Goal: Task Accomplishment & Management: Manage account settings

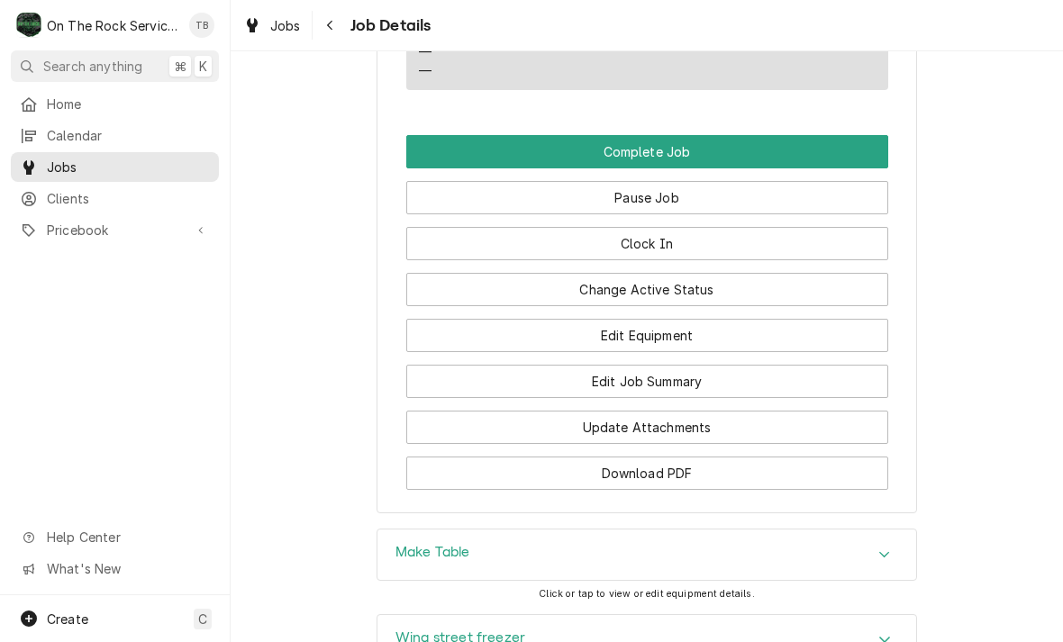
scroll to position [1847, 0]
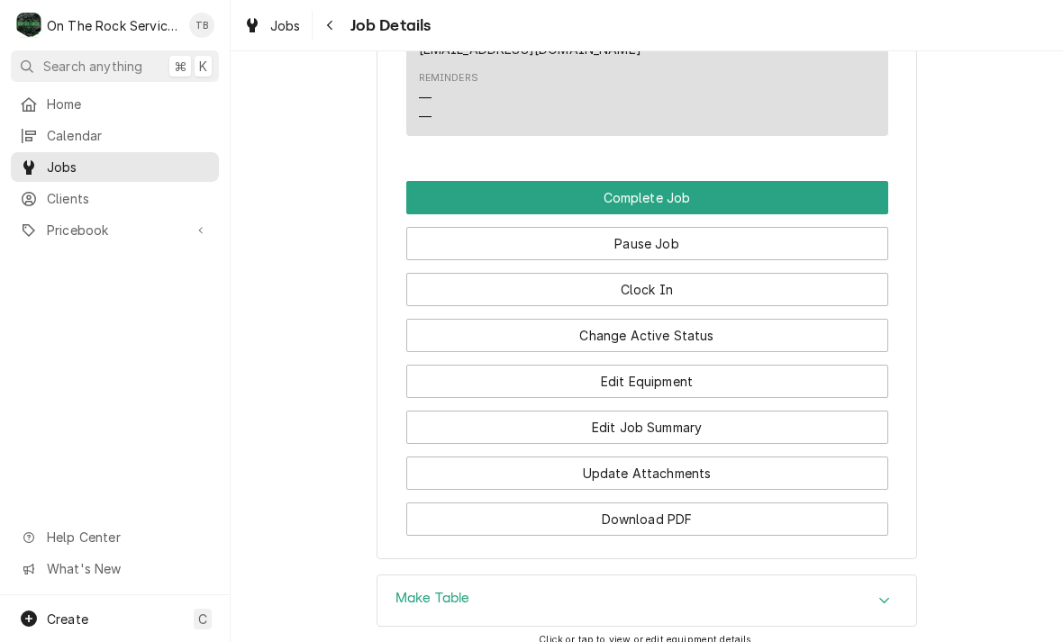
click at [656, 429] on button "Edit Job Summary" at bounding box center [647, 427] width 482 height 33
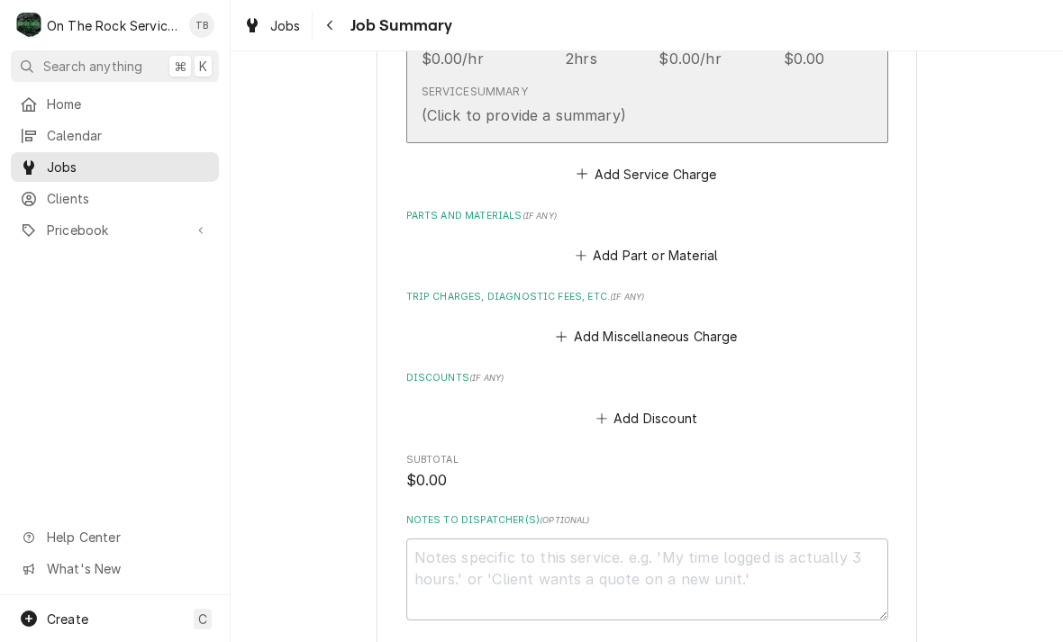
click at [762, 134] on button "Short Description Job | Service Call Service Date Oct 9, 2025 Hourly Cost $0.00…" at bounding box center [647, 21] width 482 height 244
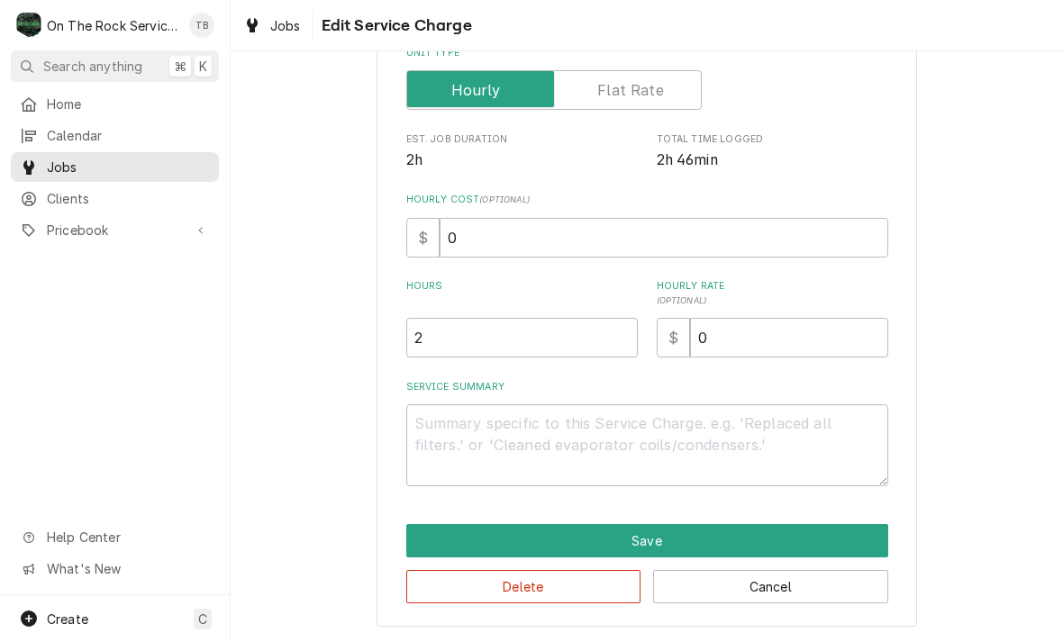
scroll to position [274, 0]
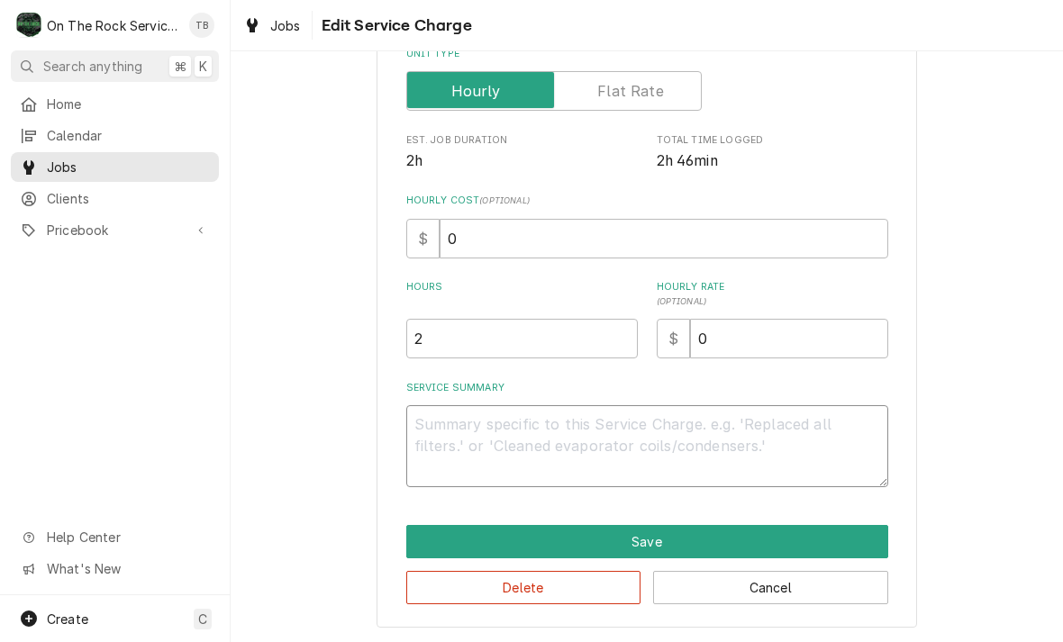
click at [461, 435] on textarea "Service Summary" at bounding box center [647, 446] width 482 height 82
type textarea "x"
type textarea "10"
type textarea "x"
type textarea "10/"
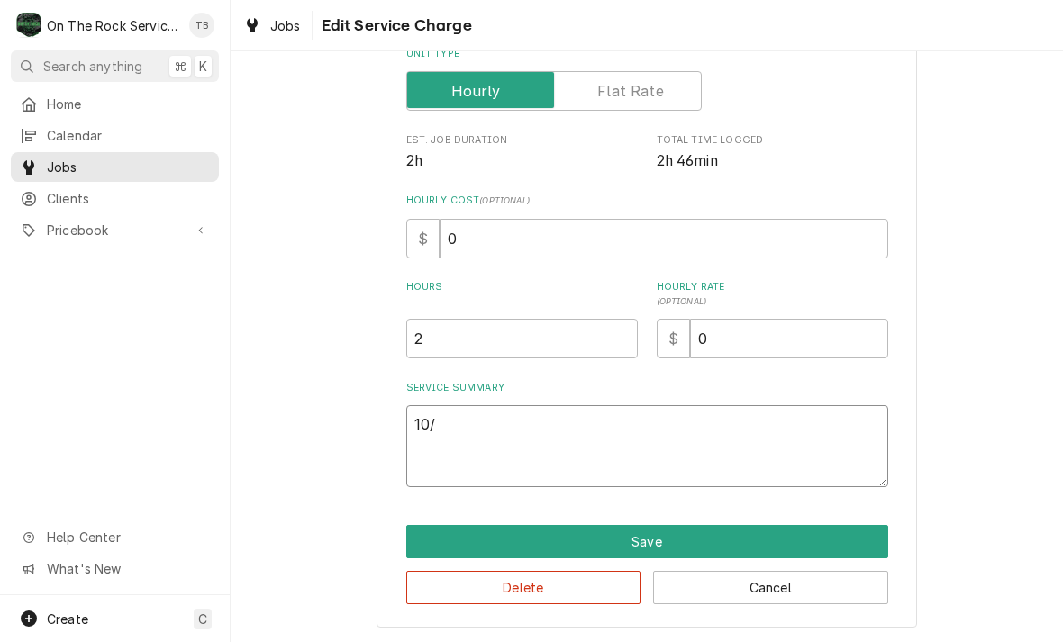
type textarea "x"
type textarea "10/9"
type textarea "x"
type textarea "10/9/"
type textarea "x"
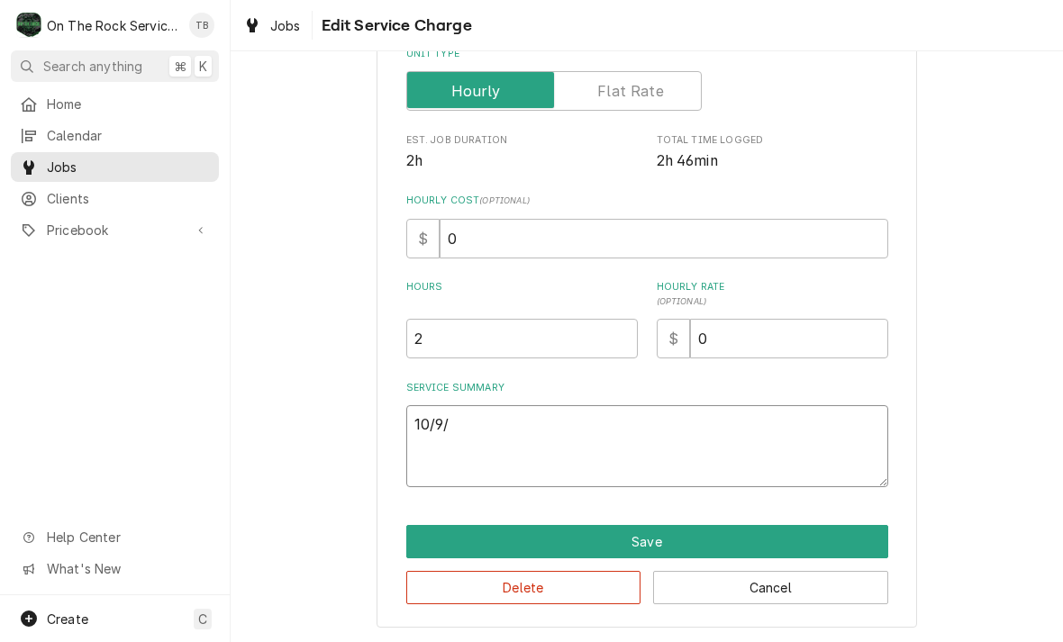
type textarea "10/9/2"
type textarea "x"
type textarea "10/9/25"
type textarea "x"
type textarea "10/9/25"
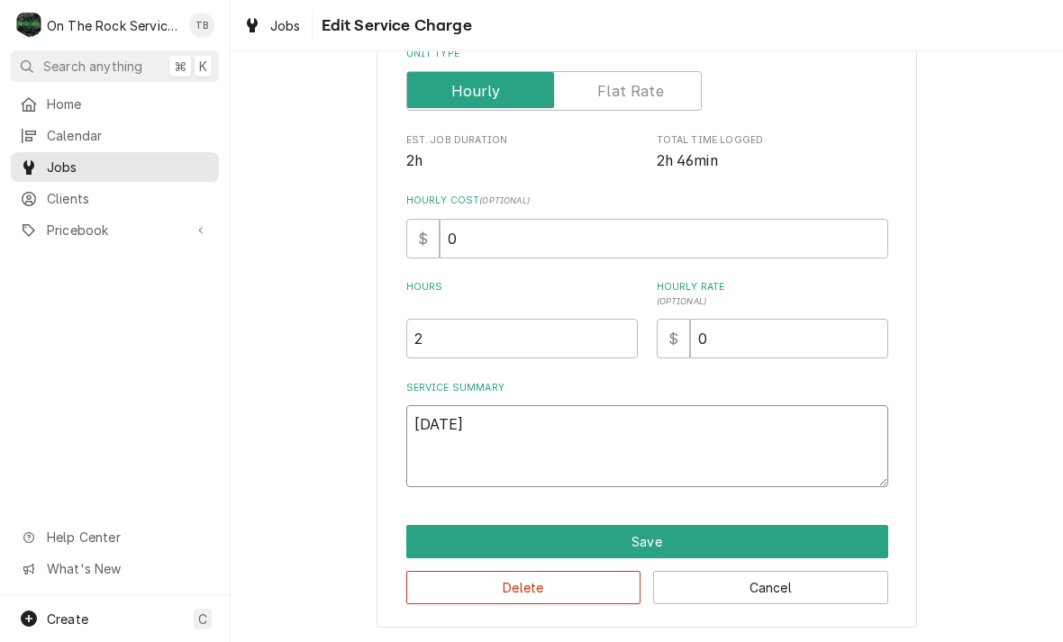
type textarea "x"
type textarea "10/9/25 t"
type textarea "x"
type textarea "10/9/25 tm"
type textarea "x"
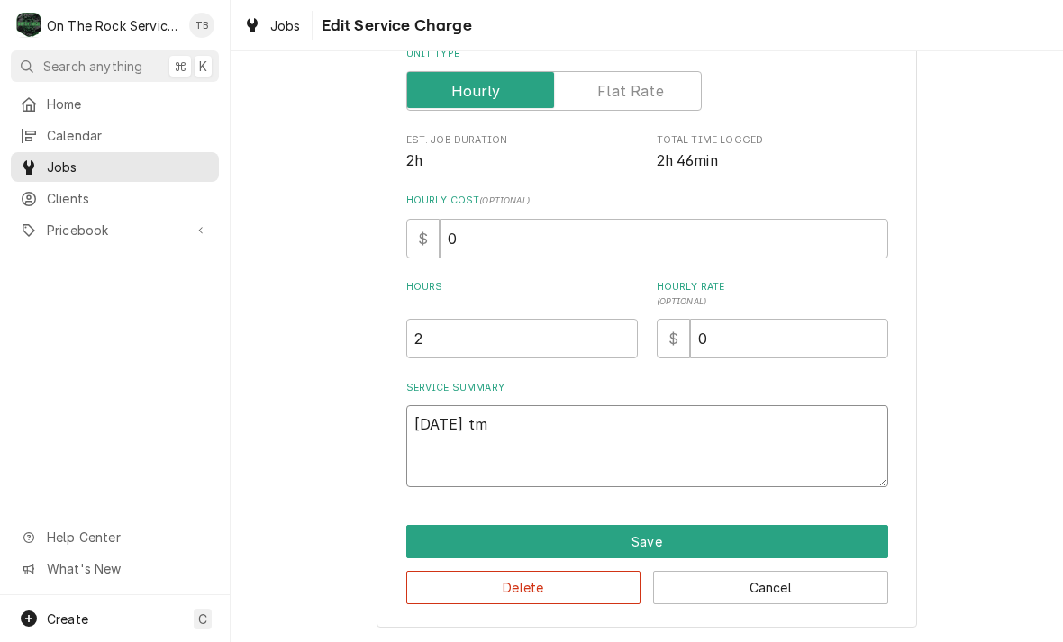
type textarea "10/9/25 tmb"
type textarea "x"
type textarea "10/9/25 tmb"
type textarea "x"
type textarea "10/9/25 tmb pr"
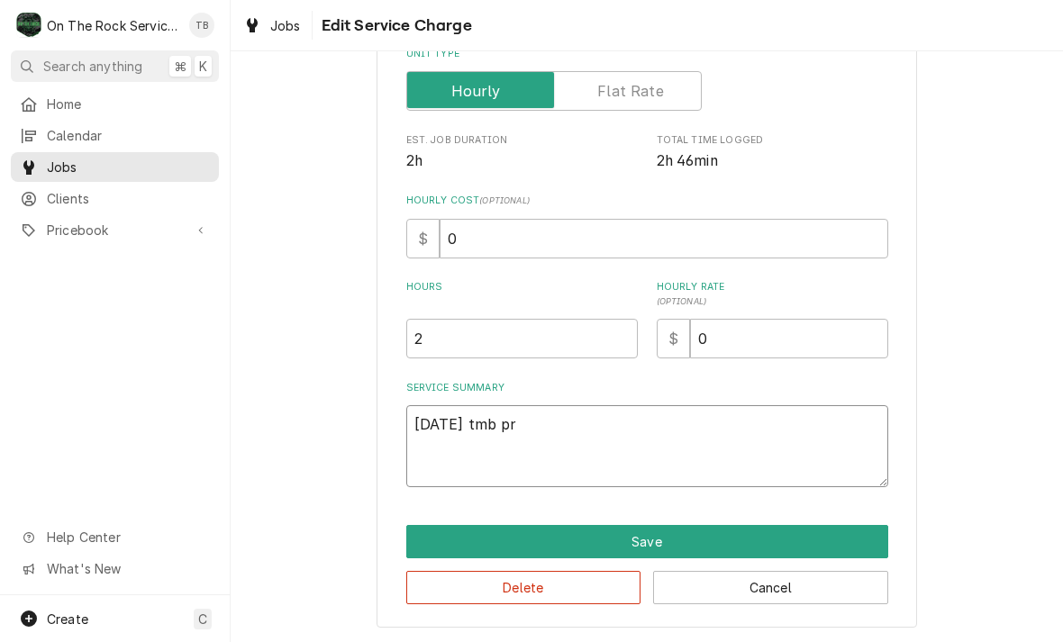
type textarea "x"
type textarea "10/9/25 tmb pro"
type textarea "x"
type textarea "10/9/25 tmb pr"
type textarea "x"
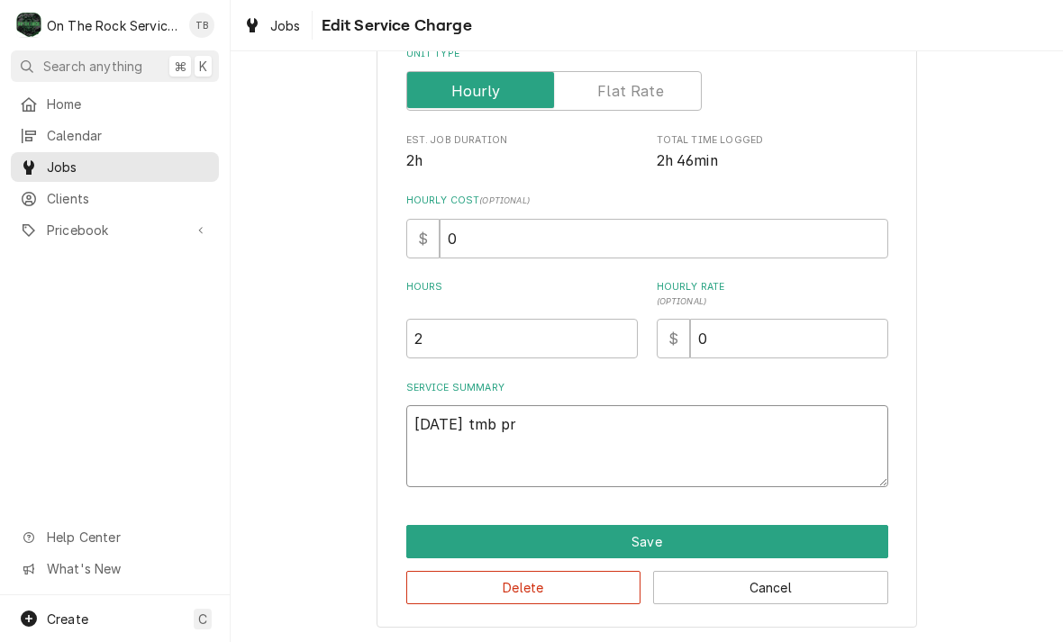
type textarea "10/9/25 tmb p"
type textarea "x"
type textarea "10/9/25 tmb"
type textarea "x"
type textarea "10/9/25 tmb P"
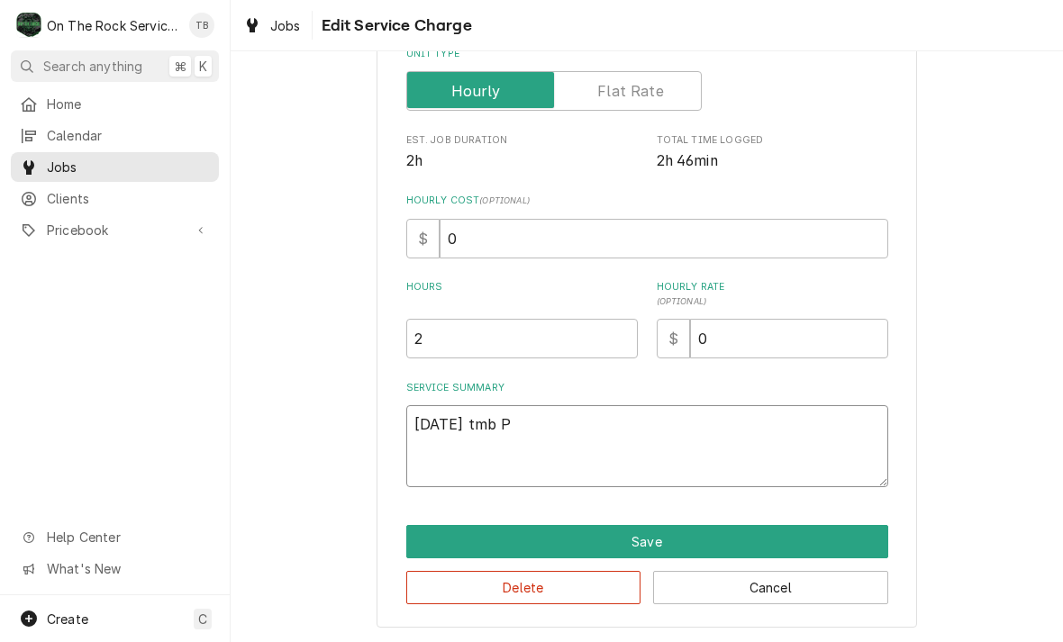
type textarea "x"
type textarea "10/9/25 tmb PR"
type textarea "x"
type textarea "10/9/25 tmb PRO"
type textarea "x"
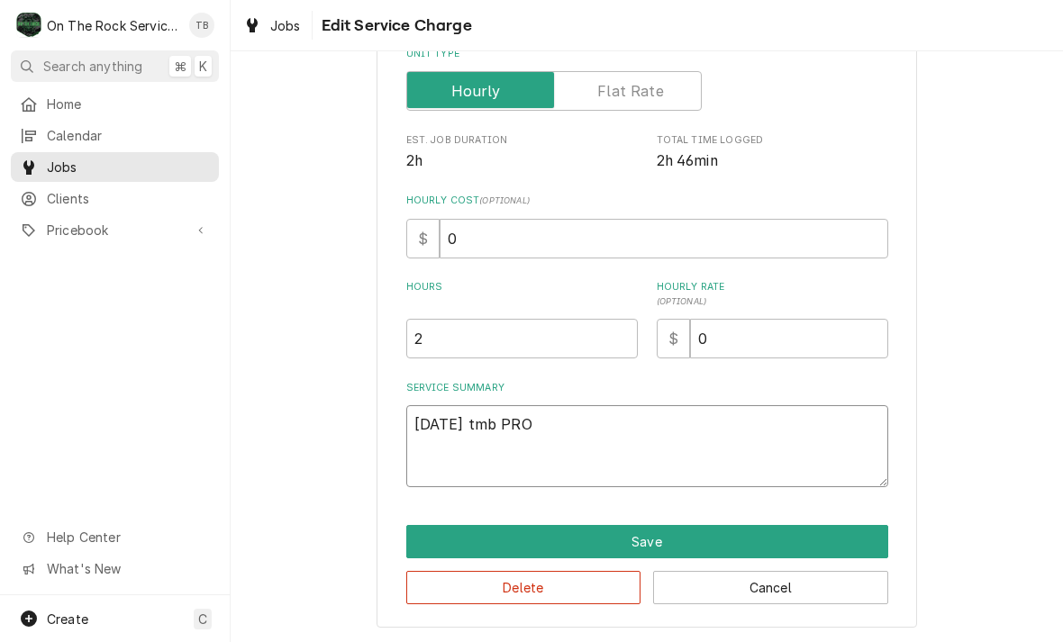
type textarea "10/9/25 tmb PROV"
type textarea "x"
type textarea "10/9/25 tmb PROVI"
type textarea "x"
type textarea "10/9/25 tmb PROVID"
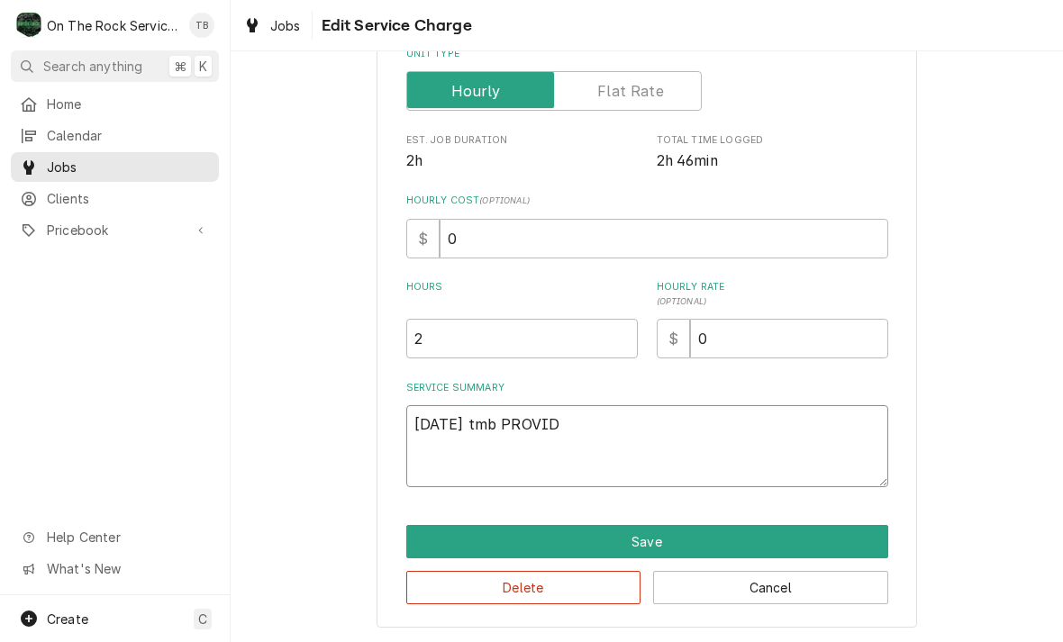
type textarea "x"
type textarea "10/9/25 tmb PROVIDE"
type textarea "x"
type textarea "10/9/25 TMB PROVIDE"
type textarea "x"
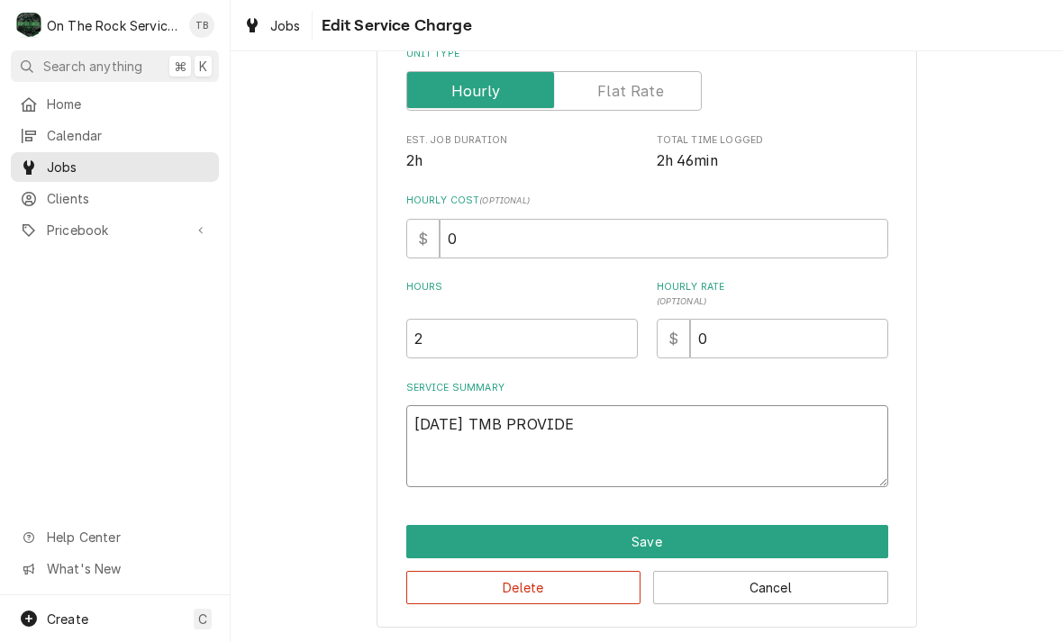
type textarea "10/9/25 TMB PROVIDE"
type textarea "x"
type textarea "10/9/25 TMB PROVIDE S"
type textarea "x"
type textarea "10/9/25 TMB PROVIDE SE"
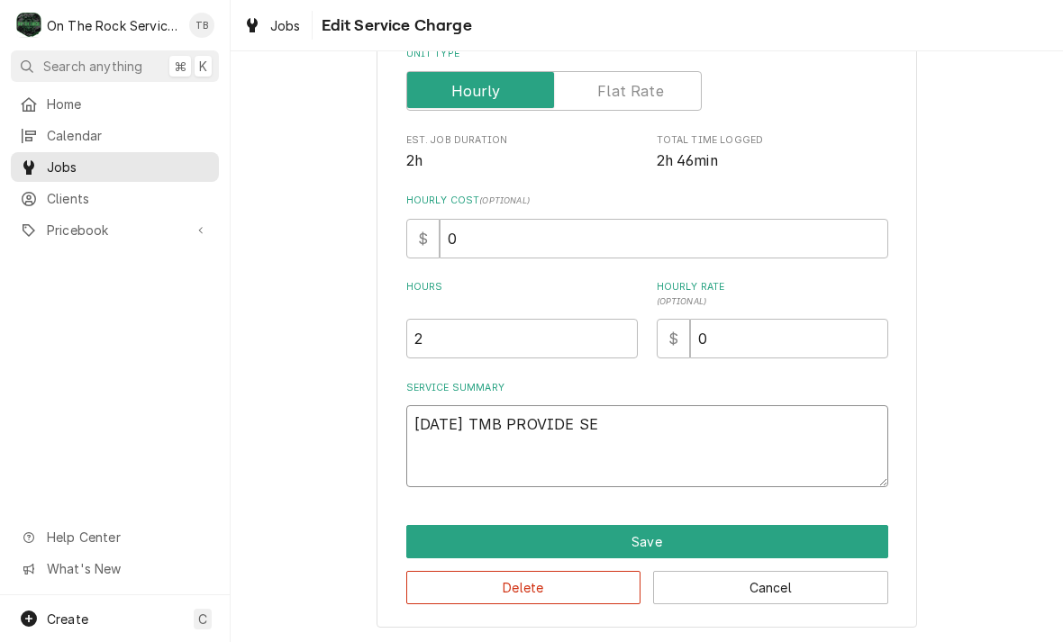
type textarea "x"
type textarea "10/9/25 TMB PROVIDE SER"
type textarea "x"
type textarea "10/9/25 TMB PROVIDE SERV"
type textarea "x"
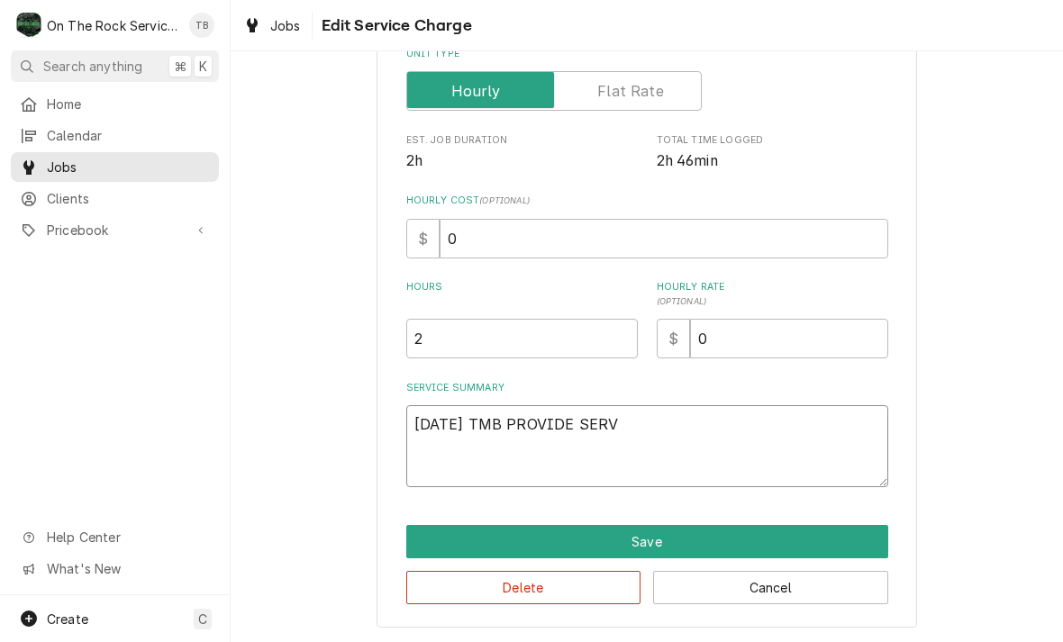
type textarea "10/9/25 TMB PROVIDE SERVI"
type textarea "x"
type textarea "10/9/25 TMB PROVIDE SERVIC"
type textarea "x"
type textarea "10/9/25 TMB PROVIDE SERVICE"
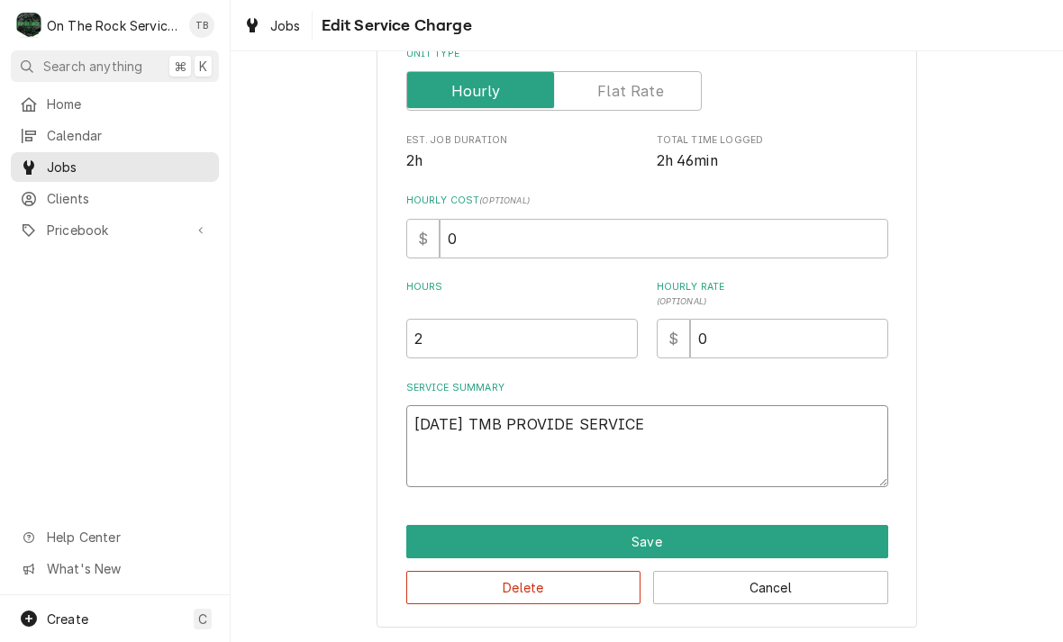
type textarea "x"
type textarea "10/9/25 TMB PROVIDE SERVICE"
type textarea "x"
type textarea "10/9/25 TMB PROVIDE SERVICE P"
type textarea "x"
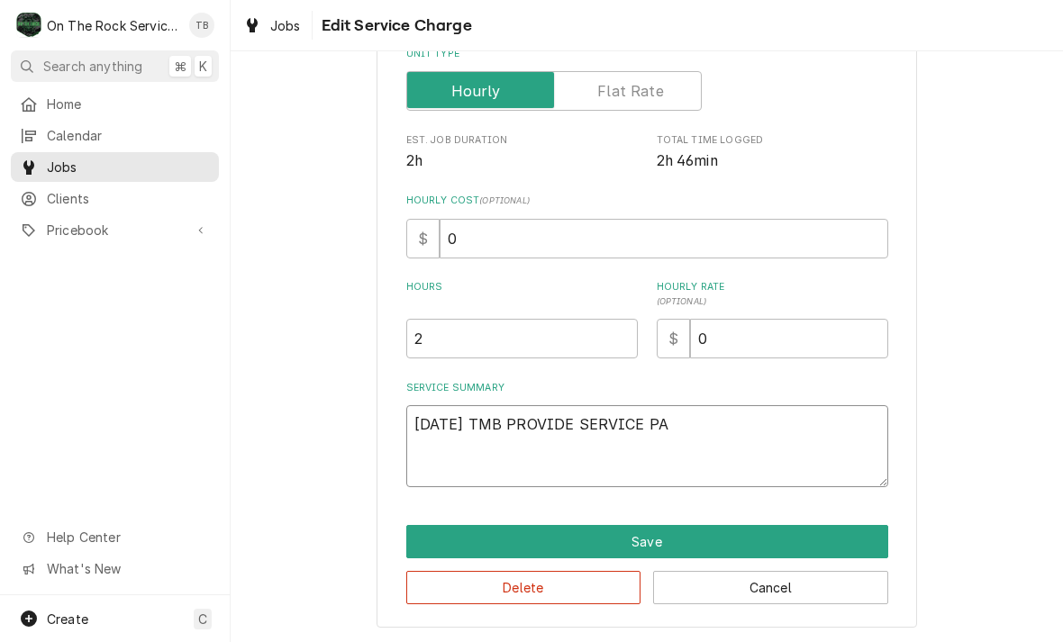
type textarea "10/9/25 TMB PROVIDE SERVICE PAR"
type textarea "x"
type textarea "10/9/25 TMB PROVIDE SERVICE PART"
type textarea "x"
type textarea "10/9/25 TMB PROVIDE SERVICE PARTS"
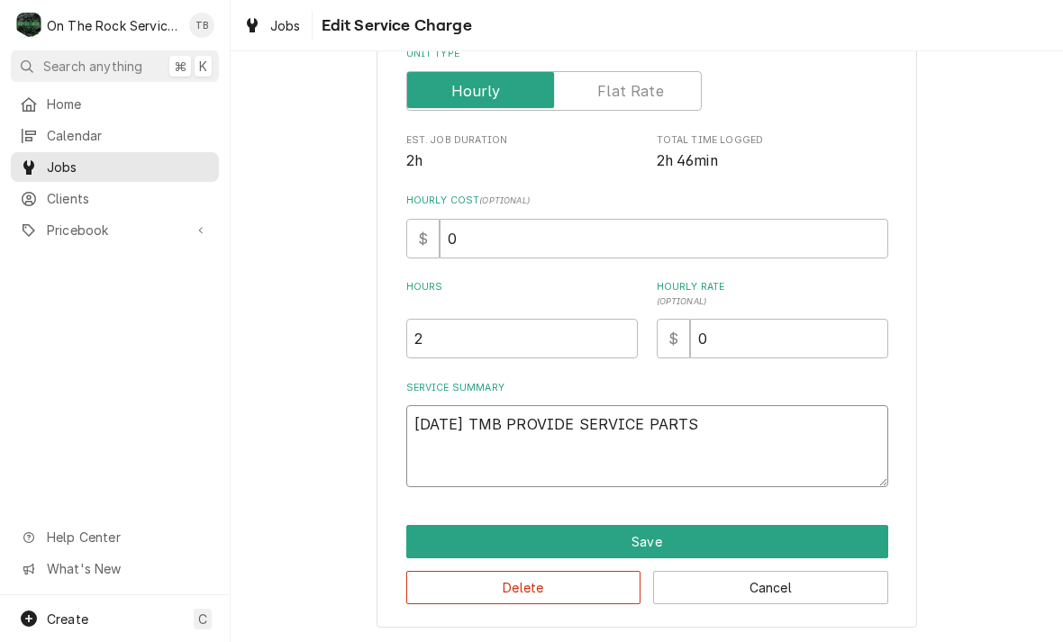
type textarea "x"
type textarea "10/9/25 TMB PROVIDE SERVICE PARTS"
type textarea "x"
type textarea "10/9/25 TMB PROVIDE SERVICE PARTS A"
type textarea "x"
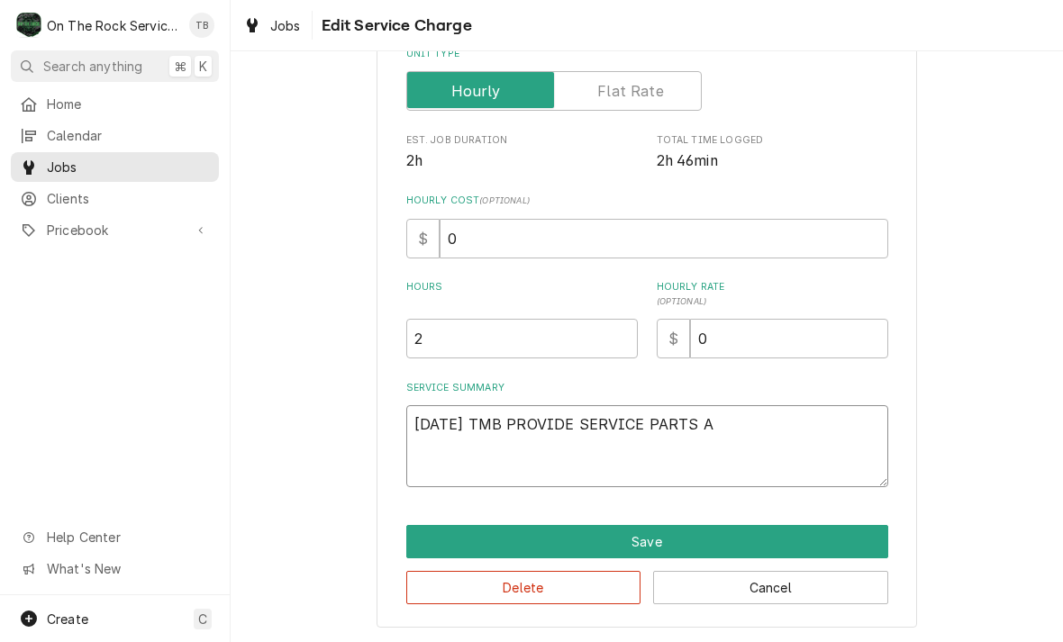
type textarea "10/9/25 TMB PROVIDE SERVICE PARTS AN"
type textarea "x"
type textarea "10/9/25 TMB PROVIDE SERVICE PARTS AND"
type textarea "x"
type textarea "10/9/25 TMB PROVIDE SERVICE PARTS AND"
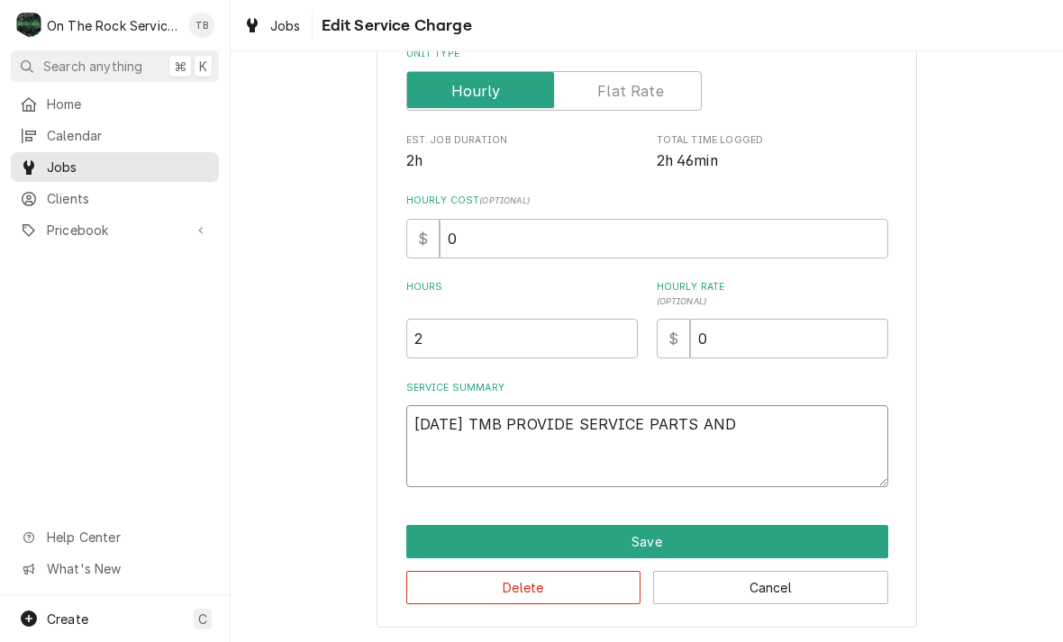
type textarea "x"
type textarea "10/9/25 TMB PROVIDE SERVICE PARTS AND L"
type textarea "x"
type textarea "10/9/25 TMB PROVIDE SERVICE PARTS AND LA"
type textarea "x"
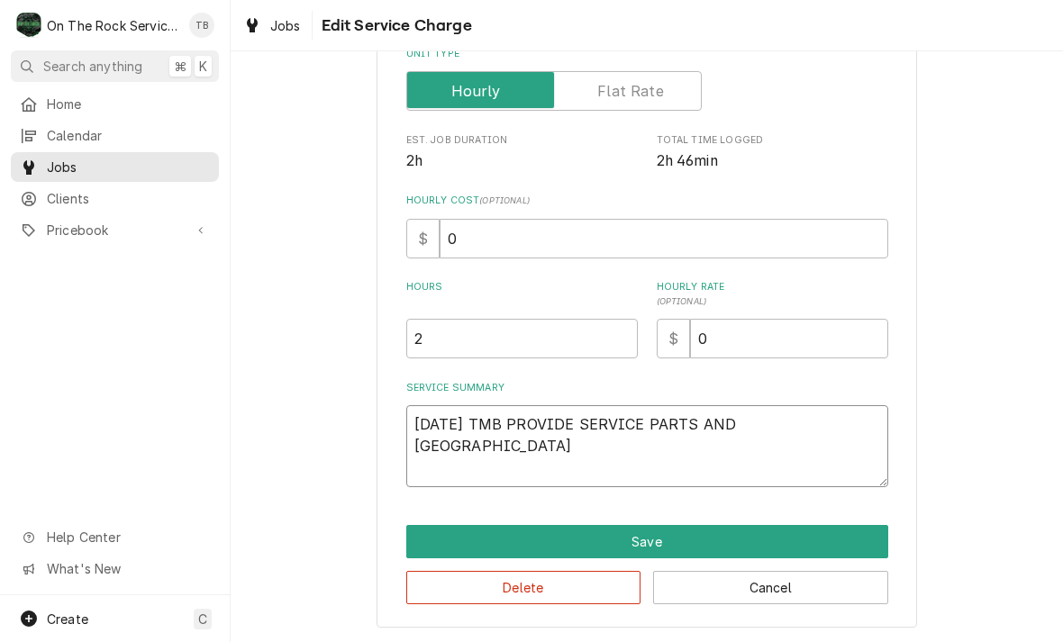
type textarea "10/9/25 TMB PROVIDE SERVICE PARTS AND LAB"
type textarea "x"
type textarea "10/9/25 TMB PROVIDE SERVICE PARTS AND LABO"
type textarea "x"
type textarea "10/9/25 TMB PROVIDE SERVICE PARTS AND LABOR"
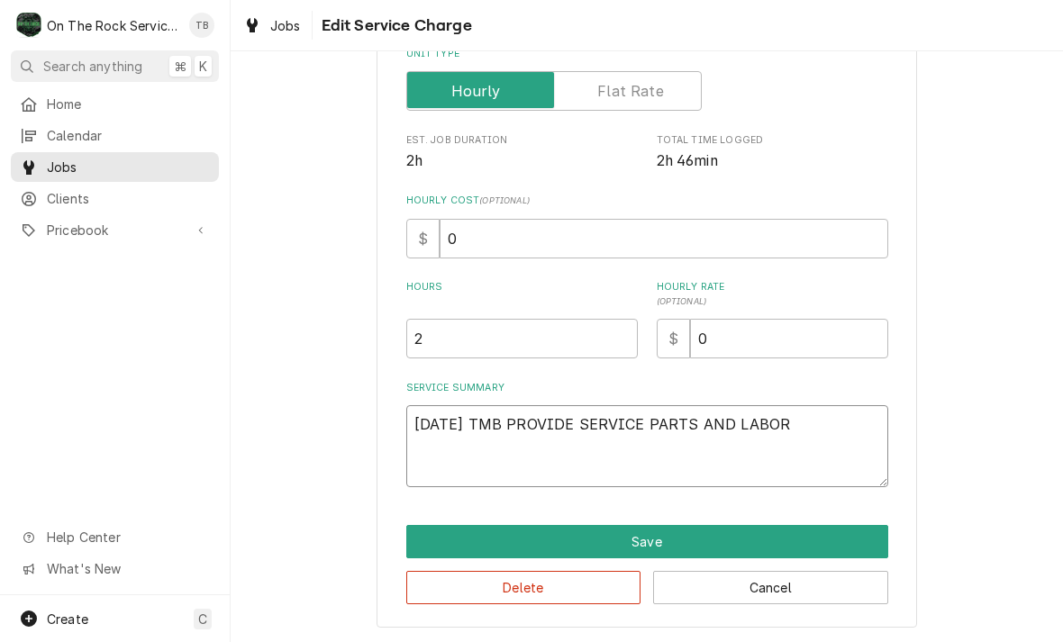
type textarea "x"
type textarea "10/9/25 TMB PROVIDE SERVICE PARTS AND LABOR T"
type textarea "x"
type textarea "10/9/25 TMB PROVIDE SERVICE PARTS AND LABOR TO"
type textarea "x"
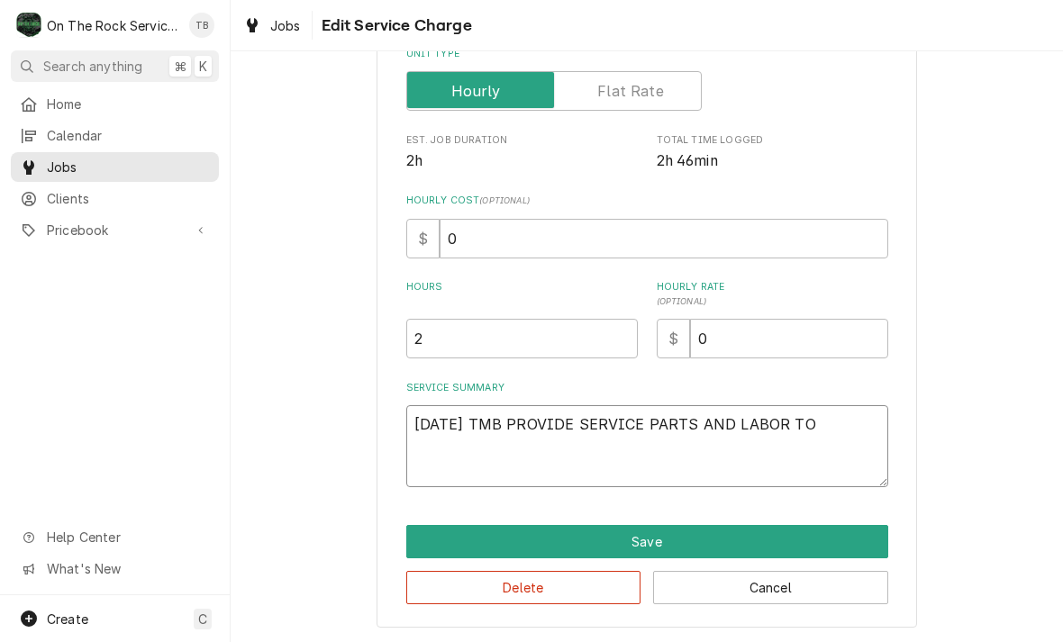
type textarea "10/9/25 TMB PROVIDE SERVICE PARTS AND LABOR TO"
type textarea "x"
type textarea "10/9/25 TMB PROVIDE SERVICE PARTS AND LABOR TO D"
type textarea "x"
type textarea "10/9/25 TMB PROVIDE SERVICE PARTS AND LABOR TO DE"
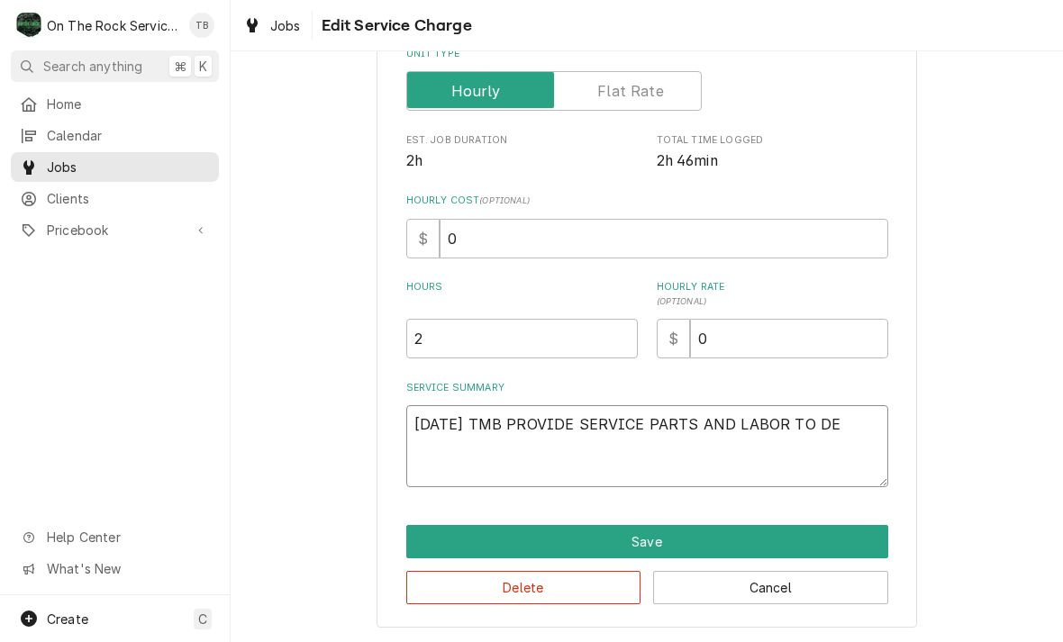
type textarea "x"
type textarea "10/9/25 TMB PROVIDE SERVICE PARTS AND LABOR TO DET"
type textarea "x"
type textarea "10/9/25 TMB PROVIDE SERVICE PARTS AND LABOR TO DETER"
type textarea "x"
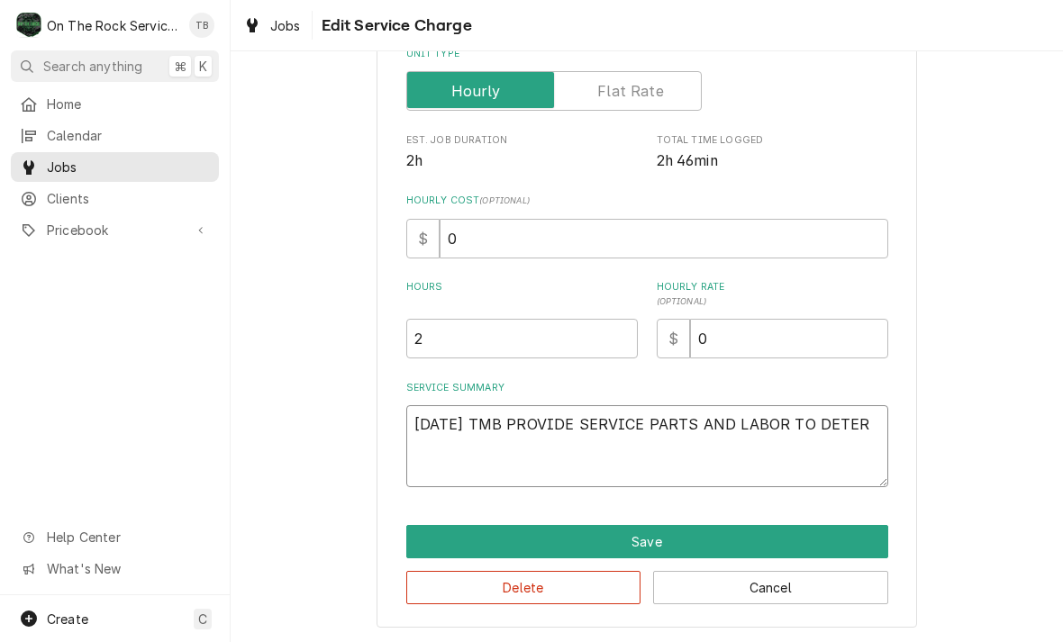
type textarea "10/9/25 TMB PROVIDE SERVICE PARTS AND LABOR TO DETERM"
type textarea "x"
type textarea "10/9/25 TMB PROVIDE SERVICE PARTS AND LABOR TO DETERMIN"
type textarea "x"
type textarea "10/9/25 TMB PROVIDE SERVICE PARTS AND LABOR TO DETERMINE"
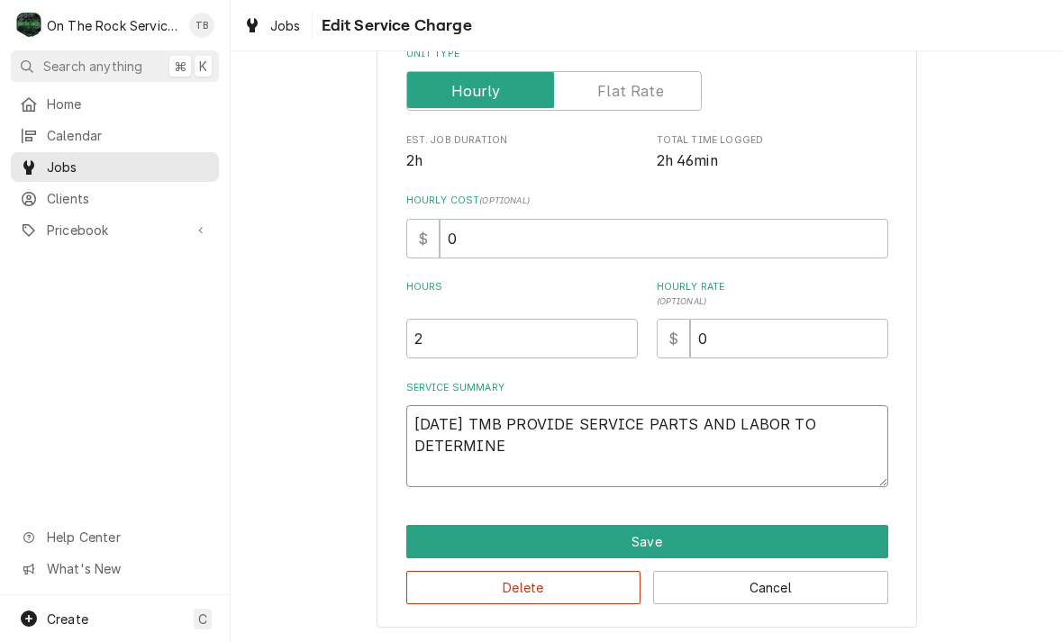
type textarea "x"
type textarea "10/9/25 TMB PROVIDE SERVICE PARTS AND LABOR TO DETERMINE T"
type textarea "x"
type textarea "10/9/25 TMB PROVIDE SERVICE PARTS AND LABOR TO DETERMINE TH"
type textarea "x"
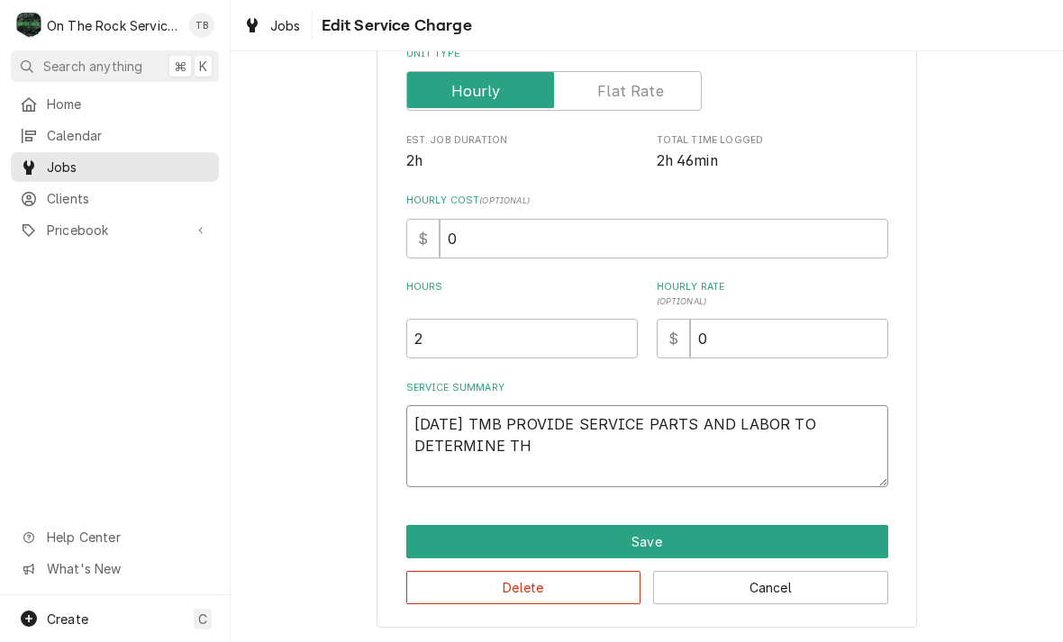
type textarea "10/9/25 TMB PROVIDE SERVICE PARTS AND LABOR TO DETERMINE THA"
type textarea "x"
type textarea "10/9/25 TMB PROVIDE SERVICE PARTS AND LABOR TO DETERMINE THAT"
type textarea "x"
type textarea "10/9/25 TMB PROVIDE SERVICE PARTS AND LABOR TO DETERMINE THAT ON"
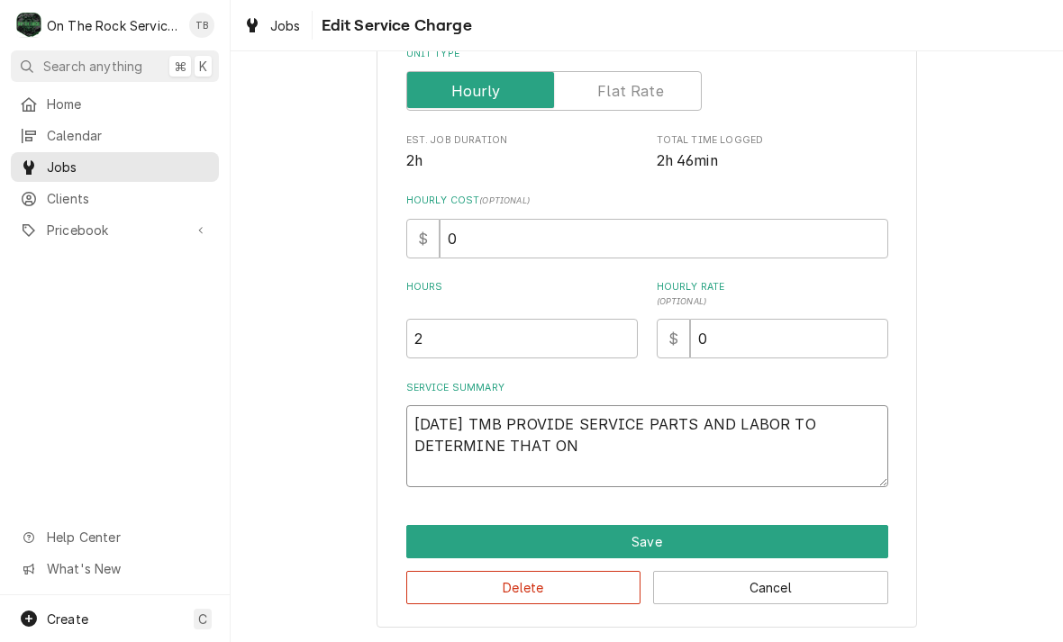
type textarea "x"
type textarea "10/9/25 TMB PROVIDE SERVICE PARTS AND LABOR TO DETERMINE THAT ON"
type textarea "x"
type textarea "10/9/25 TMB PROVIDE SERVICE PARTS AND LABOR TO DETERMINE THAT ON P"
type textarea "x"
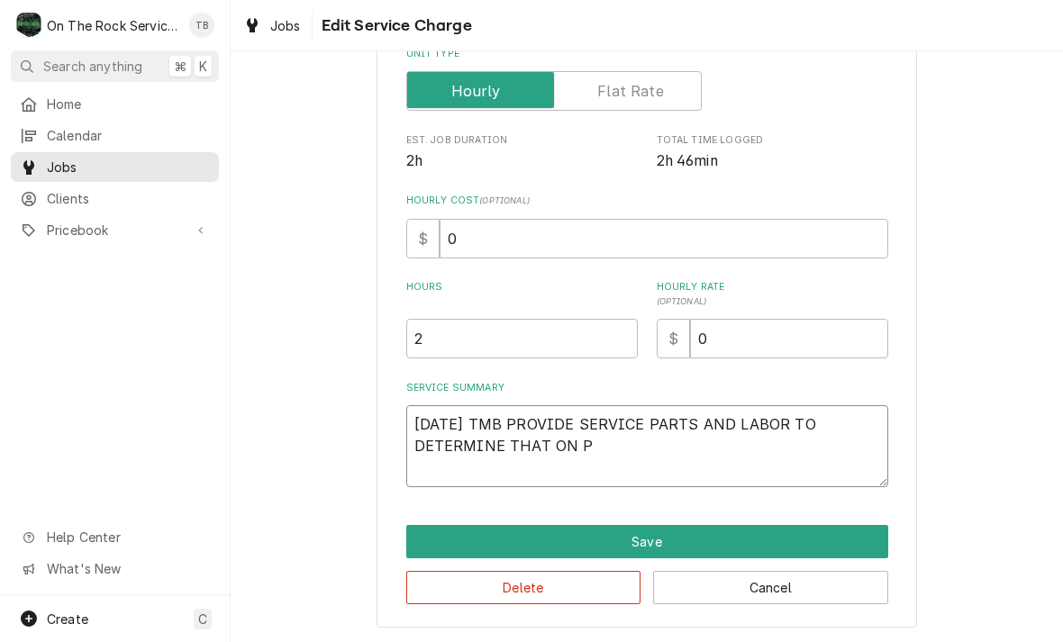
type textarea "10/9/25 TMB PROVIDE SERVICE PARTS AND LABOR TO DETERMINE THAT ON PR"
type textarea "x"
type textarea "10/9/25 TMB PROVIDE SERVICE PARTS AND LABOR TO DETERMINE THAT ON PRE"
type textarea "x"
type textarea "10/9/25 TMB PROVIDE SERVICE PARTS AND LABOR TO DETERMINE THAT ON PREP"
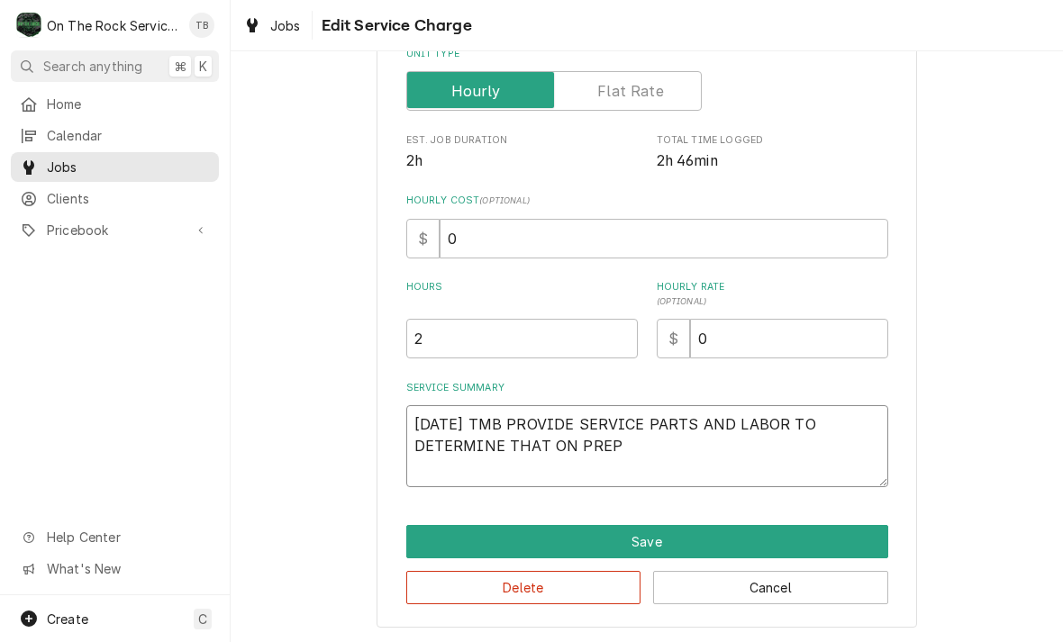
type textarea "x"
type textarea "10/9/25 TMB PROVIDE SERVICE PARTS AND LABOR TO DETERMINE THAT ON PREP"
type textarea "x"
type textarea "10/9/25 TMB PROVIDE SERVICE PARTS AND LABOR TO DETERMINE THAT ON PREP T"
type textarea "x"
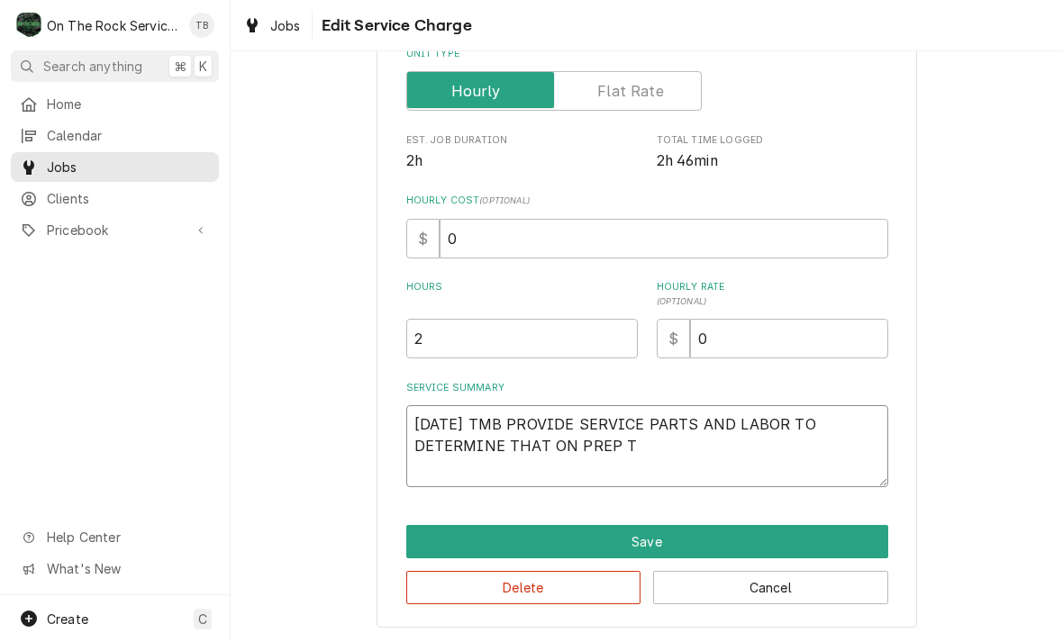
type textarea "10/9/25 TMB PROVIDE SERVICE PARTS AND LABOR TO DETERMINE THAT ON PREP TA"
type textarea "x"
type textarea "10/9/25 TMB PROVIDE SERVICE PARTS AND LABOR TO DETERMINE THAT ON PREP TABE"
type textarea "x"
type textarea "10/9/25 TMB PROVIDE SERVICE PARTS AND LABOR TO DETERMINE THAT ON PREP TABEL"
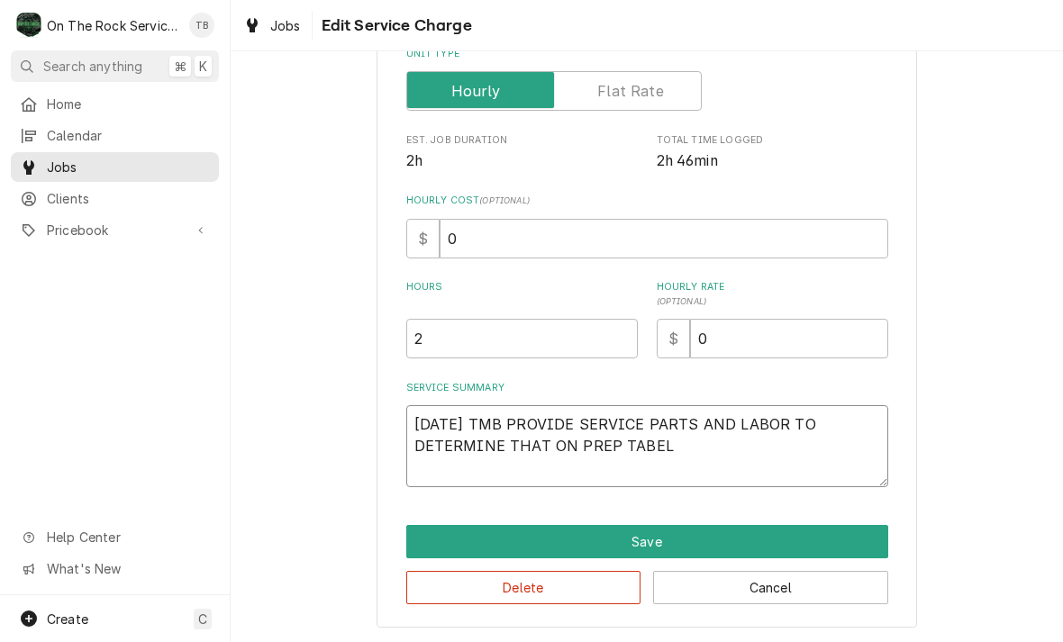
type textarea "x"
type textarea "10/9/25 TMB PROVIDE SERVICE PARTS AND LABOR TO DETERMINE THAT ON PREP TABEL"
type textarea "x"
type textarea "10/9/25 TMB PROVIDE SERVICE PARTS AND LABOR TO DETERMINE THAT ON PREP TABEL PE"
type textarea "x"
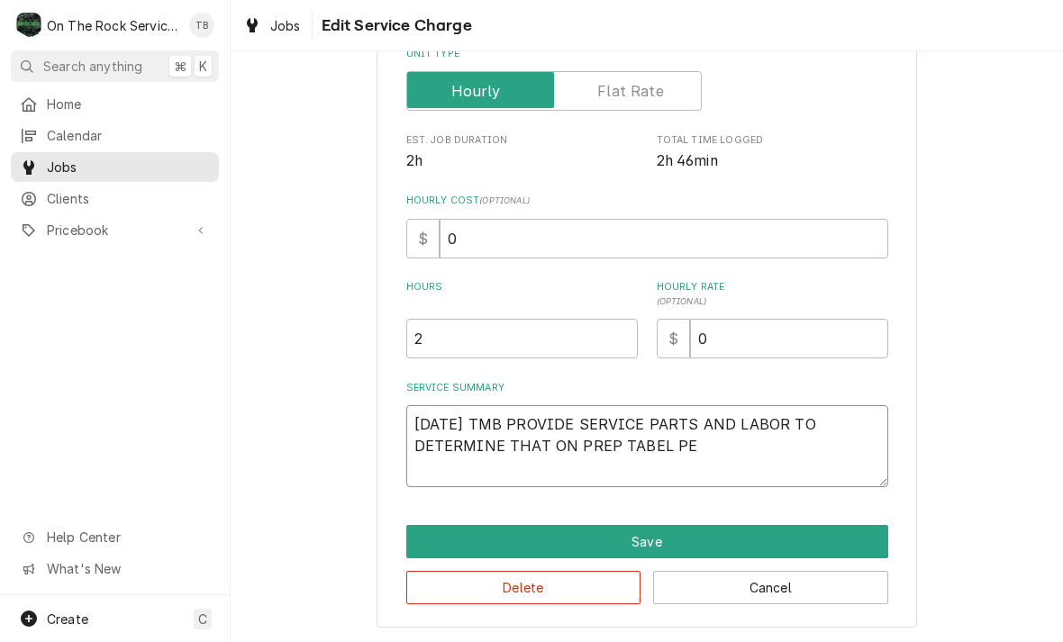
type textarea "10/9/25 TMB PROVIDE SERVICE PARTS AND LABOR TO DETERMINE THAT ON PREP TABEL PER"
type textarea "x"
type textarea "10/9/25 TMB PROVIDE SERVICE PARTS AND LABOR TO DETERMINE THAT ON PREP TABEL PER"
type textarea "x"
type textarea "10/9/25 TMB PROVIDE SERVICE PARTS AND LABOR TO DETERMINE THAT ON PREP TABEL PER…"
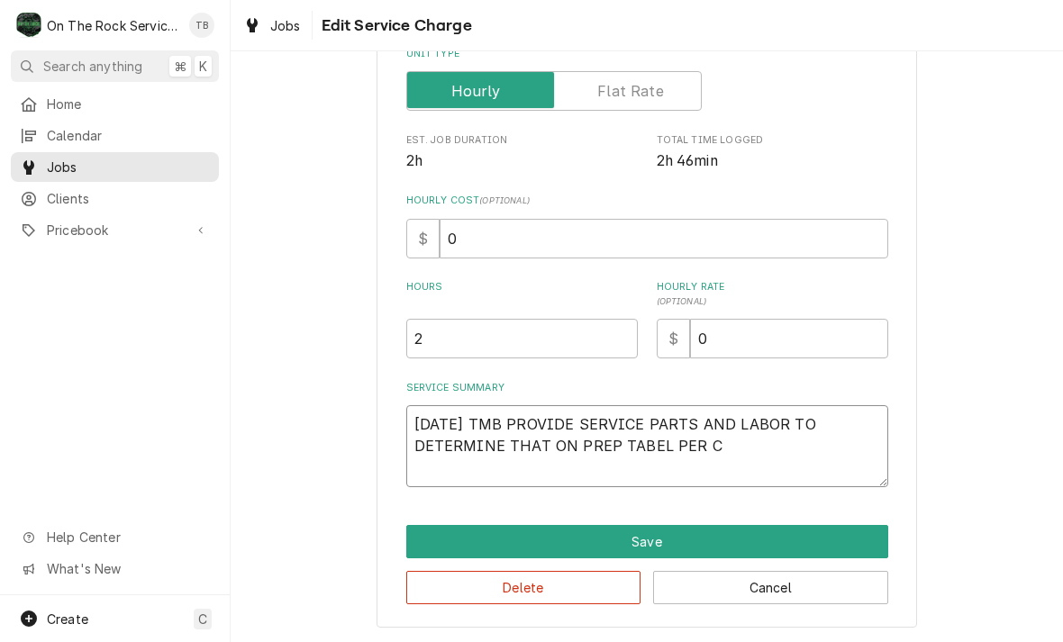
type textarea "x"
type textarea "10/9/25 TMB PROVIDE SERVICE PARTS AND LABOR TO DETERMINE THAT ON PREP TABEL PER…"
type textarea "x"
type textarea "10/9/25 TMB PROVIDE SERVICE PARTS AND LABOR TO DETERMINE THAT ON PREP TABEL PER…"
type textarea "x"
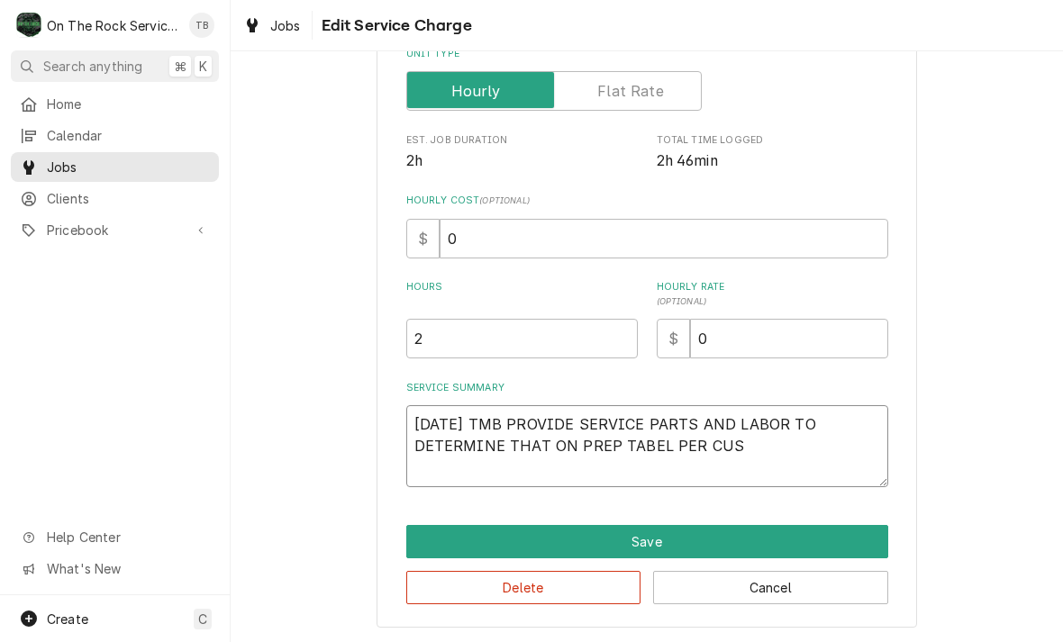
type textarea "10/9/25 TMB PROVIDE SERVICE PARTS AND LABOR TO DETERMINE THAT ON PREP TABEL PER…"
type textarea "x"
type textarea "10/9/25 TMB PROVIDE SERVICE PARTS AND LABOR TO DETERMINE THAT ON PREP TABEL PER…"
type textarea "x"
type textarea "10/9/25 TMB PROVIDE SERVICE PARTS AND LABOR TO DETERMINE THAT ON PREP TABEL PER…"
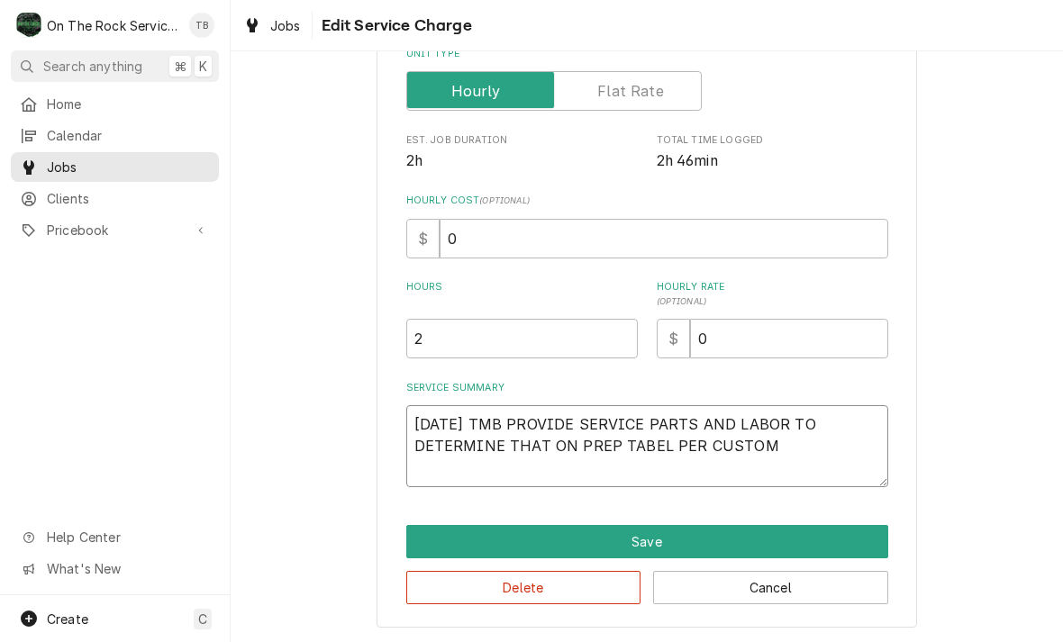
type textarea "x"
type textarea "10/9/25 TMB PROVIDE SERVICE PARTS AND LABOR TO DETERMINE THAT ON PREP TABEL PER…"
type textarea "x"
type textarea "10/9/25 TMB PROVIDE SERVICE PARTS AND LABOR TO DETERMINE THAT ON PREP TABEL PER…"
type textarea "x"
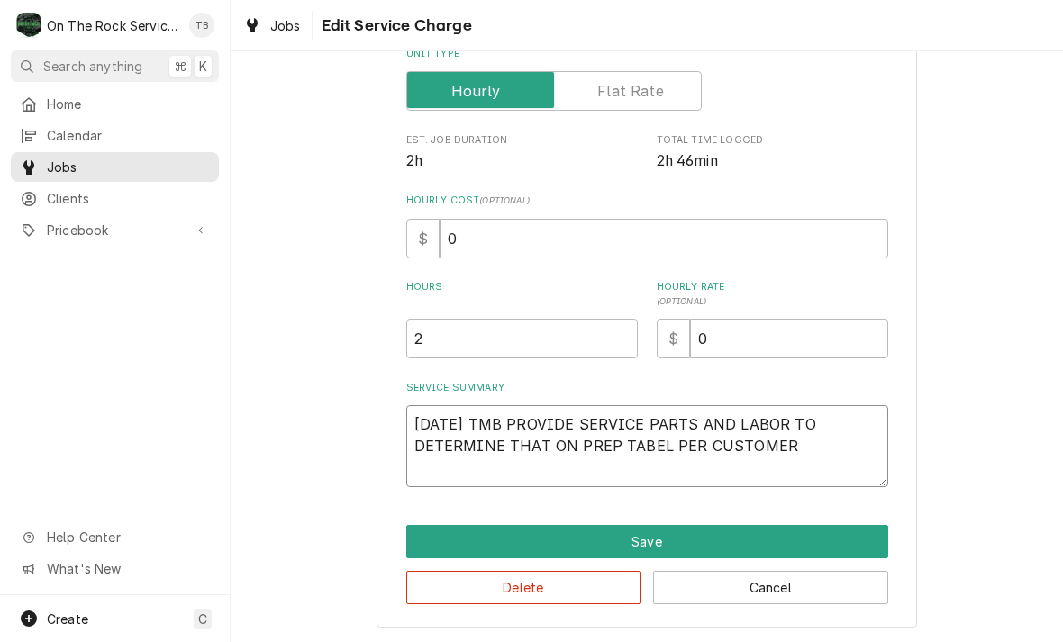
type textarea "10/9/25 TMB PROVIDE SERVICE PARTS AND LABOR TO DETERMINE THAT ON PREP TABEL PER…"
type textarea "x"
type textarea "10/9/25 TMB PROVIDE SERVICE PARTS AND LABOR TO DETERMINE THAT ON PREP TABEL PER…"
type textarea "x"
type textarea "10/9/25 TMB PROVIDE SERVICE PARTS AND LABOR TO DETERMINE THAT ON PREP TABEL PER…"
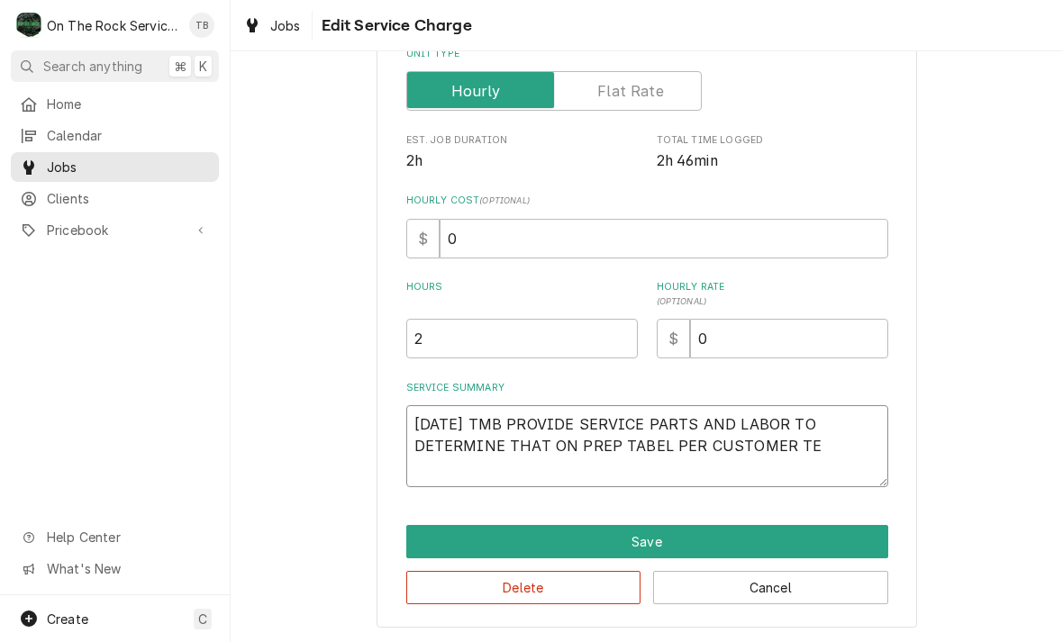
type textarea "x"
type textarea "10/9/25 TMB PROVIDE SERVICE PARTS AND LABOR TO DETERMINE THAT ON PREP TABEL PER…"
type textarea "x"
type textarea "10/9/25 TMB PROVIDE SERVICE PARTS AND LABOR TO DETERMINE THAT ON PREP TABEL PER…"
type textarea "x"
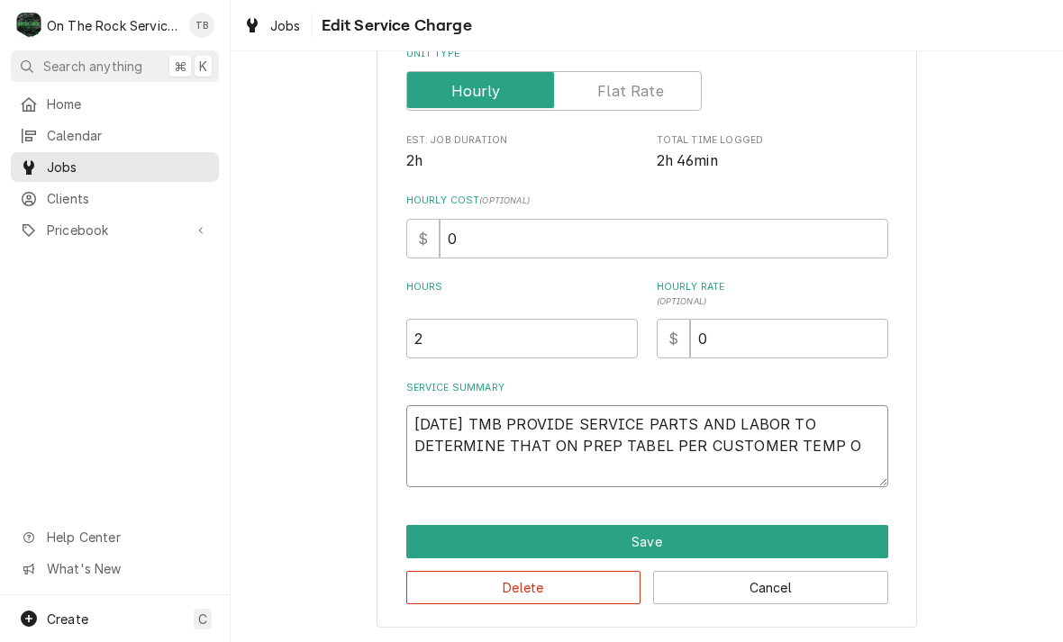
type textarea "10/9/25 TMB PROVIDE SERVICE PARTS AND LABOR TO DETERMINE THAT ON PREP TABEL PER…"
type textarea "x"
type textarea "10/9/25 TMB PROVIDE SERVICE PARTS AND LABOR TO DETERMINE THAT ON PREP TABEL PER…"
type textarea "x"
type textarea "10/9/25 TMB PROVIDE SERVICE PARTS AND LABOR TO DETERMINE THAT ON PREP TABEL PER…"
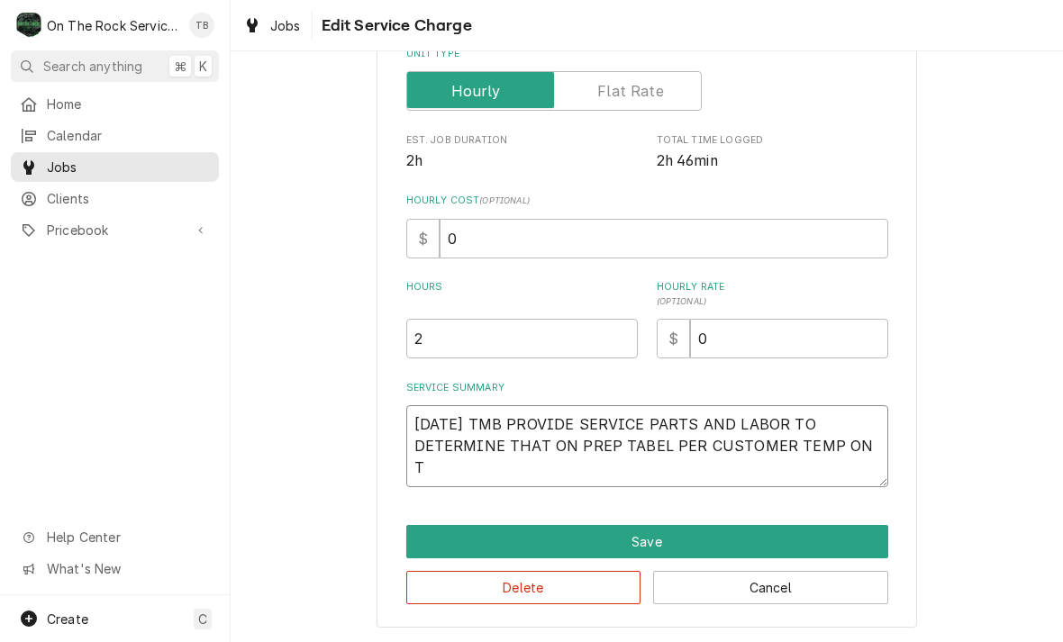
type textarea "x"
type textarea "10/9/25 TMB PROVIDE SERVICE PARTS AND LABOR TO DETERMINE THAT ON PREP TABEL PER…"
type textarea "x"
type textarea "10/9/25 TMB PROVIDE SERVICE PARTS AND LABOR TO DETERMINE THAT ON PREP TABEL PER…"
type textarea "x"
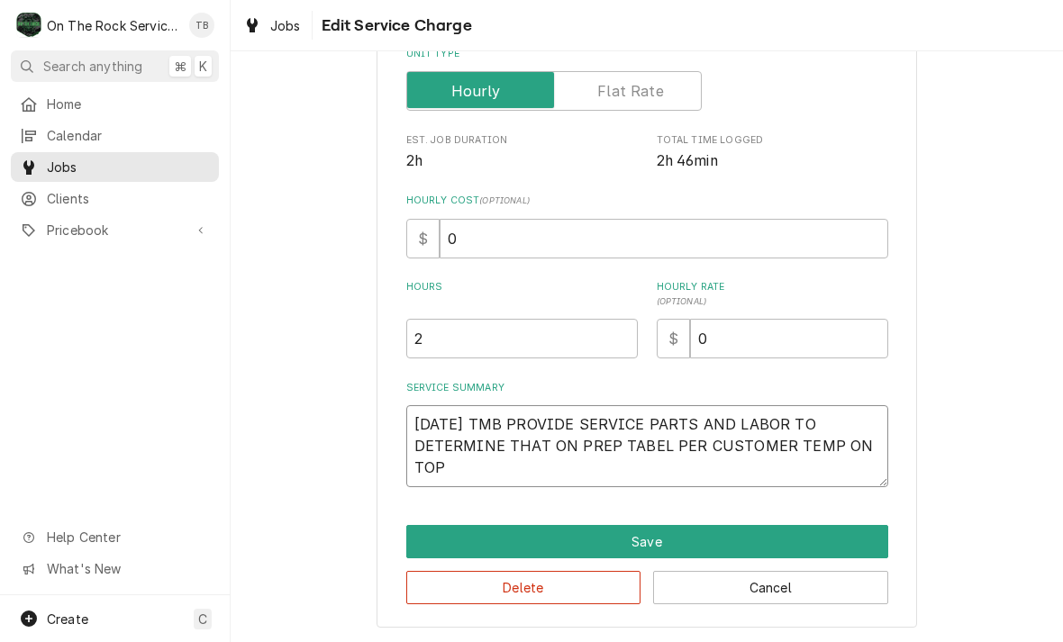
type textarea "10/9/25 TMB PROVIDE SERVICE PARTS AND LABOR TO DETERMINE THAT ON PREP TABEL PER…"
type textarea "x"
type textarea "10/9/25 TMB PROVIDE SERVICE PARTS AND LABOR TO DETERMINE THAT ON PREP TABEL PER…"
type textarea "x"
type textarea "10/9/25 TMB PROVIDE SERVICE PARTS AND LABOR TO DETERMINE THAT ON PREP TABEL PER…"
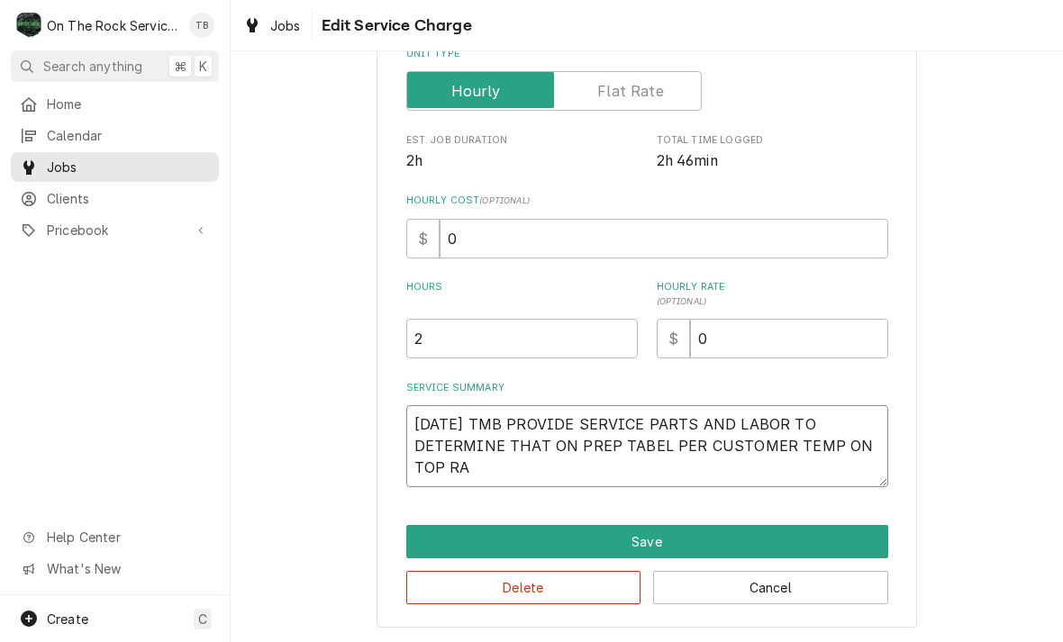
type textarea "x"
type textarea "10/9/25 TMB PROVIDE SERVICE PARTS AND LABOR TO DETERMINE THAT ON PREP TABEL PER…"
type textarea "x"
type textarea "10/9/25 TMB PROVIDE SERVICE PARTS AND LABOR TO DETERMINE THAT ON PREP TABEL PER…"
type textarea "x"
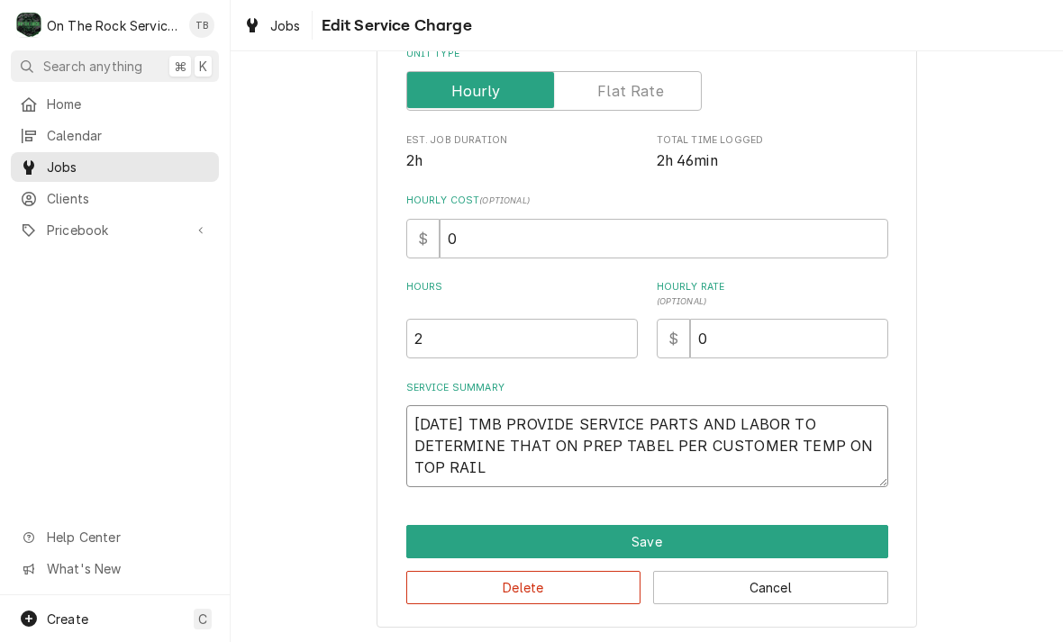
type textarea "10/9/25 TMB PROVIDE SERVICE PARTS AND LABOR TO DETERMINE THAT ON PREP TABEL PER…"
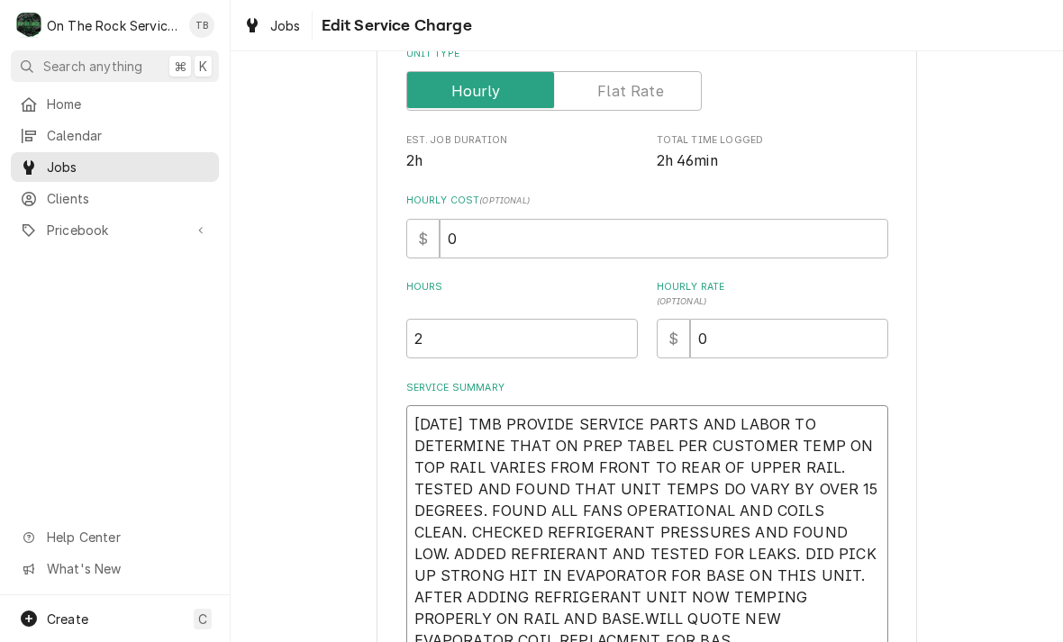
scroll to position [279, 0]
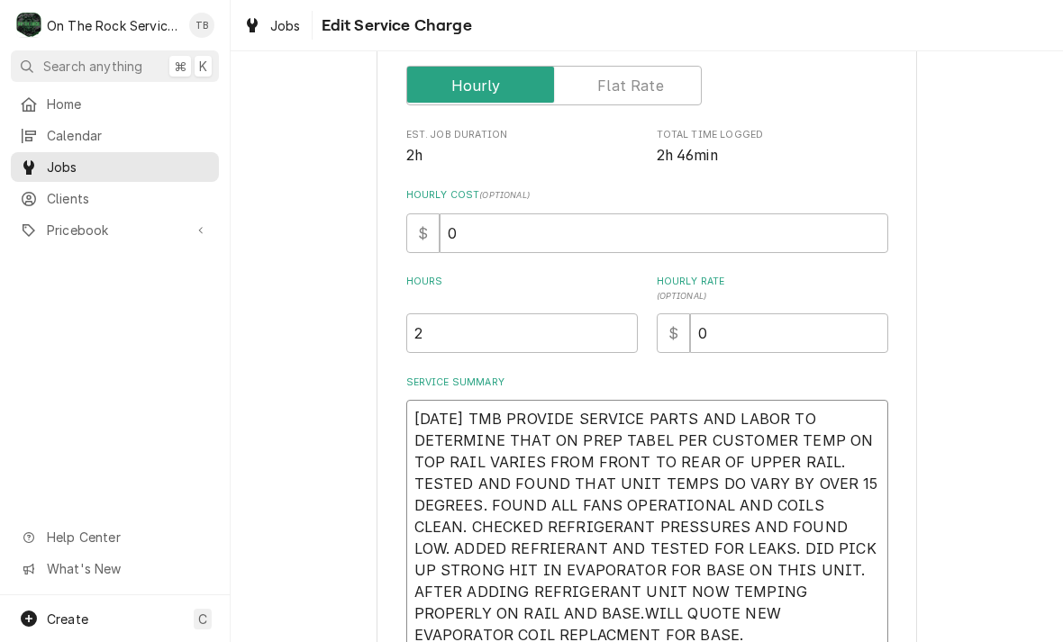
click at [461, 549] on textarea "10/9/25 TMB PROVIDE SERVICE PARTS AND LABOR TO DETERMINE THAT ON PREP TABEL PER…" at bounding box center [647, 527] width 482 height 255
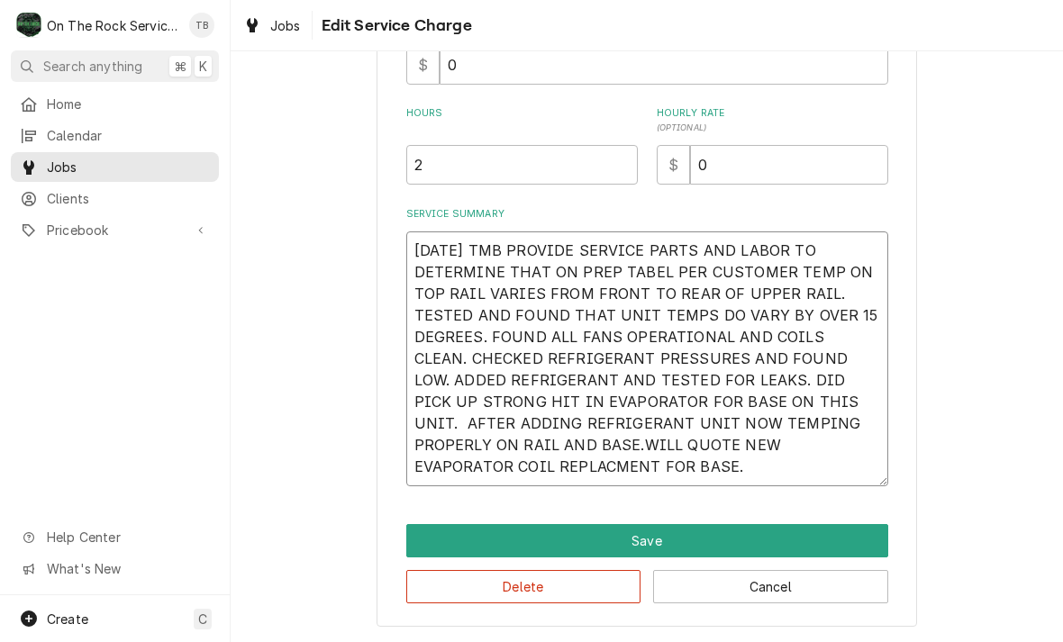
scroll to position [447, 0]
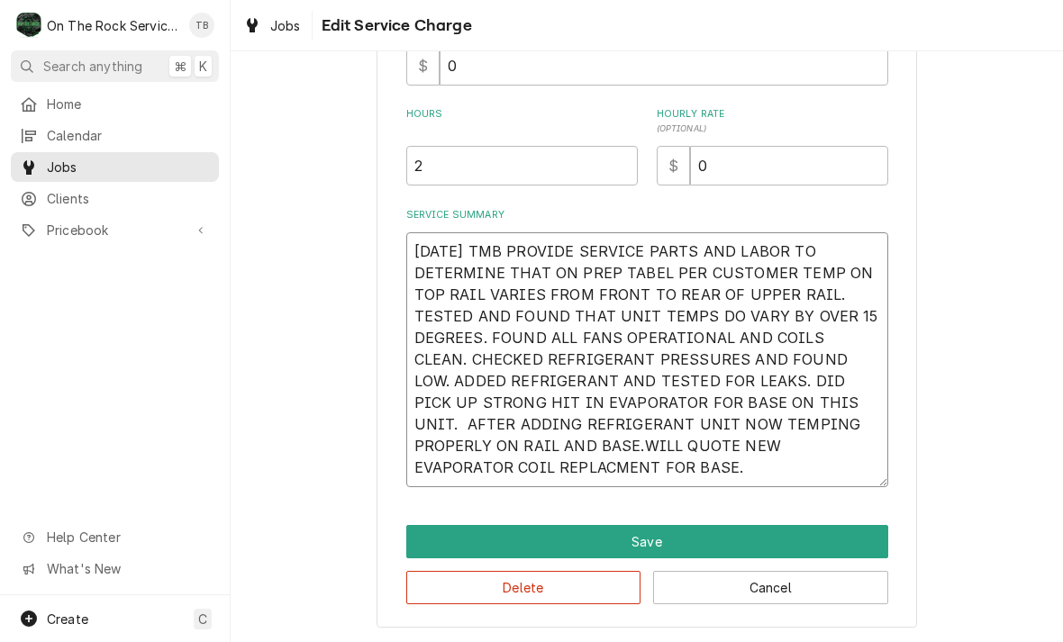
click at [775, 450] on textarea "10/9/25 TMB PROVIDE SERVICE PARTS AND LABOR TO DETERMINE THAT ON PREP TABEL PER…" at bounding box center [647, 359] width 482 height 255
click at [492, 474] on textarea "10/9/25 TMB PROVIDE SERVICE PARTS AND LABOR TO DETERMINE THAT ON PREP TABEL PER…" at bounding box center [647, 359] width 482 height 255
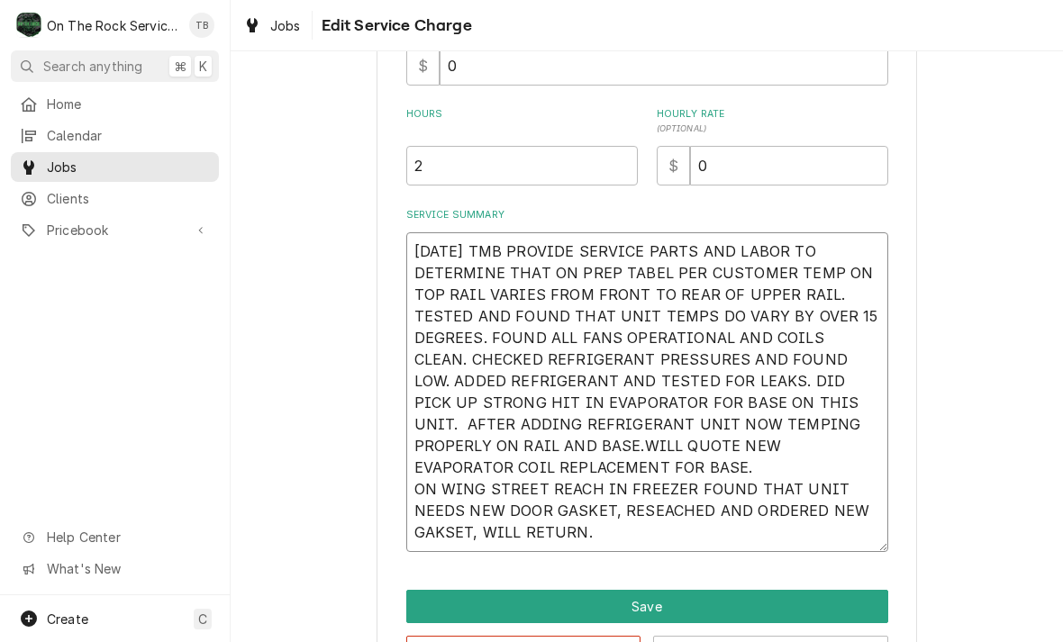
click at [662, 513] on textarea "10/9/25 TMB PROVIDE SERVICE PARTS AND LABOR TO DETERMINE THAT ON PREP TABEL PER…" at bounding box center [647, 392] width 482 height 320
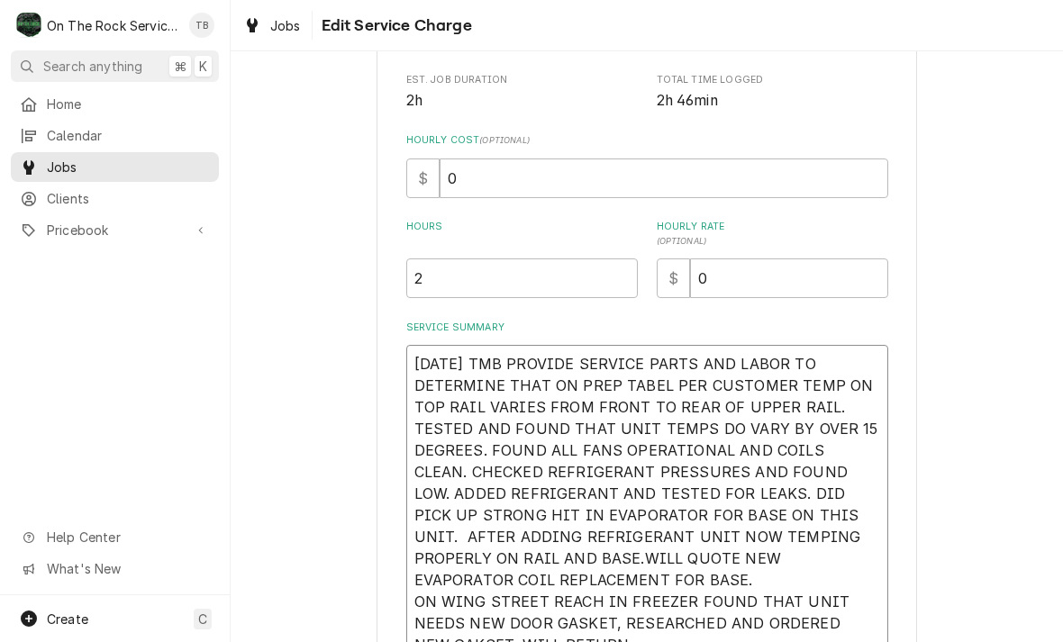
scroll to position [276, 0]
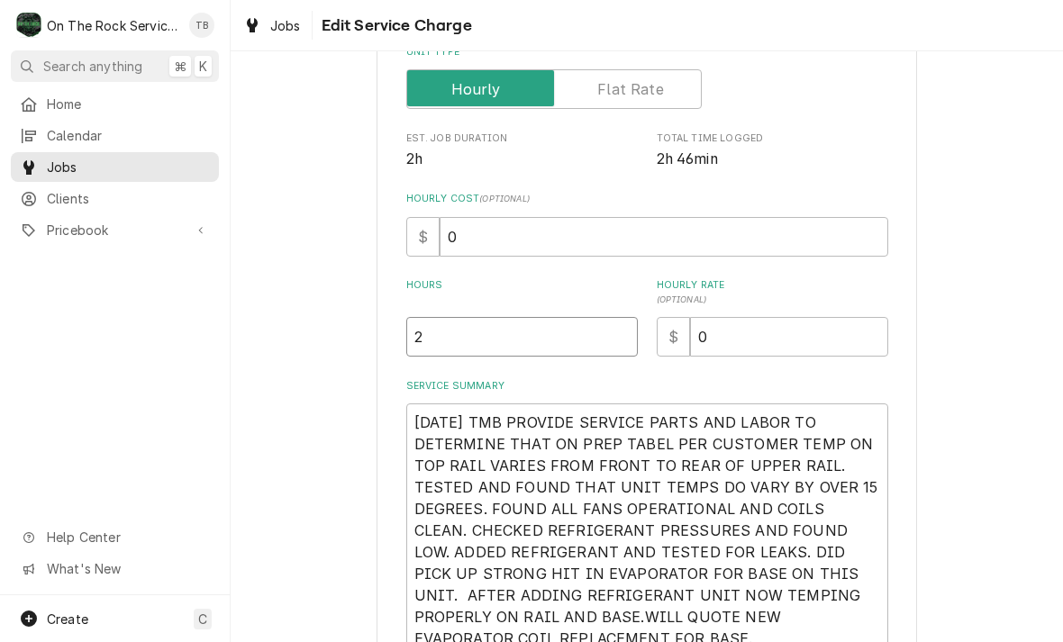
click at [475, 336] on input "2" at bounding box center [522, 337] width 232 height 40
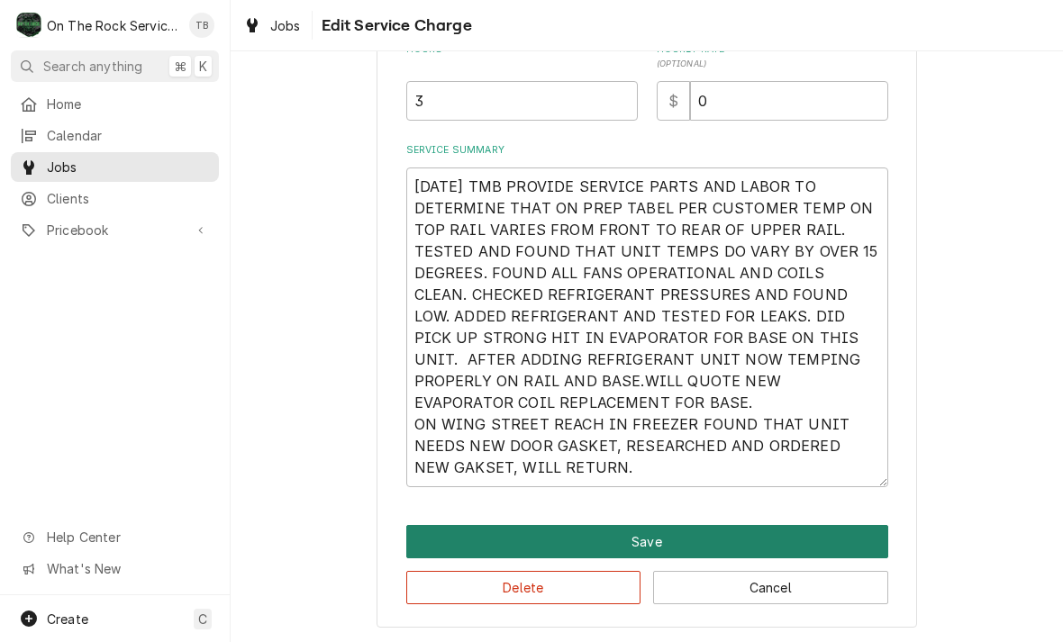
click at [622, 533] on button "Save" at bounding box center [647, 541] width 482 height 33
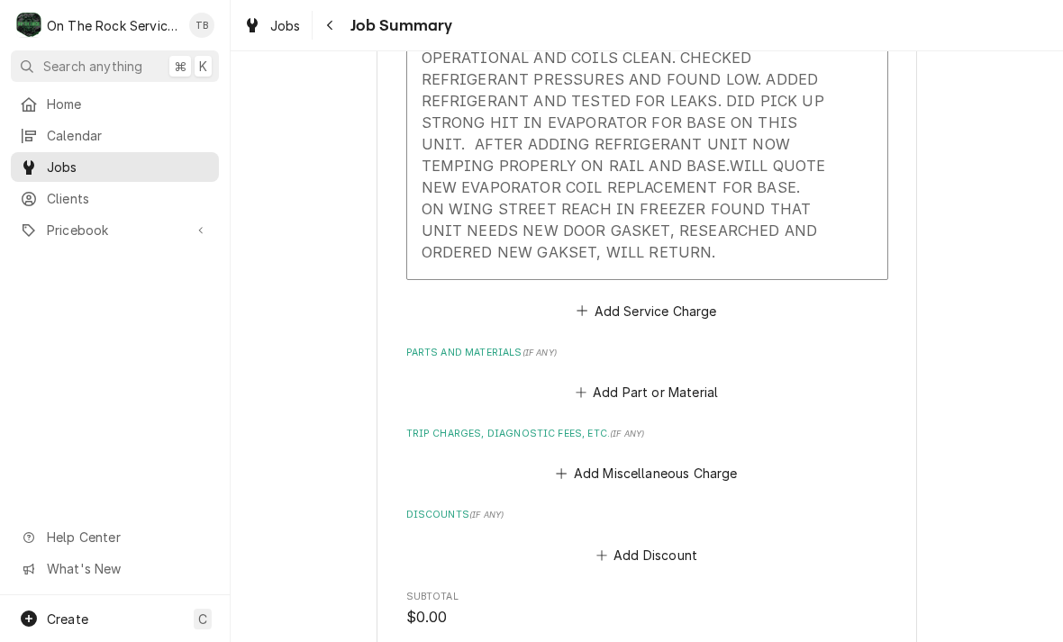
scroll to position [800, 0]
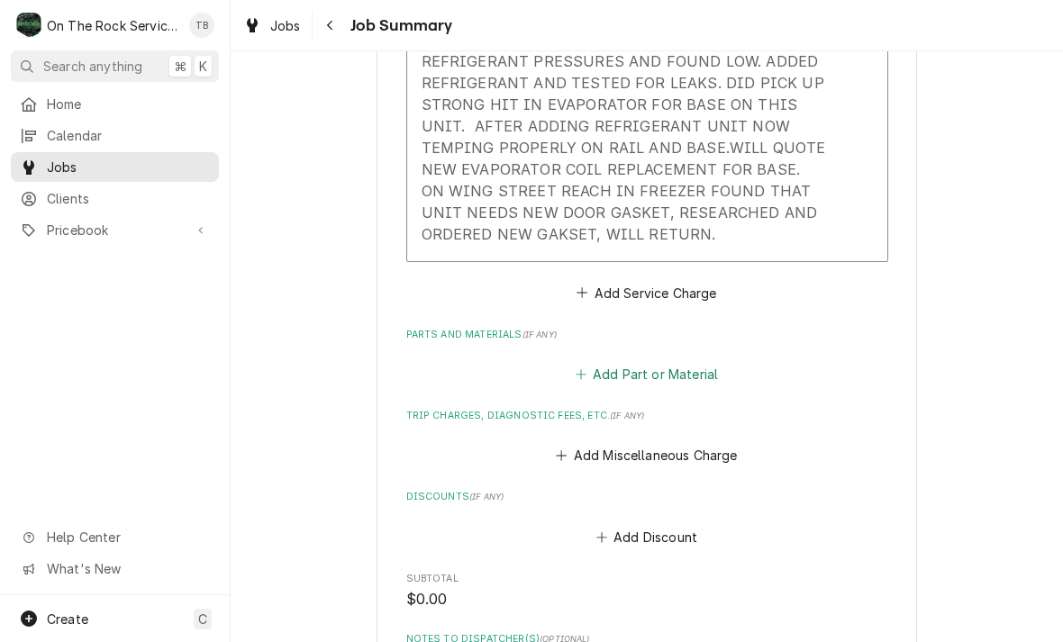
click at [632, 379] on button "Add Part or Material" at bounding box center [646, 374] width 149 height 25
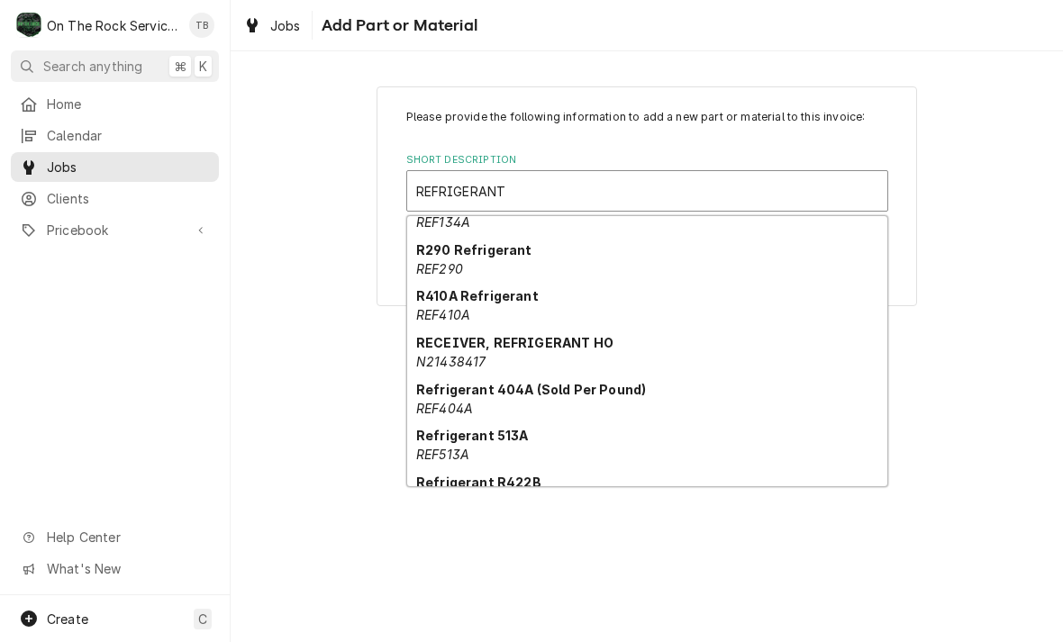
scroll to position [232, 0]
click at [493, 396] on strong "Refrigerant 404A (Sold Per Pound)" at bounding box center [531, 388] width 230 height 15
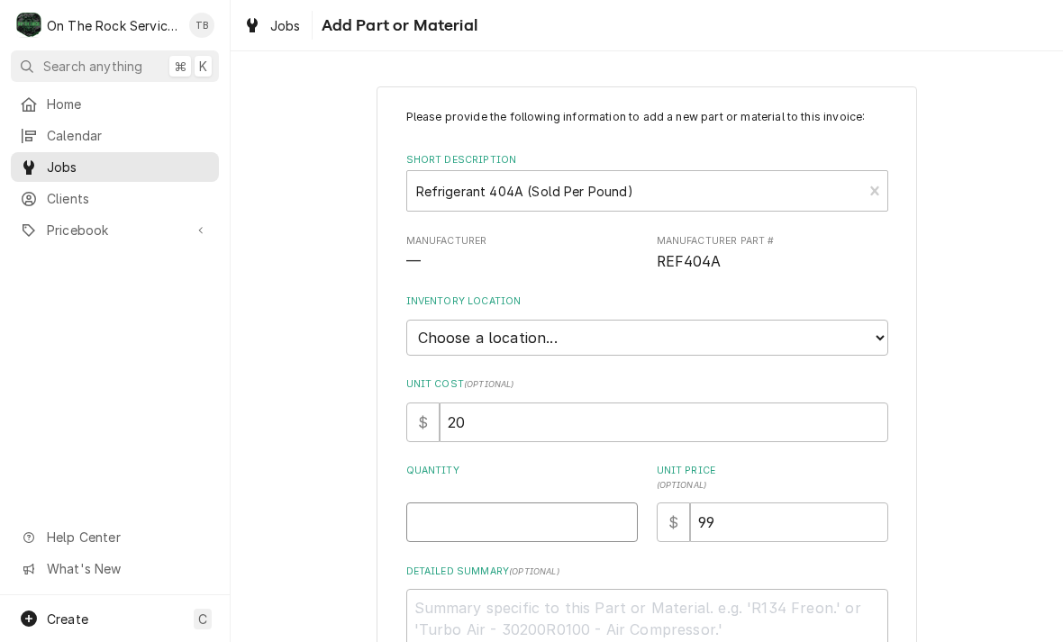
click at [454, 515] on input "Quantity" at bounding box center [522, 523] width 232 height 40
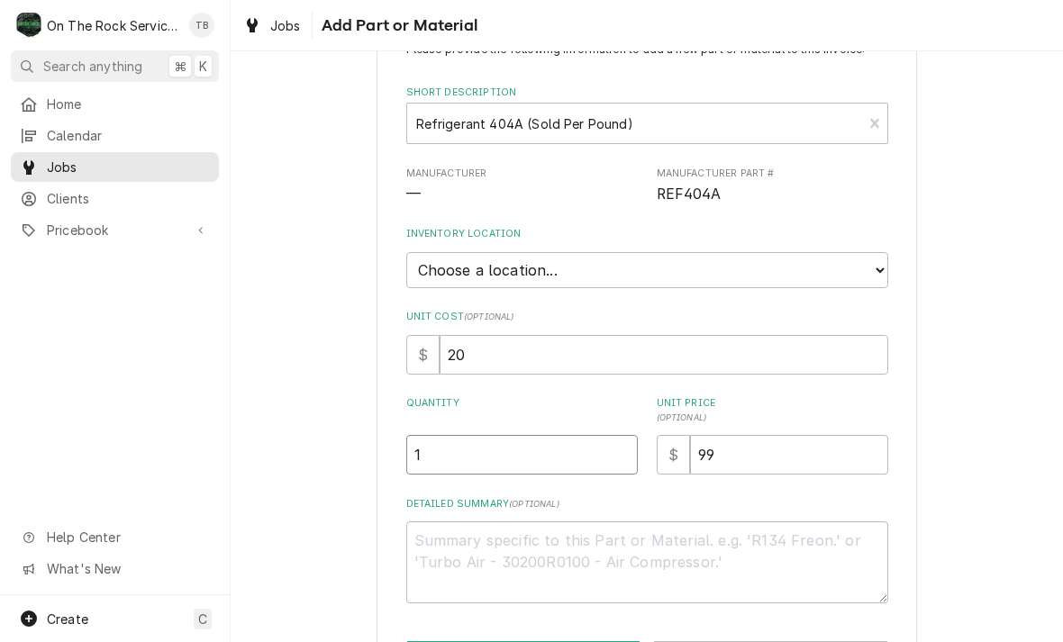
scroll to position [70, 0]
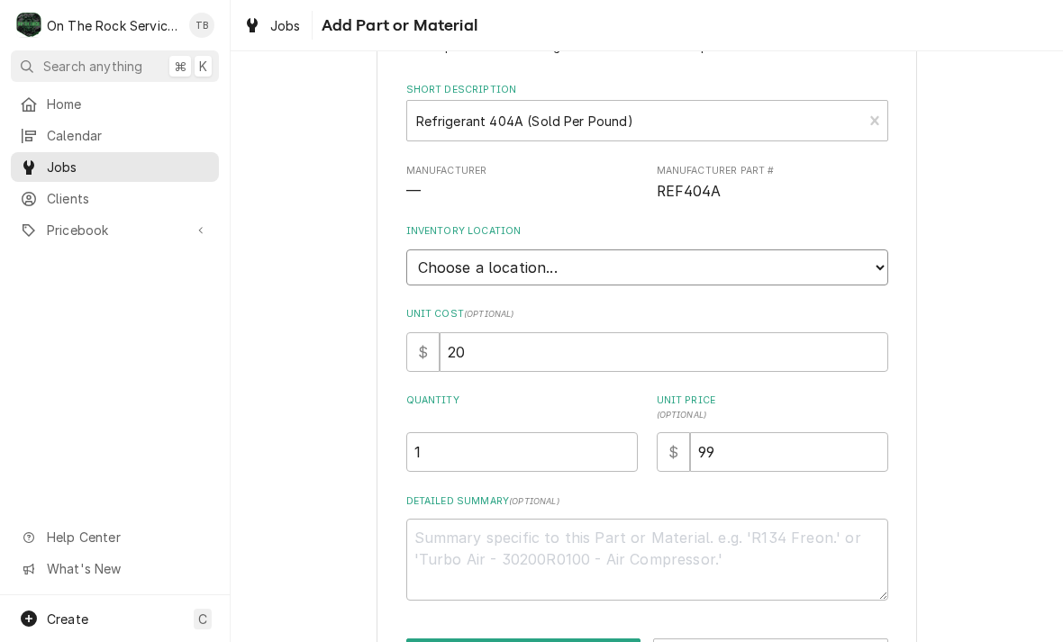
click at [868, 260] on select "Choose a location... Ray's Truck Rich's Truck Todd's Truck Warehouse" at bounding box center [647, 268] width 482 height 36
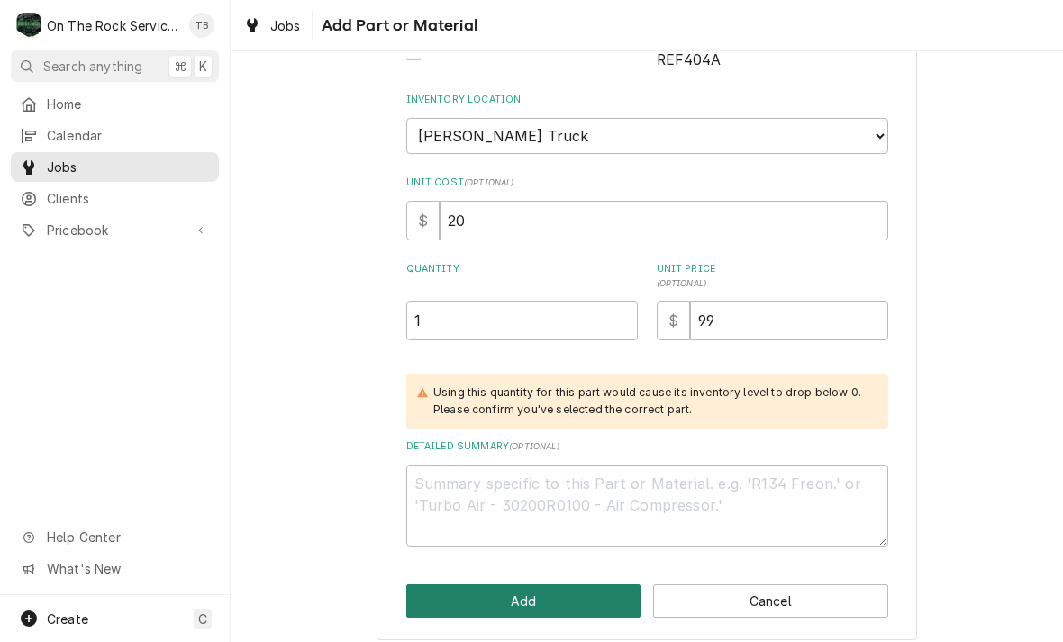
click at [481, 589] on button "Add" at bounding box center [523, 601] width 235 height 33
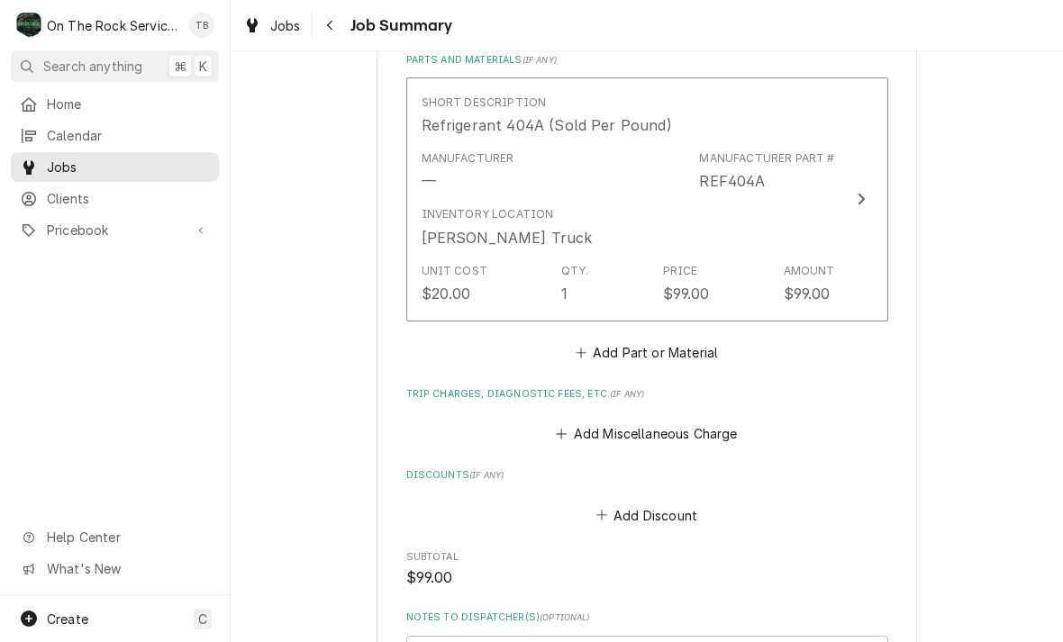
scroll to position [1150, 0]
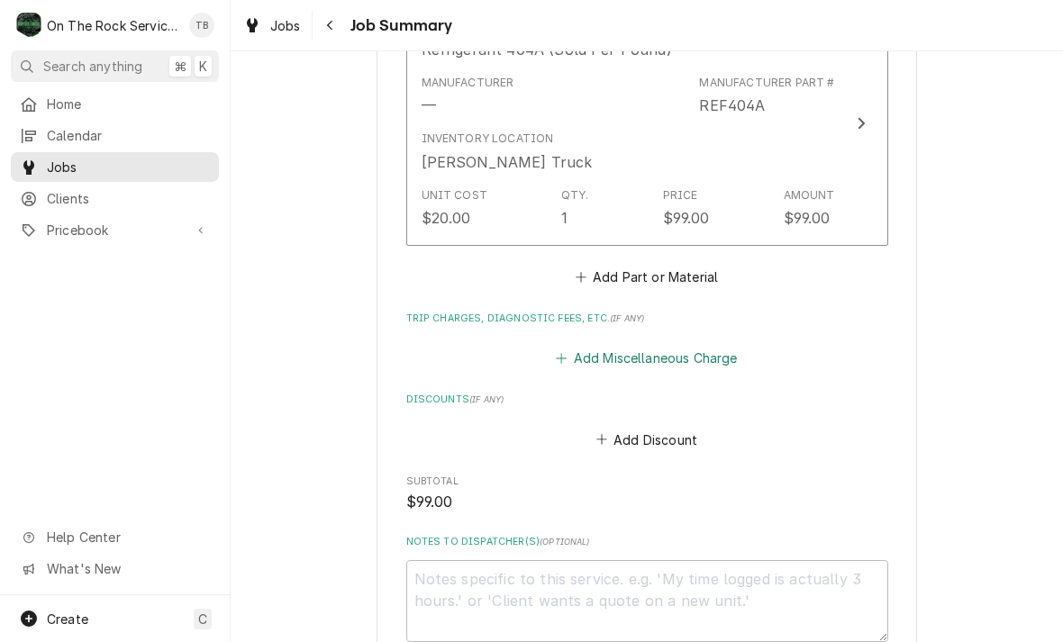
click at [668, 362] on button "Add Miscellaneous Charge" at bounding box center [646, 358] width 187 height 25
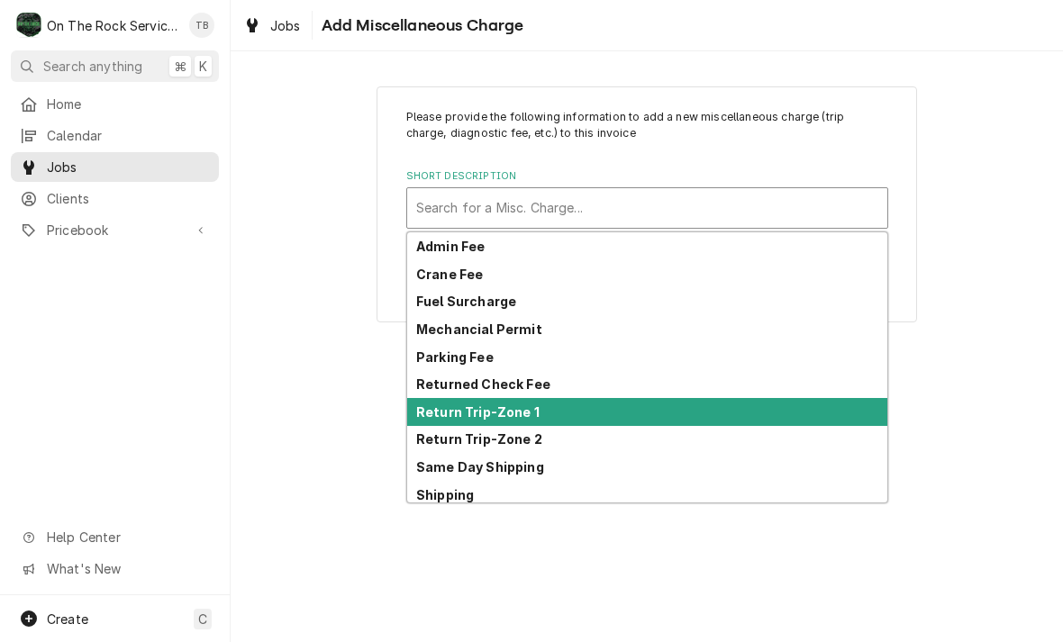
click at [516, 411] on strong "Return Trip-Zone 1" at bounding box center [477, 411] width 123 height 15
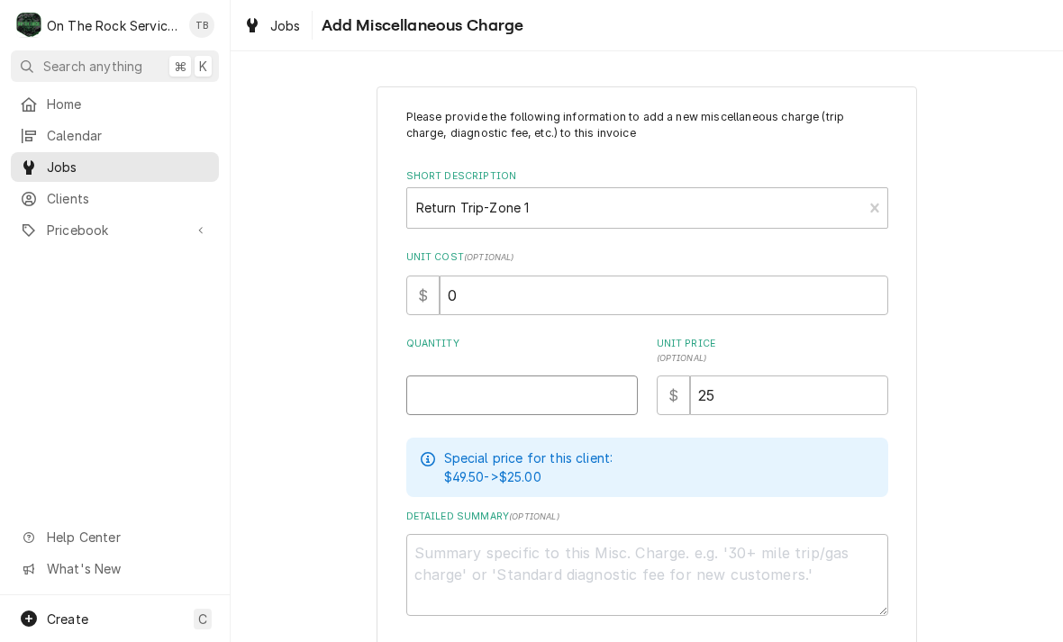
click at [470, 397] on input "Quantity" at bounding box center [522, 396] width 232 height 40
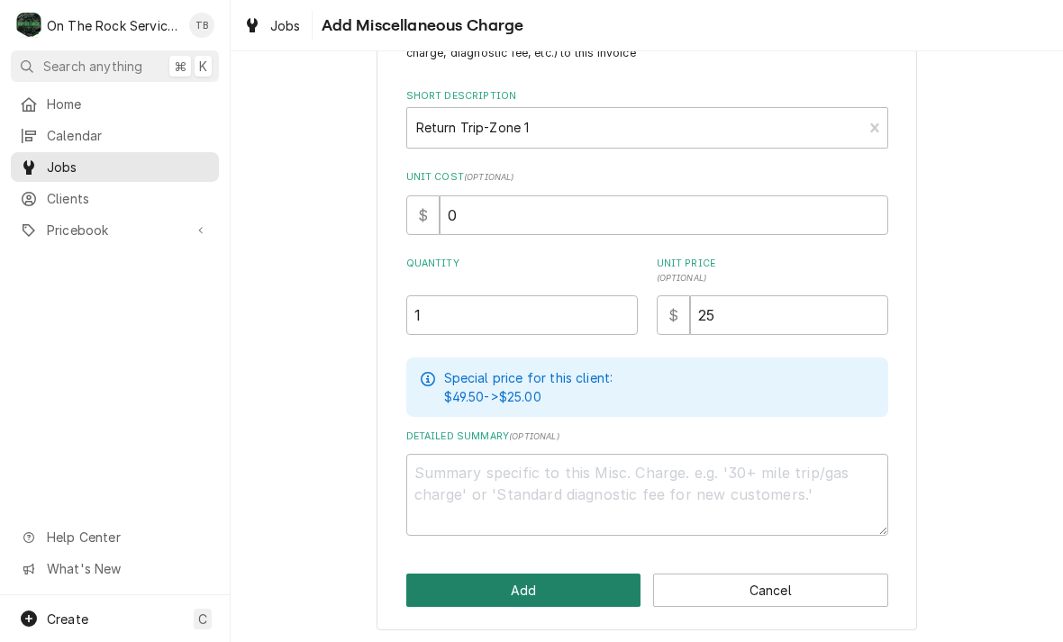
click at [507, 584] on button "Add" at bounding box center [523, 590] width 235 height 33
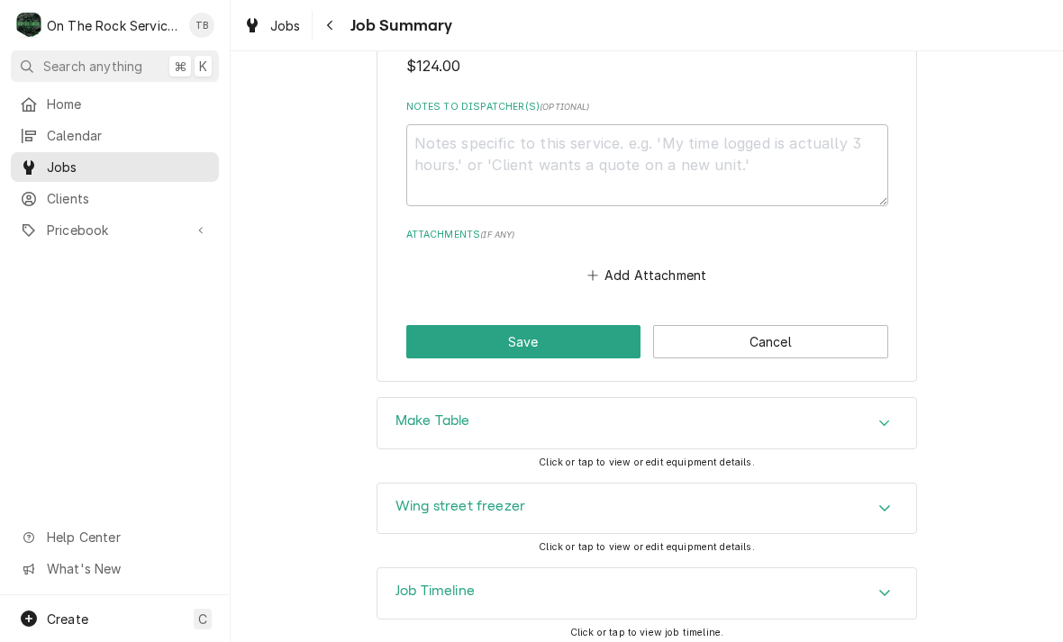
scroll to position [1726, 0]
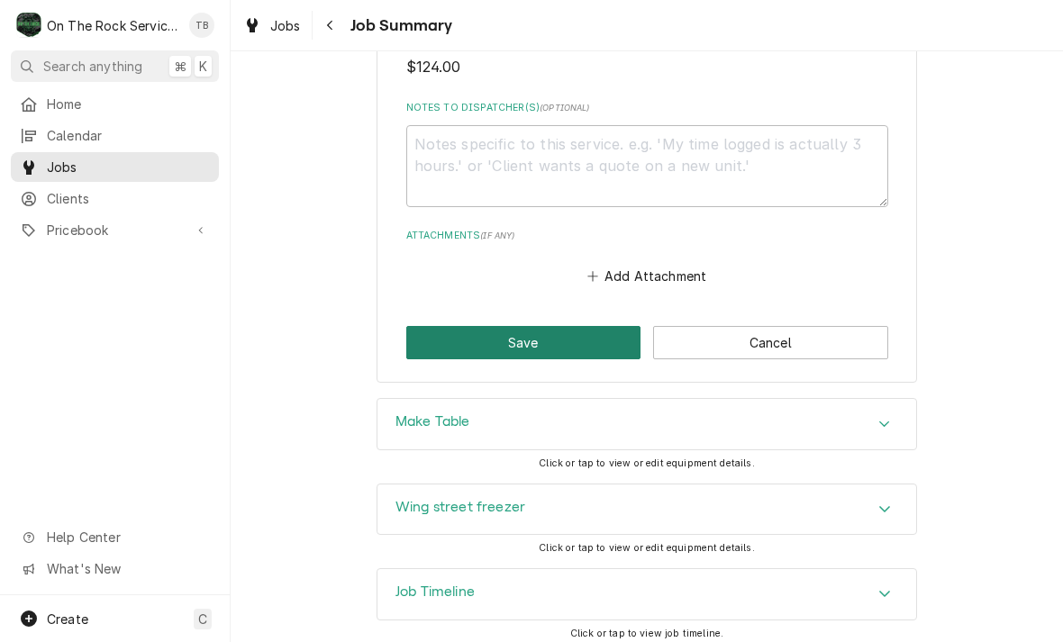
click at [535, 339] on button "Save" at bounding box center [523, 342] width 235 height 33
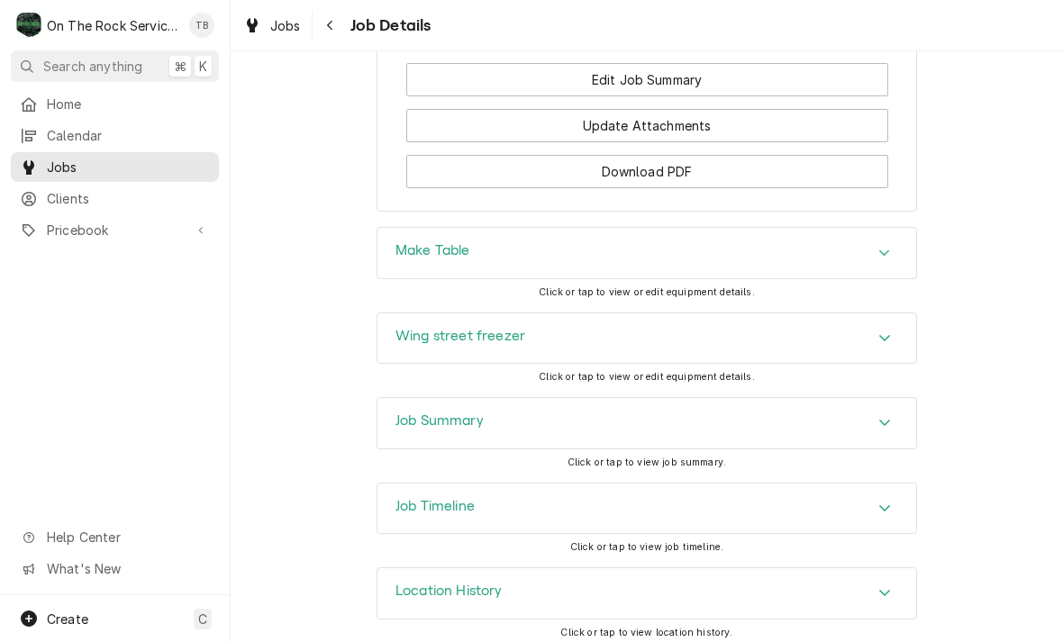
scroll to position [2411, 0]
click at [878, 592] on div "Accordion Header" at bounding box center [884, 596] width 27 height 22
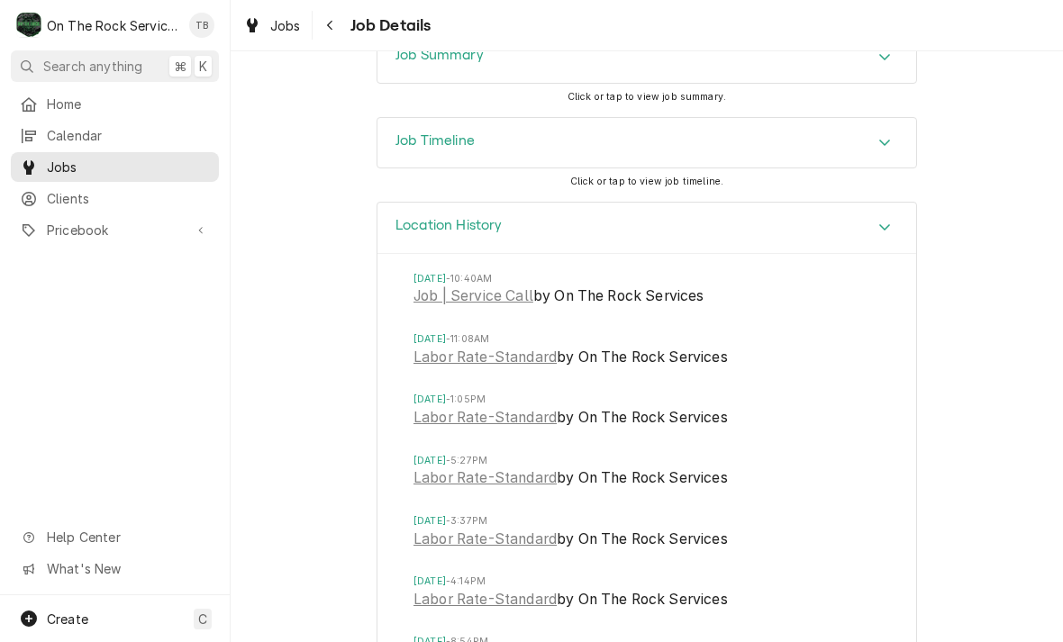
scroll to position [2920, 0]
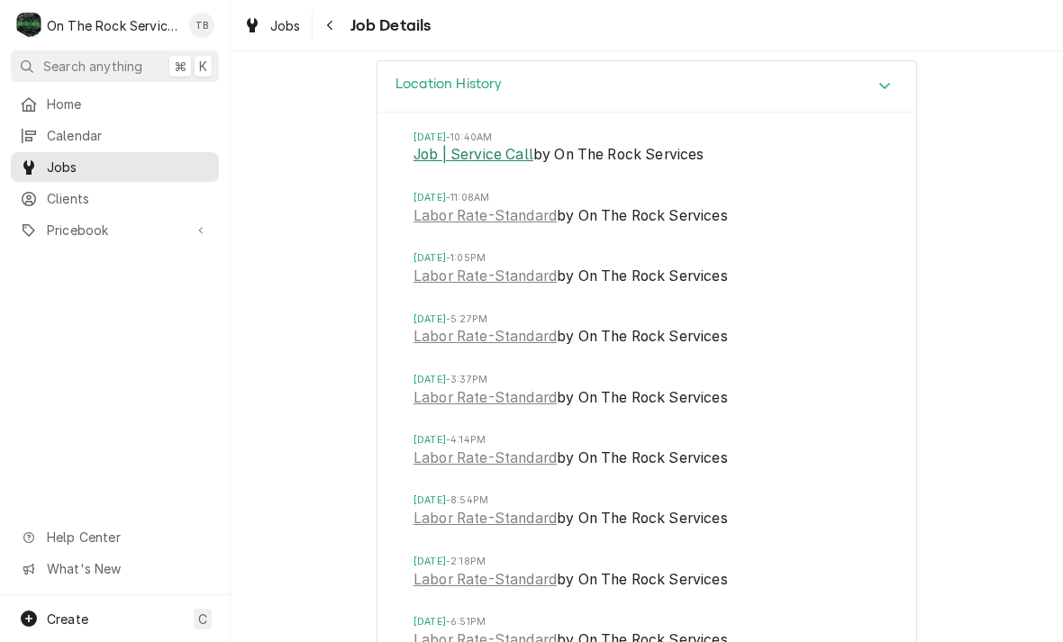
click at [481, 150] on link "Job | Service Call" at bounding box center [474, 155] width 120 height 22
click at [471, 211] on link "Labor Rate-Standard" at bounding box center [485, 216] width 143 height 22
click at [74, 35] on div "O On The Rock Services" at bounding box center [98, 25] width 174 height 36
click at [77, 28] on div "On The Rock Services" at bounding box center [113, 25] width 132 height 19
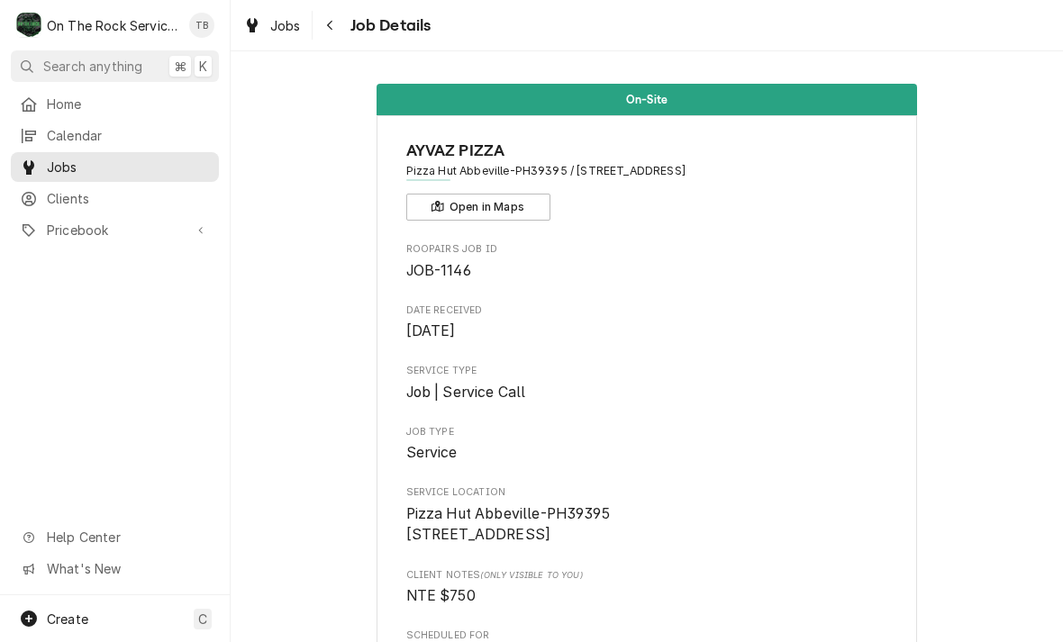
scroll to position [0, 0]
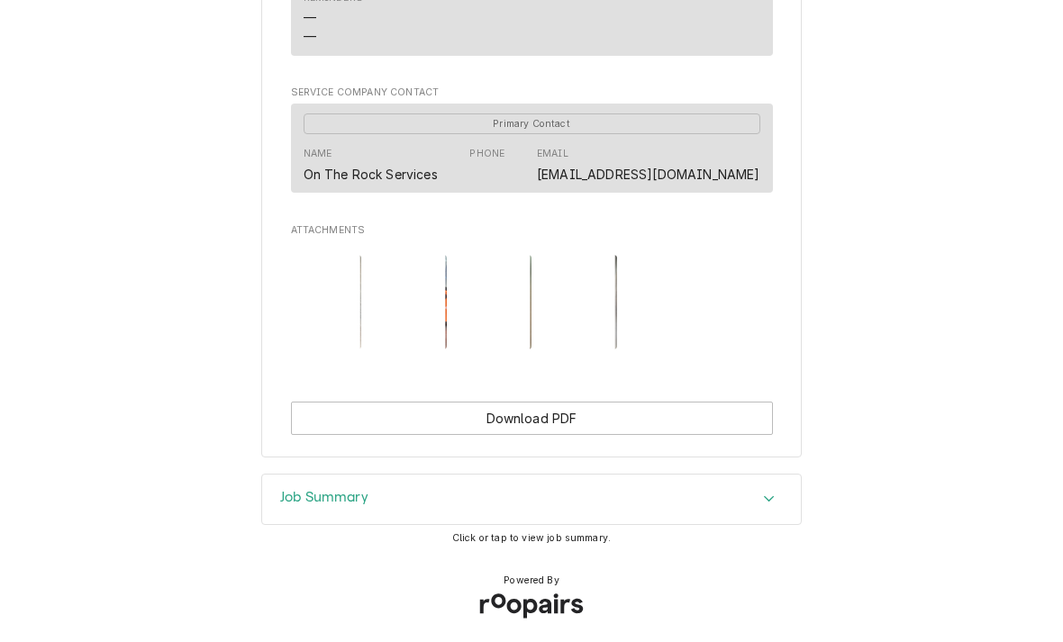
scroll to position [1407, 0]
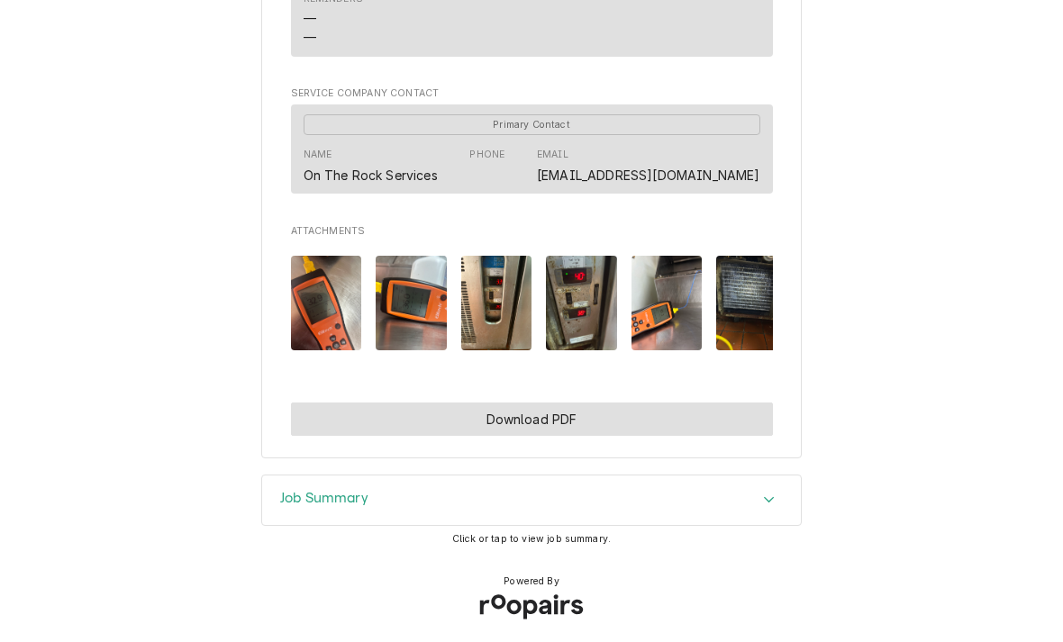
click at [547, 414] on button "Download PDF" at bounding box center [532, 419] width 482 height 33
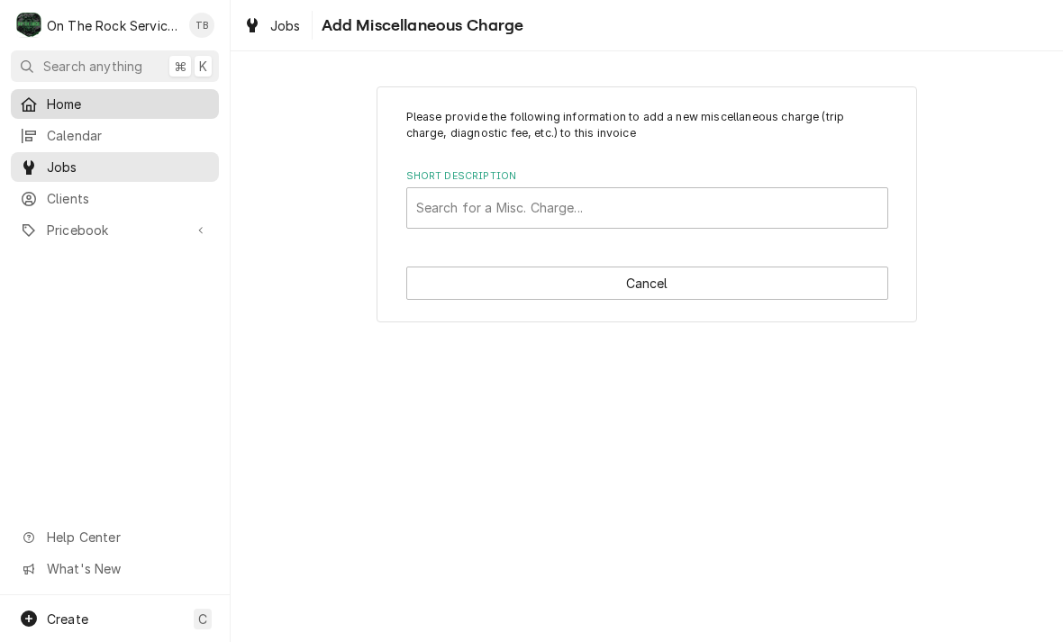
click at [74, 104] on span "Home" at bounding box center [128, 104] width 163 height 19
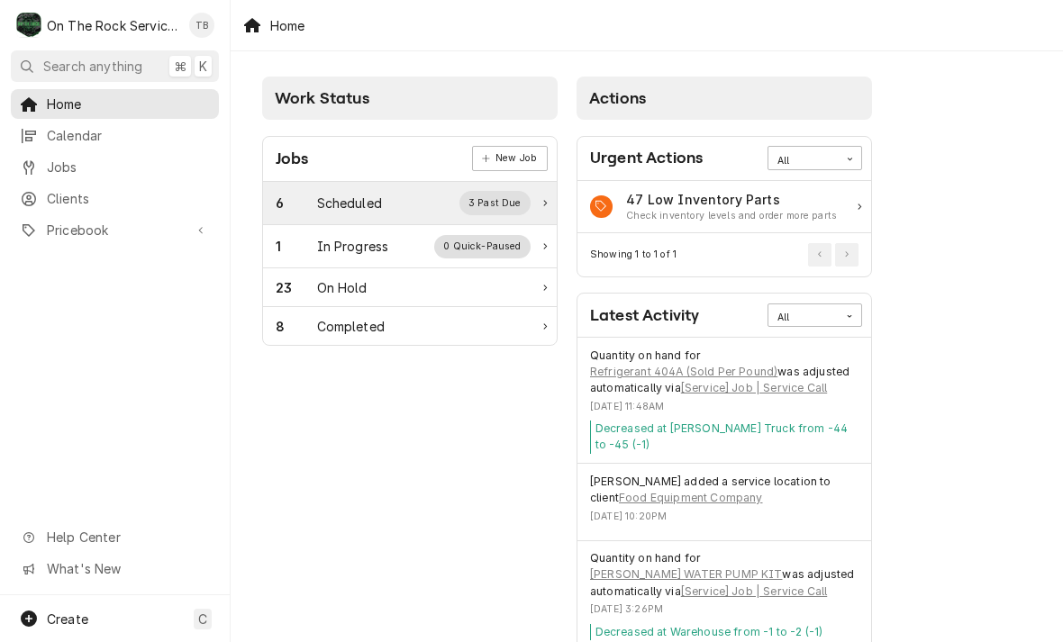
click at [367, 208] on div "Scheduled" at bounding box center [349, 203] width 65 height 19
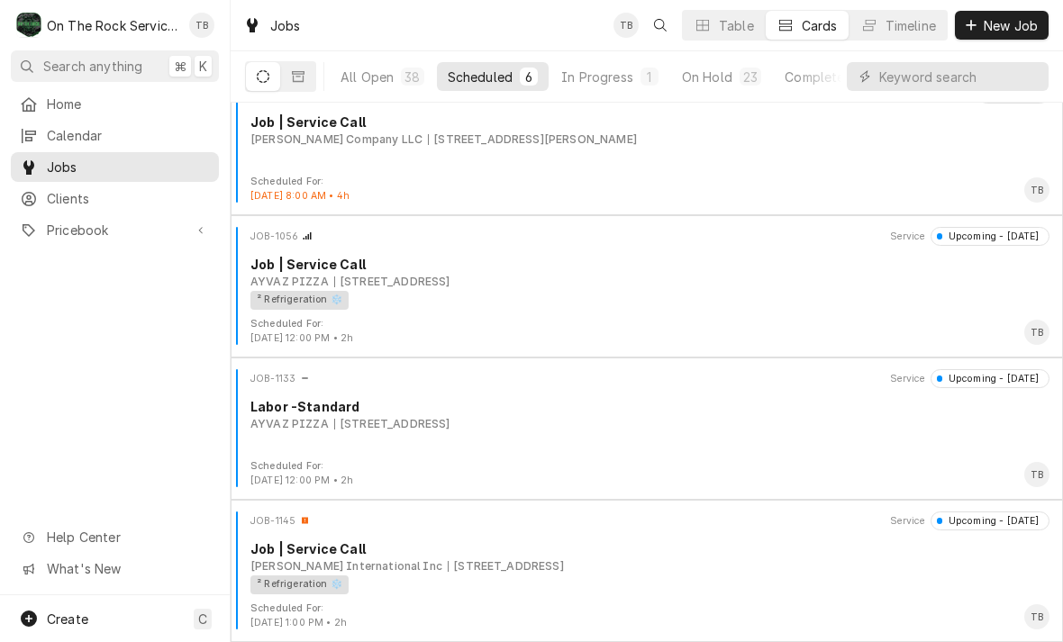
scroll to position [314, 0]
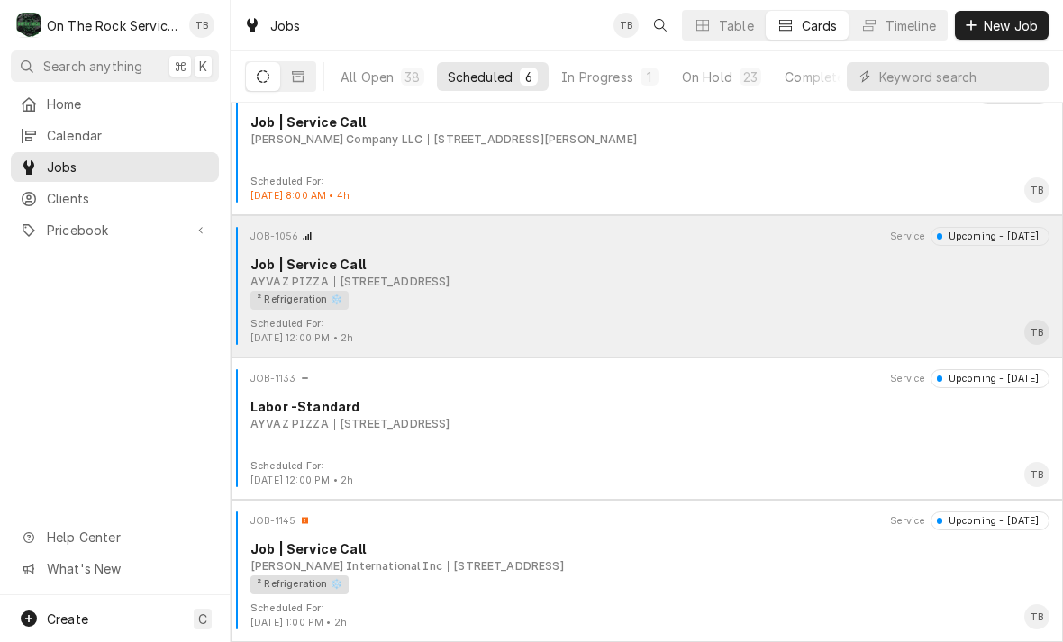
click at [550, 295] on div "² Refrigeration ❄️" at bounding box center [643, 300] width 786 height 19
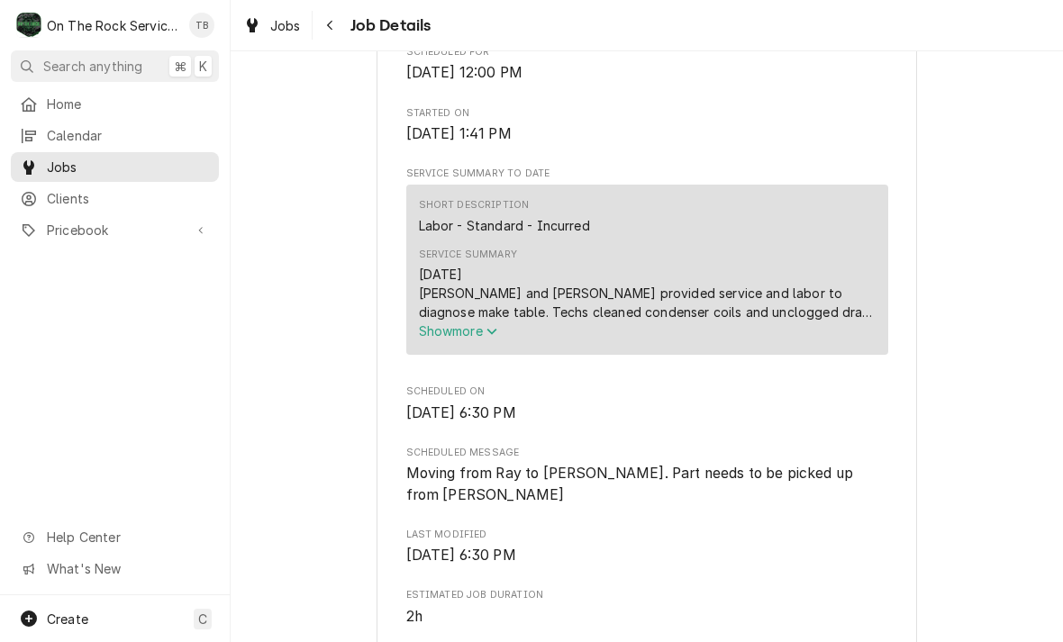
scroll to position [586, 0]
click at [495, 336] on icon "Service Summary" at bounding box center [491, 329] width 11 height 13
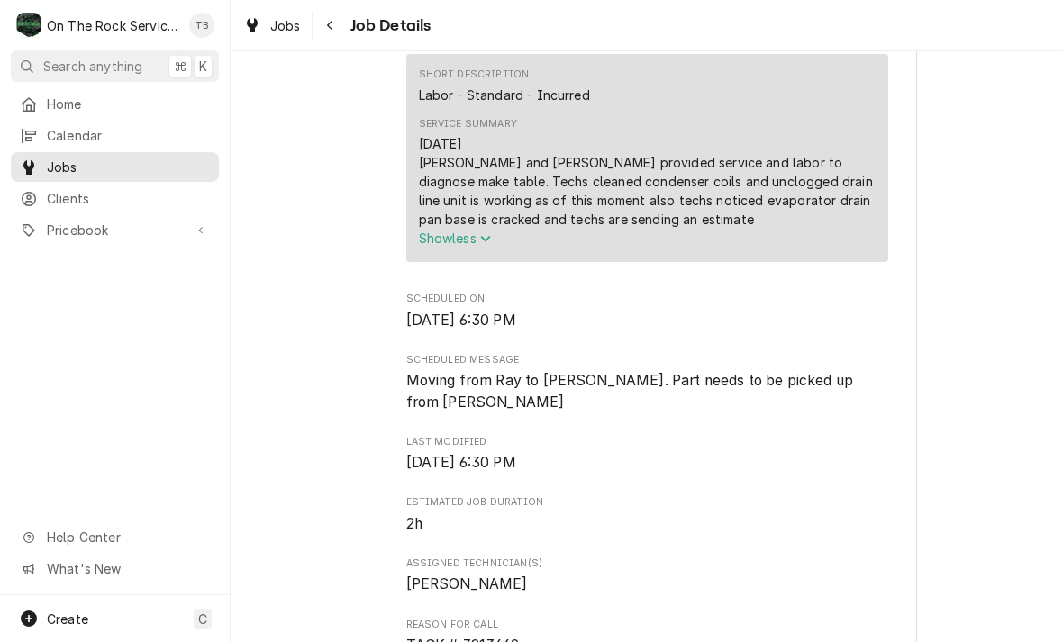
scroll to position [719, 0]
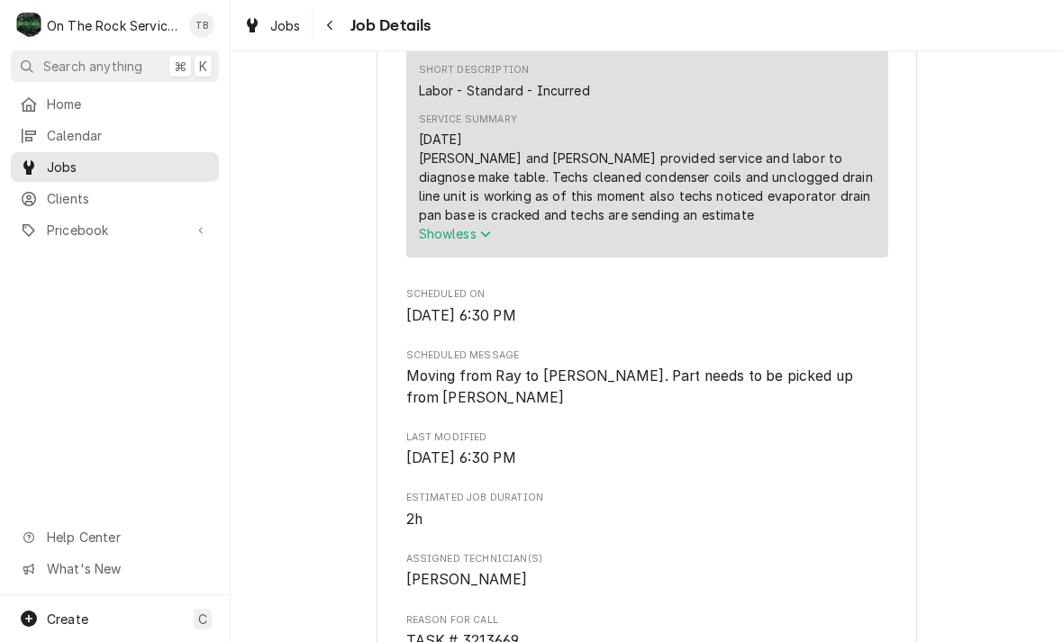
click at [495, 239] on button "Show less" at bounding box center [647, 233] width 457 height 19
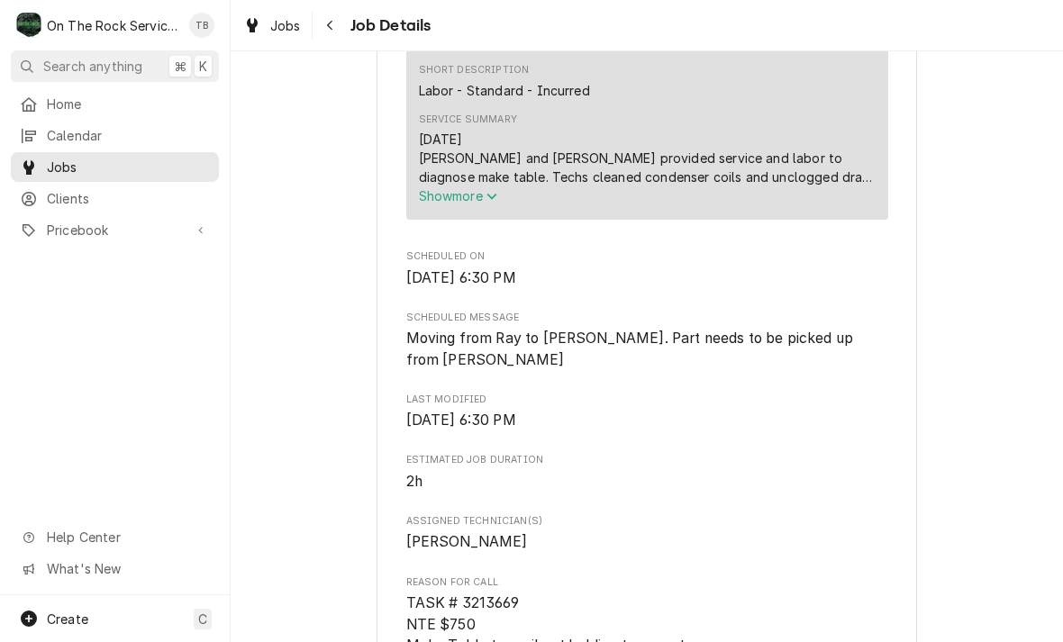
click at [492, 204] on span "Show more" at bounding box center [458, 195] width 79 height 15
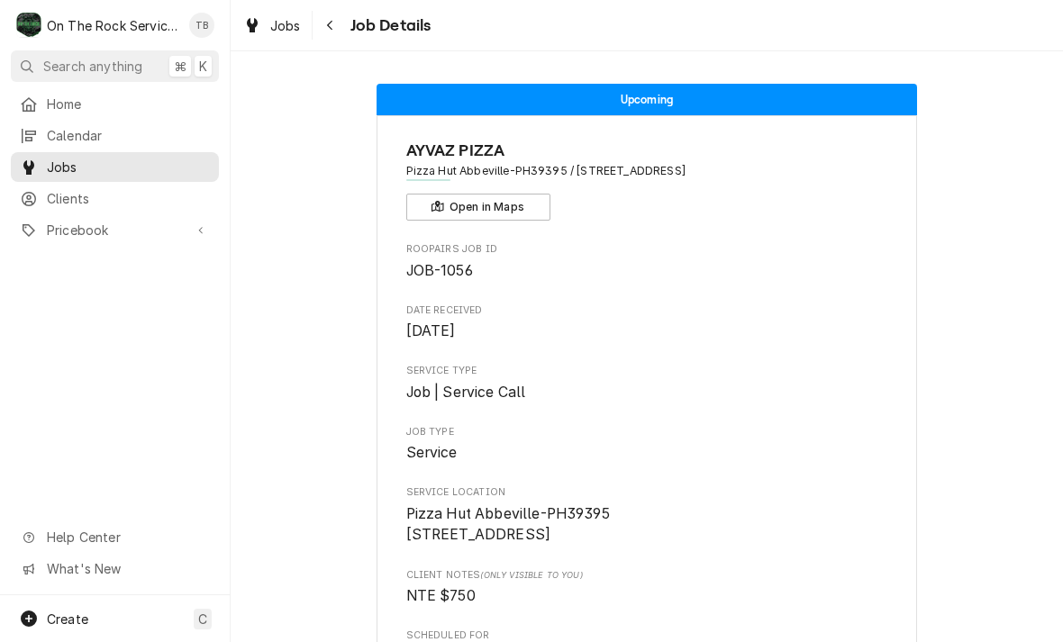
scroll to position [0, 0]
click at [328, 34] on button "Navigate back" at bounding box center [330, 25] width 29 height 29
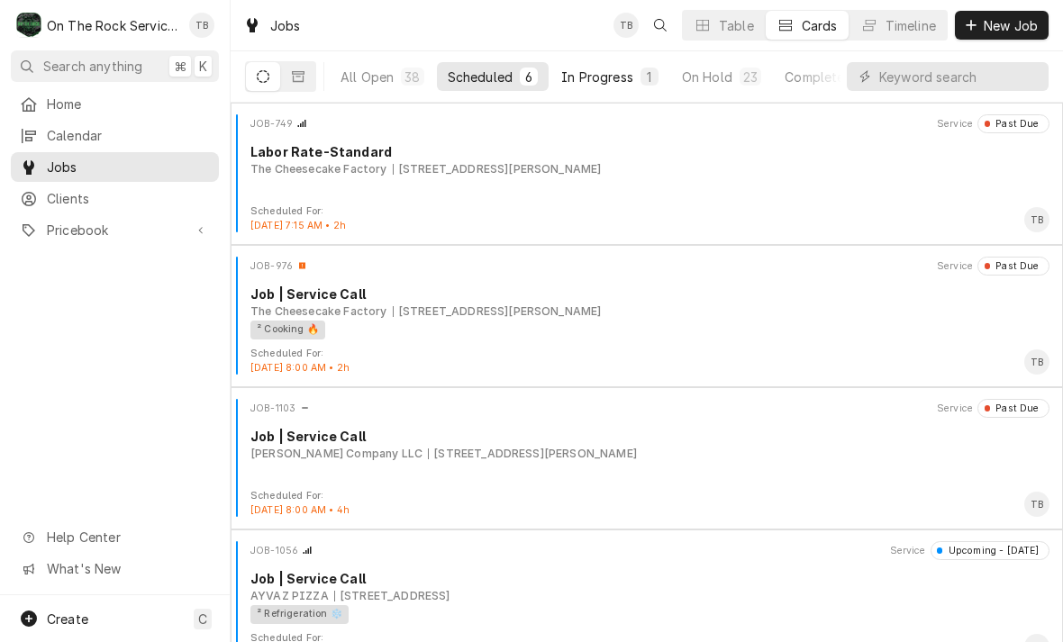
click at [606, 85] on div "In Progress" at bounding box center [597, 77] width 72 height 19
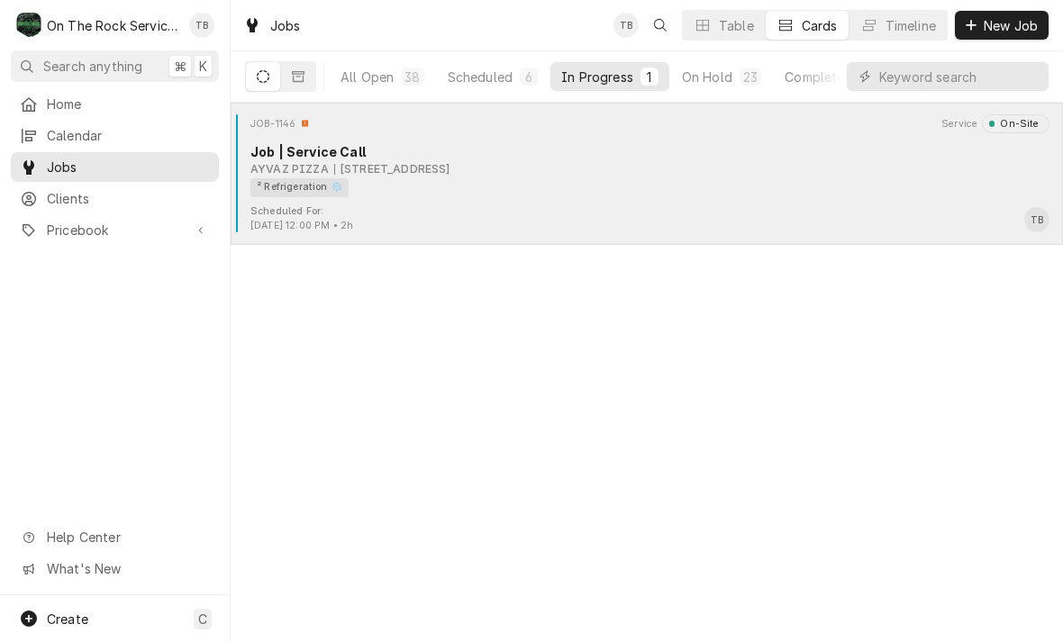
click at [521, 184] on div "² Refrigeration ❄️" at bounding box center [643, 187] width 786 height 19
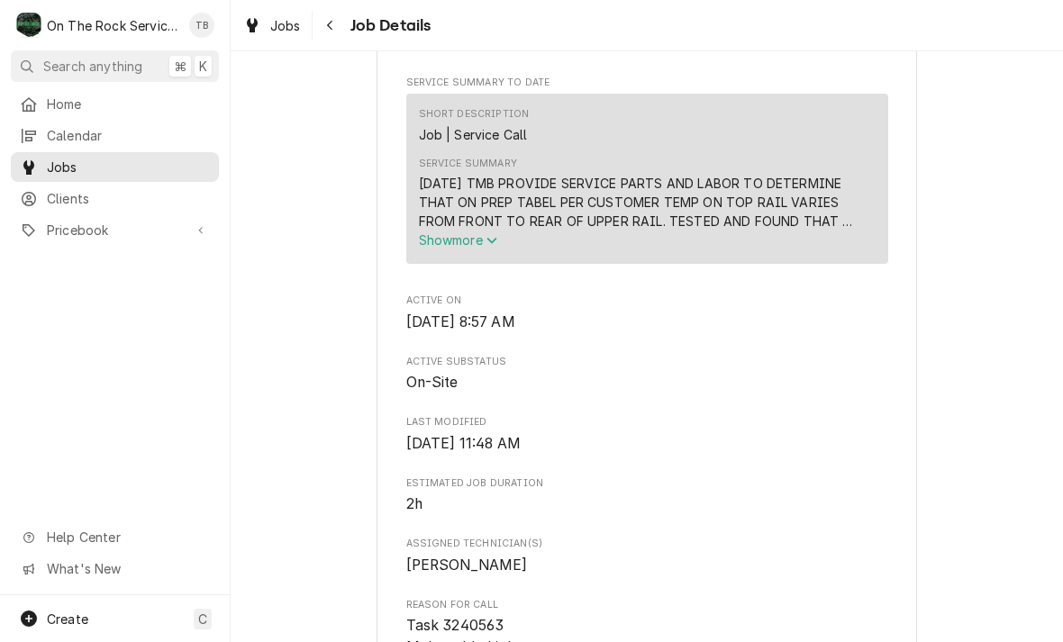
scroll to position [689, 0]
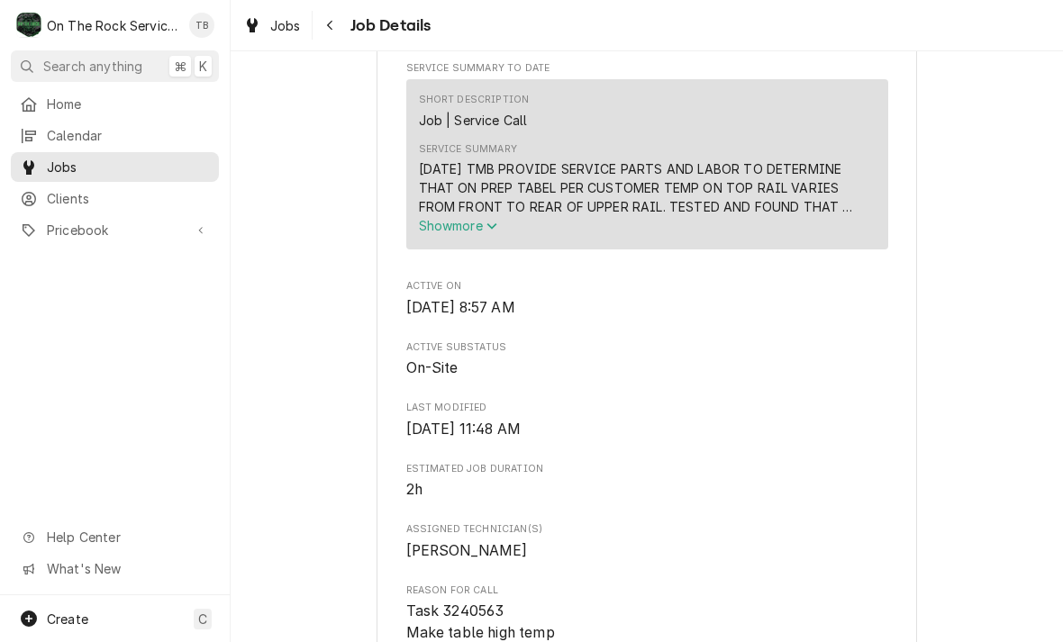
click at [495, 233] on span "Show more" at bounding box center [458, 225] width 79 height 15
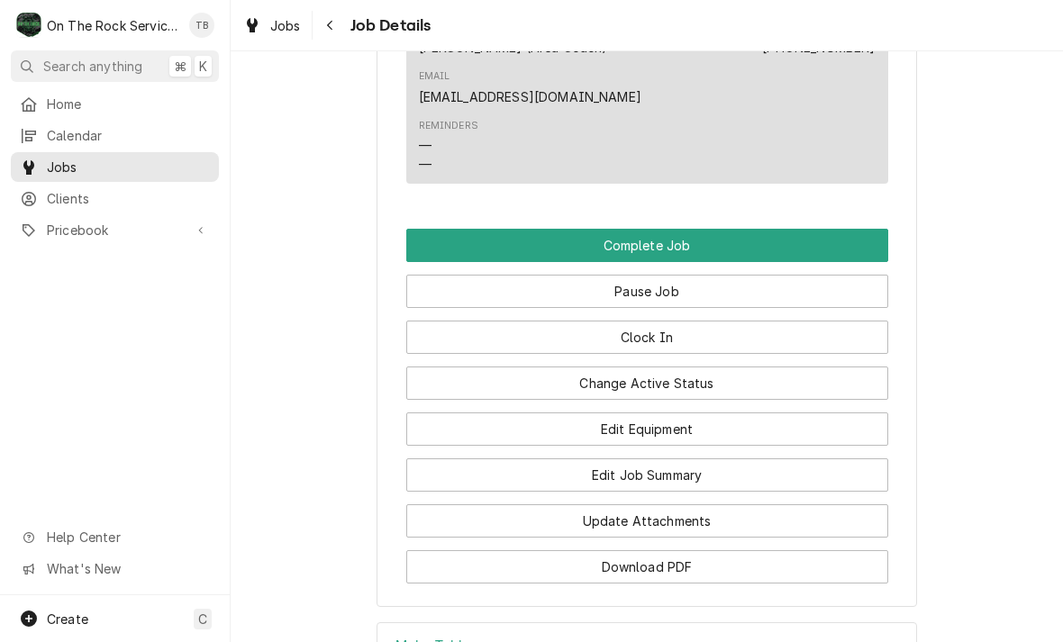
scroll to position [2183, 0]
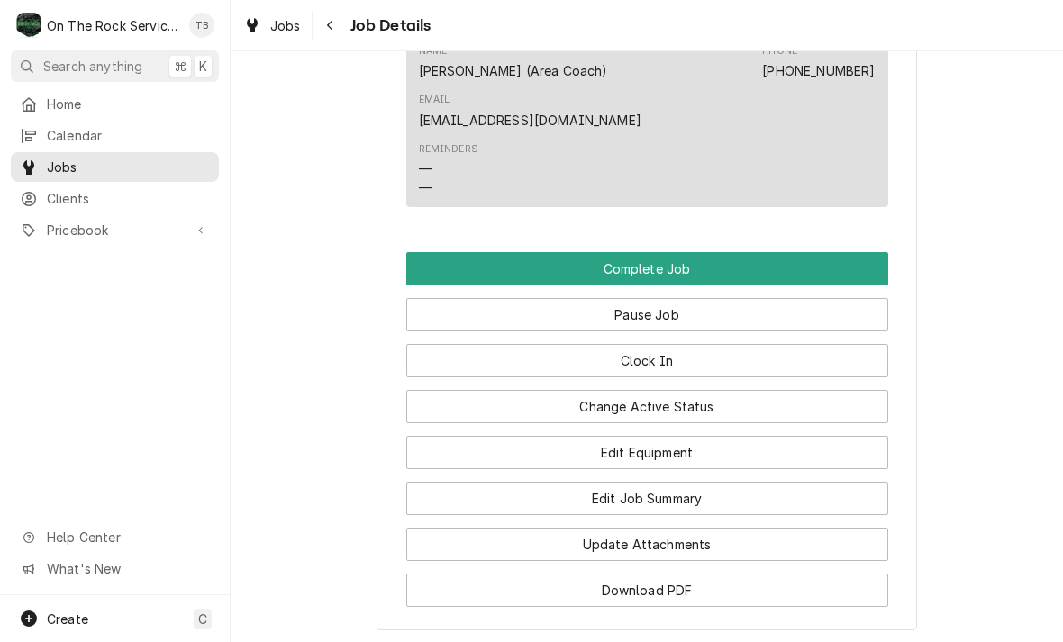
click at [683, 482] on button "Edit Job Summary" at bounding box center [647, 498] width 482 height 33
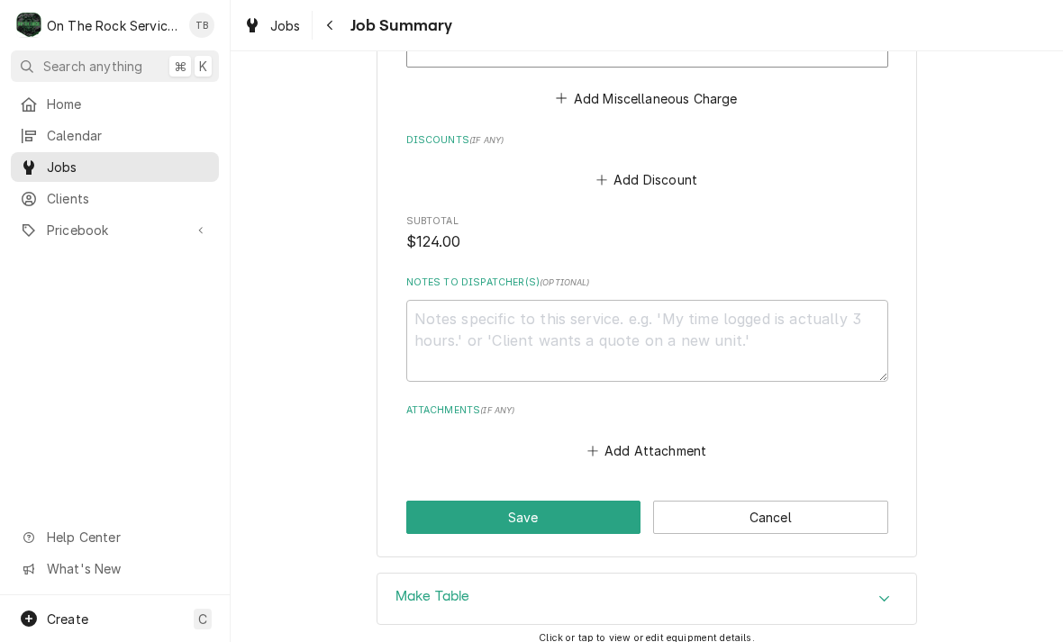
scroll to position [1553, 0]
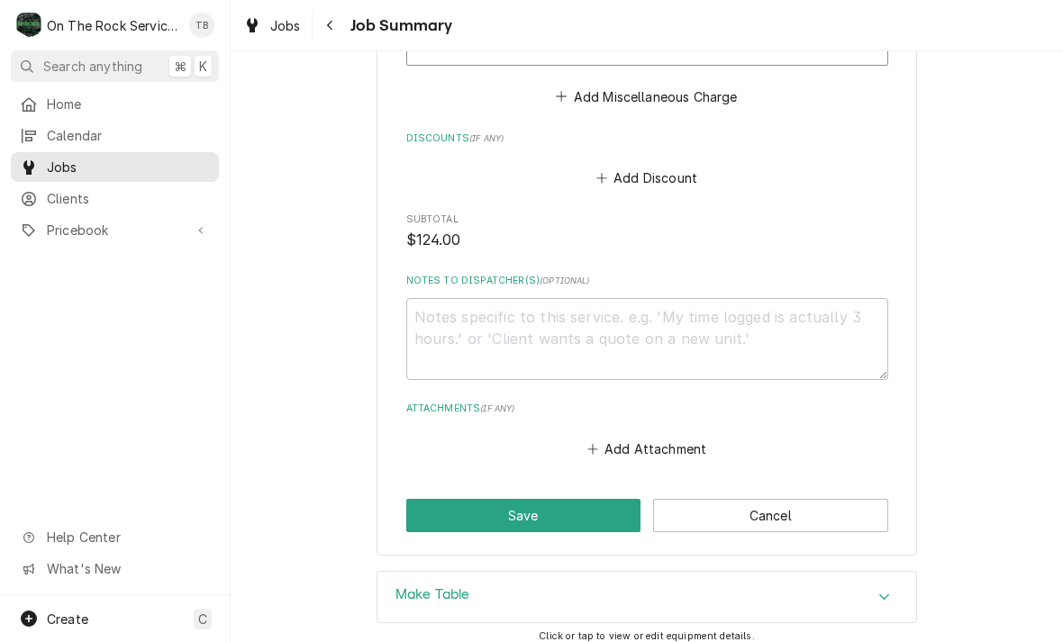
click at [513, 516] on button "Save" at bounding box center [523, 515] width 235 height 33
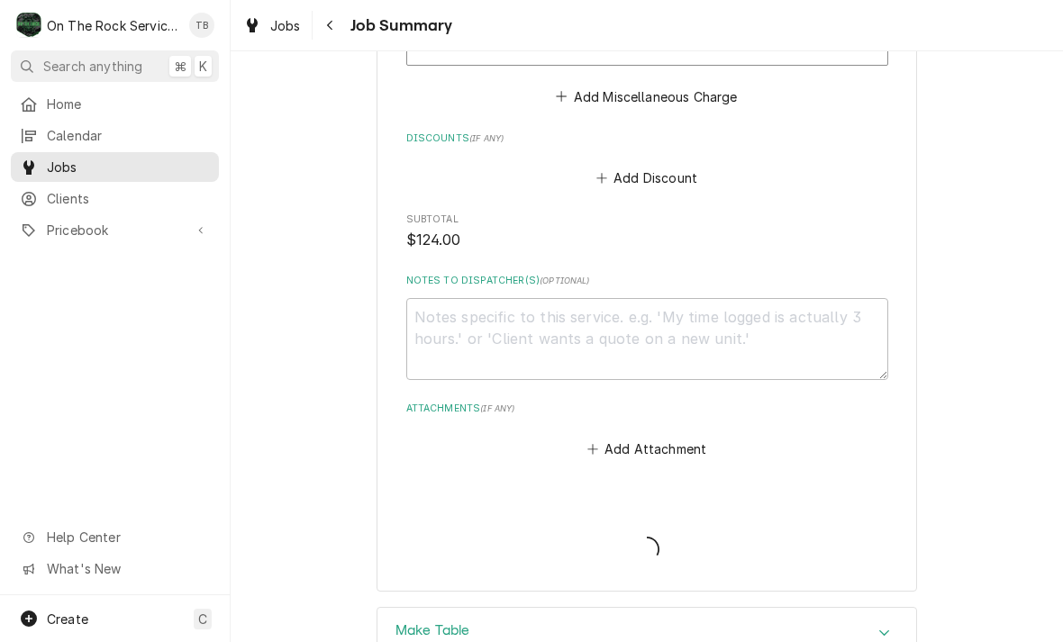
type textarea "x"
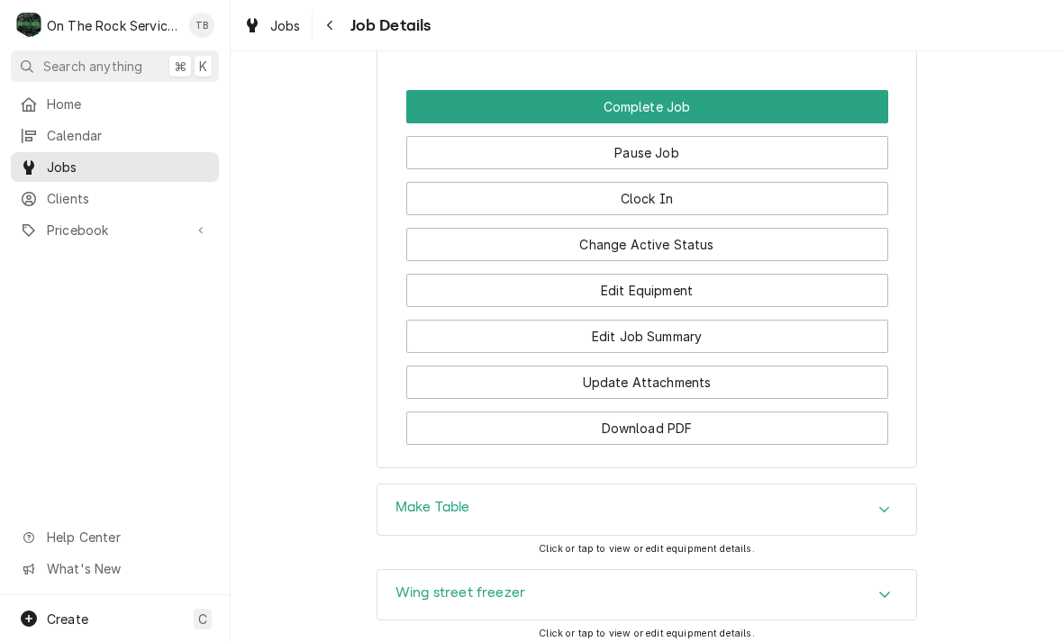
scroll to position [2136, 0]
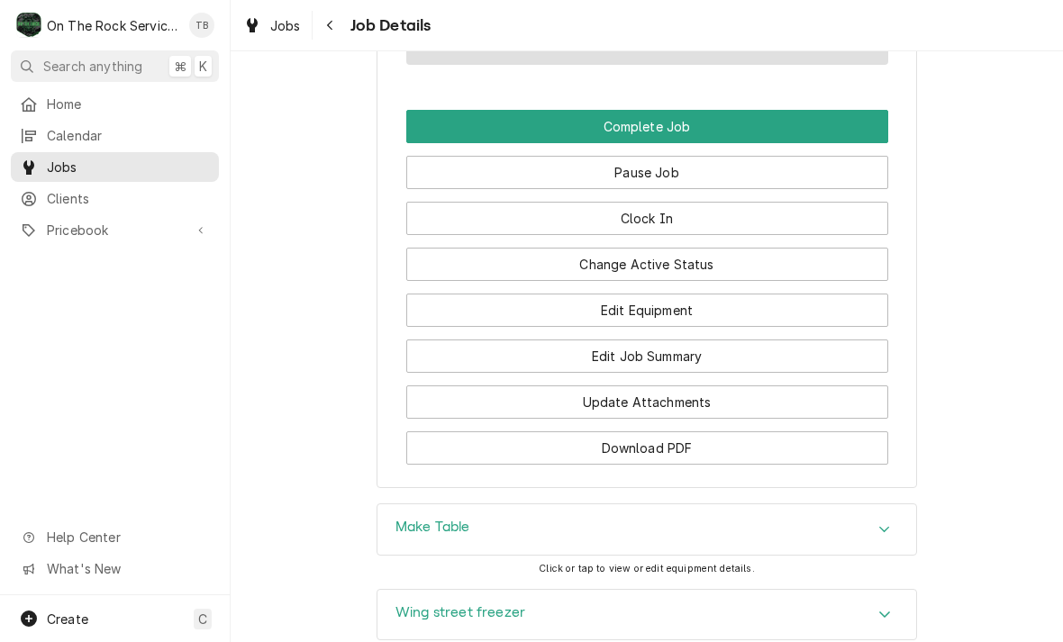
click at [695, 174] on button "Pause Job" at bounding box center [647, 172] width 482 height 33
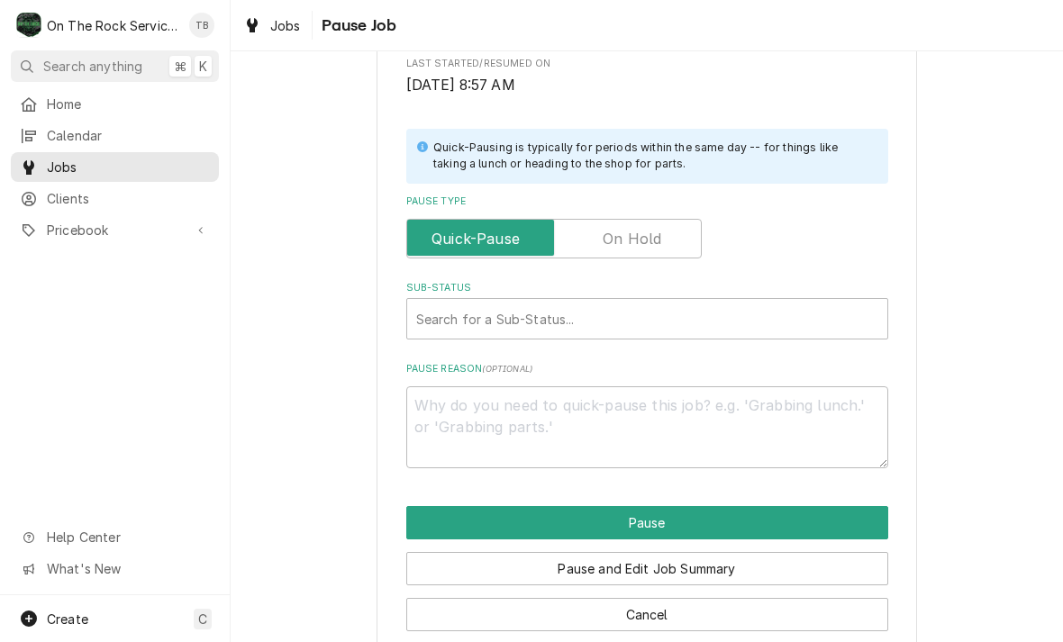
scroll to position [359, 0]
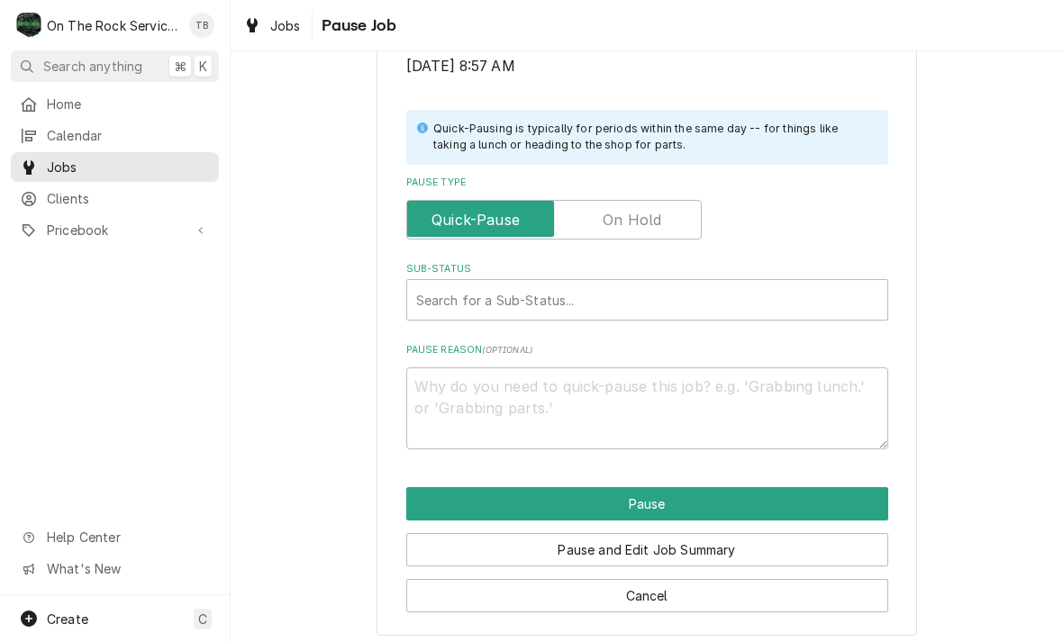
click at [643, 211] on label "Pause Type" at bounding box center [553, 220] width 295 height 40
click at [643, 211] on input "Pause Type" at bounding box center [553, 220] width 279 height 40
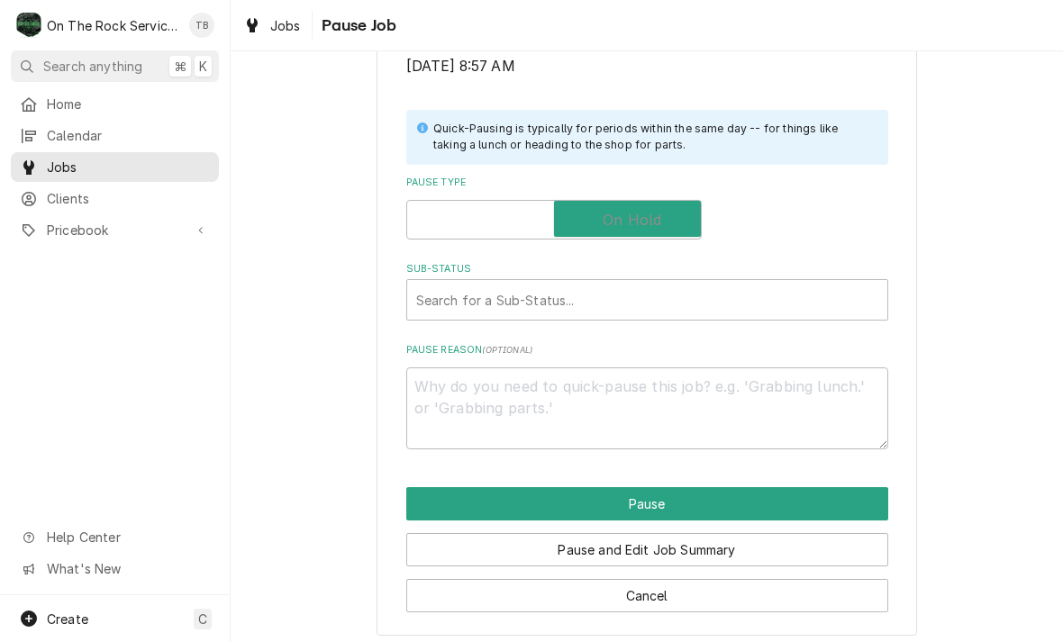
checkbox input "true"
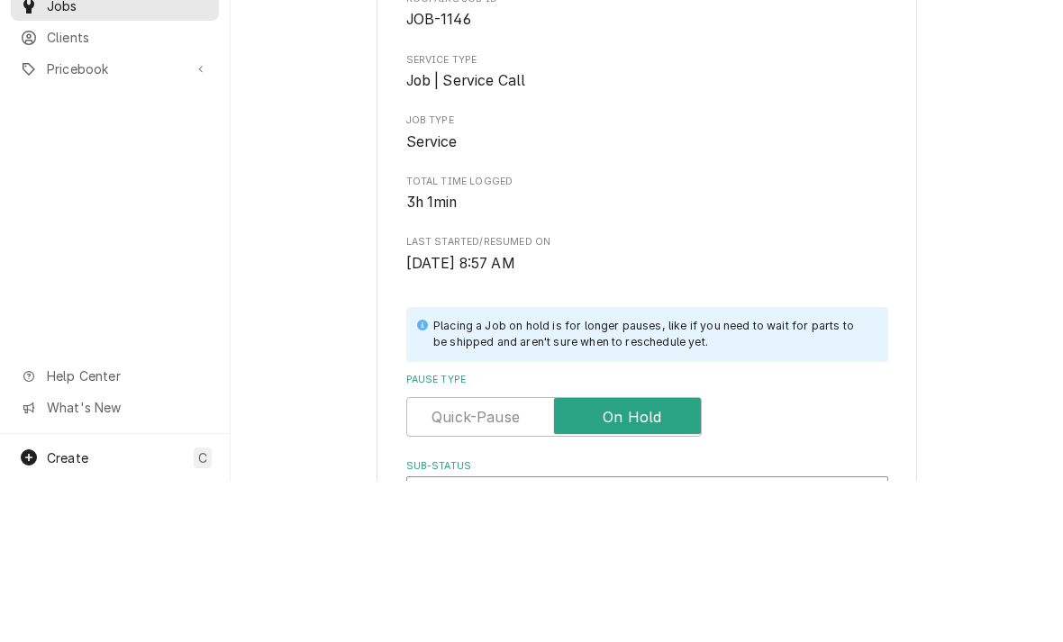
scroll to position [0, 0]
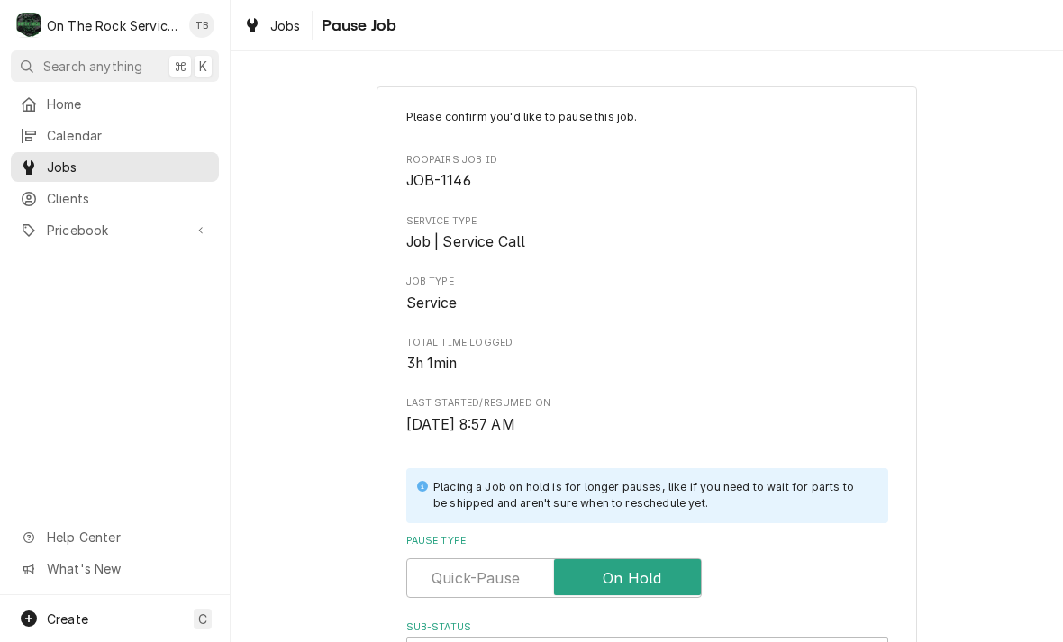
click at [1017, 355] on div "Please confirm you'd like to pause this job. Roopairs Job ID JOB-1146 Service T…" at bounding box center [647, 540] width 832 height 940
type textarea "x"
click at [341, 31] on span "Pause Job" at bounding box center [356, 26] width 80 height 24
click at [288, 35] on div "Jobs" at bounding box center [272, 25] width 65 height 23
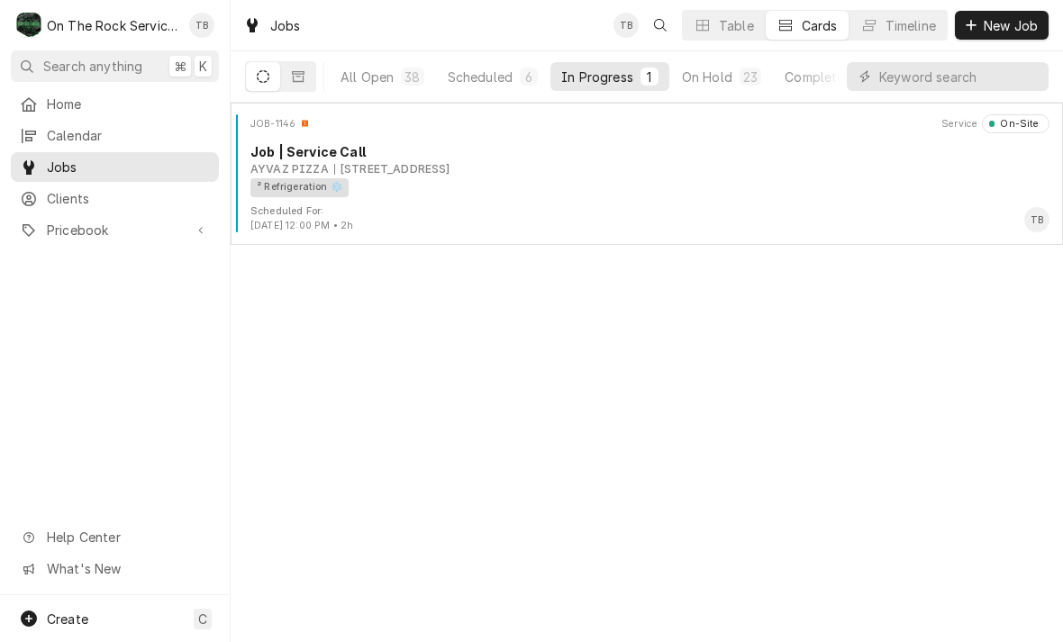
click at [517, 207] on div "Scheduled For: [DATE] 12:00 PM • 2h TB" at bounding box center [647, 218] width 818 height 29
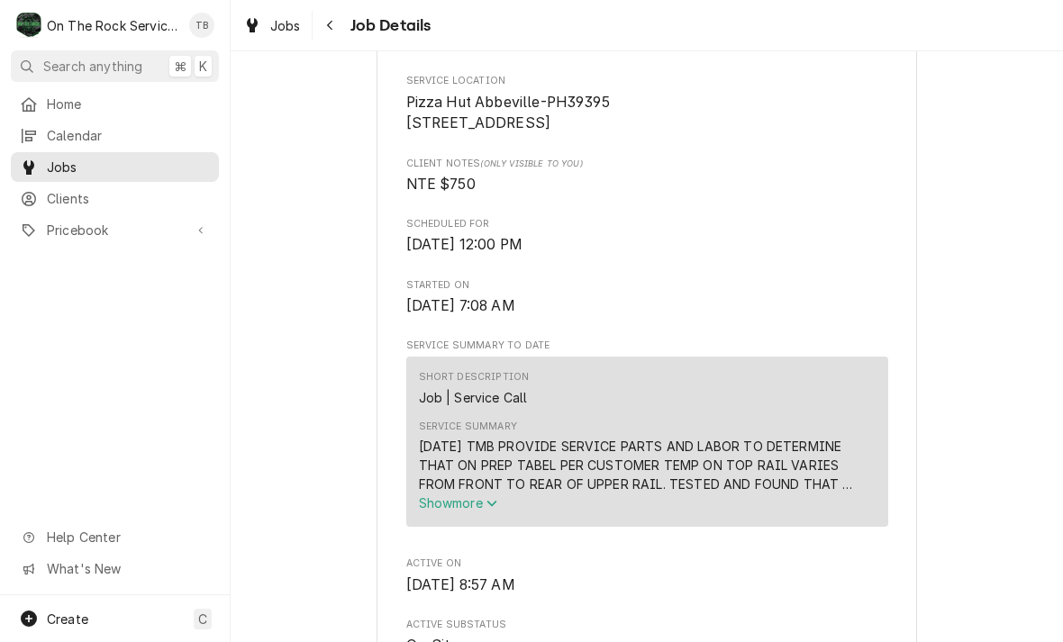
scroll to position [526, 0]
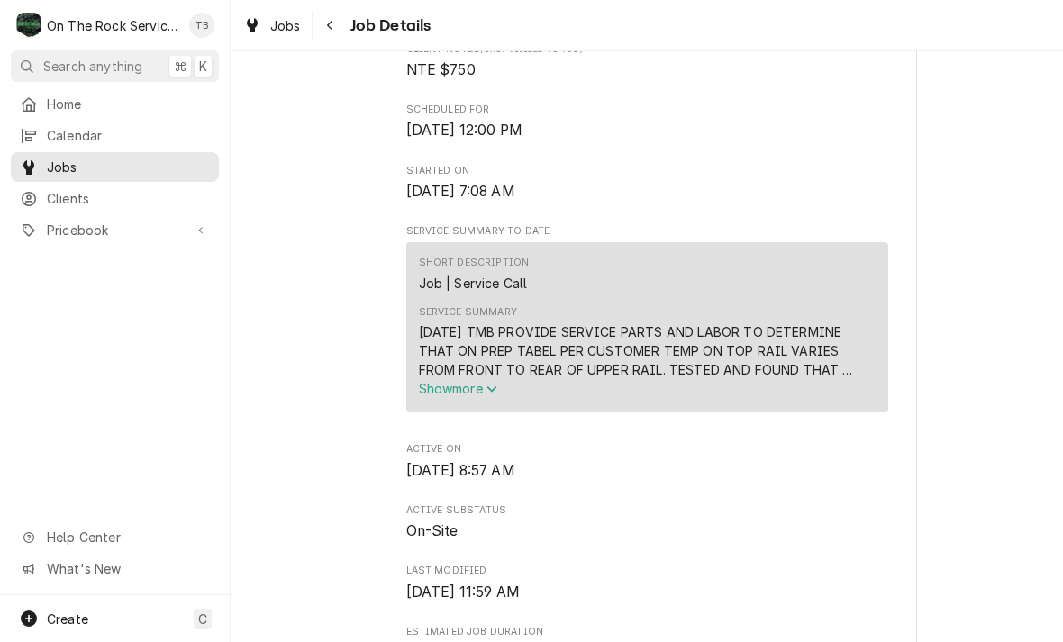
click at [697, 394] on button "Show more" at bounding box center [647, 388] width 457 height 19
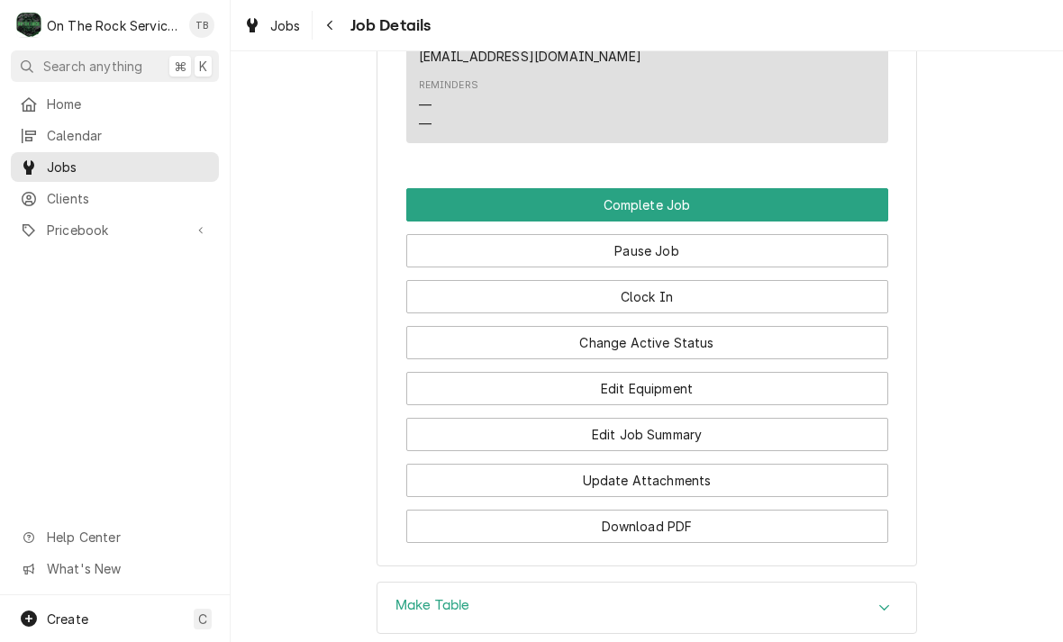
scroll to position [2267, 0]
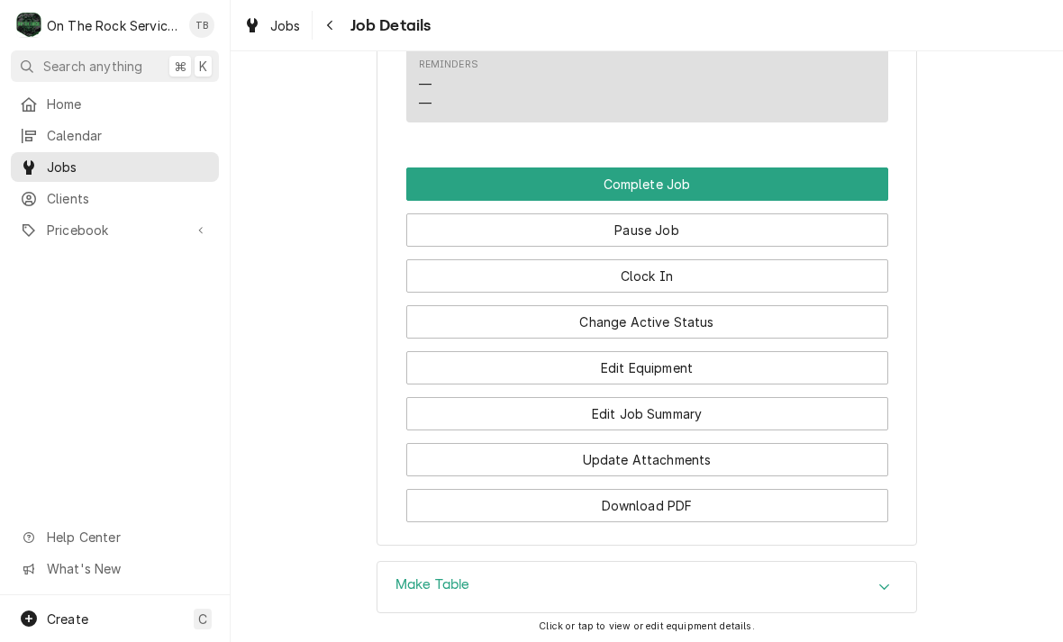
click at [623, 397] on button "Edit Job Summary" at bounding box center [647, 413] width 482 height 33
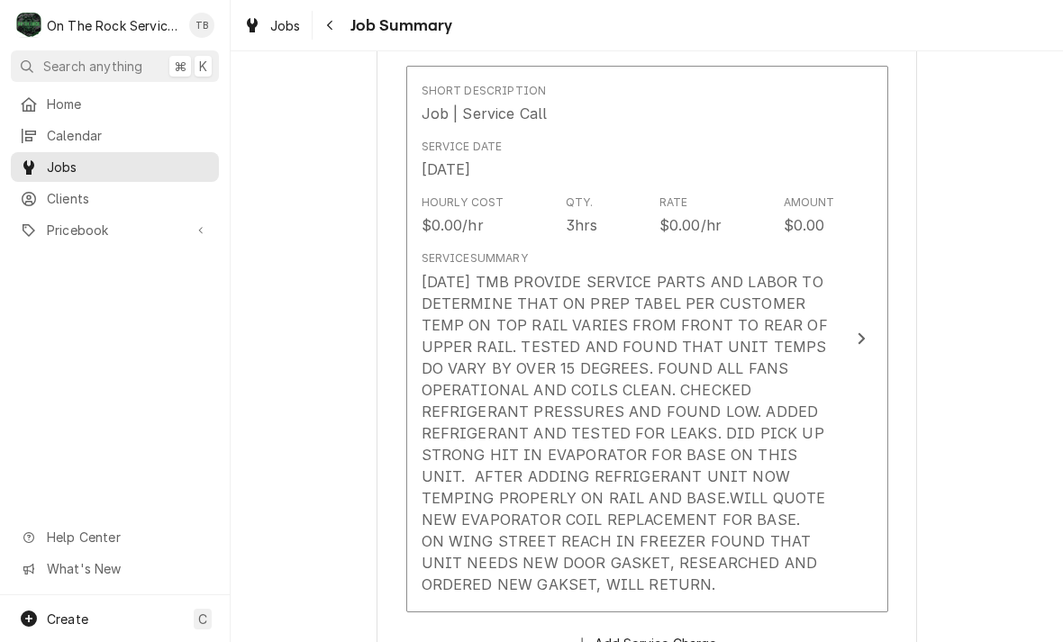
scroll to position [504, 0]
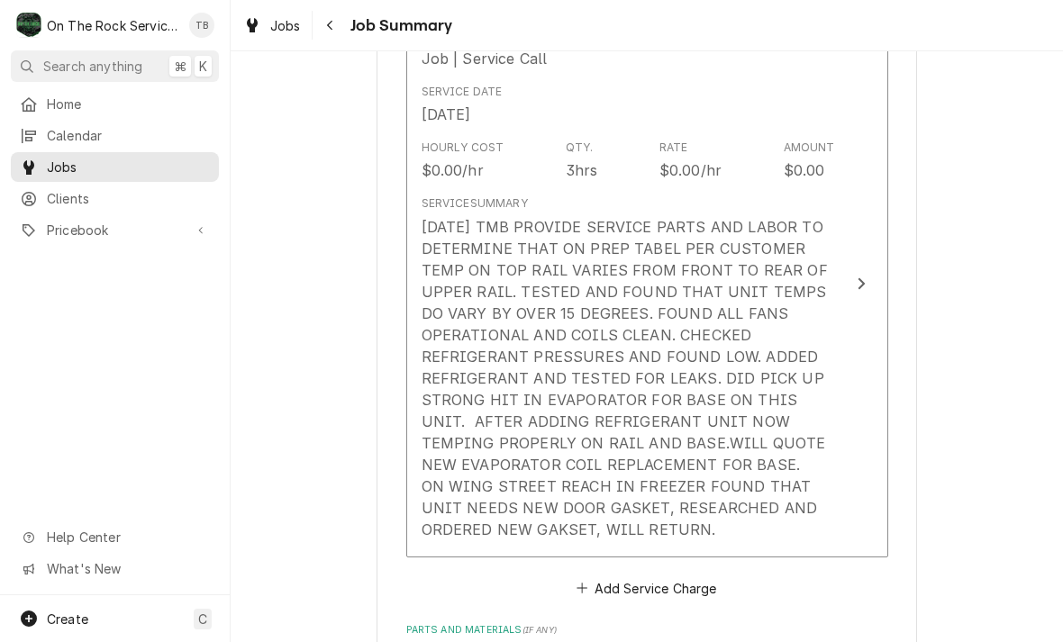
click at [654, 541] on button "Short Description Job | Service Call Service Date [DATE] Hourly Cost $0.00/hr Q…" at bounding box center [647, 284] width 482 height 547
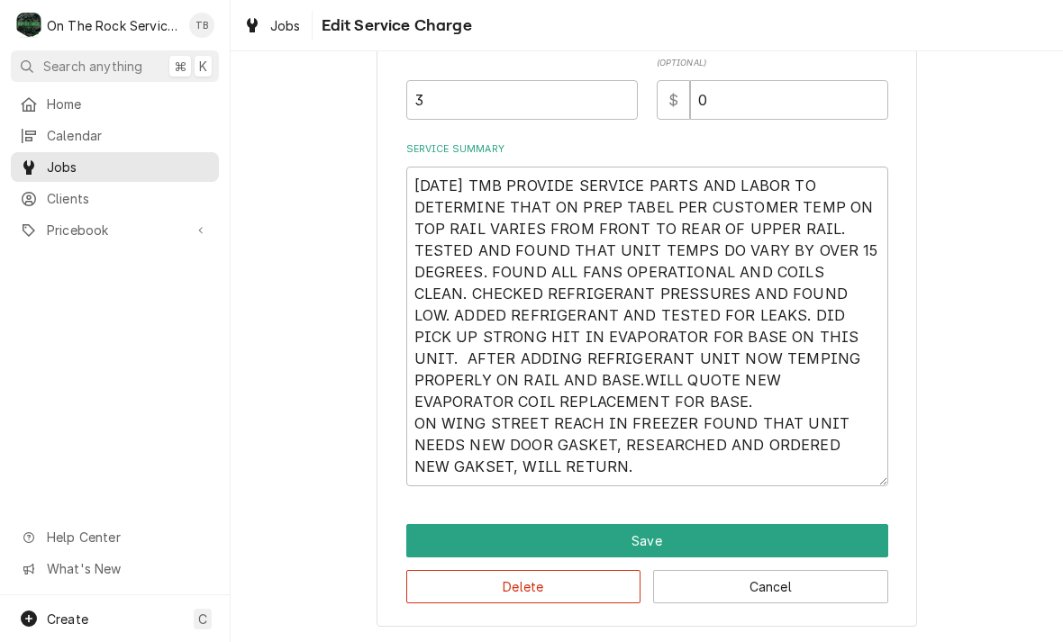
scroll to position [512, 0]
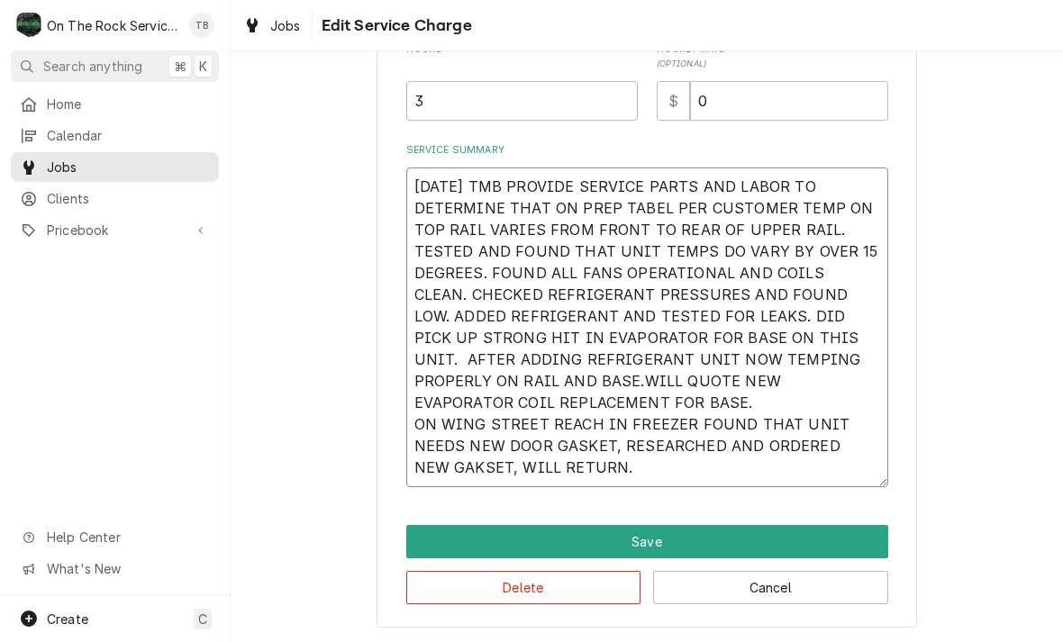
click at [593, 474] on textarea "[DATE] TMB PROVIDE SERVICE PARTS AND LABOR TO DETERMINE THAT ON PREP TABEL PER …" at bounding box center [647, 328] width 482 height 320
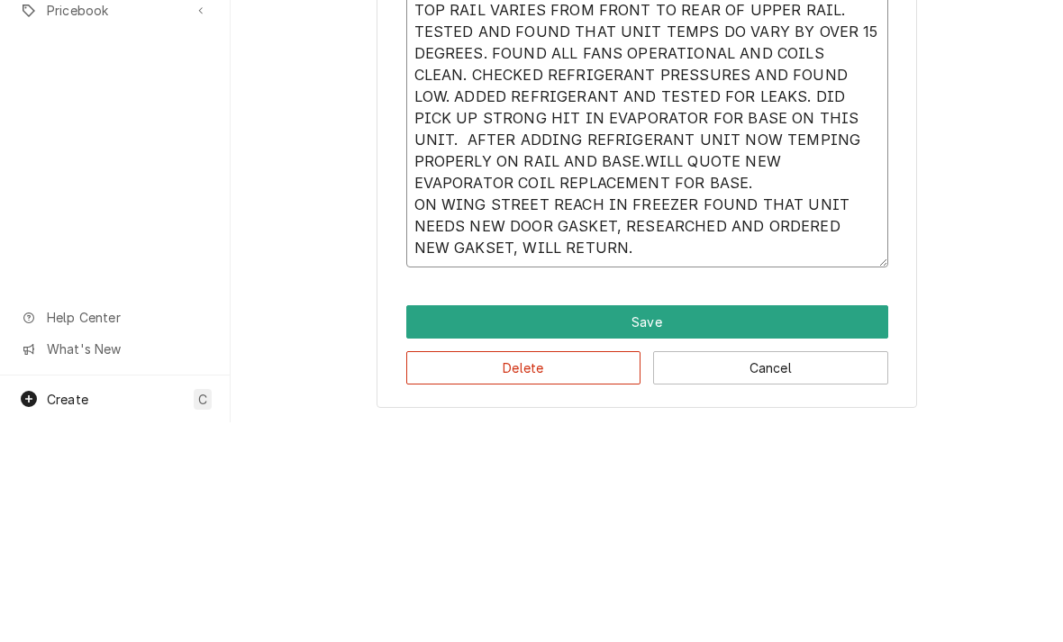
click at [594, 250] on textarea "[DATE] TMB PROVIDE SERVICE PARTS AND LABOR TO DETERMINE THAT ON PREP TABEL PER …" at bounding box center [647, 328] width 482 height 320
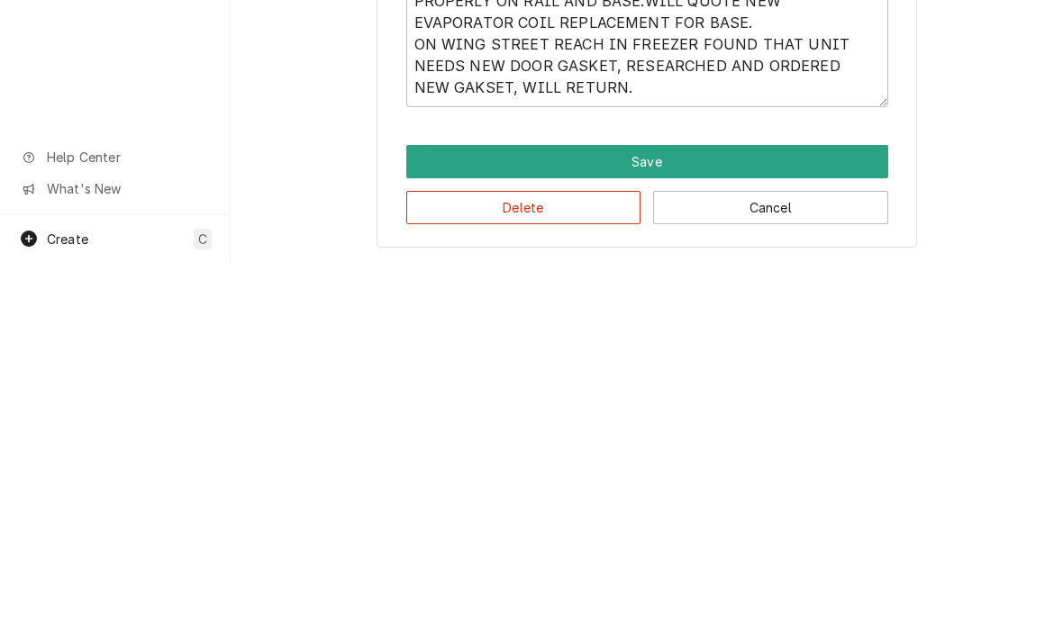
click at [650, 525] on button "Save" at bounding box center [647, 541] width 482 height 33
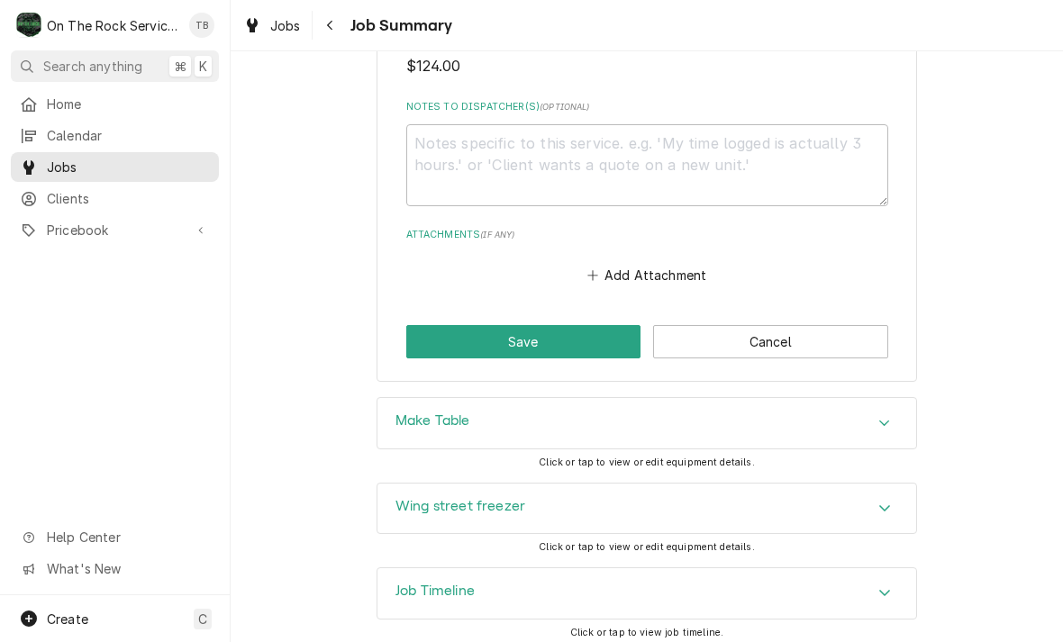
scroll to position [1726, 0]
click at [541, 345] on button "Save" at bounding box center [523, 342] width 235 height 33
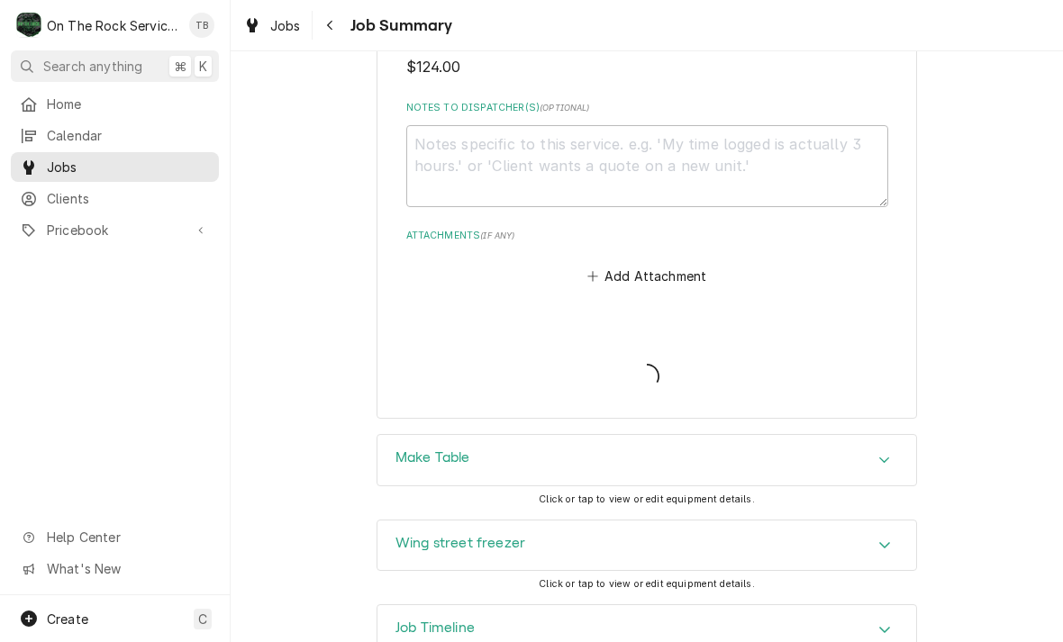
type textarea "x"
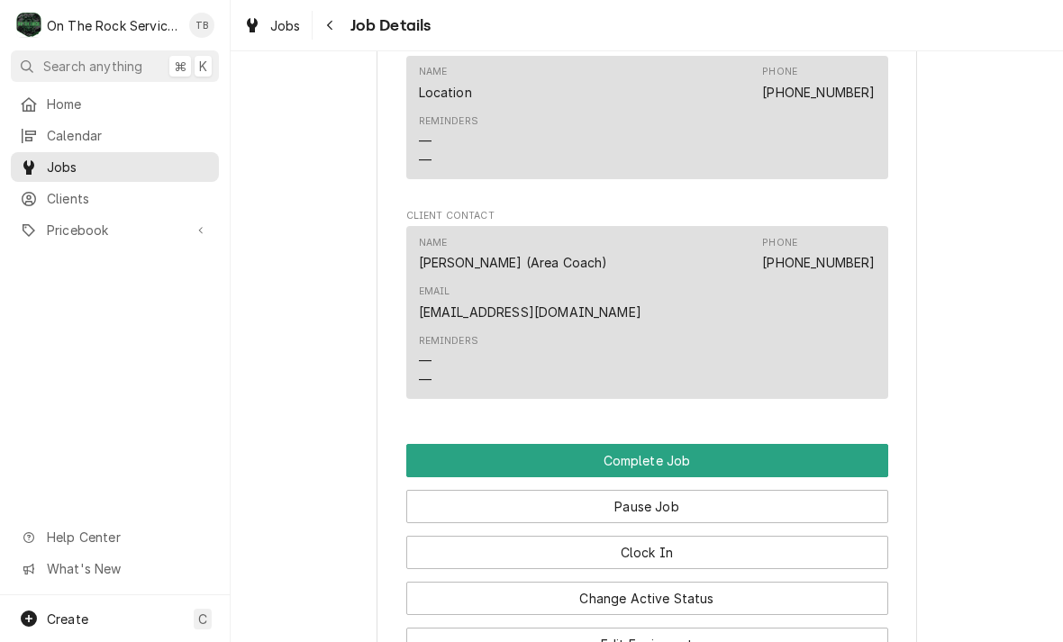
scroll to position [1912, 0]
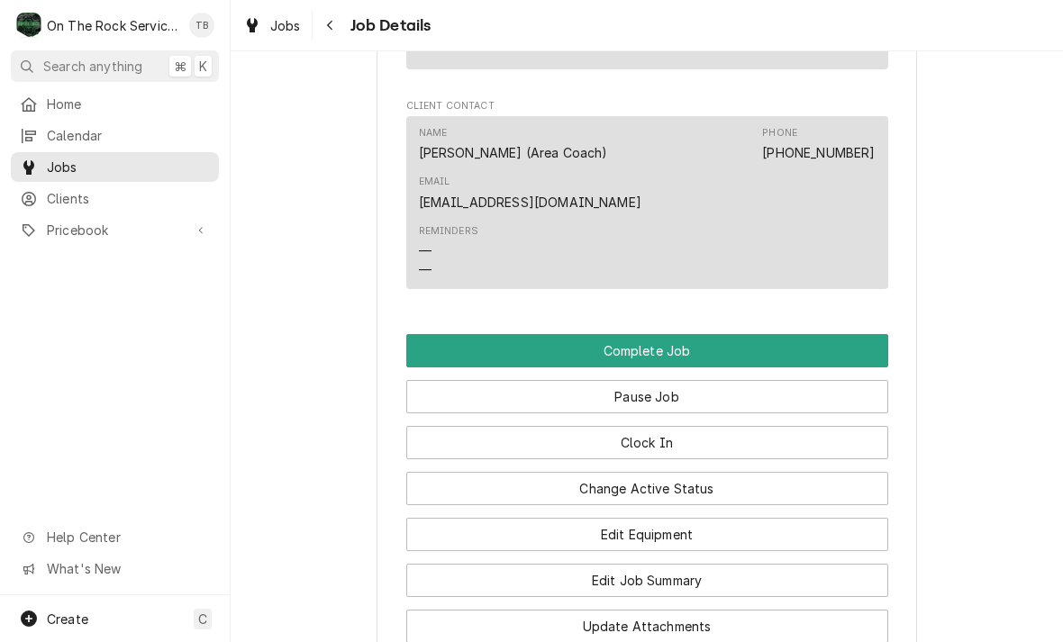
click at [654, 391] on button "Pause Job" at bounding box center [647, 396] width 482 height 33
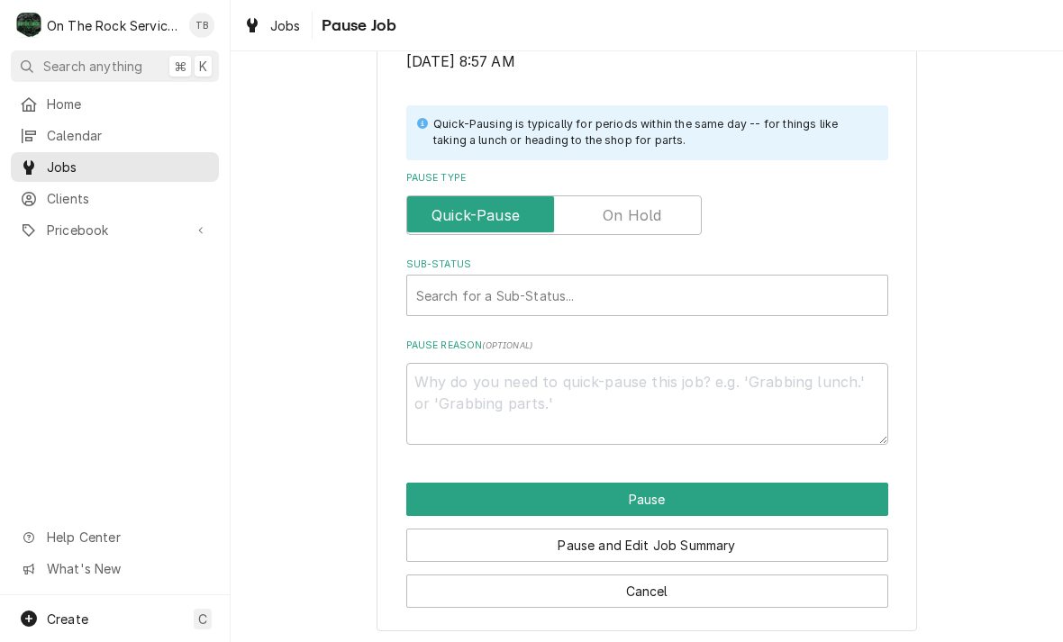
scroll to position [362, 0]
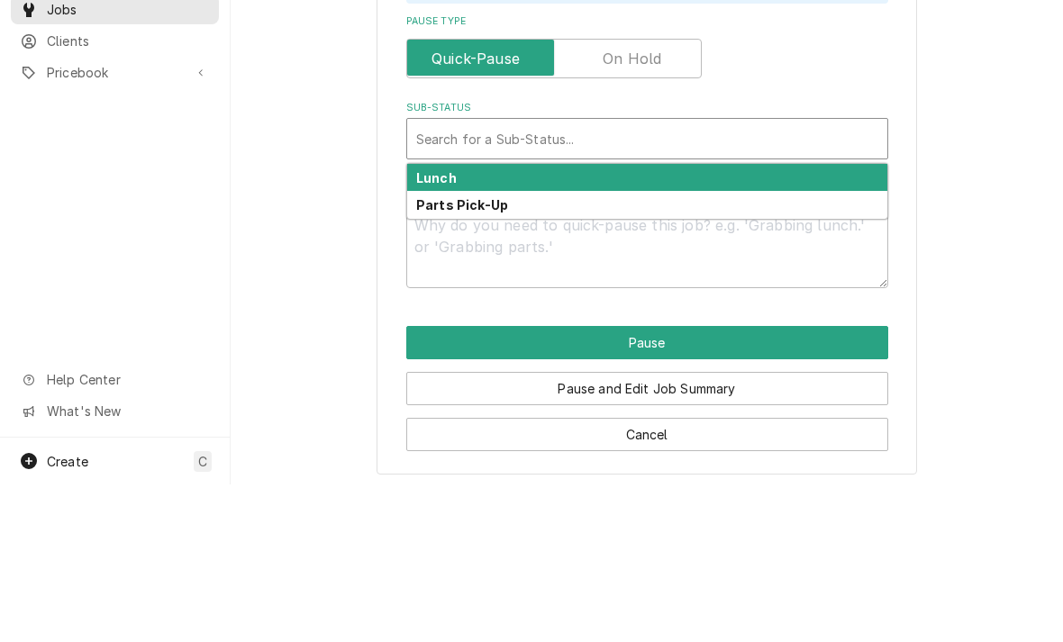
click at [635, 220] on input "Pause Type" at bounding box center [553, 216] width 279 height 40
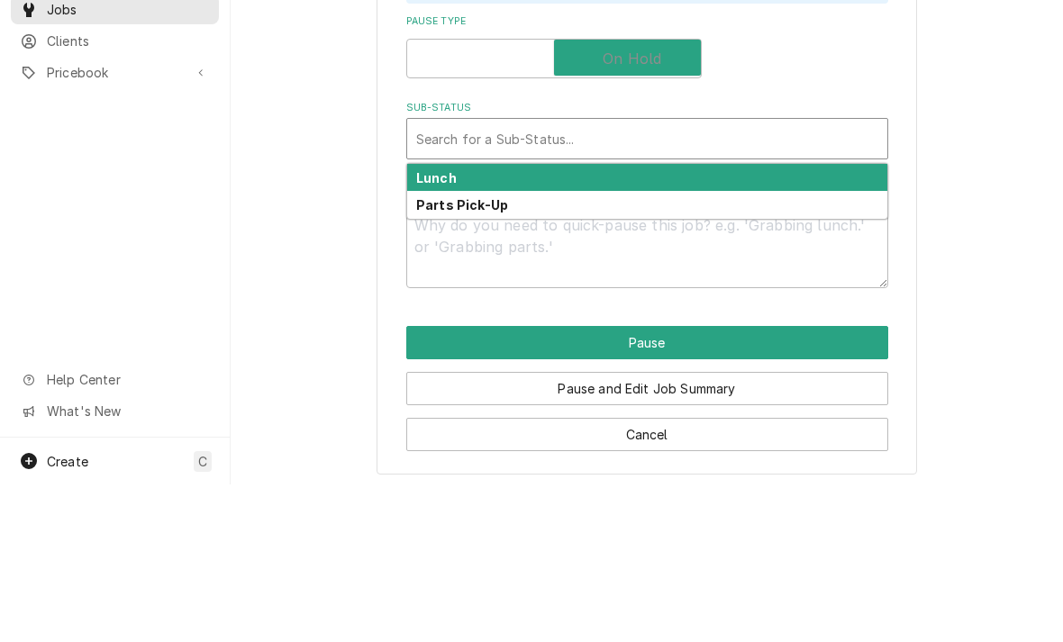
checkbox input "true"
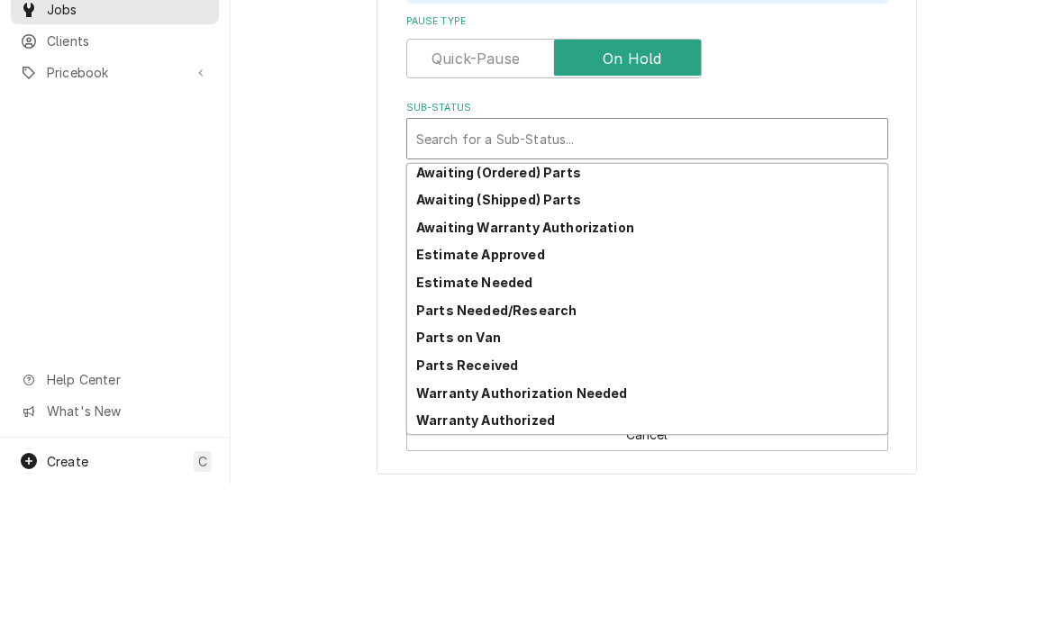
scroll to position [88, 0]
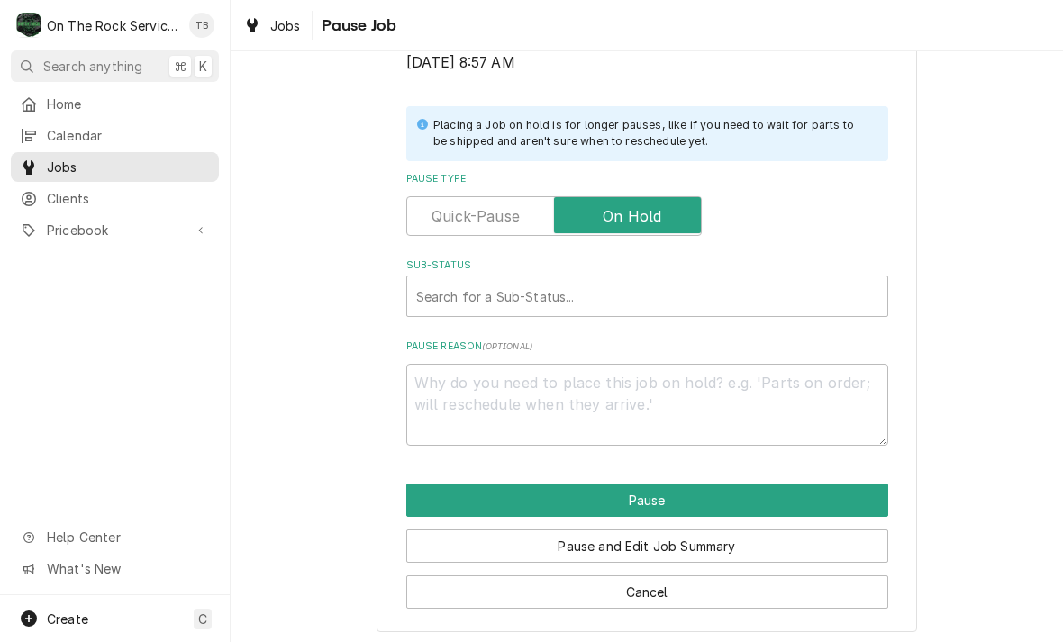
click at [975, 337] on div "Please confirm you'd like to pause this job. Roopairs Job ID JOB-1146 Service T…" at bounding box center [647, 178] width 832 height 940
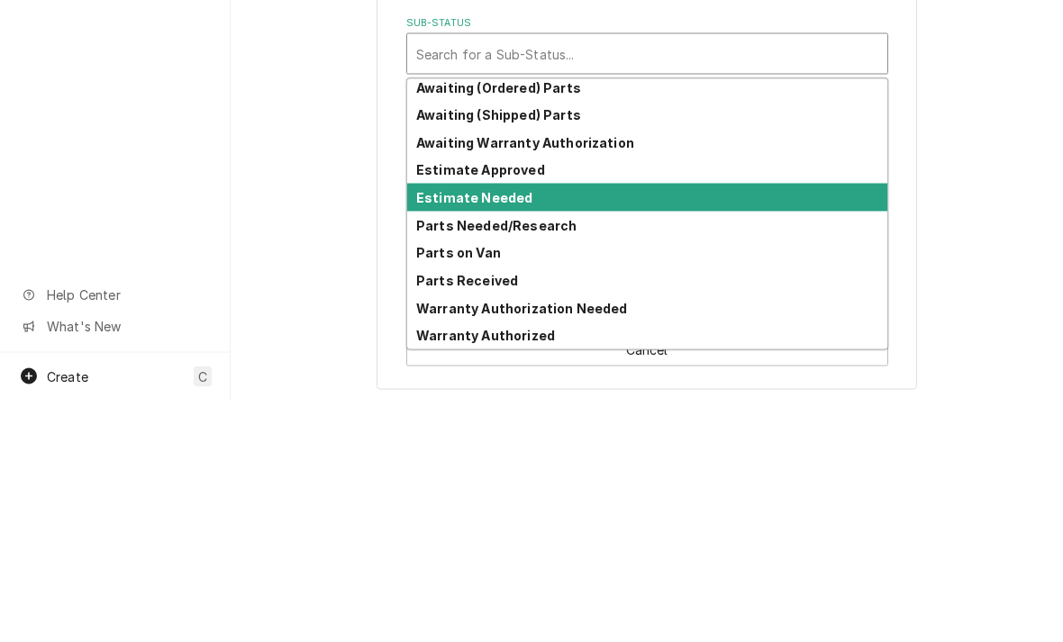
click at [511, 432] on strong "Estimate Needed" at bounding box center [474, 439] width 116 height 15
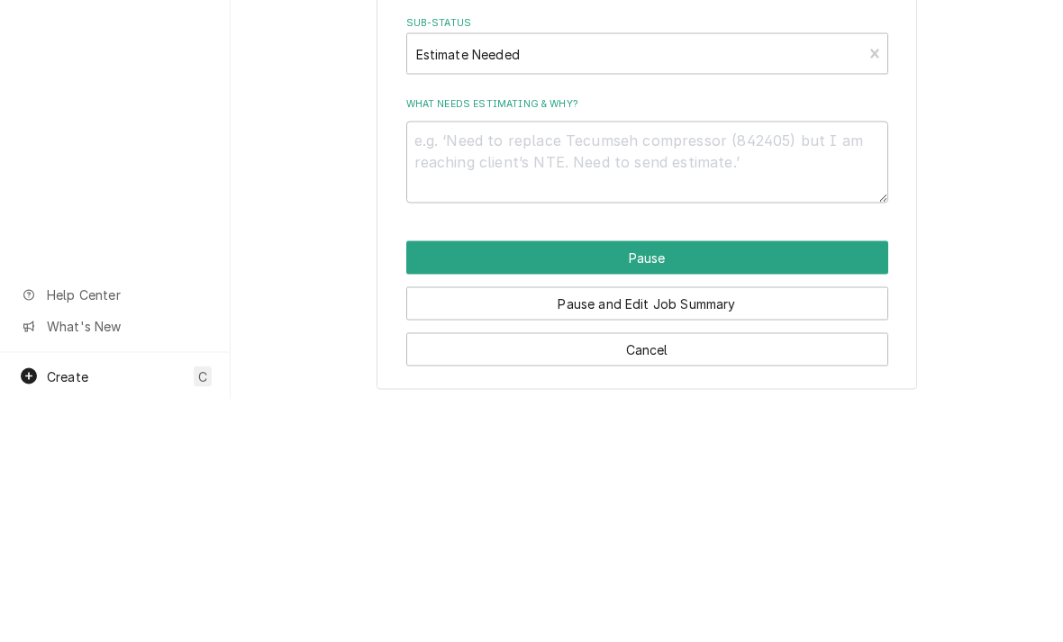
scroll to position [341, 0]
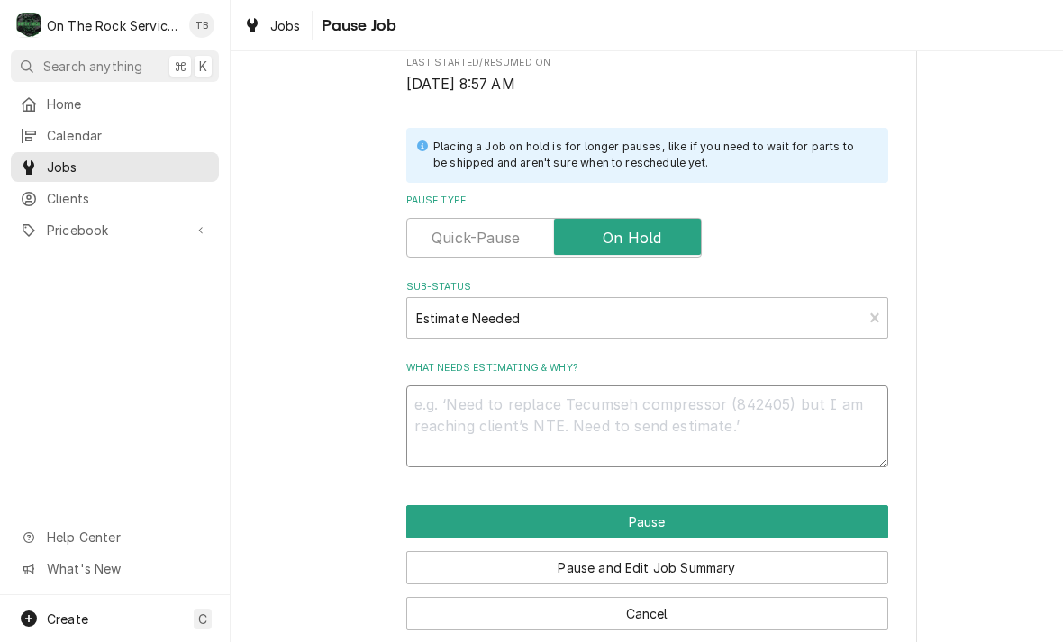
click at [472, 405] on textarea "What needs estimating & why?" at bounding box center [647, 427] width 482 height 82
type textarea "x"
type textarea "A"
type textarea "x"
type textarea "As"
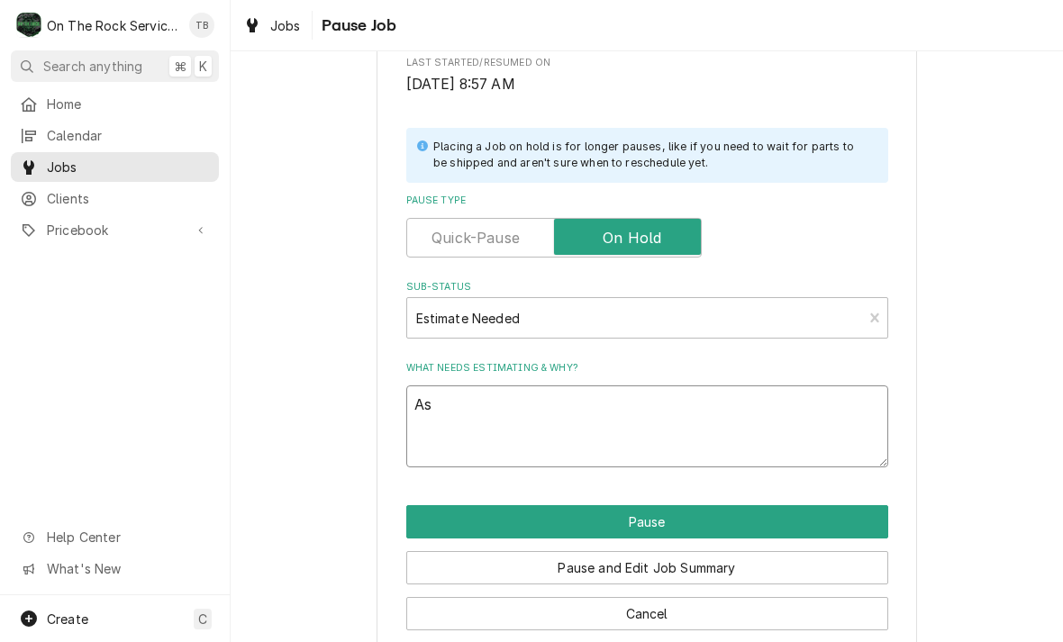
type textarea "x"
type textarea "Ase"
type textarea "x"
type textarea "As"
type textarea "x"
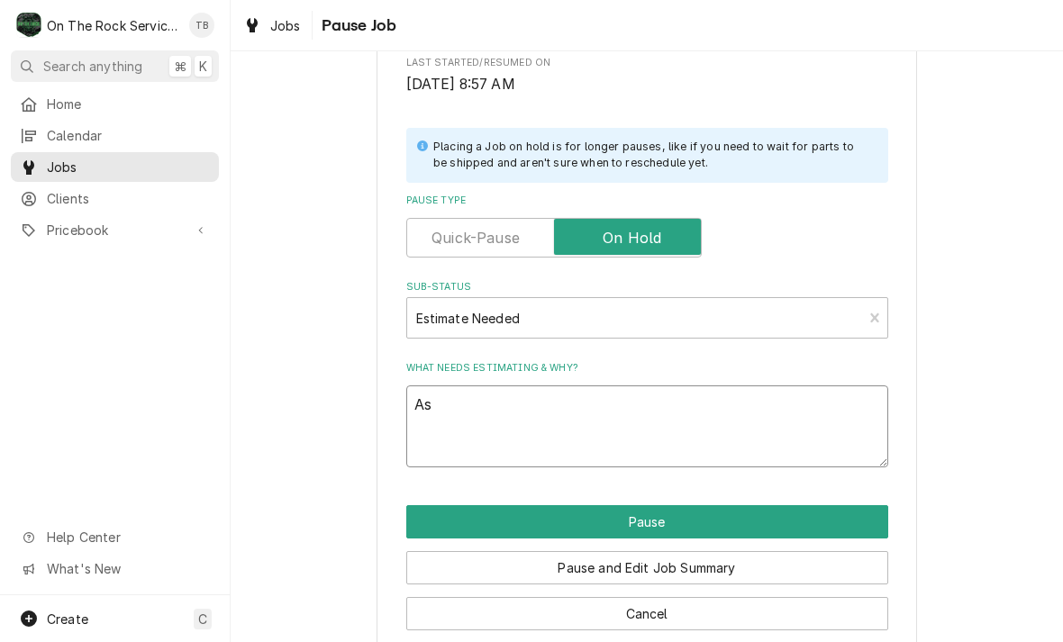
type textarea "A"
type textarea "x"
type textarea "B"
type textarea "x"
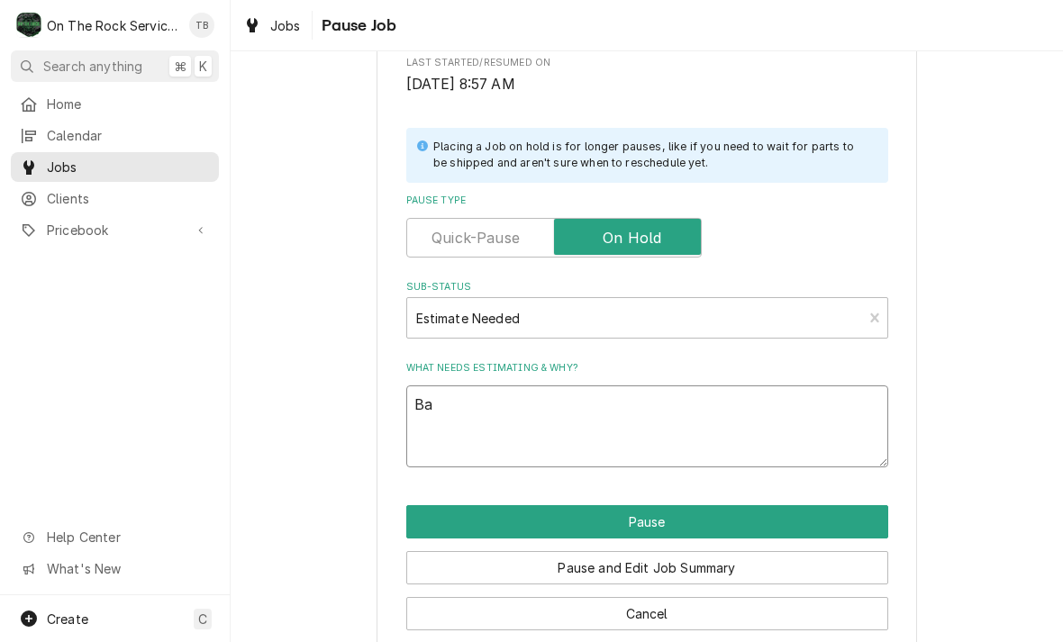
type textarea "Bas"
type textarea "x"
type textarea "Base"
type textarea "x"
type textarea "Base e"
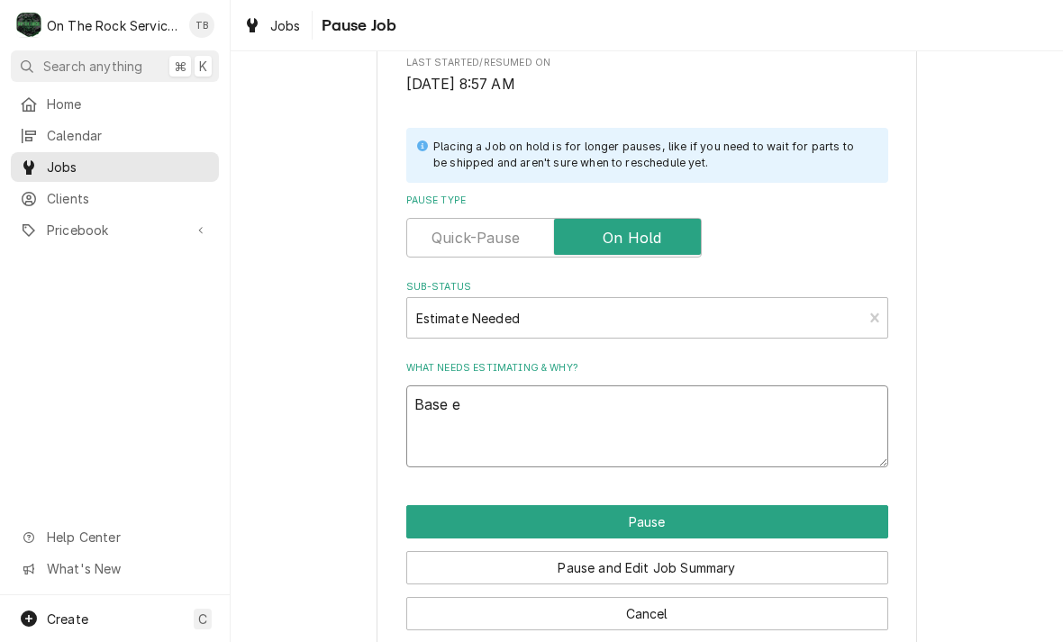
type textarea "x"
type textarea "Base ev"
type textarea "x"
type textarea "Base eva"
type textarea "x"
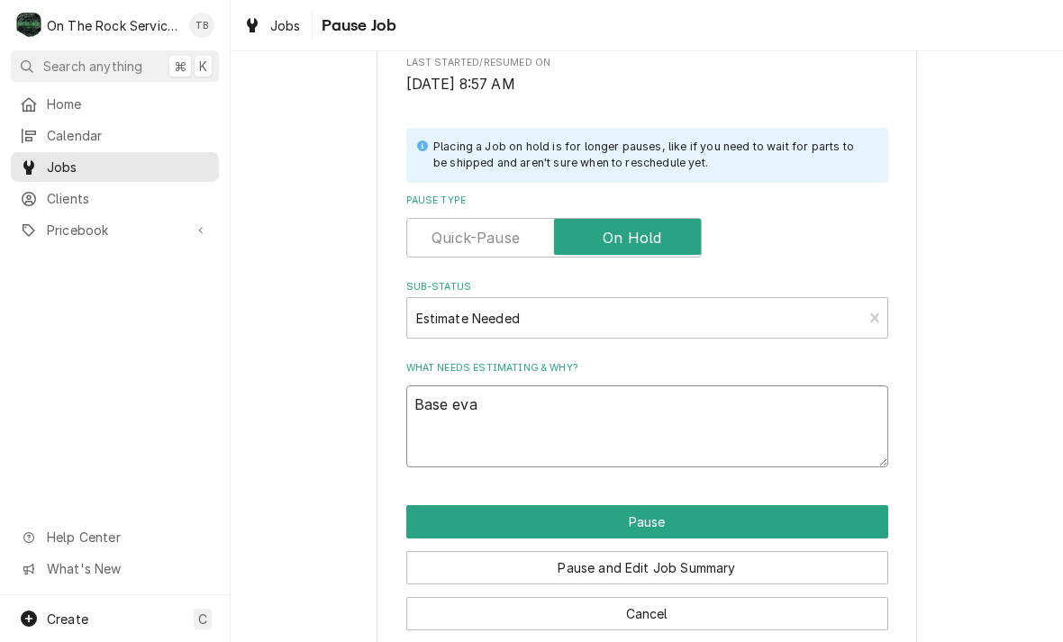
type textarea "Base evap"
type textarea "x"
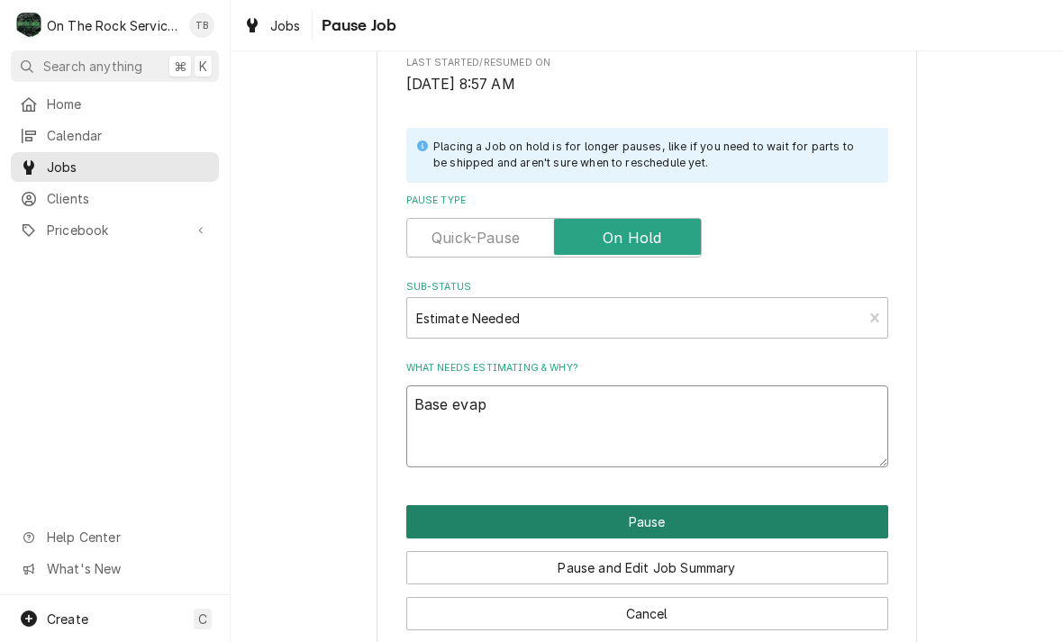
type textarea "Base evap"
click at [635, 507] on button "Pause" at bounding box center [647, 521] width 482 height 33
type textarea "x"
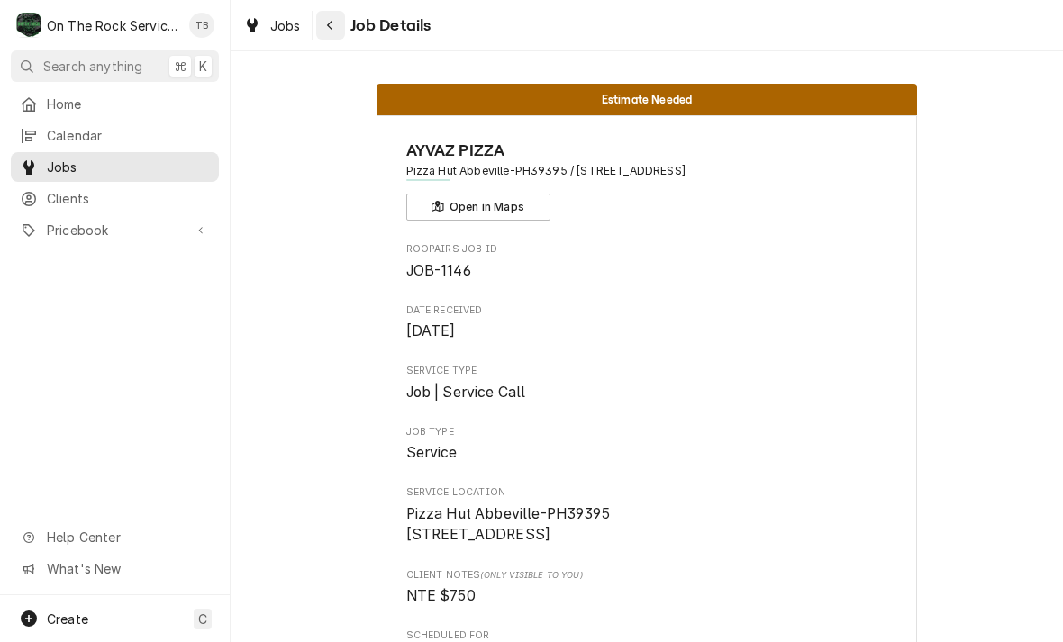
click at [333, 34] on button "Navigate back" at bounding box center [330, 25] width 29 height 29
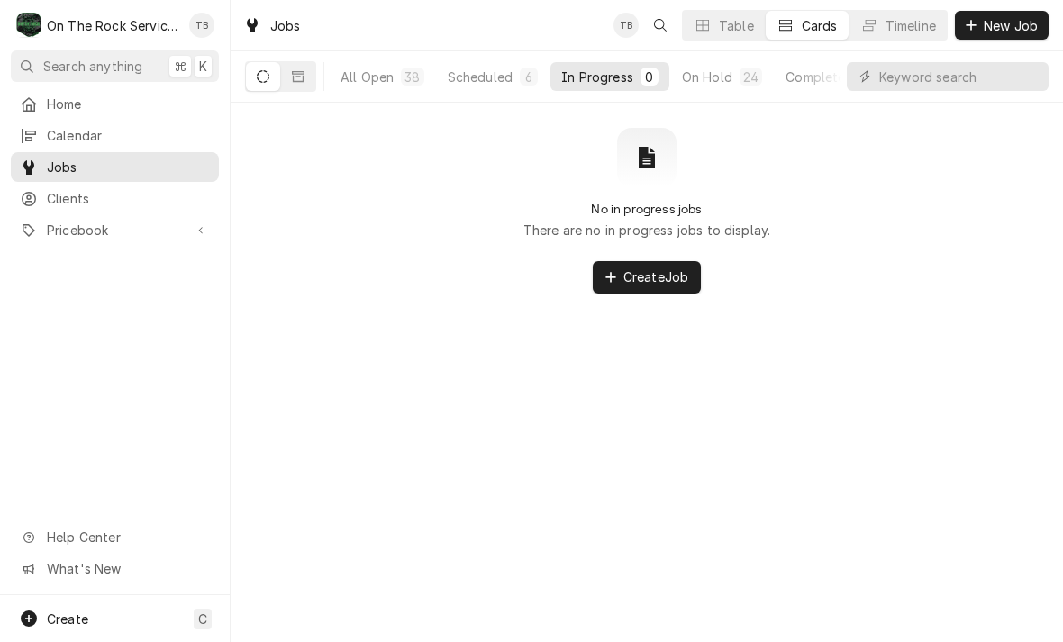
click at [484, 102] on div "All Open 38 Scheduled 6 In Progress 0 On Hold 24 Completed 8" at bounding box center [647, 76] width 832 height 51
click at [486, 90] on button "Scheduled 6" at bounding box center [493, 76] width 112 height 29
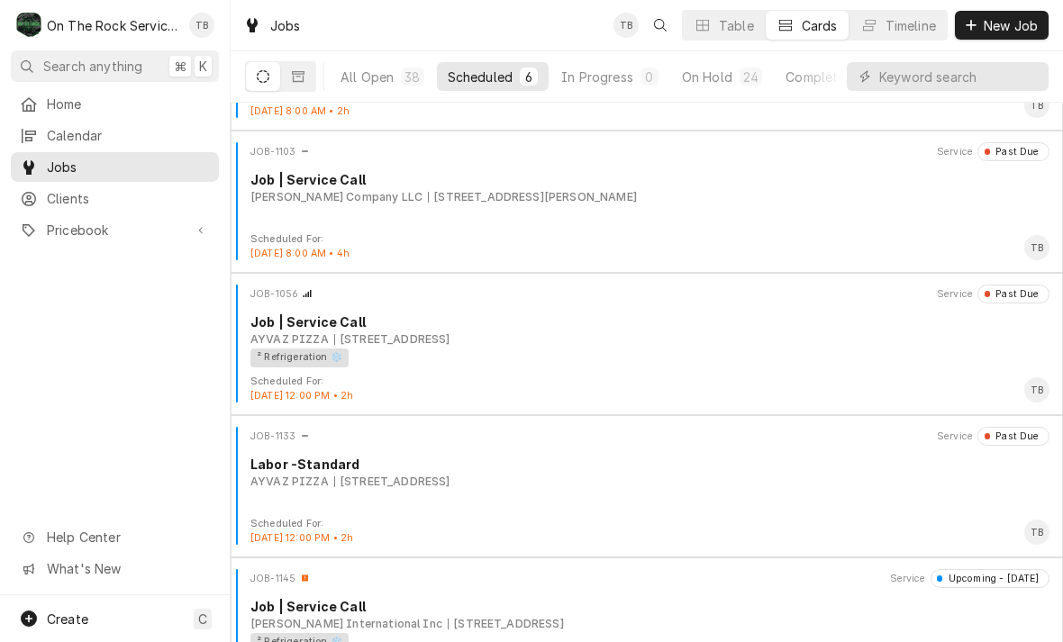
scroll to position [258, 0]
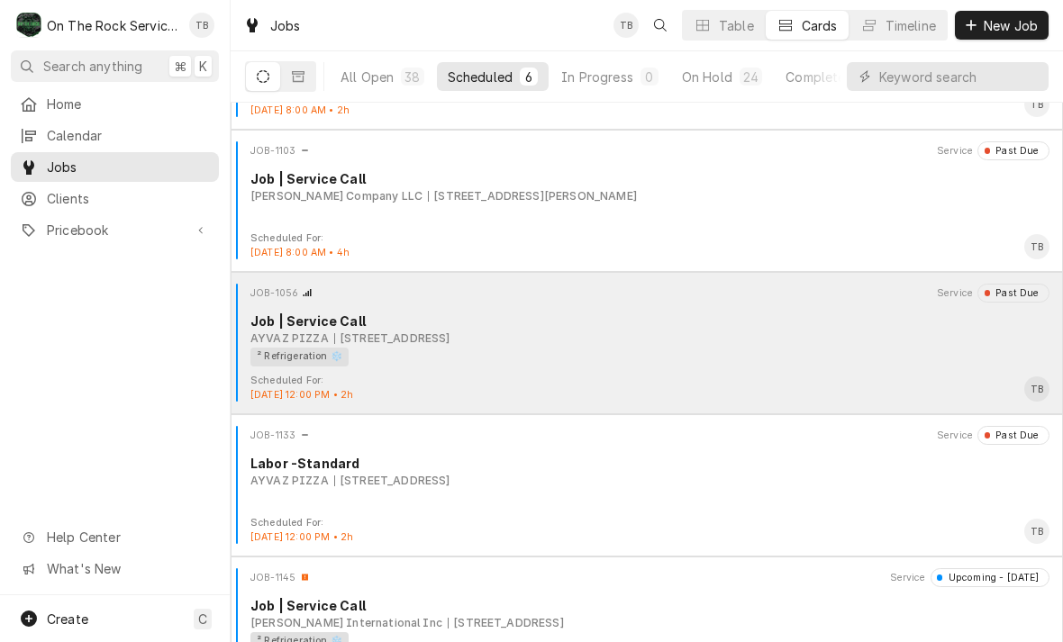
click at [494, 363] on div "² Refrigeration ❄️" at bounding box center [643, 357] width 786 height 19
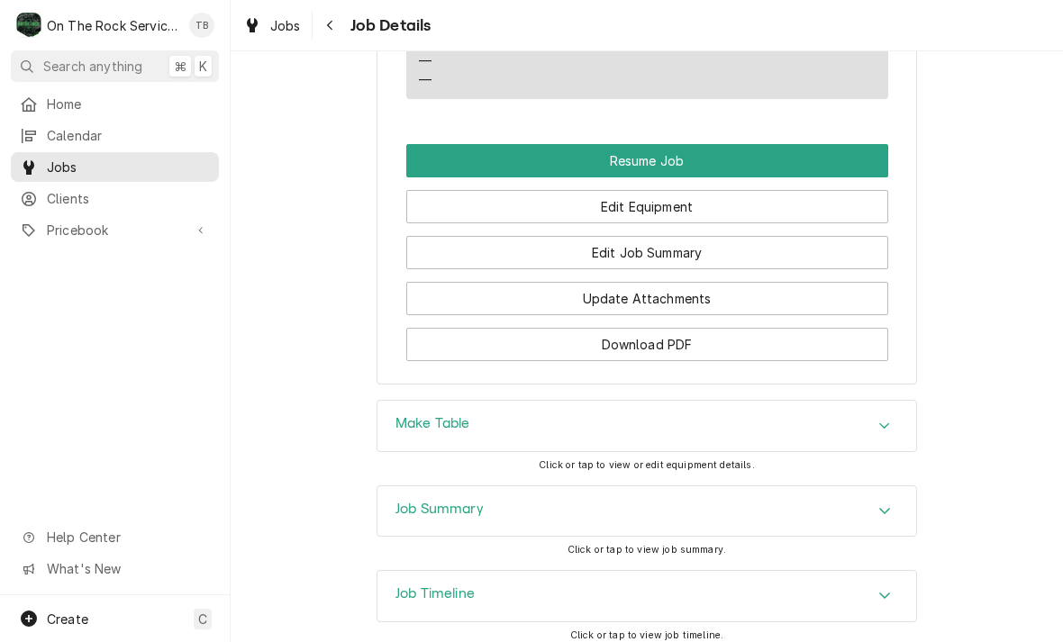
scroll to position [2106, 0]
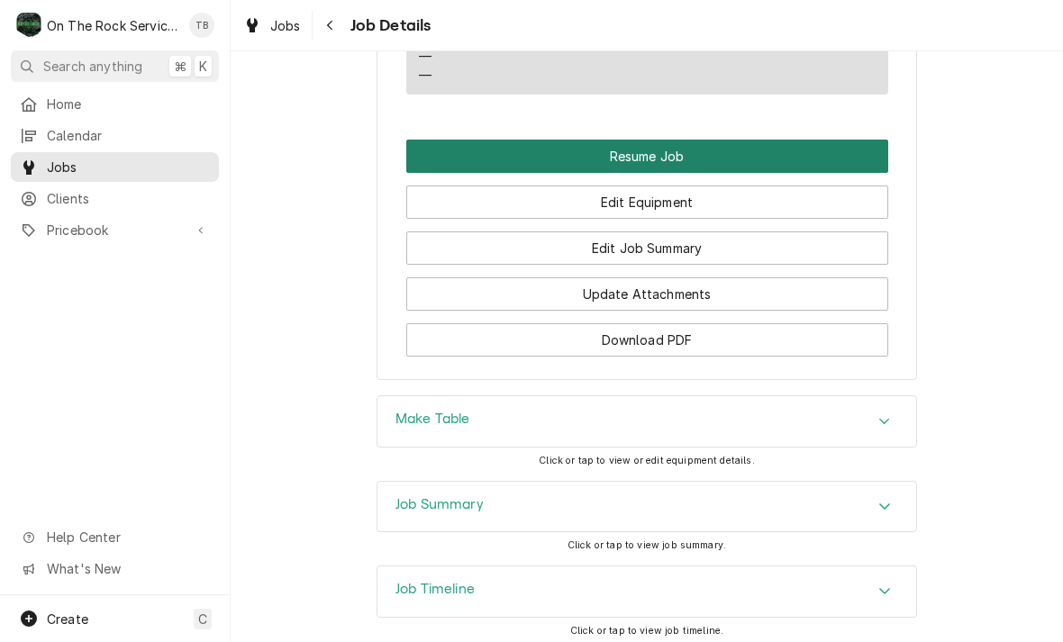
click at [691, 140] on button "Resume Job" at bounding box center [647, 156] width 482 height 33
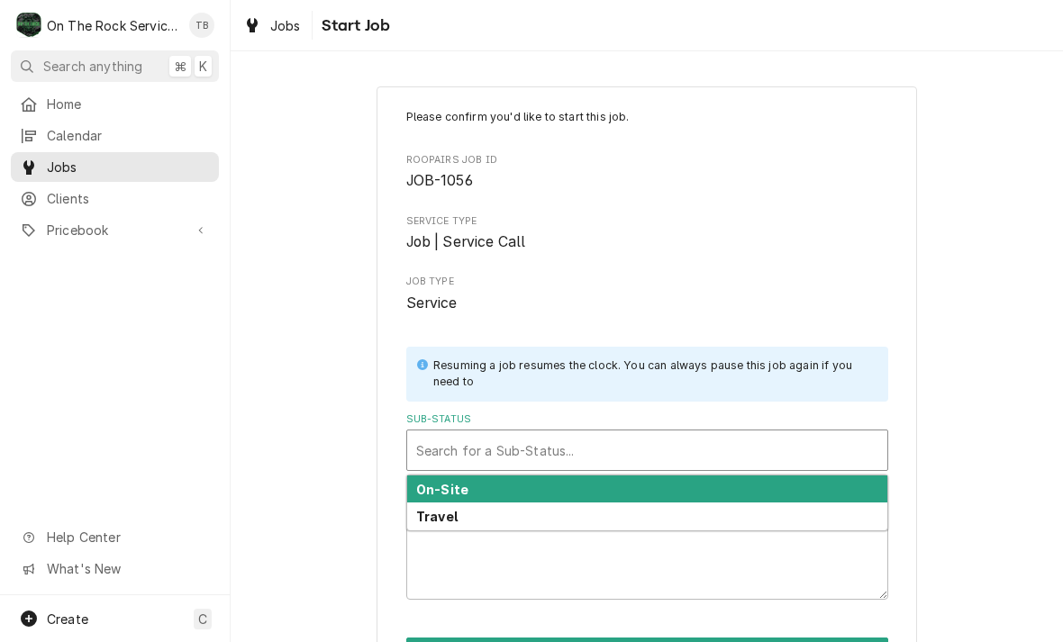
click at [462, 488] on strong "On-Site" at bounding box center [442, 489] width 52 height 15
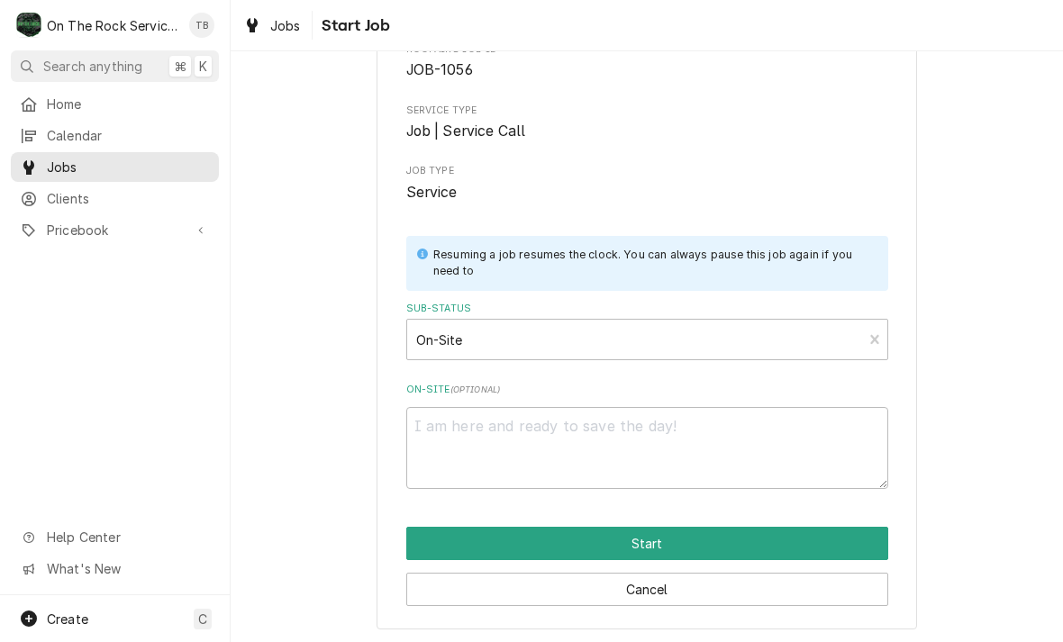
scroll to position [110, 0]
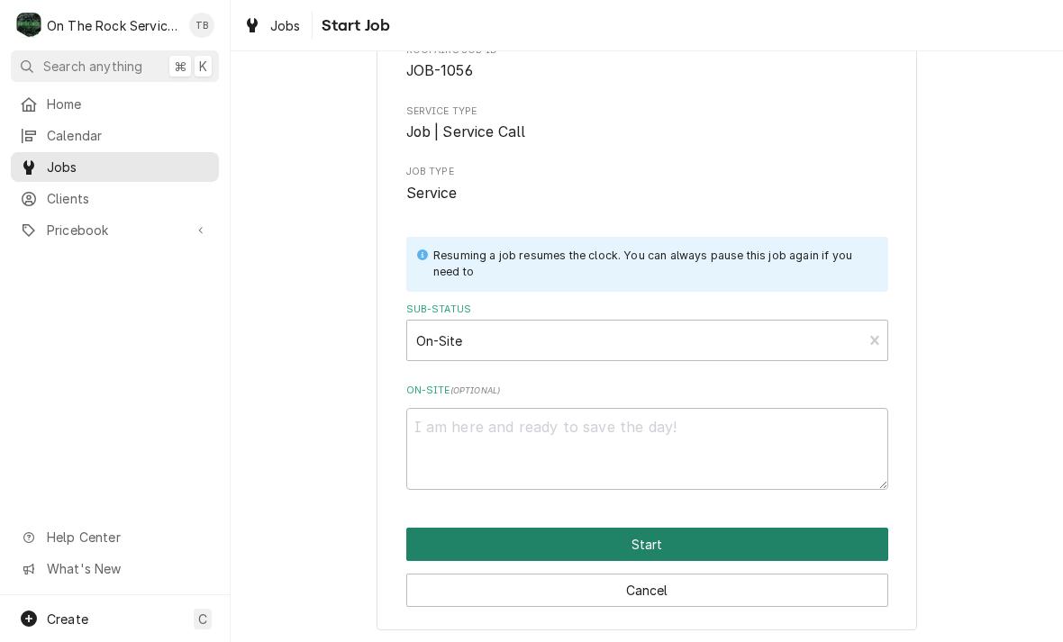
click at [627, 543] on button "Start" at bounding box center [647, 544] width 482 height 33
type textarea "x"
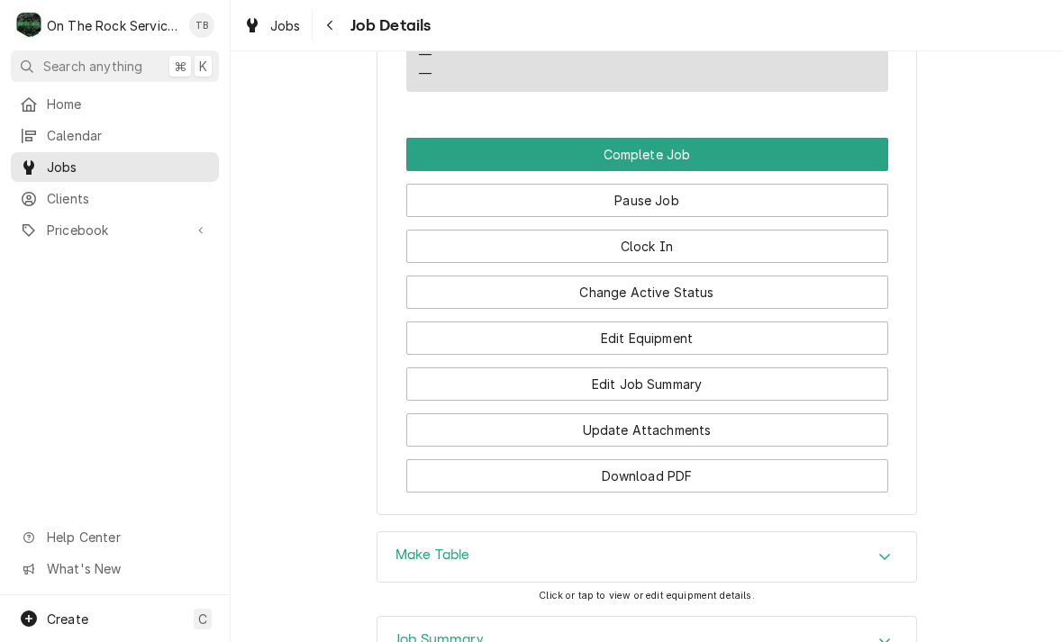
scroll to position [2104, 0]
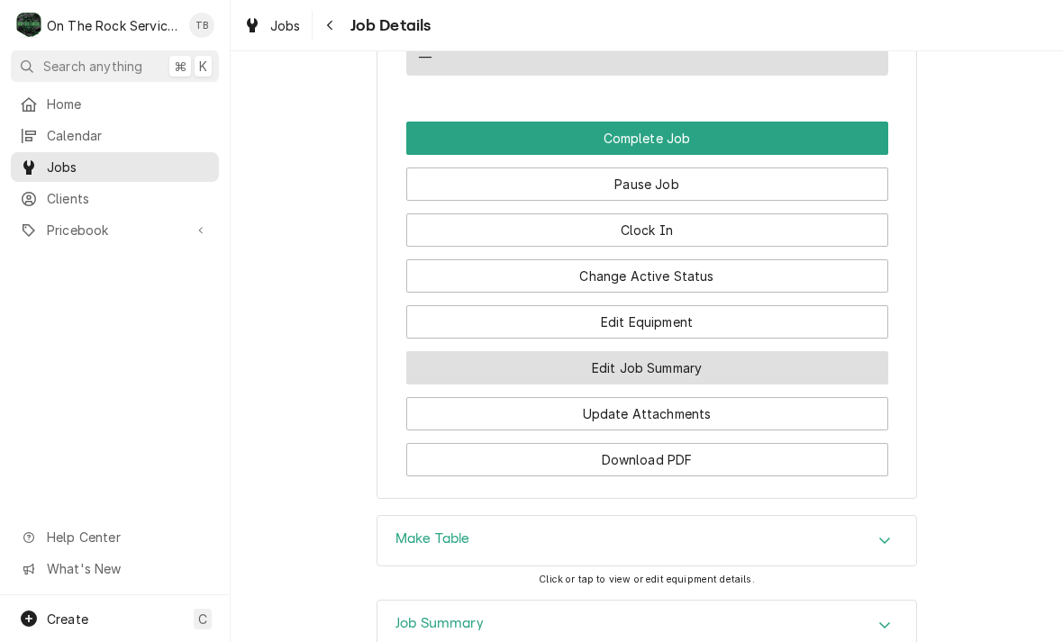
click at [673, 364] on button "Edit Job Summary" at bounding box center [647, 367] width 482 height 33
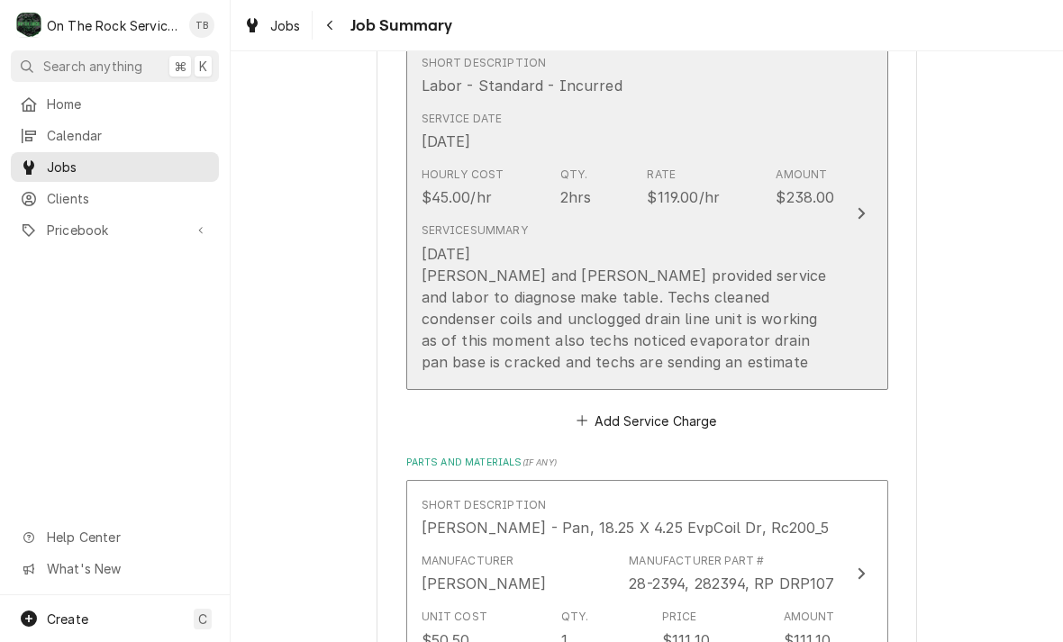
click at [627, 337] on div "9/8/25 Ray and Izzy provided service and labor to diagnose make table. Techs cl…" at bounding box center [629, 308] width 414 height 130
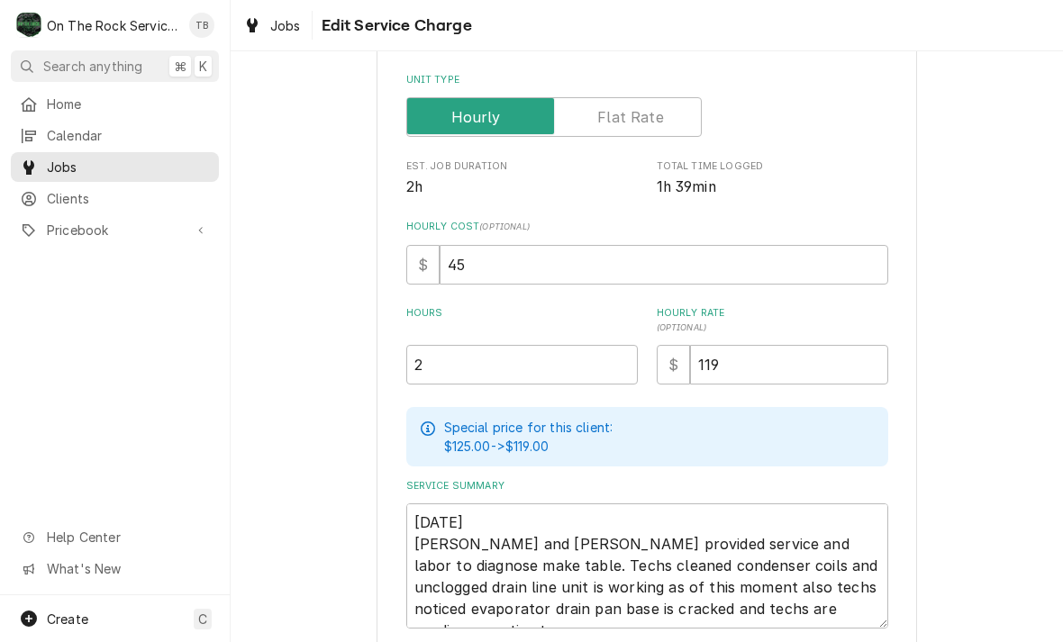
type textarea "x"
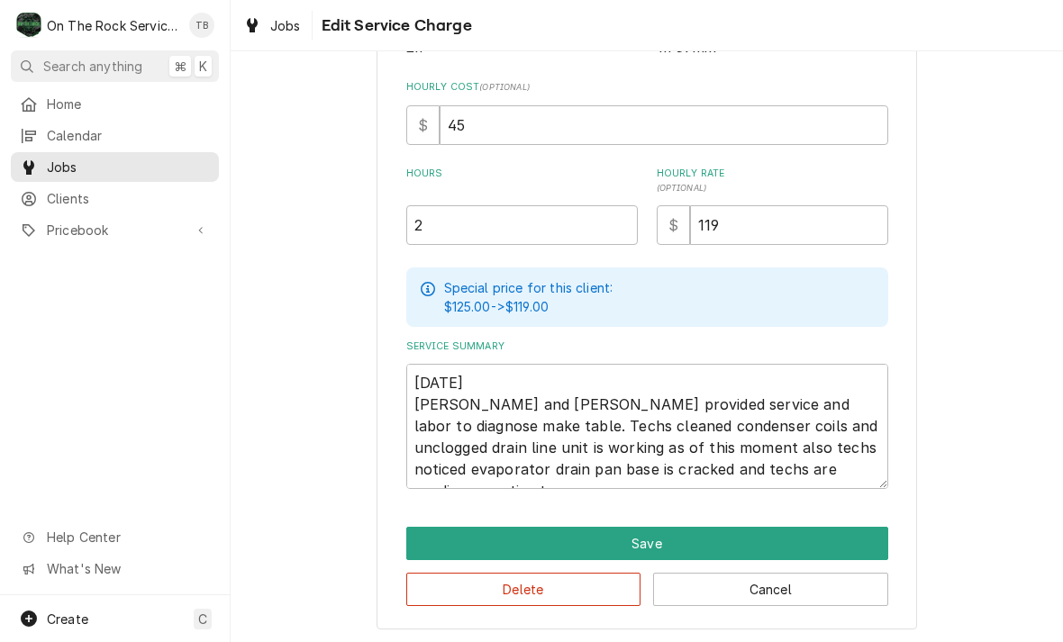
scroll to position [387, 0]
click at [795, 473] on textarea "9/8/25 Ray and Izzy provided service and labor to diagnose make table. Techs cl…" at bounding box center [647, 426] width 482 height 125
type textarea "9/8/25 Ray and Izzy provided service and labor to diagnose make table. Techs cl…"
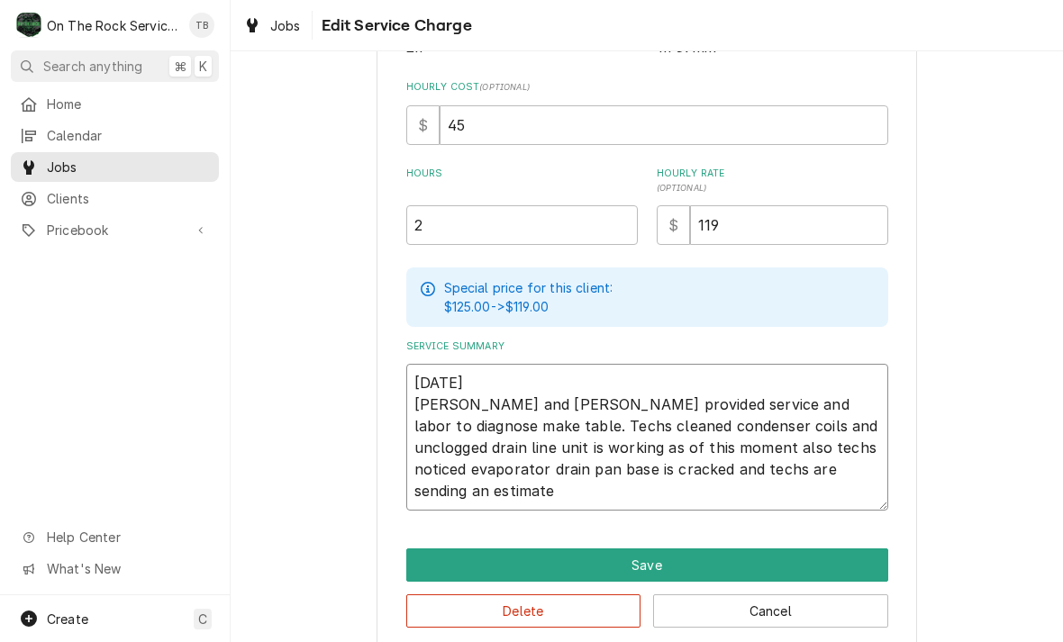
type textarea "x"
type textarea "9/8/25 Ray and Izzy provided service and labor to diagnose make table. Techs cl…"
type textarea "x"
type textarea "9/8/25 Ray and Izzy provided service and labor to diagnose make table. Techs cl…"
type textarea "x"
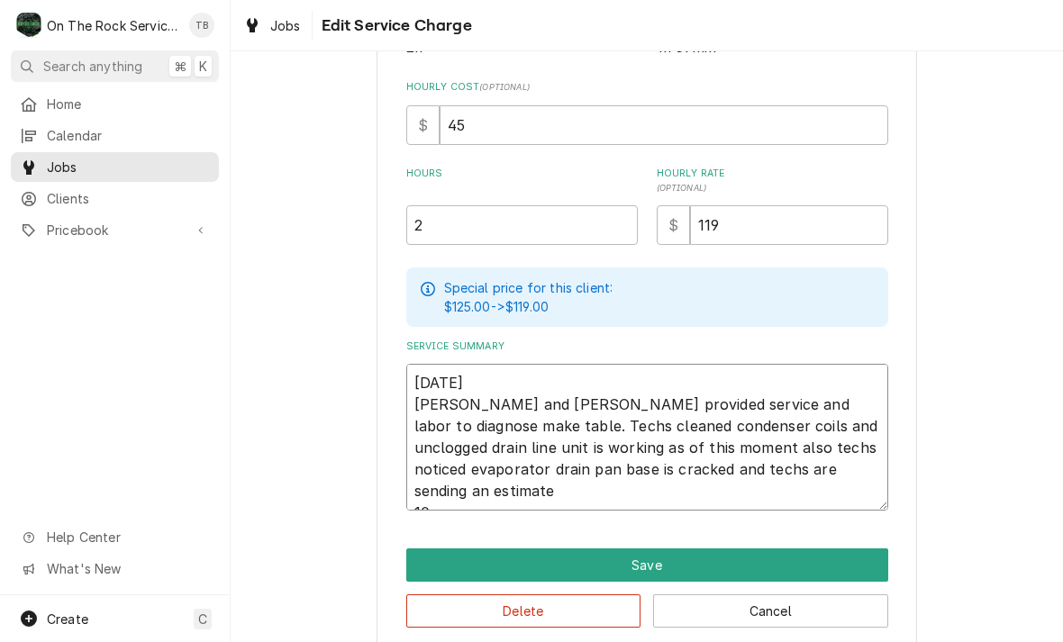
type textarea "9/8/25 Ray and Izzy provided service and labor to diagnose make table. Techs cl…"
type textarea "x"
type textarea "9/8/25 Ray and Izzy provided service and labor to diagnose make table. Techs cl…"
type textarea "x"
type textarea "9/8/25 Ray and Izzy provided service and labor to diagnose make table. Techs cl…"
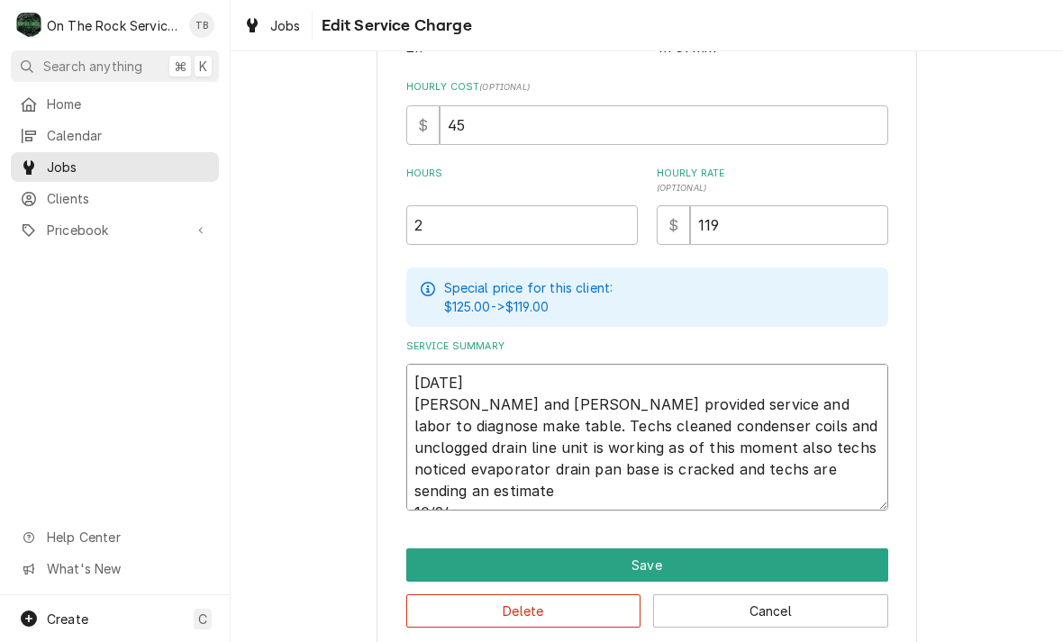
type textarea "x"
type textarea "9/8/25 Ray and Izzy provided service and labor to diagnose make table. Techs cl…"
type textarea "x"
type textarea "9/8/25 Ray and Izzy provided service and labor to diagnose make table. Techs cl…"
type textarea "x"
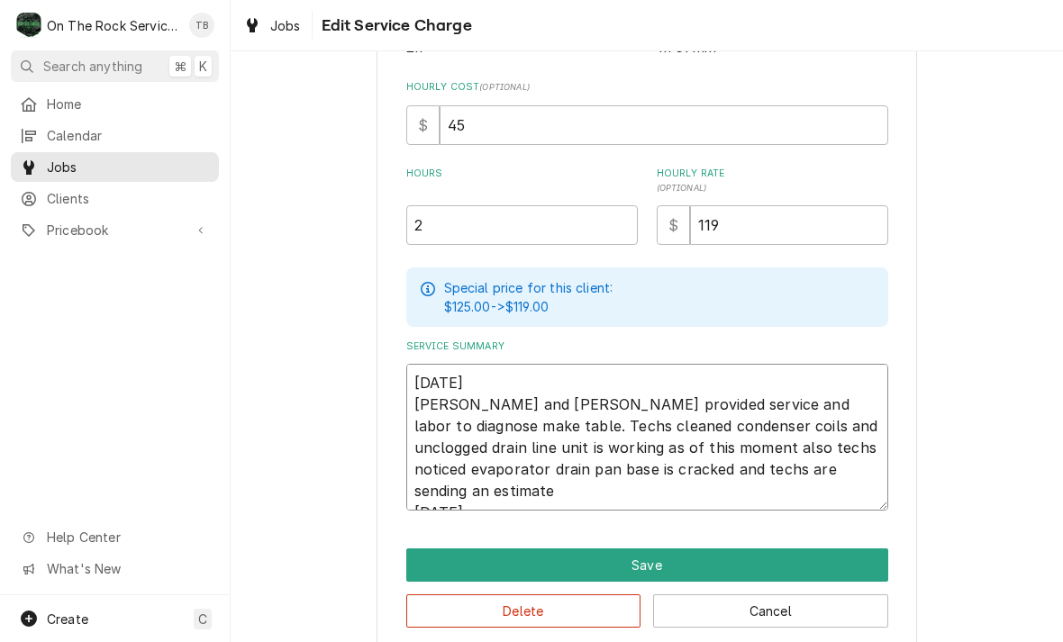
type textarea "9/8/25 Ray and Izzy provided service and labor to diagnose make table. Techs cl…"
type textarea "x"
type textarea "9/8/25 Ray and Izzy provided service and labor to diagnose make table. Techs cl…"
type textarea "x"
type textarea "9/8/25 Ray and Izzy provided service and labor to diagnose make table. Techs cl…"
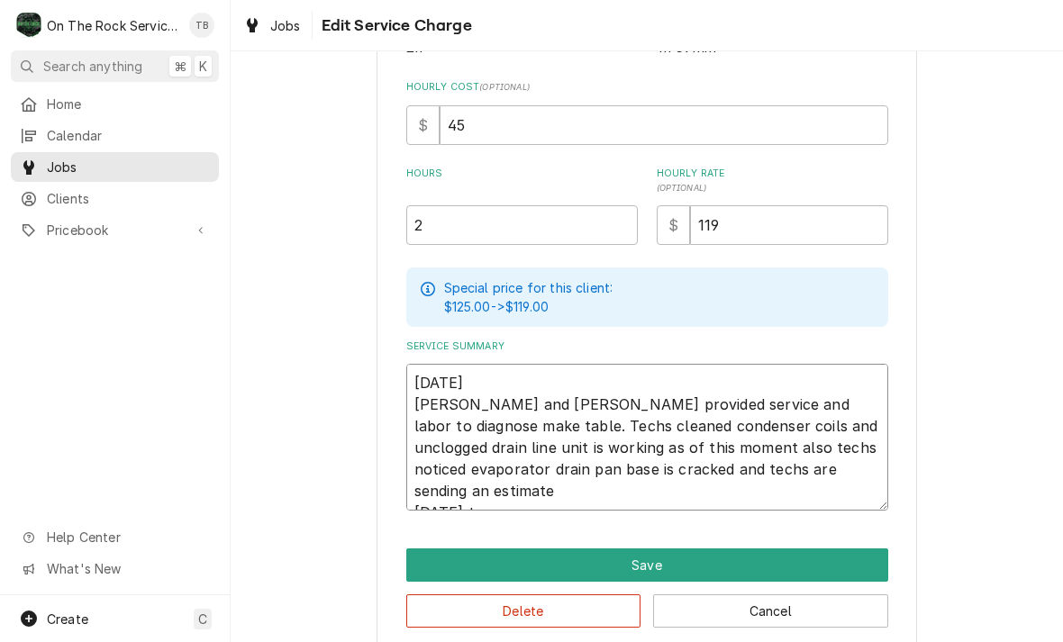
type textarea "x"
type textarea "9/8/25 Ray and Izzy provided service and labor to diagnose make table. Techs cl…"
type textarea "x"
type textarea "9/8/25 Ray and Izzy provided service and labor to diagnose make table. Techs cl…"
type textarea "x"
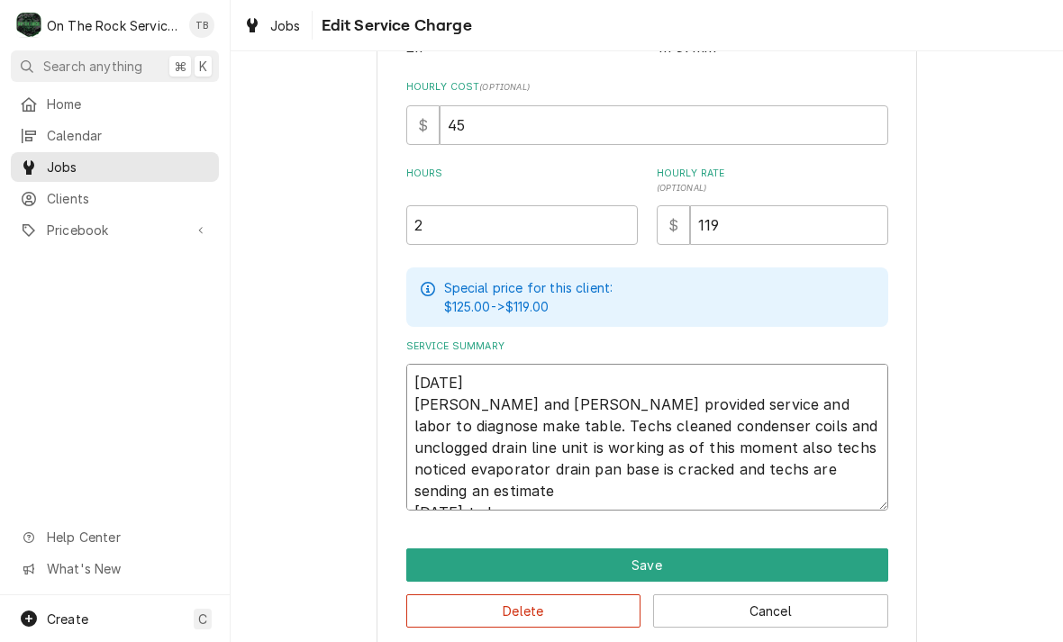
type textarea "9/8/25 Ray and Izzy provided service and labor to diagnose make table. Techs cl…"
type textarea "x"
type textarea "9/8/25 Ray and Izzy provided service and labor to diagnose make table. Techs cl…"
type textarea "x"
type textarea "9/8/25 Ray and Izzy provided service and labor to diagnose make table. Techs cl…"
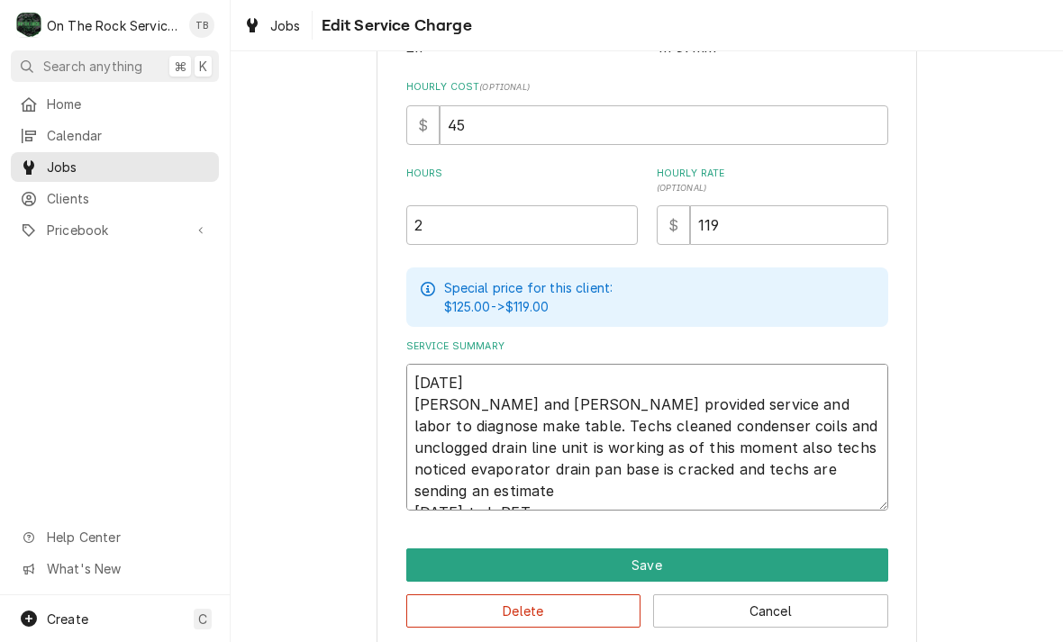
type textarea "x"
type textarea "9/8/25 Ray and Izzy provided service and labor to diagnose make table. Techs cl…"
type textarea "x"
type textarea "9/8/25 Ray and Izzy provided service and labor to diagnose make table. Techs cl…"
type textarea "x"
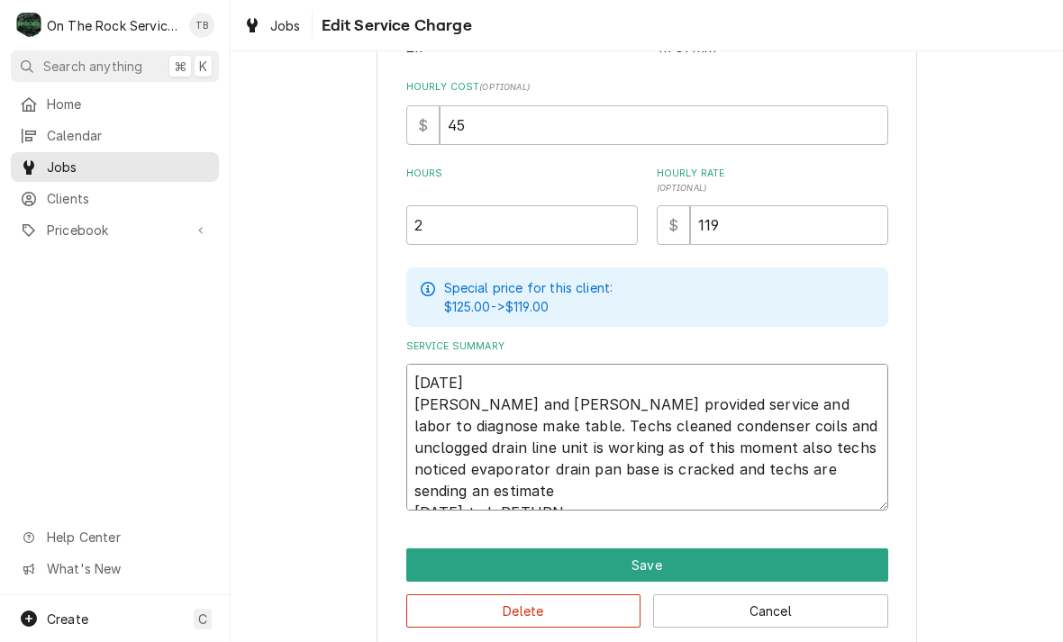
type textarea "9/8/25 Ray and Izzy provided service and labor to diagnose make table. Techs cl…"
type textarea "x"
type textarea "9/8/25 Ray and Izzy provided service and labor to diagnose make table. Techs cl…"
type textarea "x"
type textarea "9/8/25 Ray and Izzy provided service and labor to diagnose make table. Techs cl…"
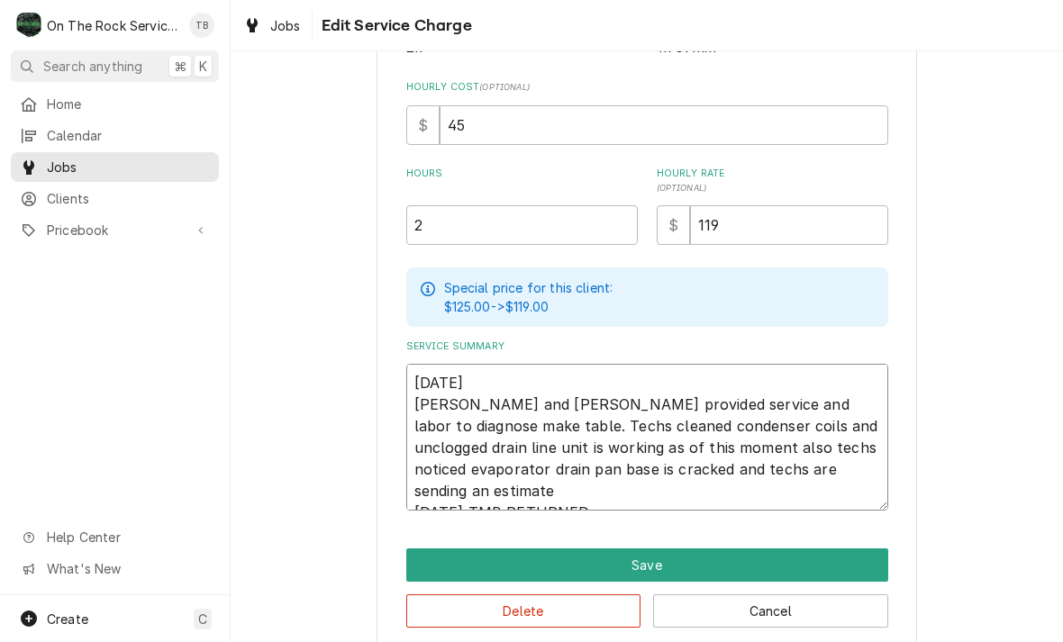
type textarea "x"
type textarea "9/8/25 Ray and Izzy provided service and labor to diagnose make table. Techs cl…"
type textarea "x"
type textarea "9/8/25 Ray and Izzy provided service and labor to diagnose make table. Techs cl…"
type textarea "x"
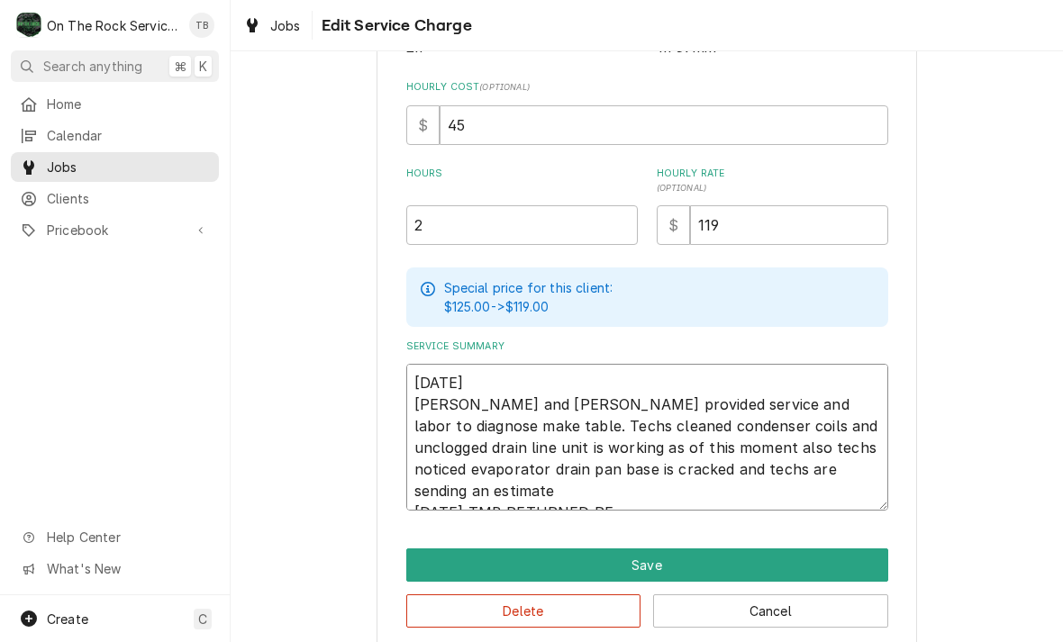
type textarea "9/8/25 Ray and Izzy provided service and labor to diagnose make table. Techs cl…"
type textarea "x"
type textarea "9/8/25 Ray and Izzy provided service and labor to diagnose make table. Techs cl…"
type textarea "x"
type textarea "9/8/25 Ray and Izzy provided service and labor to diagnose make table. Techs cl…"
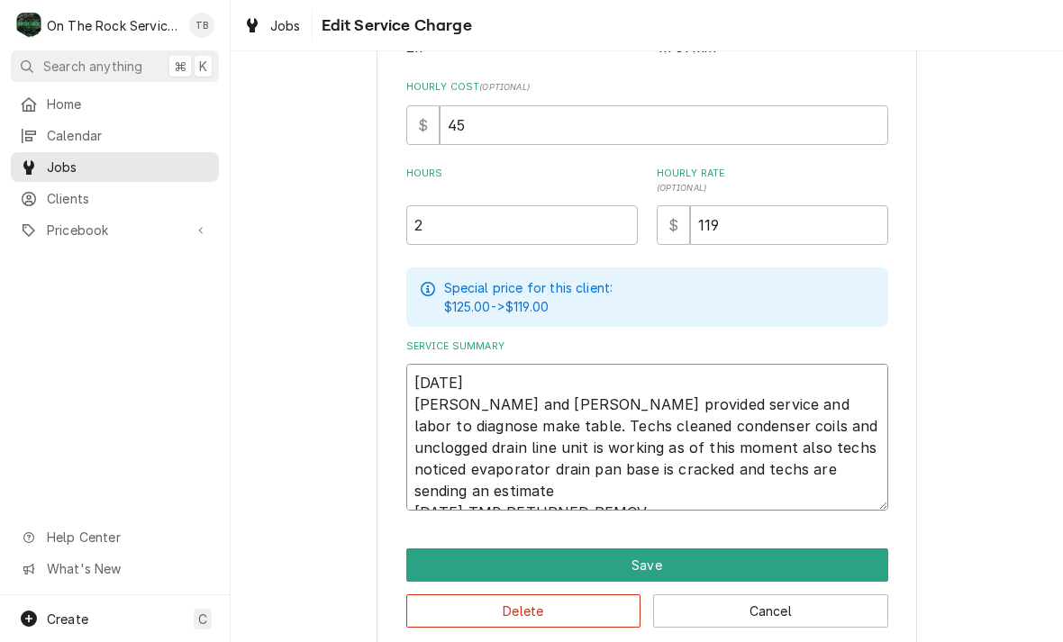
type textarea "x"
type textarea "9/8/25 Ray and Izzy provided service and labor to diagnose make table. Techs cl…"
type textarea "x"
type textarea "9/8/25 Ray and Izzy provided service and labor to diagnose make table. Techs cl…"
type textarea "x"
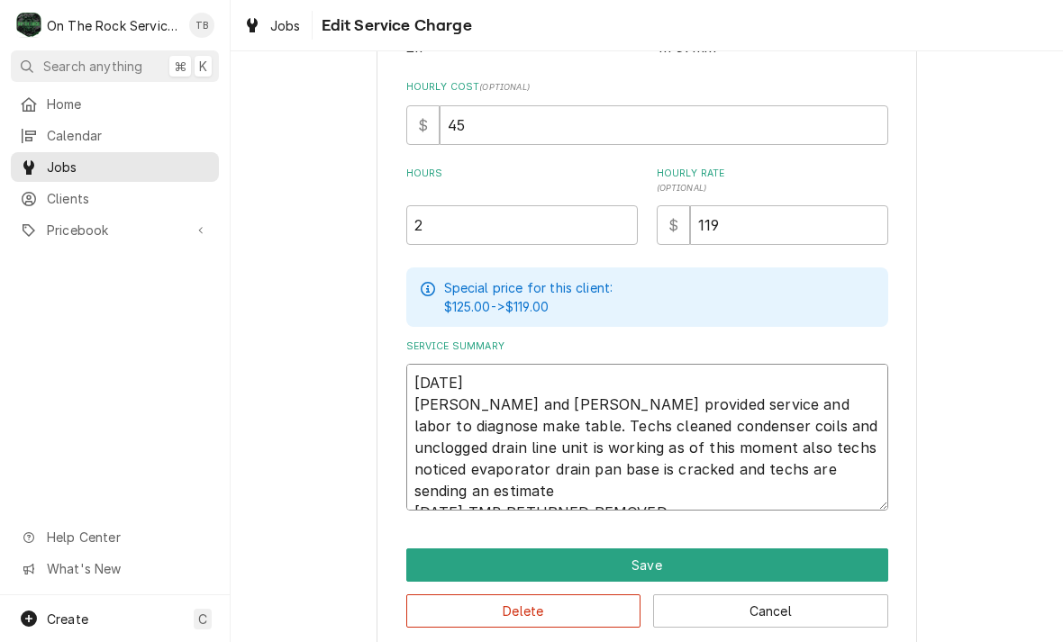
type textarea "9/8/25 Ray and Izzy provided service and labor to diagnose make table. Techs cl…"
type textarea "x"
type textarea "9/8/25 Ray and Izzy provided service and labor to diagnose make table. Techs cl…"
type textarea "x"
type textarea "9/8/25 Ray and Izzy provided service and labor to diagnose make table. Techs cl…"
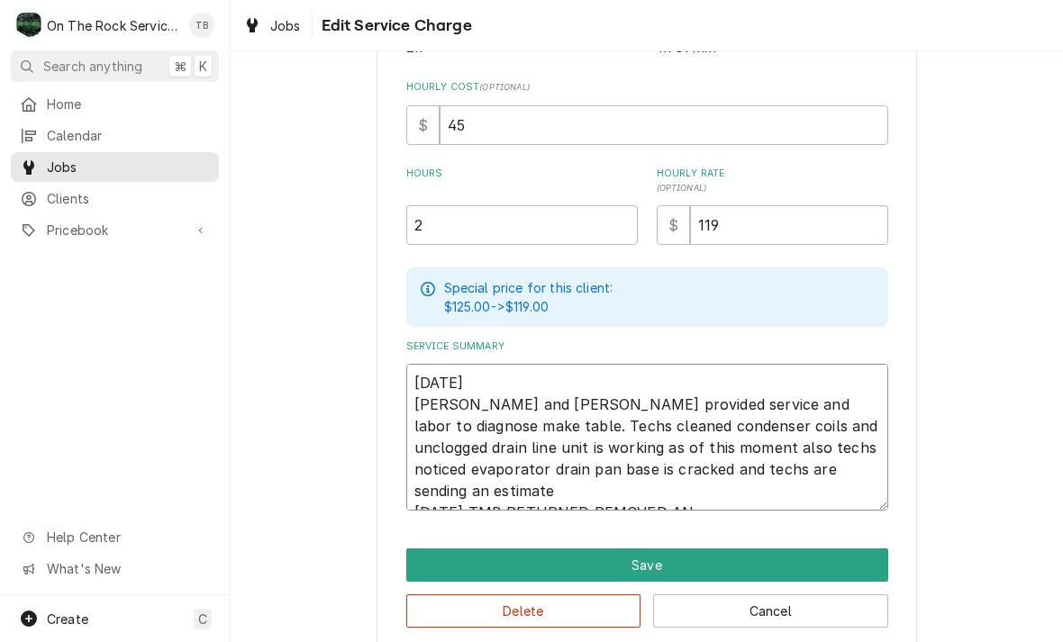
type textarea "x"
type textarea "9/8/25 Ray and Izzy provided service and labor to diagnose make table. Techs cl…"
type textarea "x"
type textarea "9/8/25 Ray and Izzy provided service and labor to diagnose make table. Techs cl…"
type textarea "x"
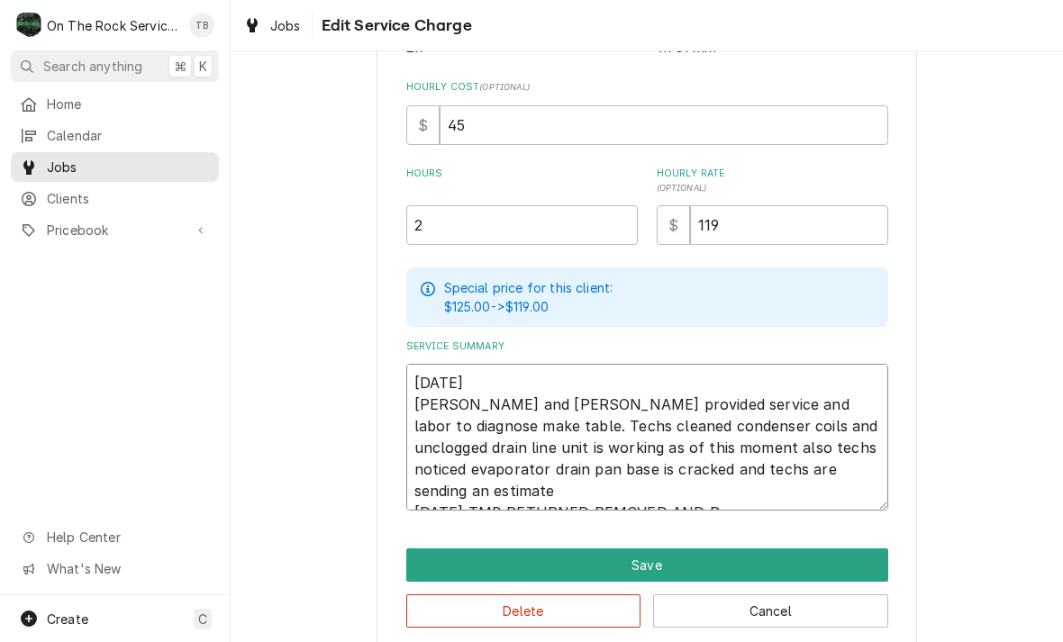
type textarea "9/8/25 Ray and Izzy provided service and labor to diagnose make table. Techs cl…"
type textarea "x"
type textarea "9/8/25 Ray and Izzy provided service and labor to diagnose make table. Techs cl…"
type textarea "x"
type textarea "9/8/25 Ray and Izzy provided service and labor to diagnose make table. Techs cl…"
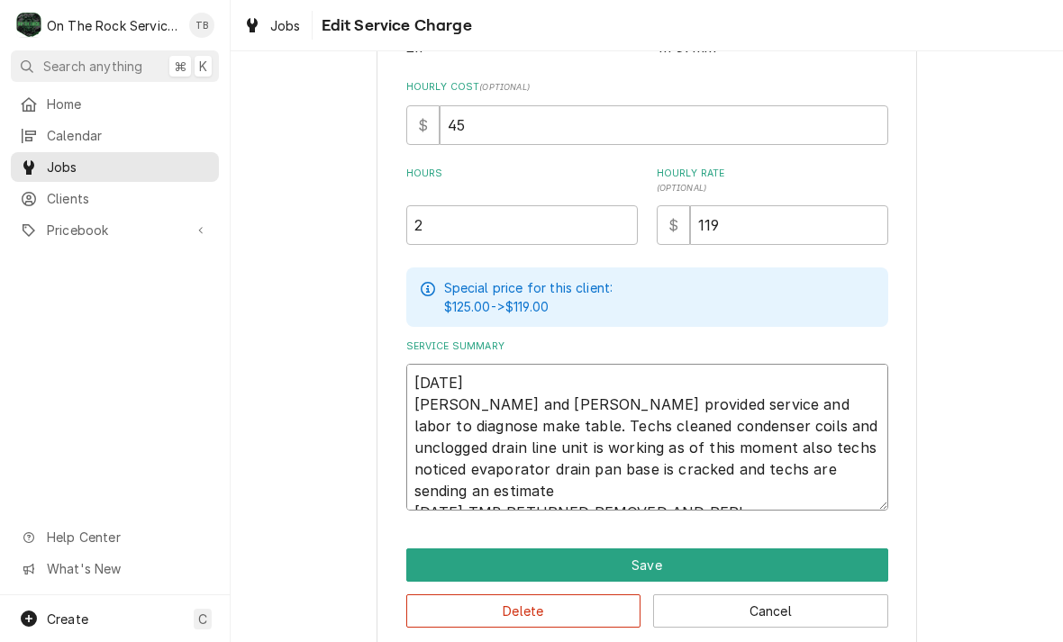
type textarea "x"
type textarea "9/8/25 Ray and Izzy provided service and labor to diagnose make table. Techs cl…"
type textarea "x"
type textarea "9/8/25 Ray and Izzy provided service and labor to diagnose make table. Techs cl…"
type textarea "x"
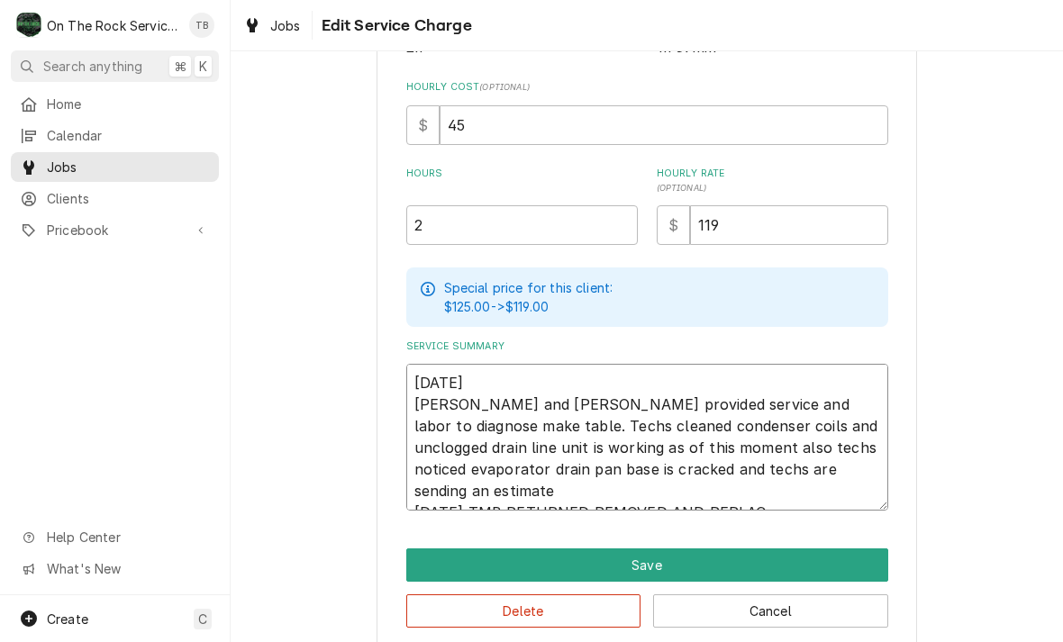
type textarea "9/8/25 Ray and Izzy provided service and labor to diagnose make table. Techs cl…"
type textarea "x"
type textarea "9/8/25 Ray and Izzy provided service and labor to diagnose make table. Techs cl…"
type textarea "x"
type textarea "9/8/25 Ray and Izzy provided service and labor to diagnose make table. Techs cl…"
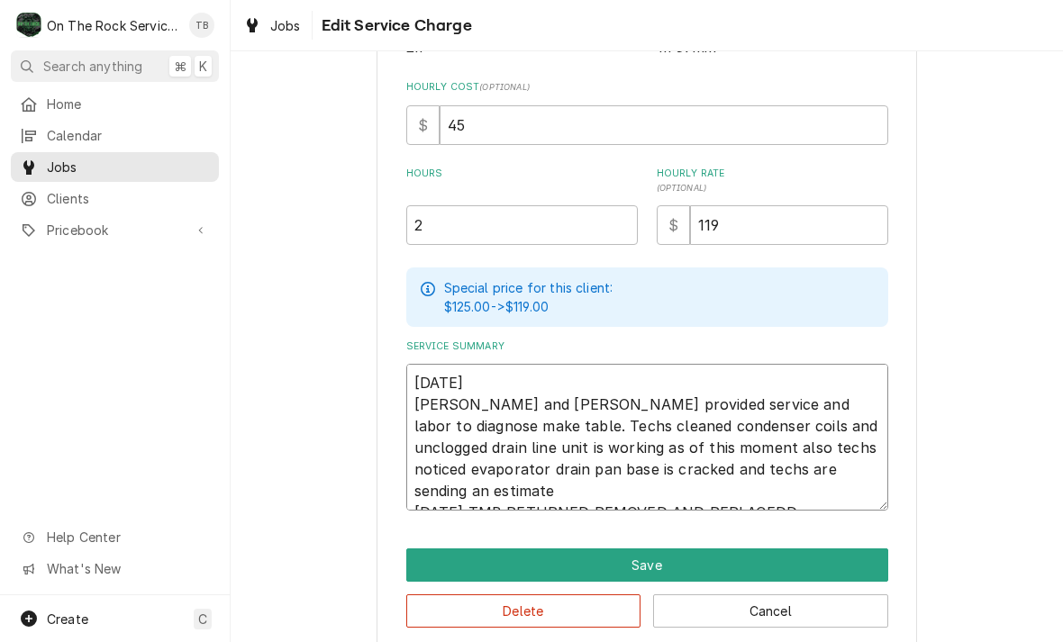
type textarea "x"
type textarea "9/8/25 Ray and Izzy provided service and labor to diagnose make table. Techs cl…"
type textarea "x"
type textarea "9/8/25 Ray and Izzy provided service and labor to diagnose make table. Techs cl…"
type textarea "x"
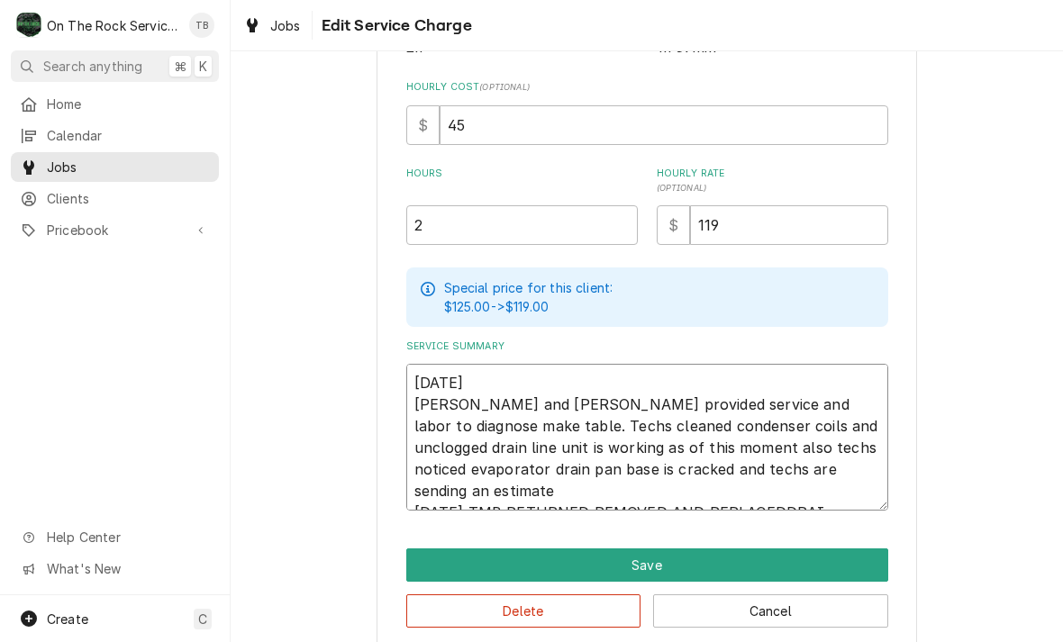
type textarea "9/8/25 Ray and Izzy provided service and labor to diagnose make table. Techs cl…"
type textarea "x"
type textarea "9/8/25 Ray and Izzy provided service and labor to diagnose make table. Techs cl…"
type textarea "x"
type textarea "9/8/25 Ray and Izzy provided service and labor to diagnose make table. Techs cl…"
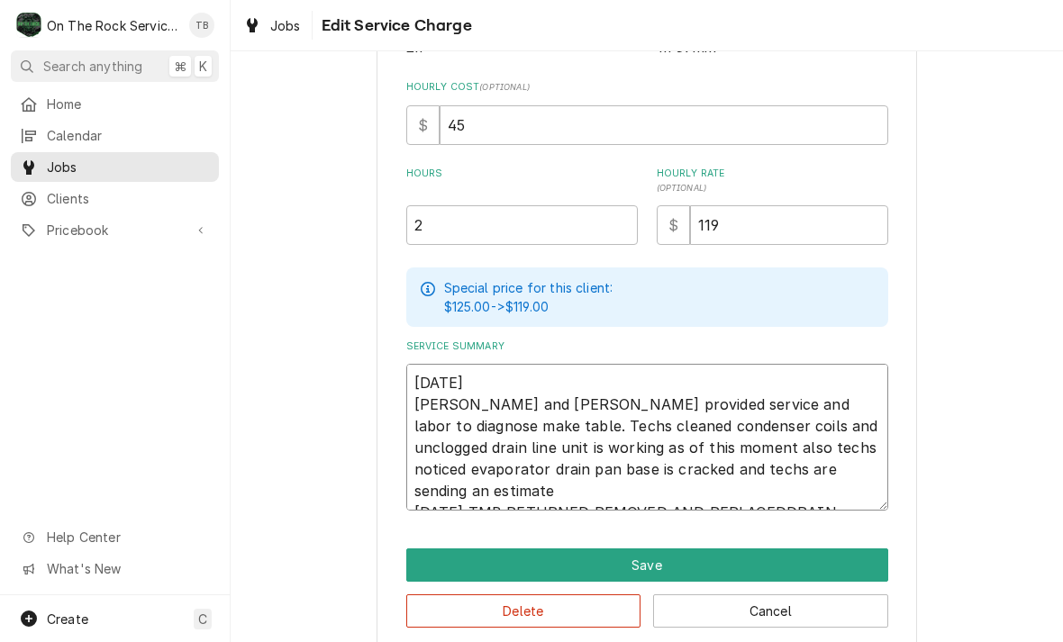
type textarea "x"
type textarea "9/8/25 Ray and Izzy provided service and labor to diagnose make table. Techs cl…"
type textarea "x"
type textarea "9/8/25 Ray and Izzy provided service and labor to diagnose make table. Techs cl…"
type textarea "x"
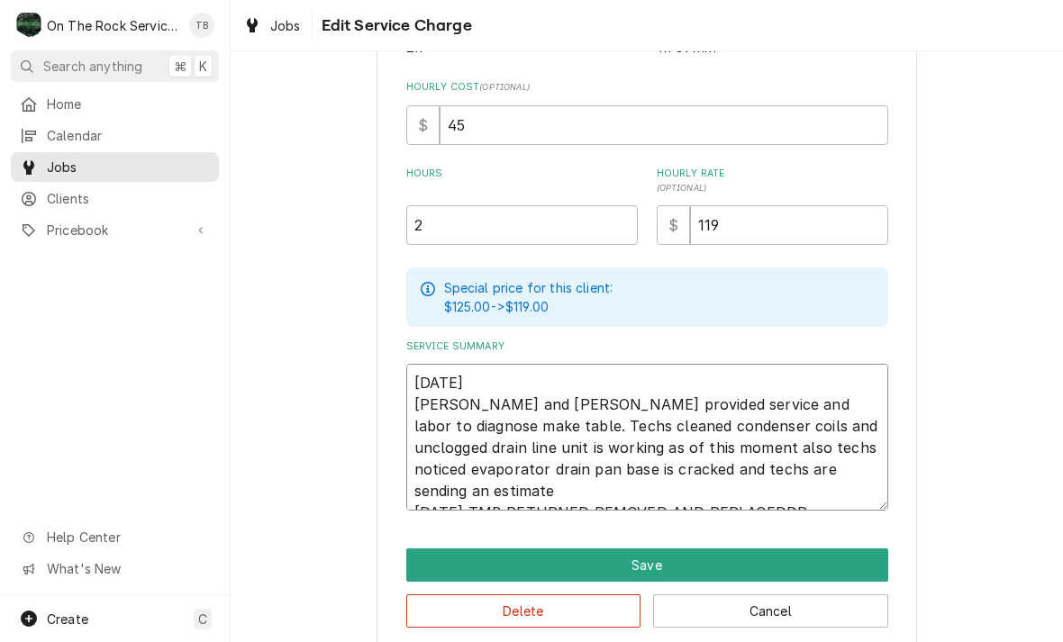
type textarea "9/8/25 Ray and Izzy provided service and labor to diagnose make table. Techs cl…"
type textarea "x"
type textarea "9/8/25 Ray and Izzy provided service and labor to diagnose make table. Techs cl…"
type textarea "x"
type textarea "9/8/25 Ray and Izzy provided service and labor to diagnose make table. Techs cl…"
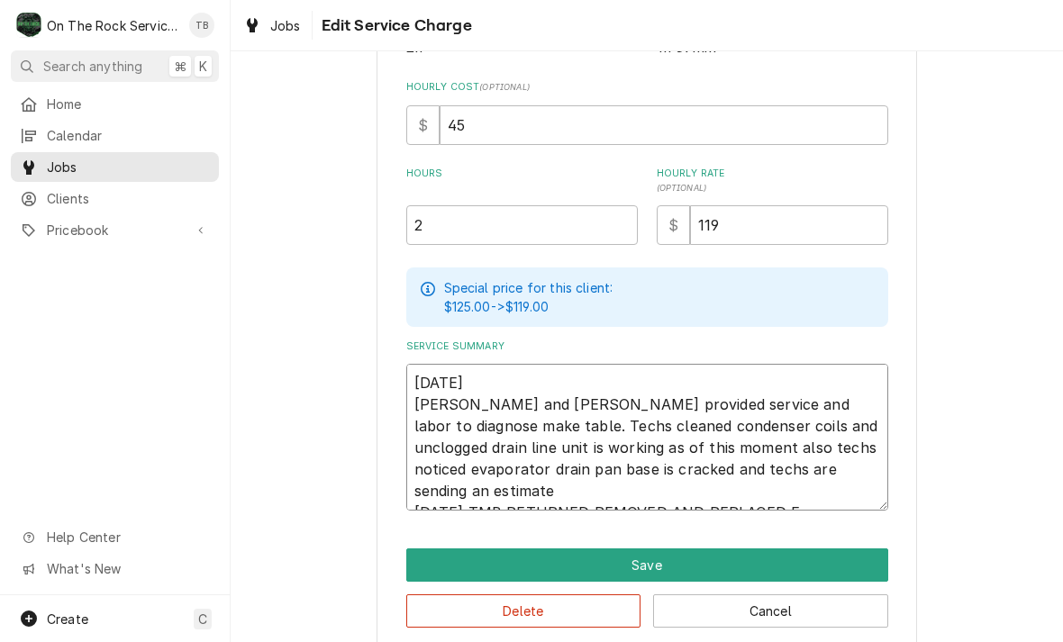
type textarea "x"
type textarea "9/8/25 Ray and Izzy provided service and labor to diagnose make table. Techs cl…"
type textarea "x"
type textarea "9/8/25 Ray and Izzy provided service and labor to diagnose make table. Techs cl…"
type textarea "x"
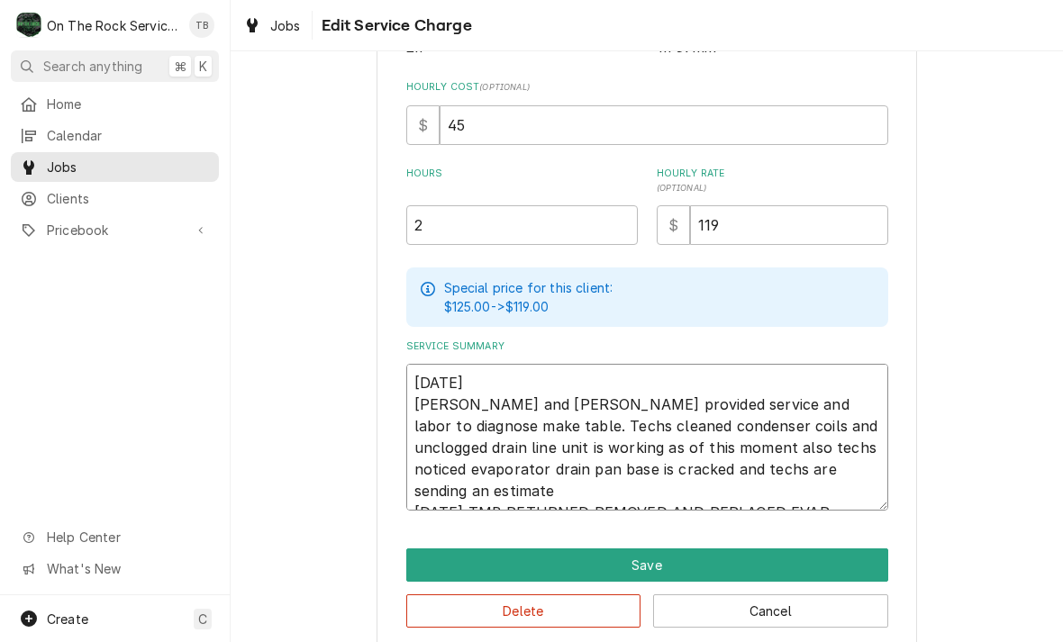
type textarea "9/8/25 Ray and Izzy provided service and labor to diagnose make table. Techs cl…"
type textarea "x"
type textarea "9/8/25 Ray and Izzy provided service and labor to diagnose make table. Techs cl…"
type textarea "x"
type textarea "9/8/25 Ray and Izzy provided service and labor to diagnose make table. Techs cl…"
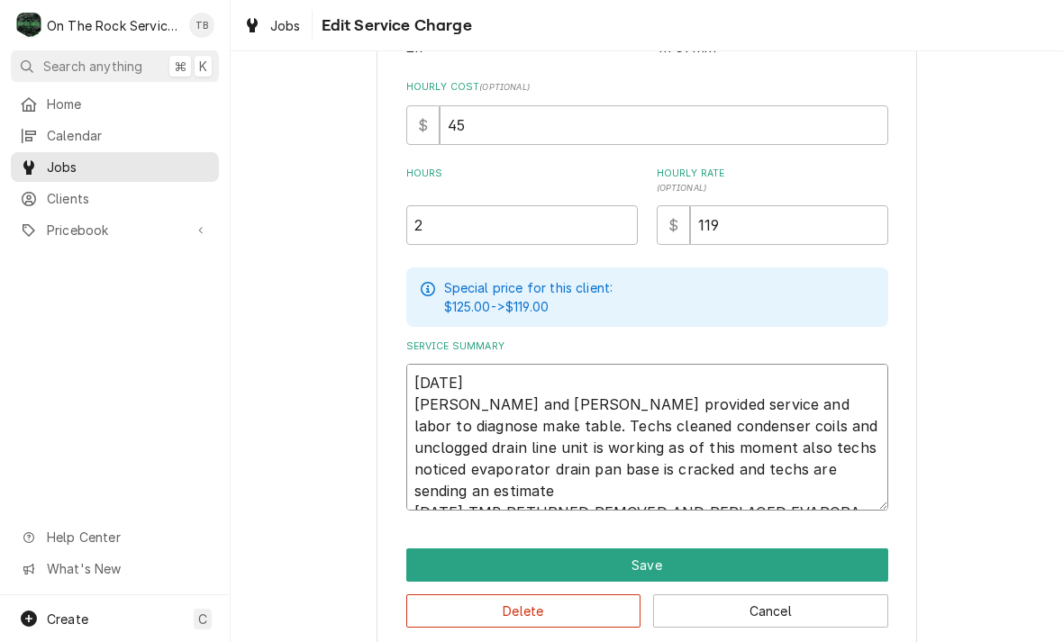
type textarea "x"
type textarea "9/8/25 Ray and Izzy provided service and labor to diagnose make table. Techs cl…"
type textarea "x"
type textarea "9/8/25 Ray and Izzy provided service and labor to diagnose make table. Techs cl…"
type textarea "x"
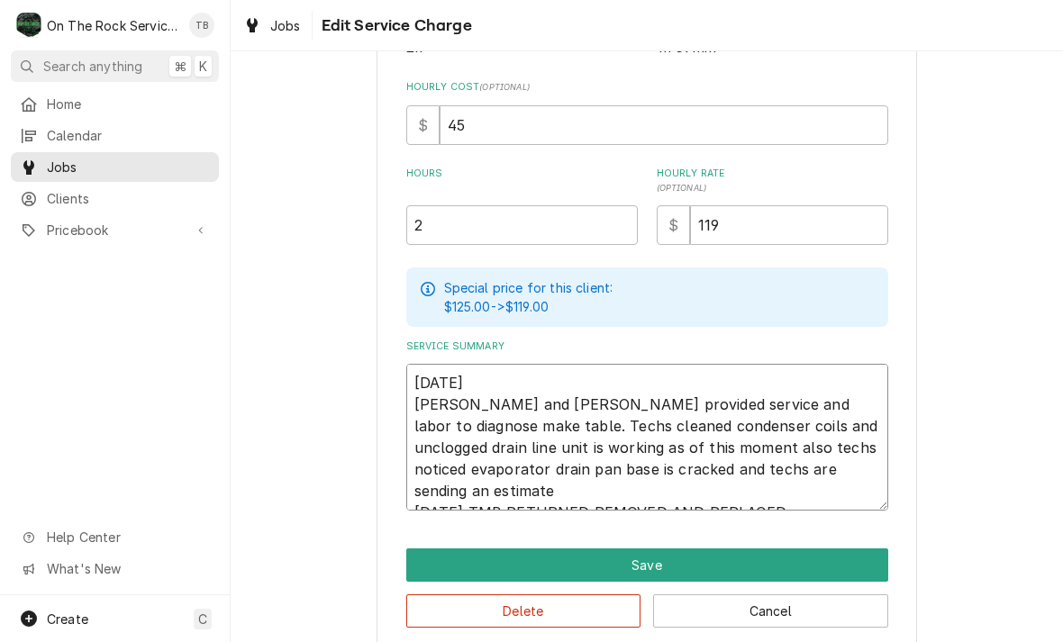
type textarea "9/8/25 Ray and Izzy provided service and labor to diagnose make table. Techs cl…"
type textarea "x"
type textarea "9/8/25 Ray and Izzy provided service and labor to diagnose make table. Techs cl…"
type textarea "x"
type textarea "9/8/25 Ray and Izzy provided service and labor to diagnose make table. Techs cl…"
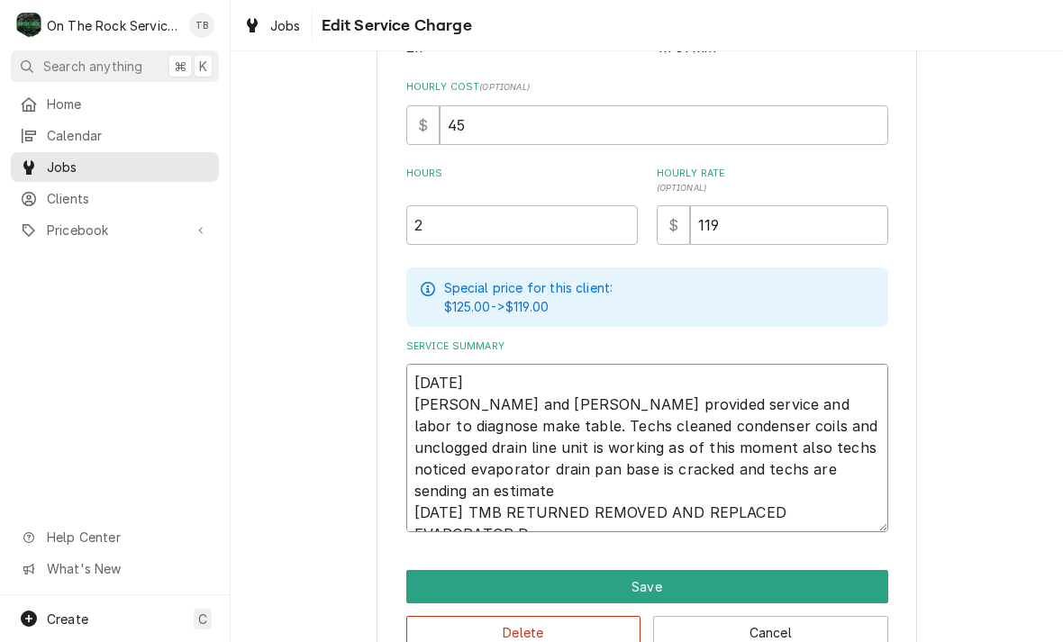
type textarea "x"
type textarea "9/8/25 Ray and Izzy provided service and labor to diagnose make table. Techs cl…"
type textarea "x"
type textarea "9/8/25 Ray and Izzy provided service and labor to diagnose make table. Techs cl…"
type textarea "x"
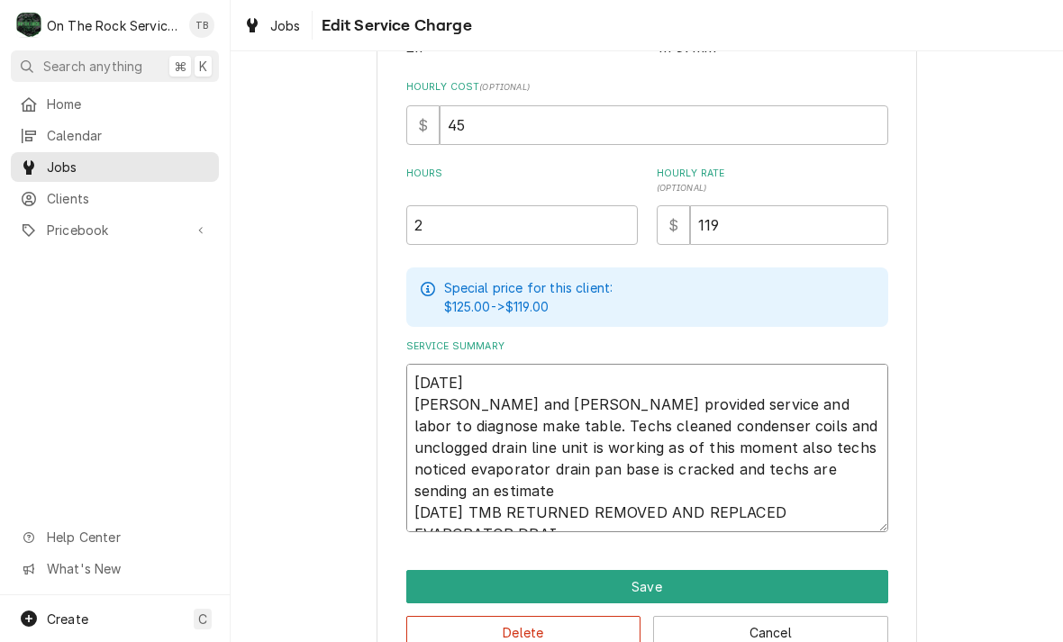
type textarea "9/8/25 Ray and Izzy provided service and labor to diagnose make table. Techs cl…"
type textarea "x"
type textarea "9/8/25 Ray and Izzy provided service and labor to diagnose make table. Techs cl…"
type textarea "x"
type textarea "9/8/25 Ray and Izzy provided service and labor to diagnose make table. Techs cl…"
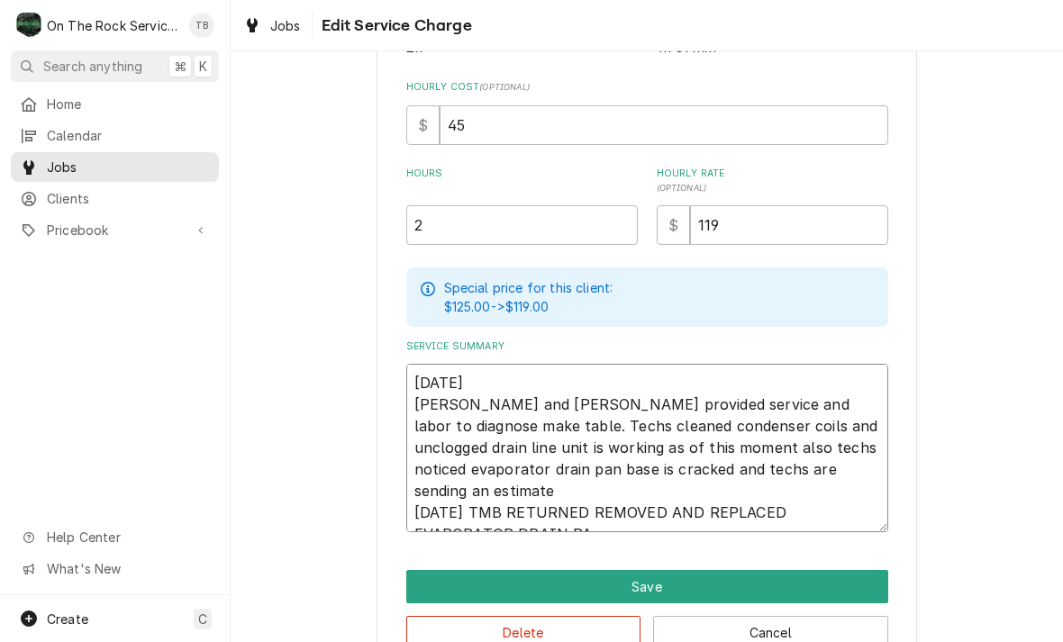
type textarea "x"
type textarea "9/8/25 Ray and Izzy provided service and labor to diagnose make table. Techs cl…"
type textarea "x"
type textarea "9/8/25 Ray and Izzy provided service and labor to diagnose make table. Techs cl…"
type textarea "x"
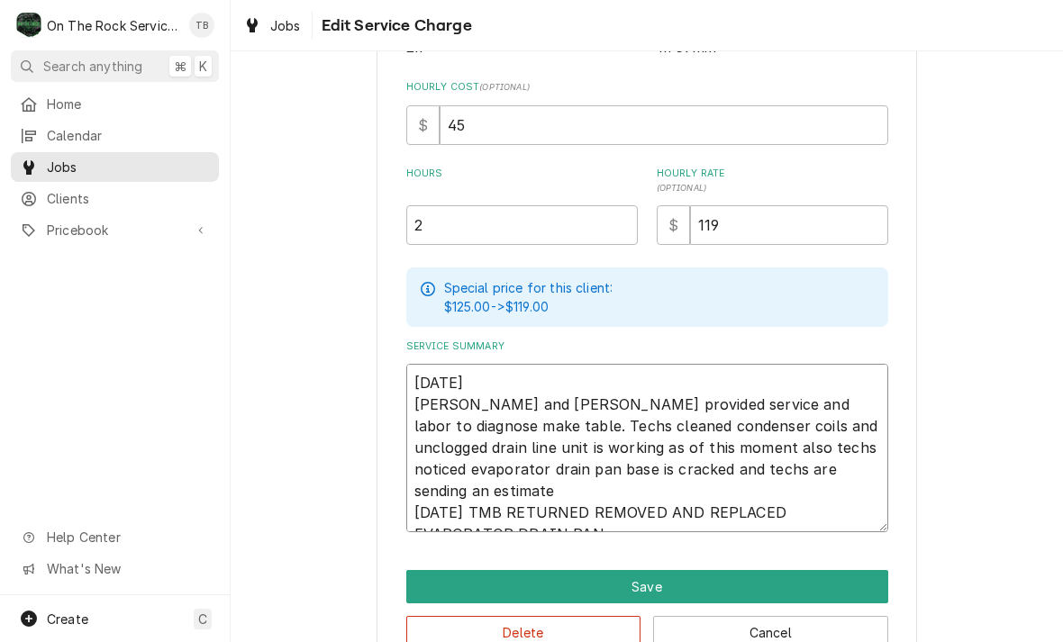
type textarea "9/8/25 Ray and Izzy provided service and labor to diagnose make table. Techs cl…"
type textarea "x"
type textarea "9/8/25 Ray and Izzy provided service and labor to diagnose make table. Techs cl…"
type textarea "x"
type textarea "9/8/25 Ray and Izzy provided service and labor to diagnose make table. Techs cl…"
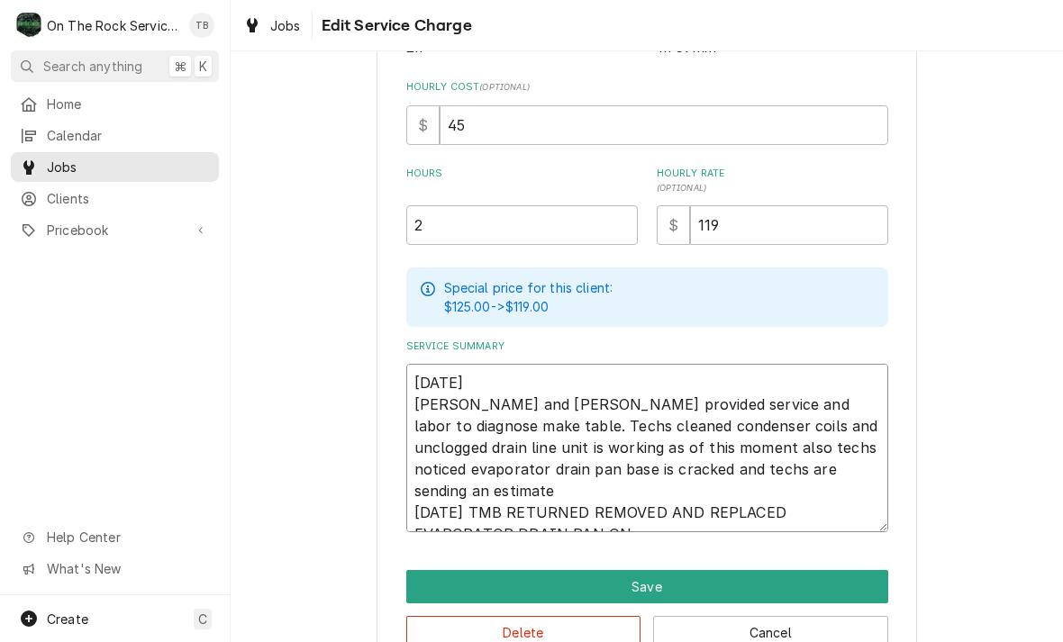
type textarea "x"
type textarea "9/8/25 Ray and Izzy provided service and labor to diagnose make table. Techs cl…"
type textarea "x"
type textarea "9/8/25 Ray and Izzy provided service and labor to diagnose make table. Techs cl…"
type textarea "x"
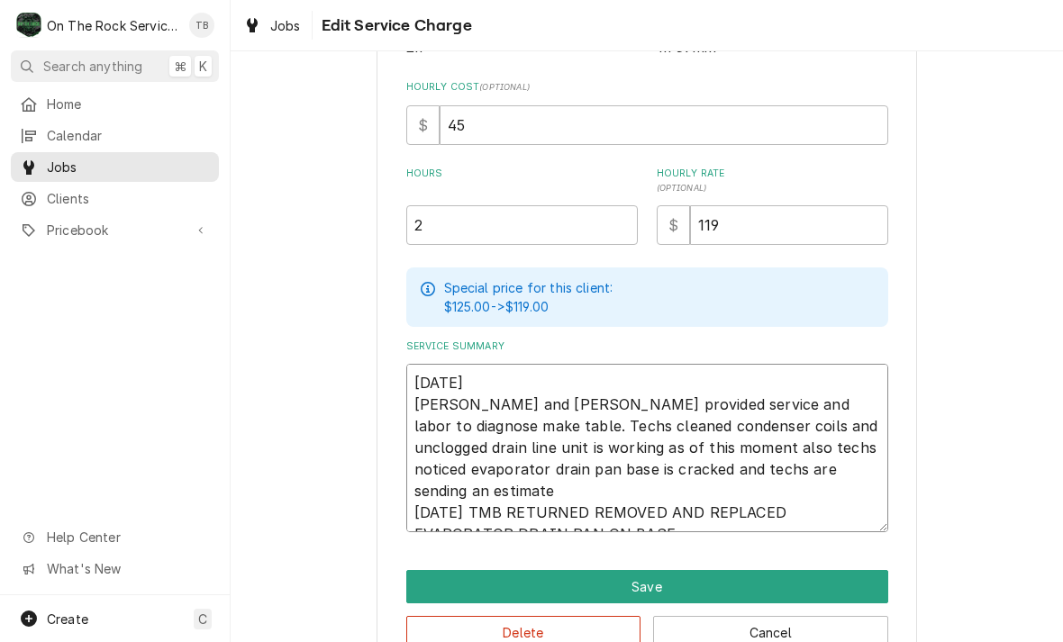
type textarea "9/8/25 Ray and Izzy provided service and labor to diagnose make table. Techs cl…"
type textarea "x"
type textarea "9/8/25 Ray and Izzy provided service and labor to diagnose make table. Techs cl…"
type textarea "x"
type textarea "9/8/25 Ray and Izzy provided service and labor to diagnose make table. Techs cl…"
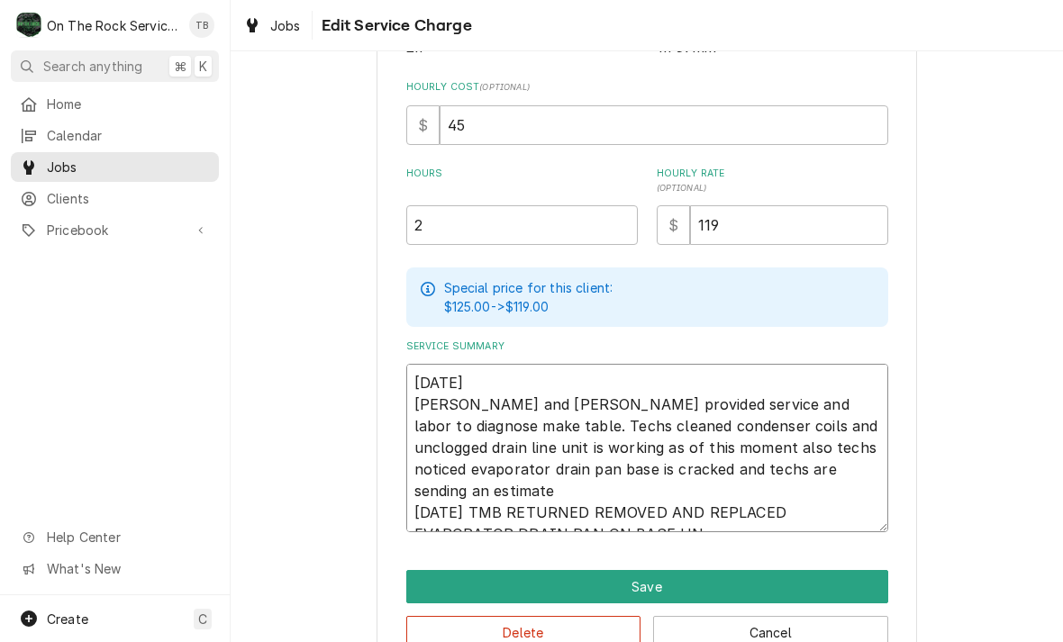
type textarea "x"
type textarea "9/8/25 Ray and Izzy provided service and labor to diagnose make table. Techs cl…"
type textarea "x"
type textarea "9/8/25 Ray and Izzy provided service and labor to diagnose make table. Techs cl…"
type textarea "x"
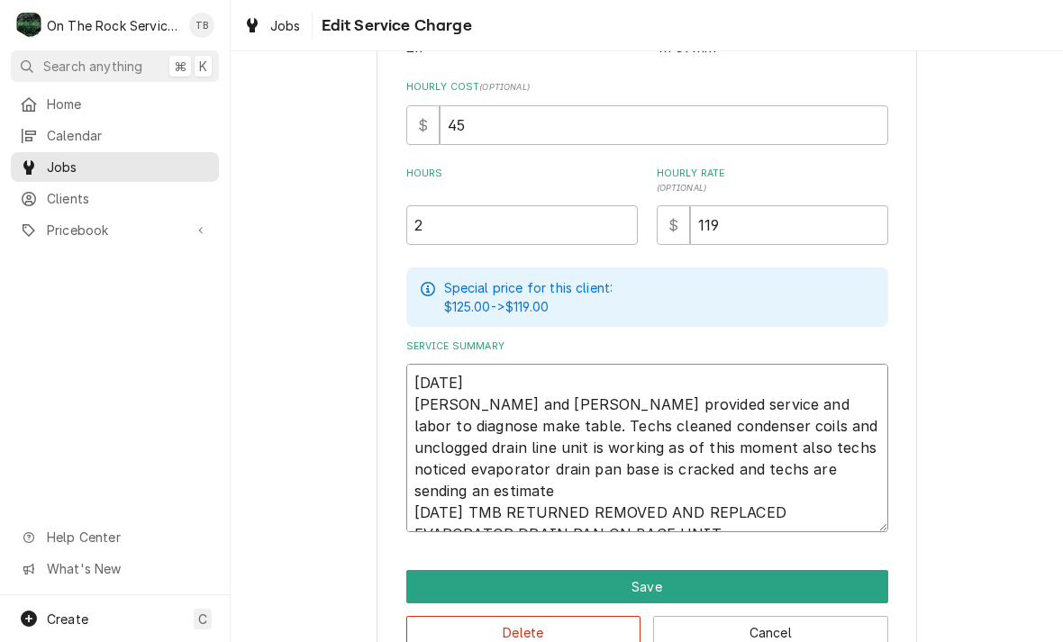
type textarea "9/8/25 Ray and Izzy provided service and labor to diagnose make table. Techs cl…"
type textarea "x"
type textarea "9/8/25 Ray and Izzy provided service and labor to diagnose make table. Techs cl…"
type textarea "x"
type textarea "9/8/25 Ray and Izzy provided service and labor to diagnose make table. Techs cl…"
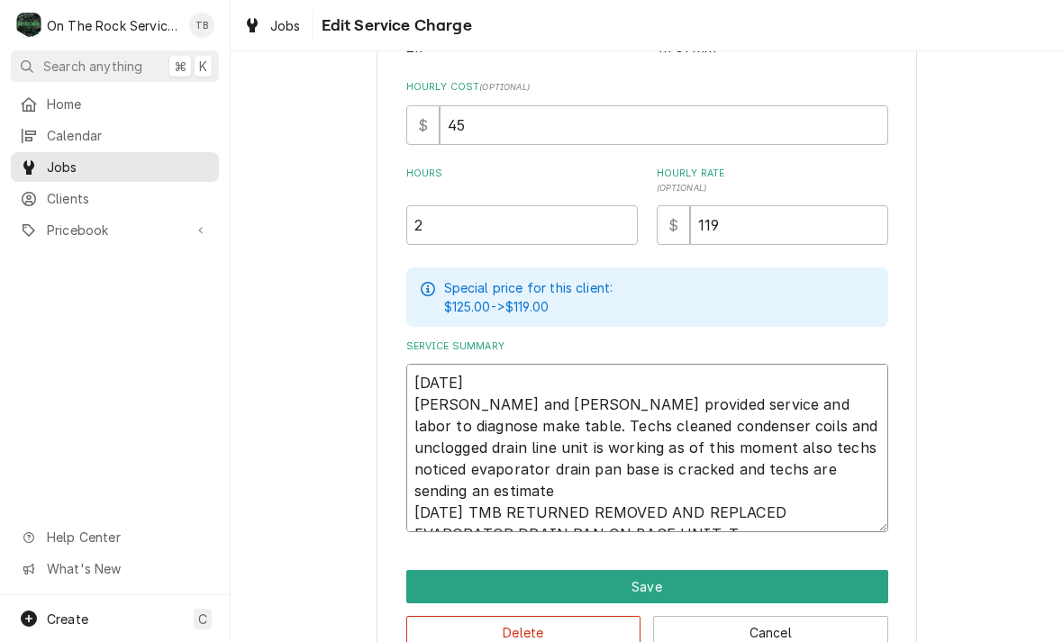
type textarea "x"
type textarea "9/8/25 Ray and Izzy provided service and labor to diagnose make table. Techs cl…"
type textarea "x"
type textarea "9/8/25 Ray and Izzy provided service and labor to diagnose make table. Techs cl…"
type textarea "x"
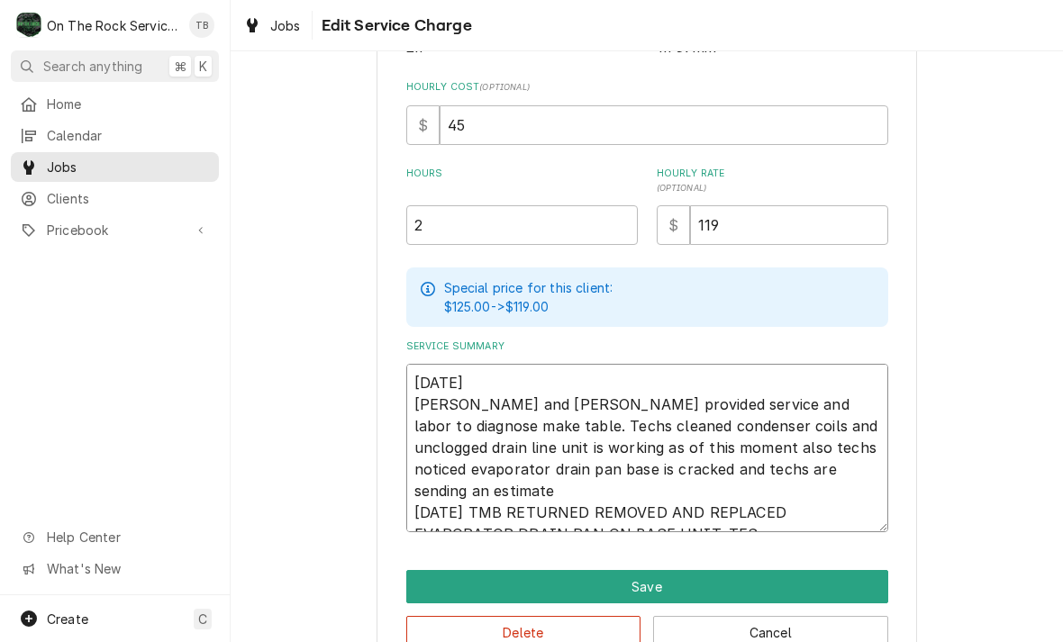
type textarea "9/8/25 Ray and Izzy provided service and labor to diagnose make table. Techs cl…"
type textarea "x"
type textarea "9/8/25 Ray and Izzy provided service and labor to diagnose make table. Techs cl…"
type textarea "x"
type textarea "9/8/25 Ray and Izzy provided service and labor to diagnose make table. Techs cl…"
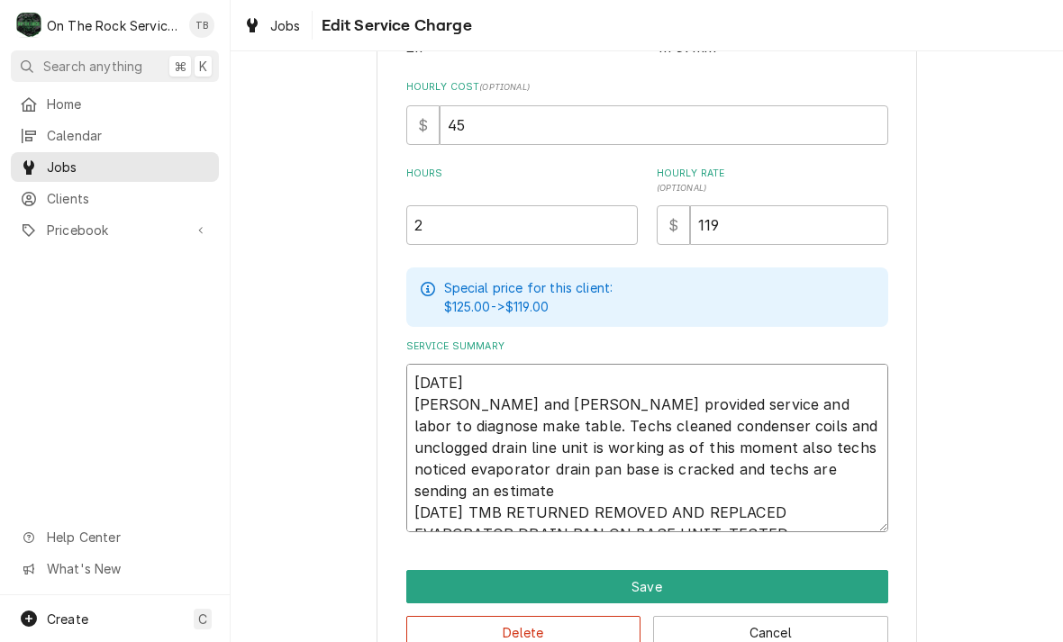
type textarea "x"
type textarea "9/8/25 Ray and Izzy provided service and labor to diagnose make table. Techs cl…"
type textarea "x"
type textarea "9/8/25 Ray and Izzy provided service and labor to diagnose make table. Techs cl…"
type textarea "x"
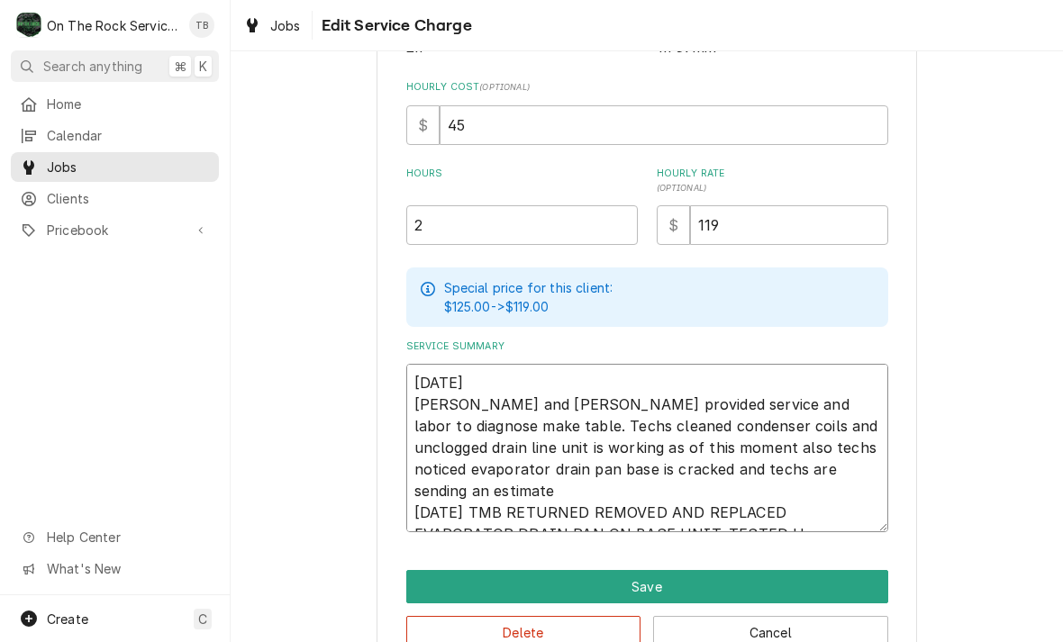
type textarea "9/8/25 Ray and Izzy provided service and labor to diagnose make table. Techs cl…"
type textarea "x"
type textarea "9/8/25 Ray and Izzy provided service and labor to diagnose make table. Techs cl…"
type textarea "x"
type textarea "9/8/25 Ray and Izzy provided service and labor to diagnose make table. Techs cl…"
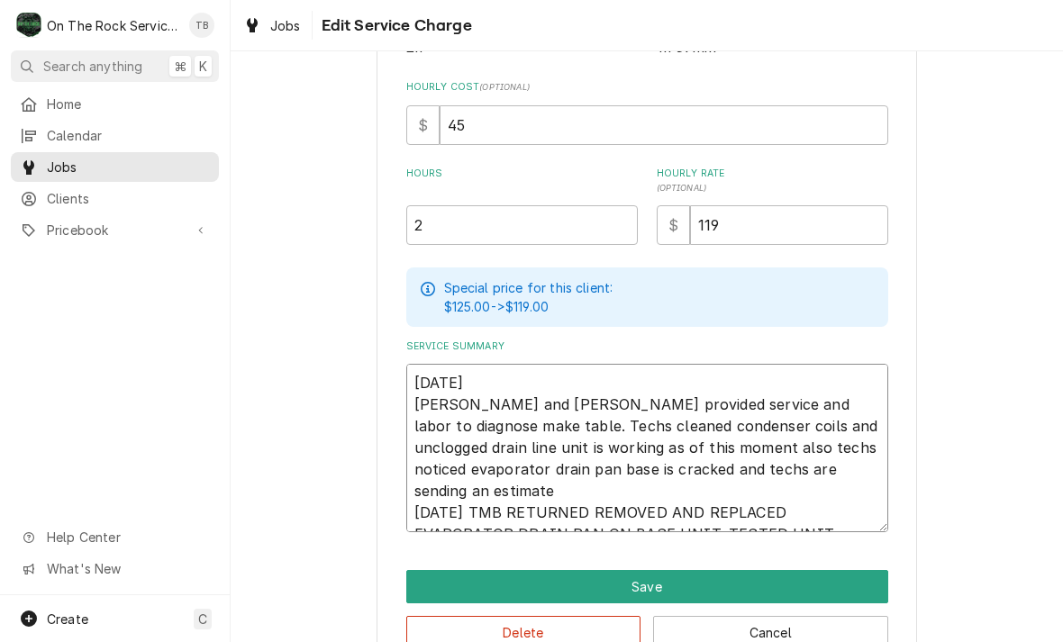
type textarea "x"
type textarea "9/8/25 Ray and Izzy provided service and labor to diagnose make table. Techs cl…"
type textarea "x"
type textarea "9/8/25 Ray and Izzy provided service and labor to diagnose make table. Techs cl…"
type textarea "x"
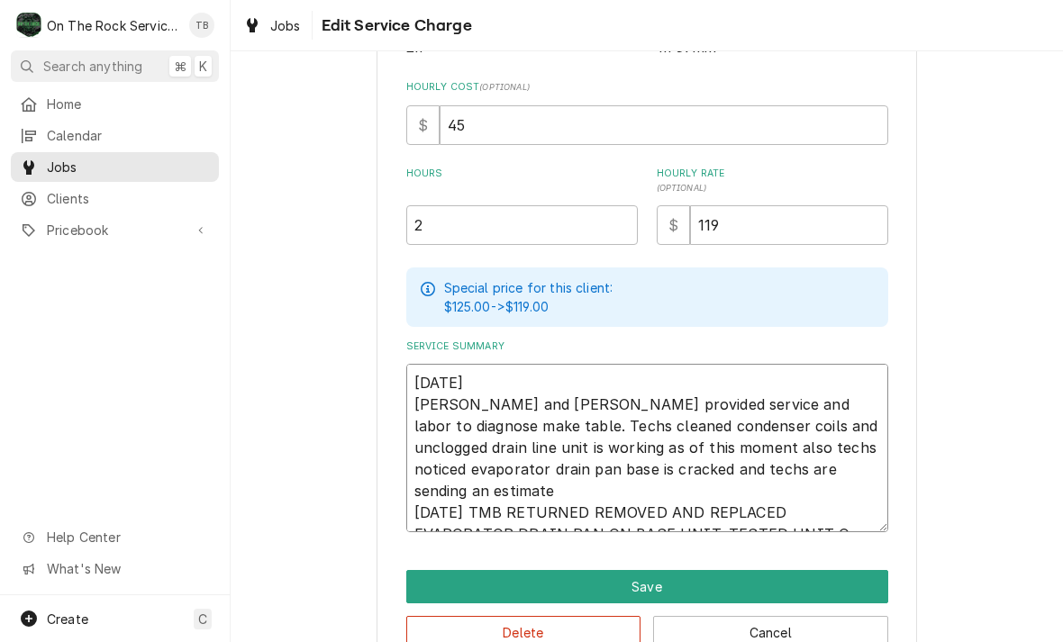
type textarea "9/8/25 Ray and Izzy provided service and labor to diagnose make table. Techs cl…"
type textarea "x"
type textarea "9/8/25 Ray and Izzy provided service and labor to diagnose make table. Techs cl…"
type textarea "x"
type textarea "9/8/25 Ray and Izzy provided service and labor to diagnose make table. Techs cl…"
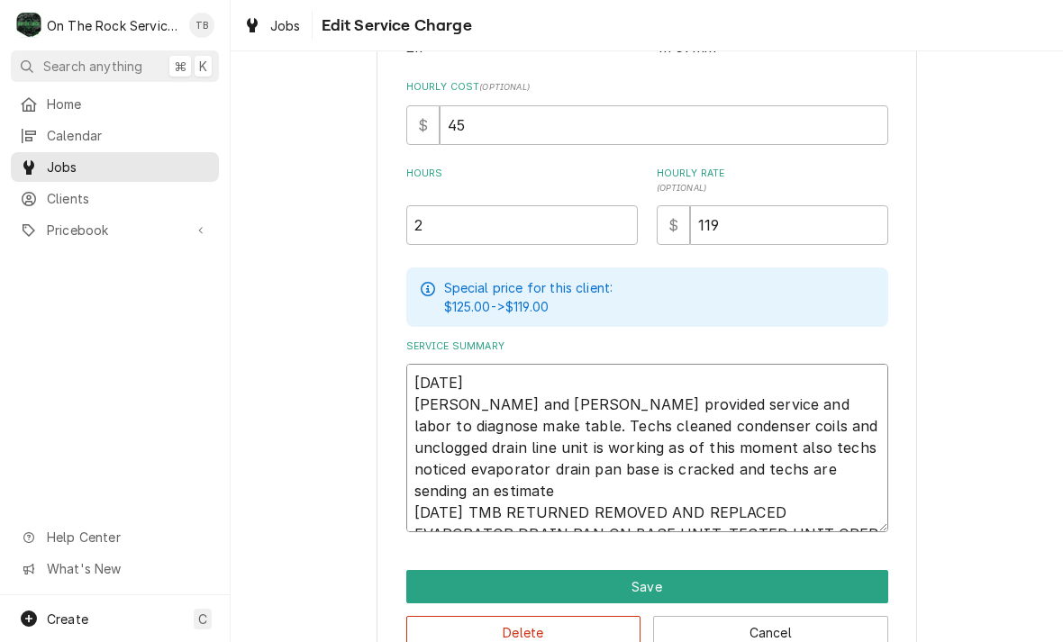
type textarea "x"
type textarea "9/8/25 Ray and Izzy provided service and labor to diagnose make table. Techs cl…"
type textarea "x"
type textarea "9/8/25 Ray and Izzy provided service and labor to diagnose make table. Techs cl…"
type textarea "x"
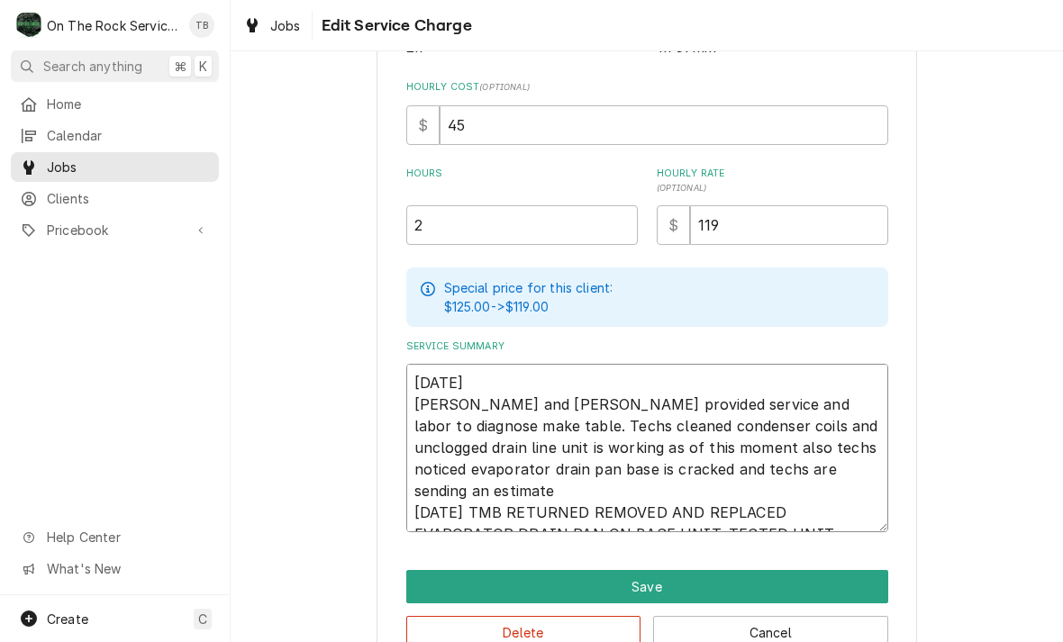
type textarea "9/8/25 Ray and Izzy provided service and labor to diagnose make table. Techs cl…"
type textarea "x"
type textarea "9/8/25 Ray and Izzy provided service and labor to diagnose make table. Techs cl…"
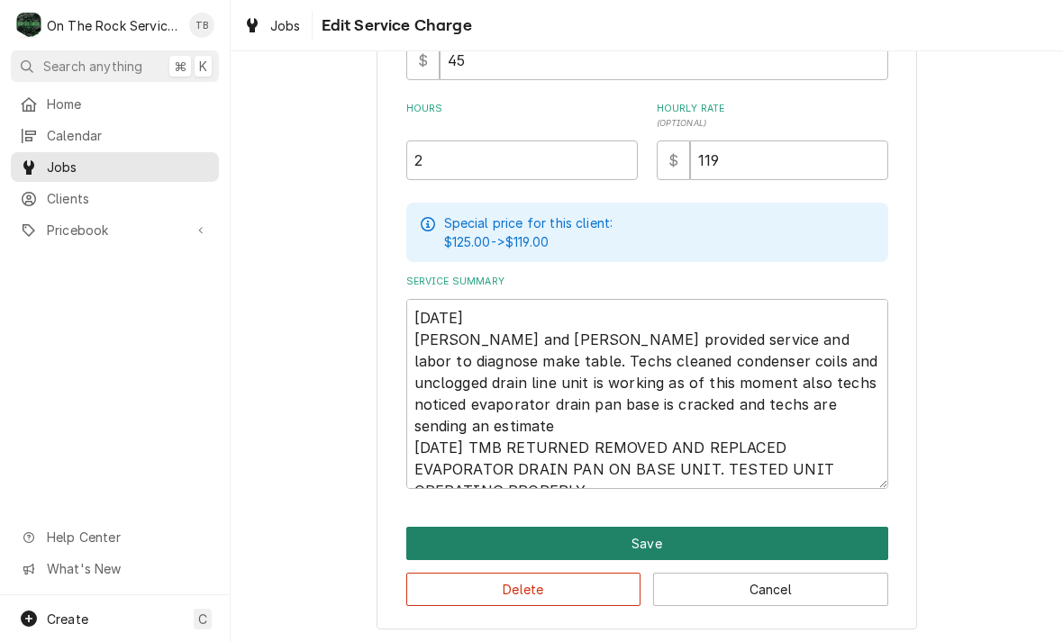
click at [650, 549] on button "Save" at bounding box center [647, 543] width 482 height 33
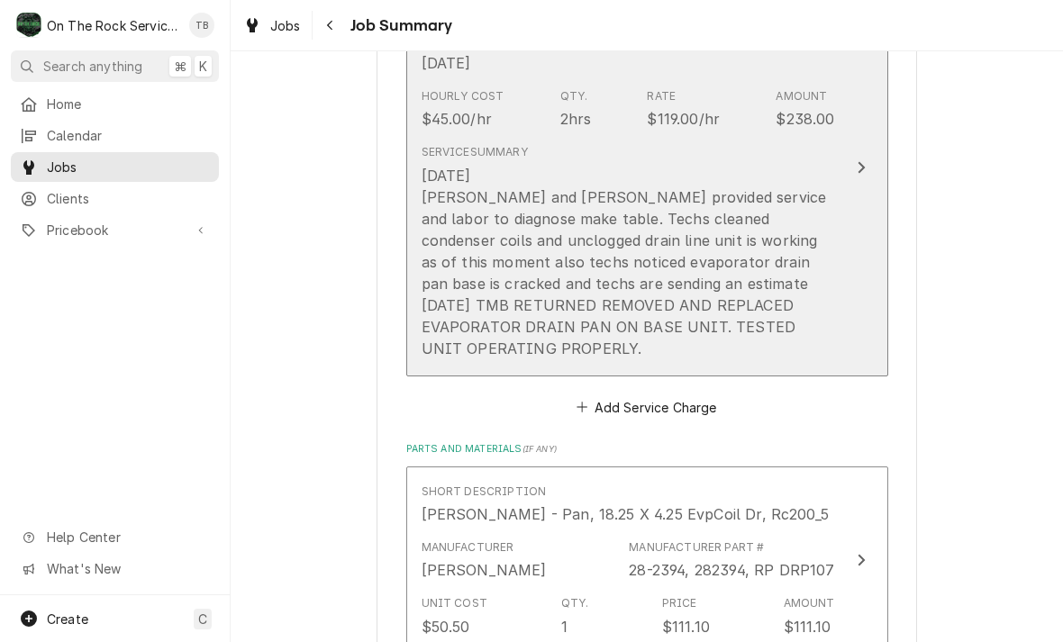
click at [613, 360] on button "Short Description Labor - Standard - Incurred Service Date Sep 8, 2025 Hourly C…" at bounding box center [647, 167] width 482 height 417
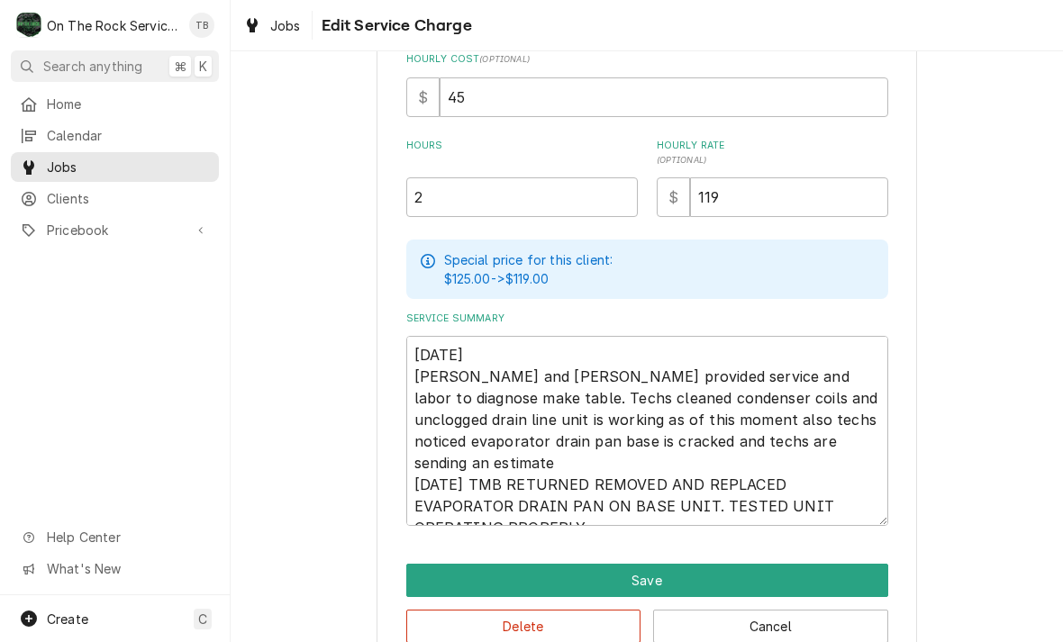
scroll to position [415, 0]
click at [500, 505] on textarea "9/8/25 Ray and Izzy provided service and labor to diagnose make table. Techs cl…" at bounding box center [647, 431] width 482 height 190
click at [501, 497] on textarea "9/8/25 Ray and Izzy provided service and labor to diagnose make table. Techs cl…" at bounding box center [647, 431] width 482 height 190
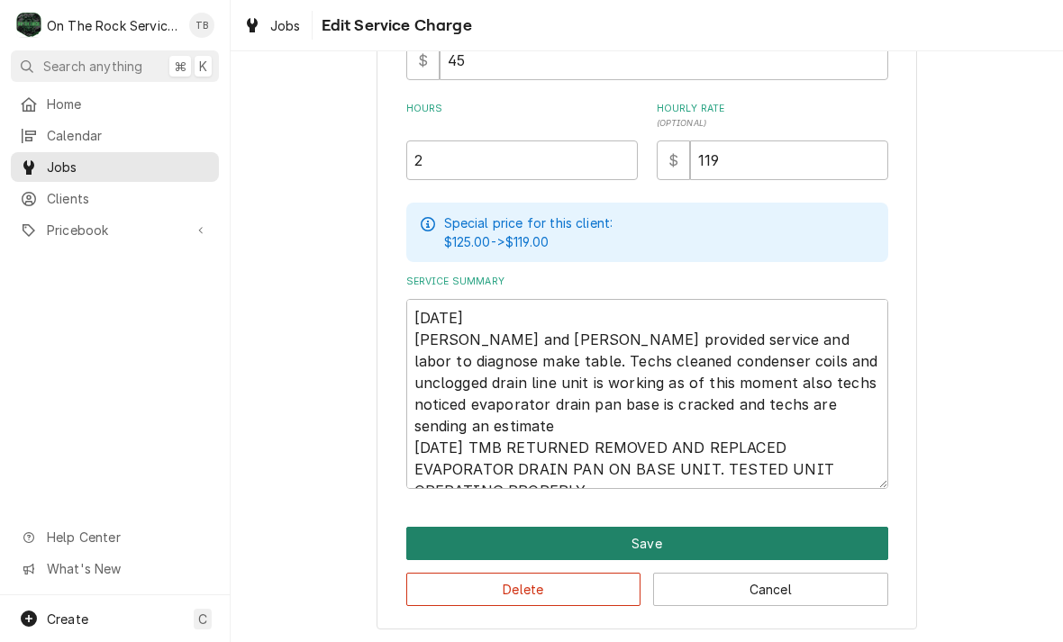
click at [644, 544] on button "Save" at bounding box center [647, 543] width 482 height 33
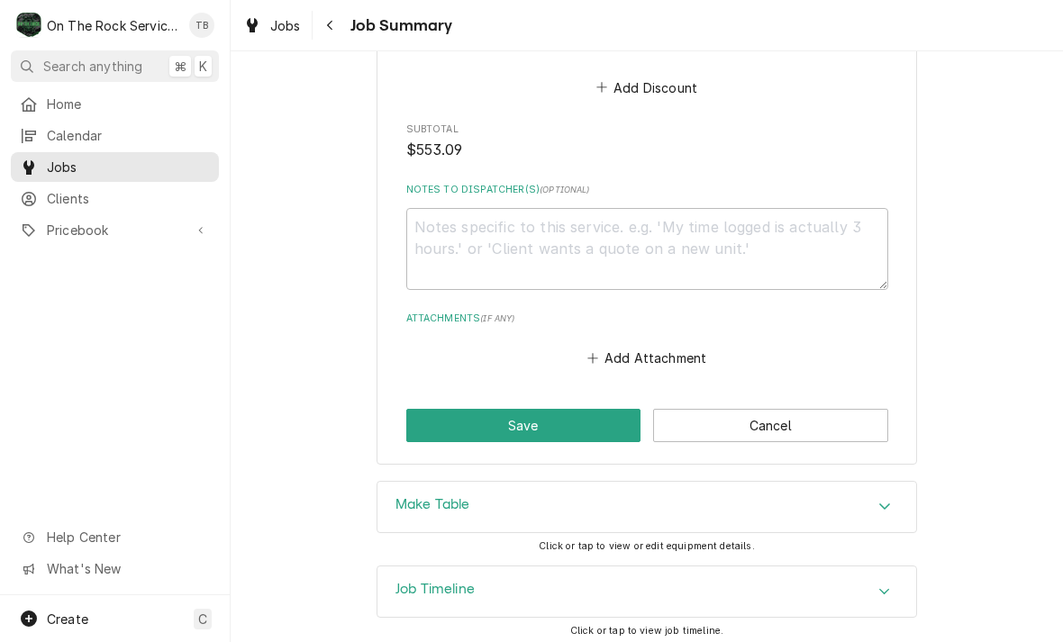
scroll to position [1740, 0]
click at [517, 430] on button "Save" at bounding box center [523, 425] width 235 height 33
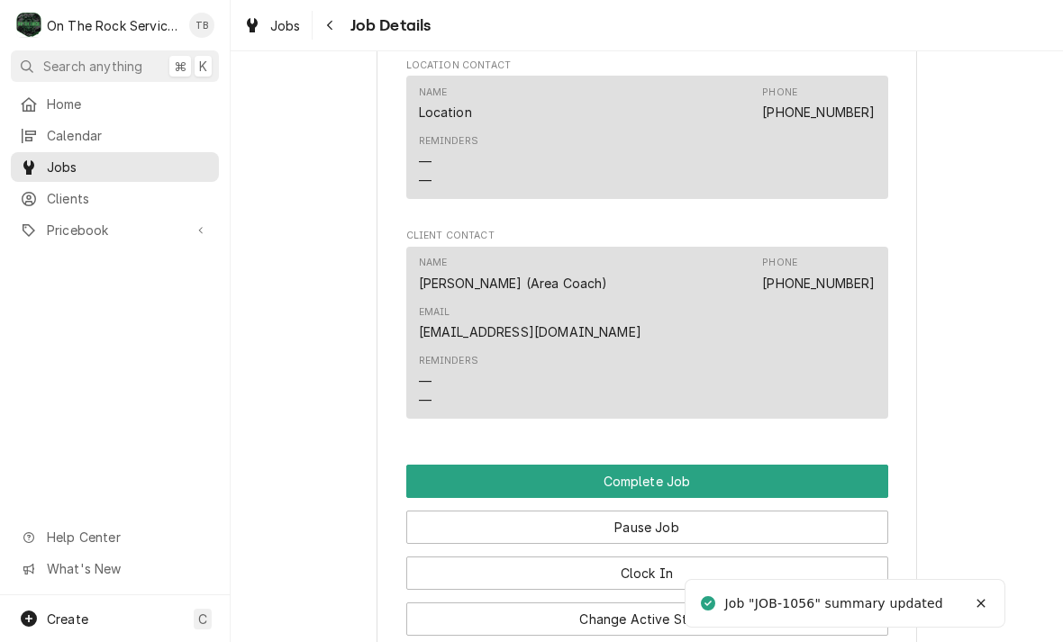
scroll to position [1911, 0]
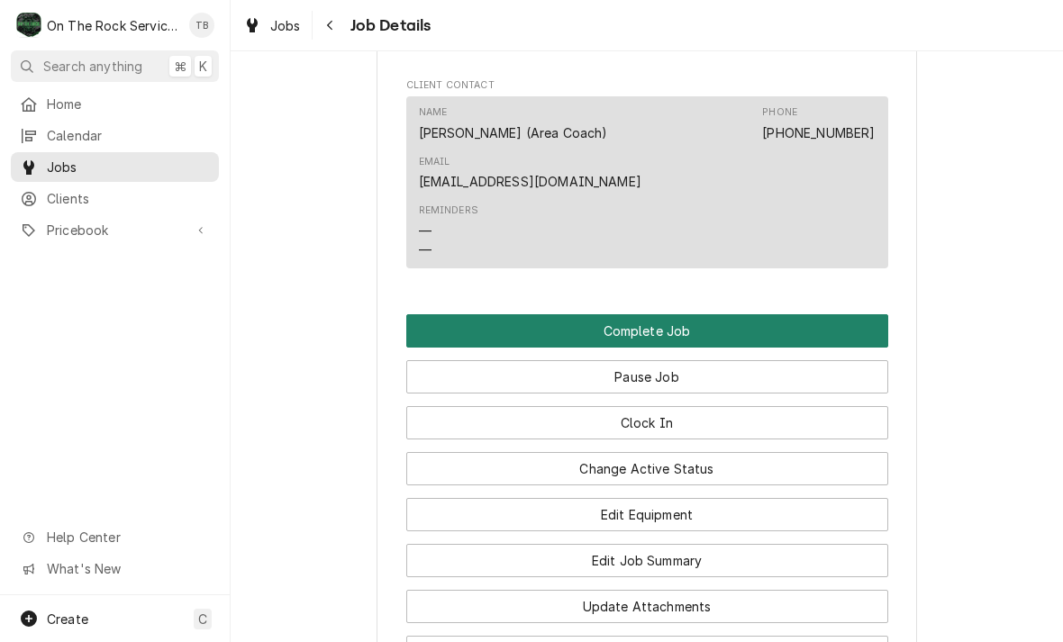
click at [665, 322] on button "Complete Job" at bounding box center [647, 330] width 482 height 33
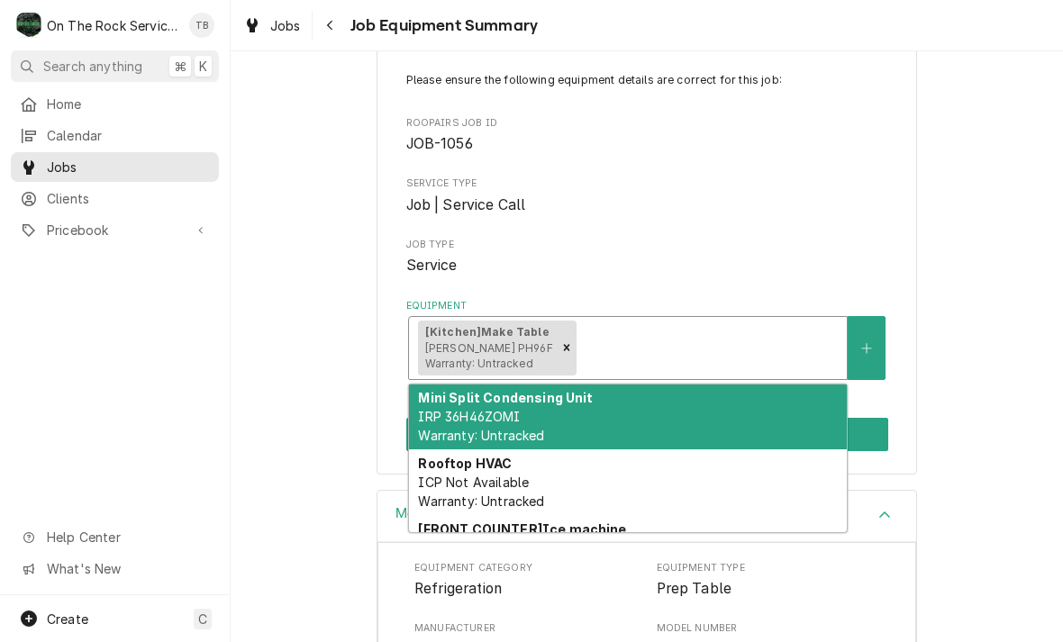
scroll to position [151, 0]
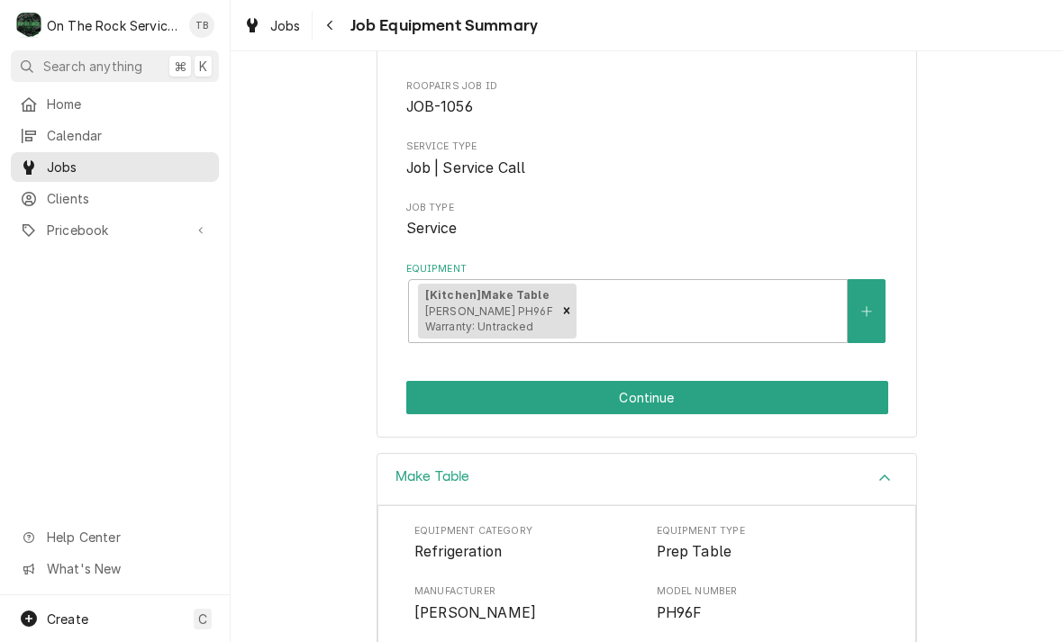
click at [968, 203] on div "AYVAZ PIZZA Pizza Hut Abbeville-PH39395 / [STREET_ADDRESS] Please ensure the fo…" at bounding box center [647, 186] width 832 height 534
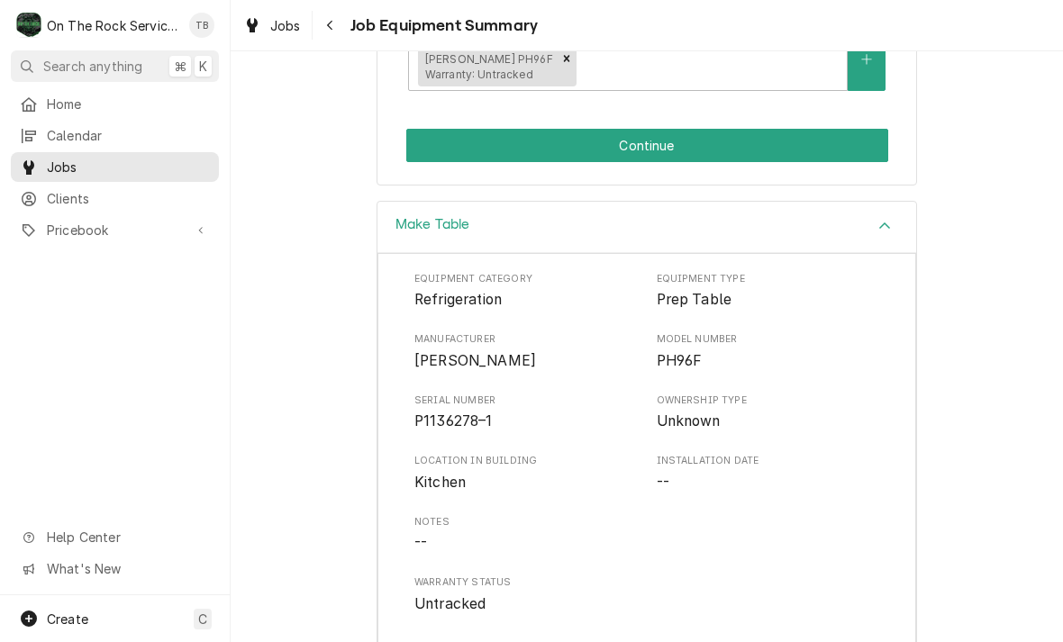
scroll to position [381, 0]
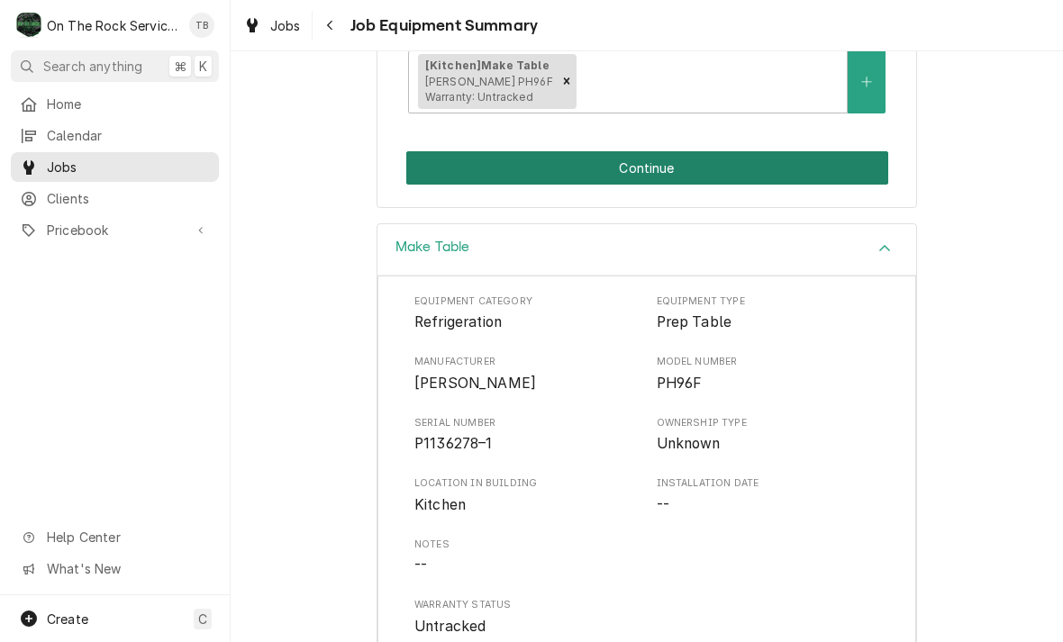
click at [623, 170] on button "Continue" at bounding box center [647, 167] width 482 height 33
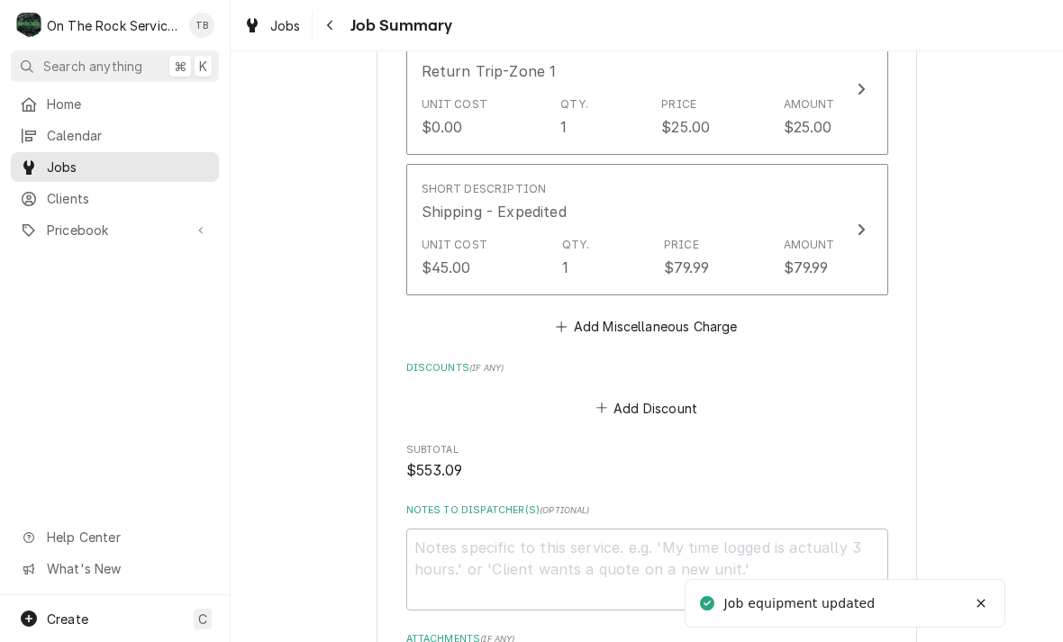
scroll to position [1640, 0]
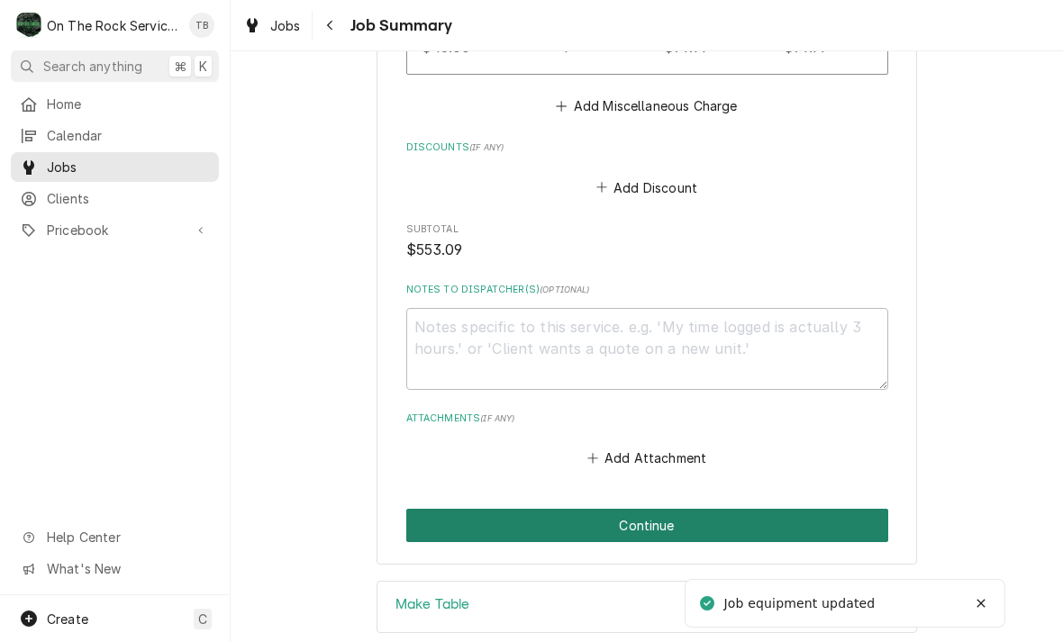
click at [577, 532] on button "Continue" at bounding box center [647, 525] width 482 height 33
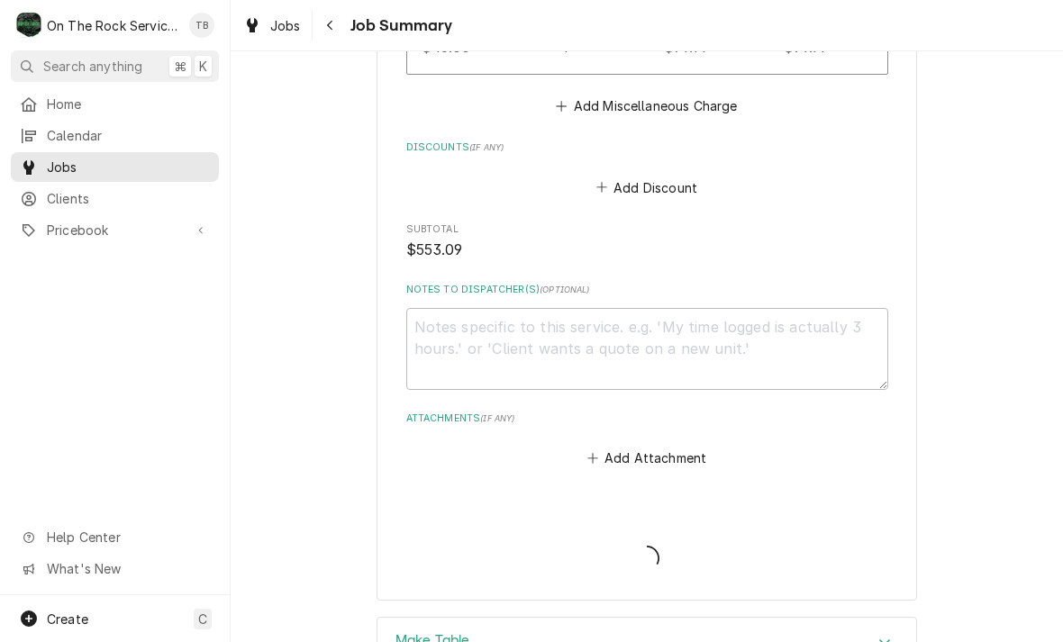
type textarea "x"
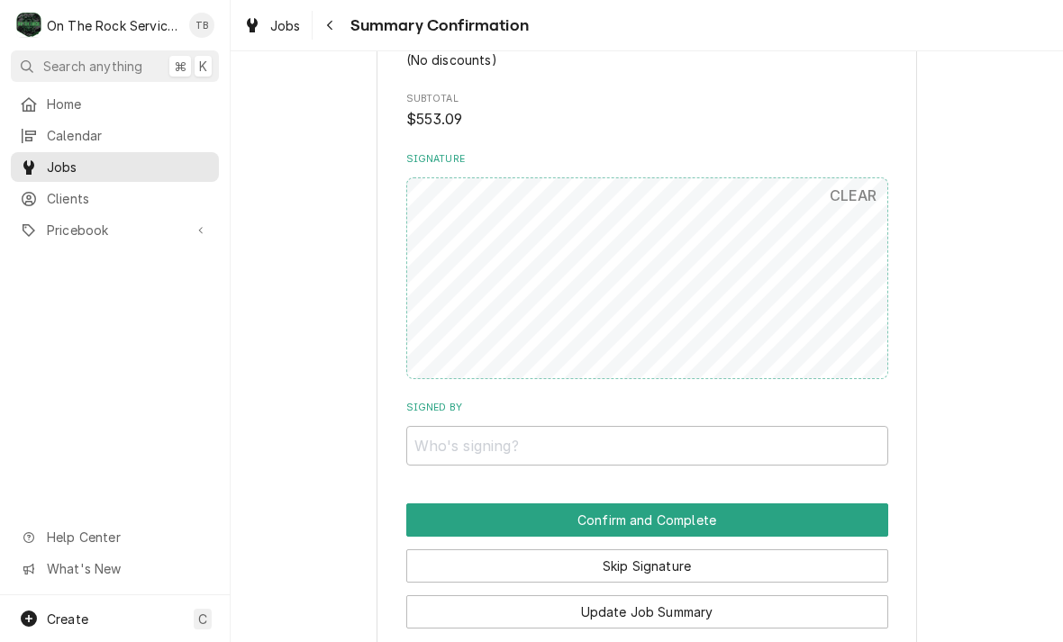
scroll to position [1447, 0]
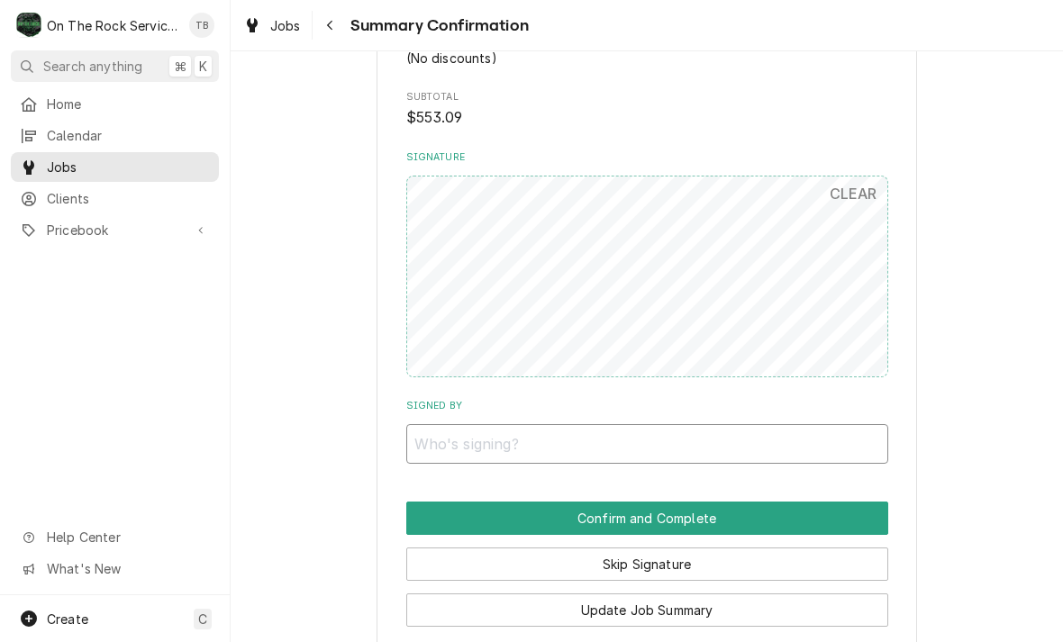
click at [474, 426] on input "Signed By" at bounding box center [647, 444] width 482 height 40
type input "ZIA"
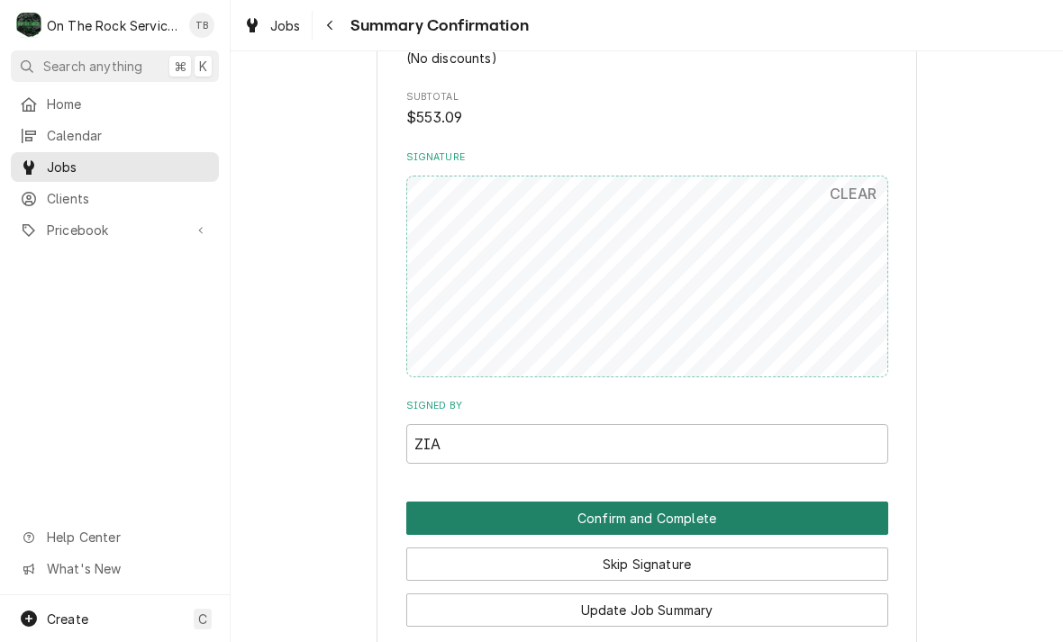
click at [619, 502] on button "Confirm and Complete" at bounding box center [647, 518] width 482 height 33
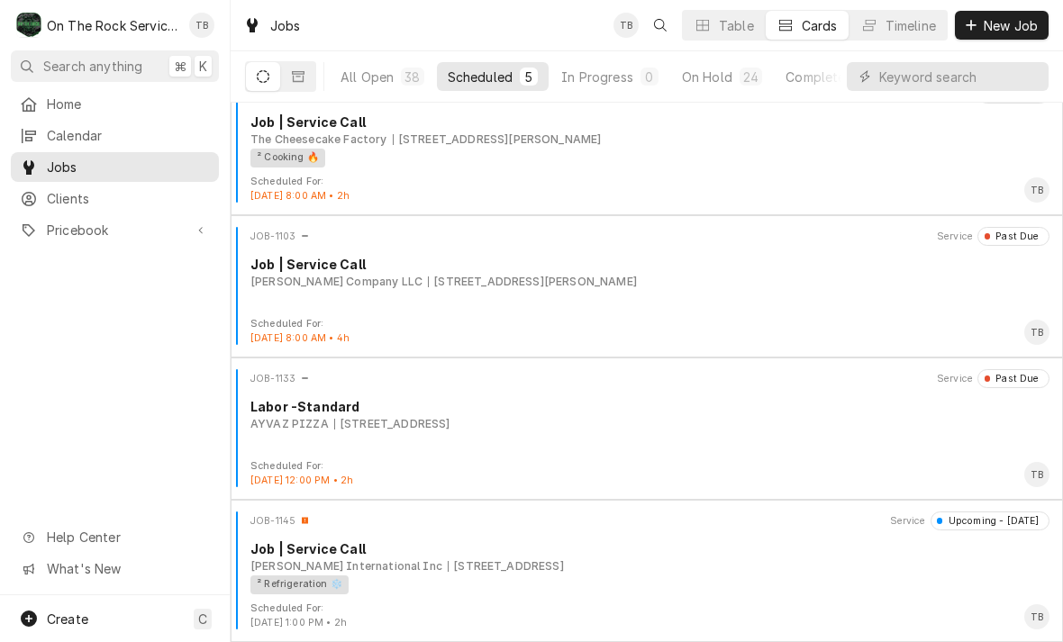
scroll to position [172, 0]
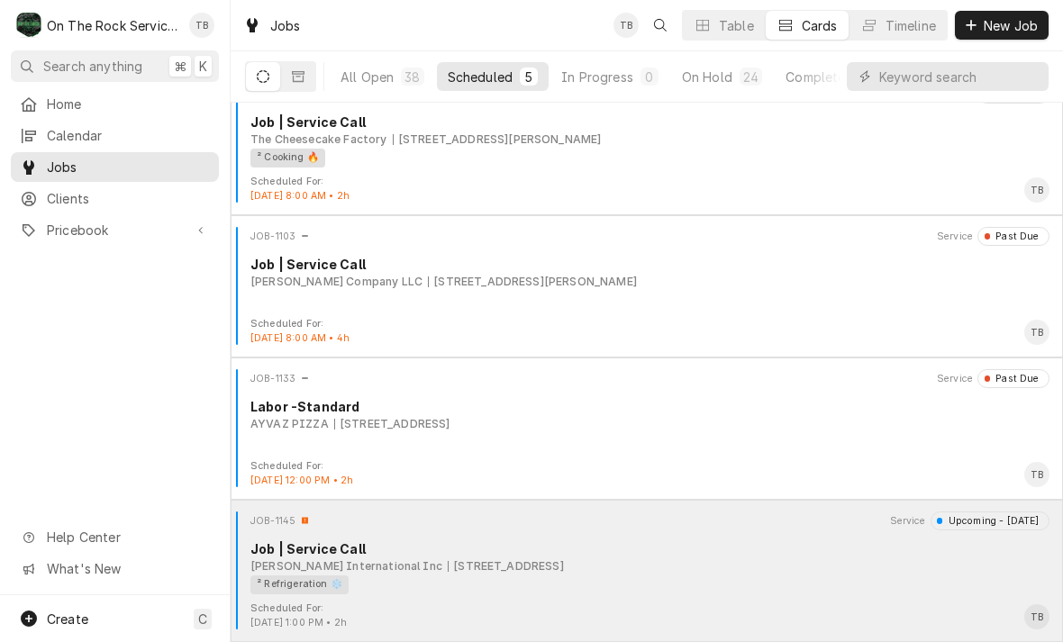
click at [694, 568] on div "[PERSON_NAME] International Inc [STREET_ADDRESS]" at bounding box center [649, 567] width 799 height 16
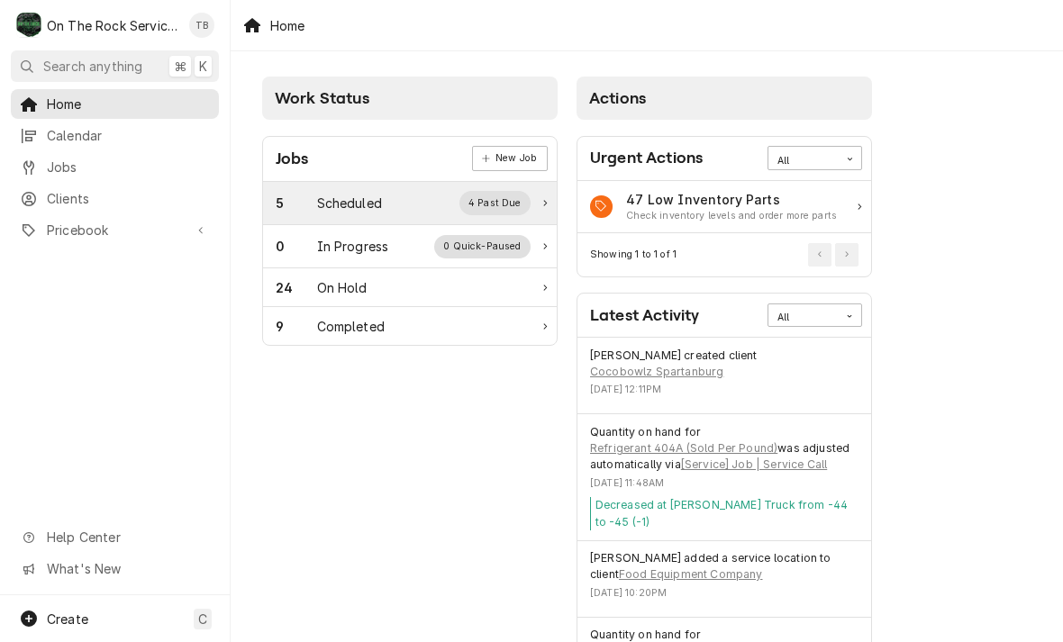
click at [363, 209] on div "Scheduled" at bounding box center [349, 203] width 65 height 19
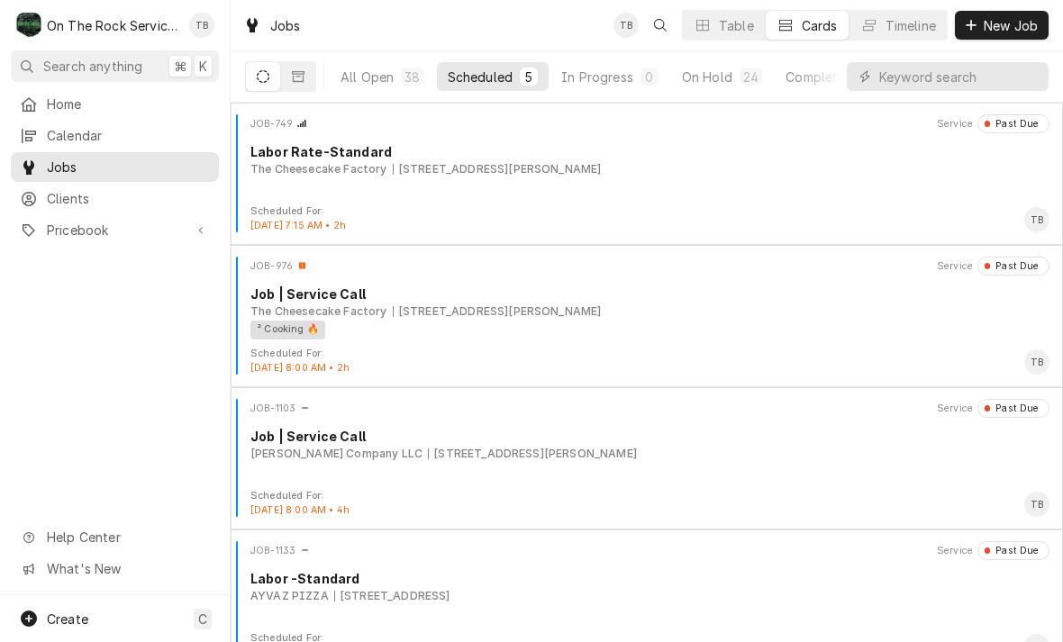
click at [616, 86] on button "In Progress 0" at bounding box center [609, 76] width 119 height 29
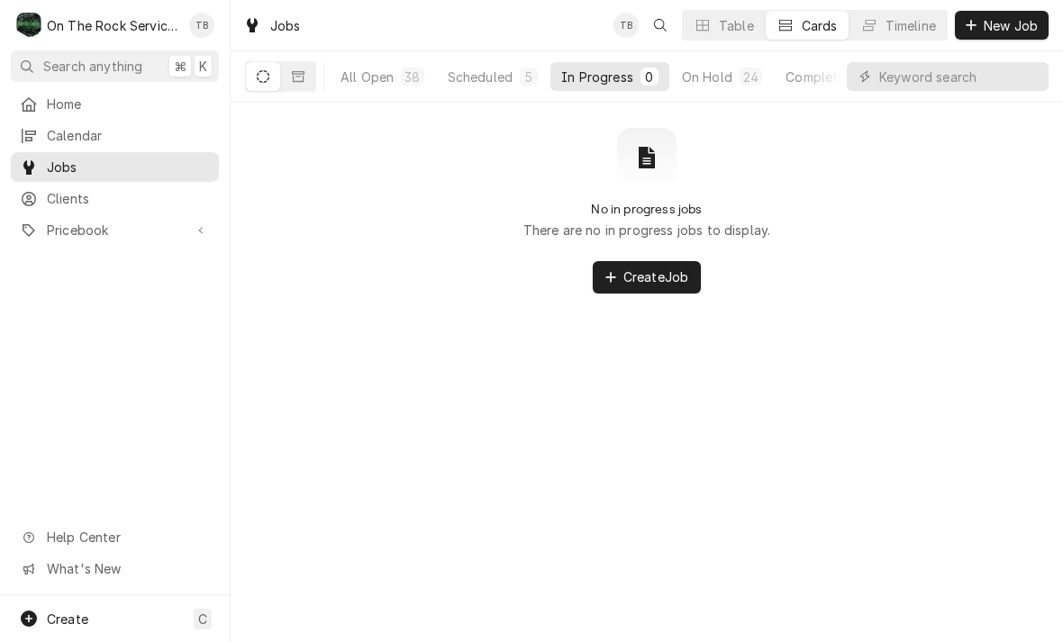
click at [521, 69] on div "5" at bounding box center [529, 77] width 18 height 18
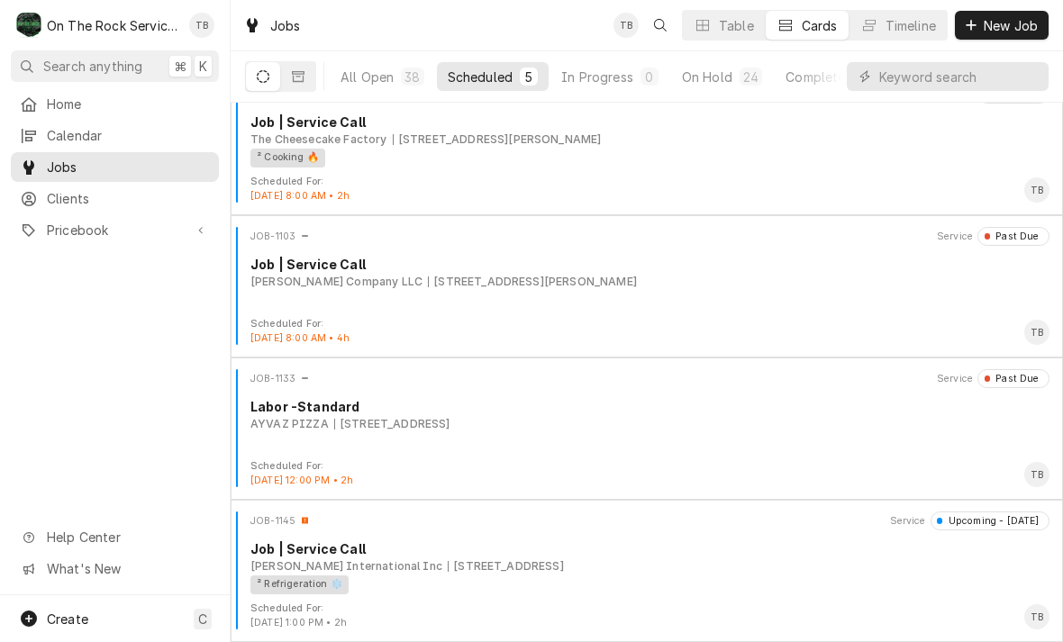
scroll to position [172, 0]
click at [675, 579] on div "² Refrigeration ❄️" at bounding box center [643, 585] width 786 height 19
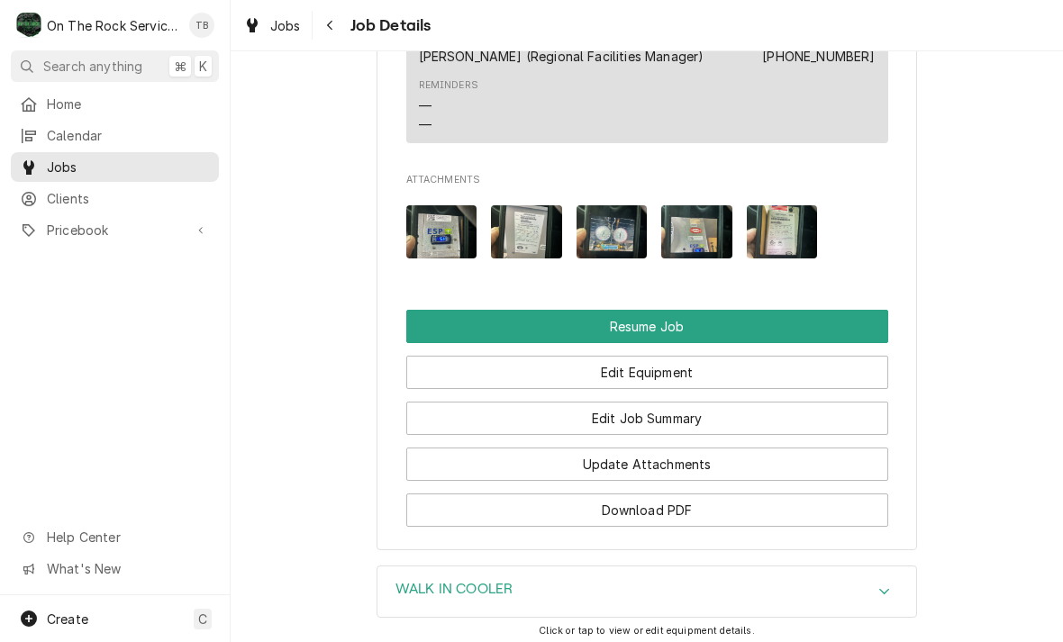
scroll to position [2259, 0]
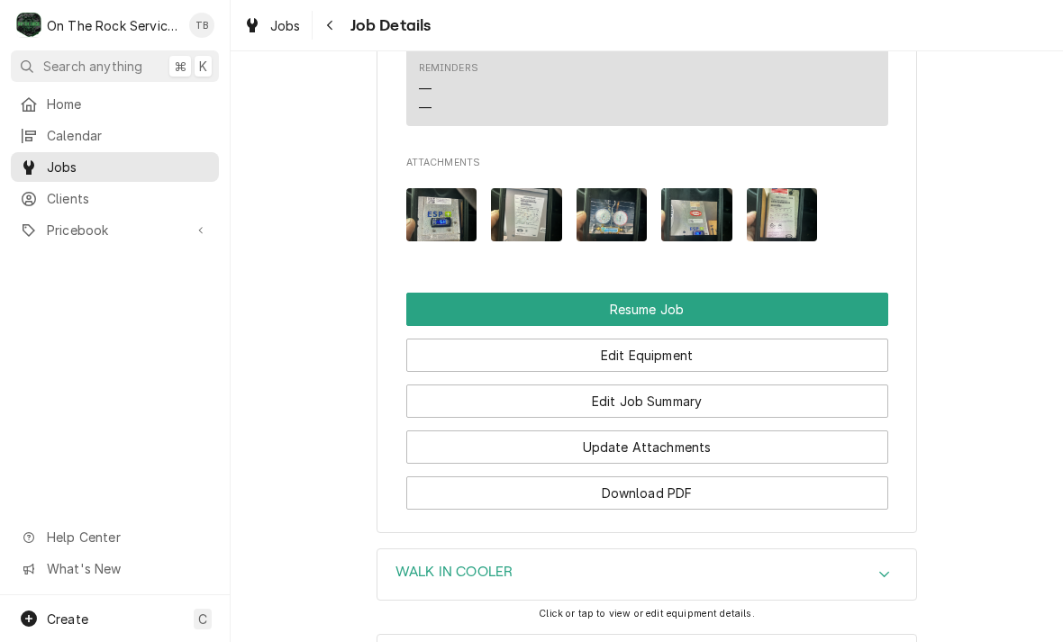
click at [719, 293] on button "Resume Job" at bounding box center [647, 309] width 482 height 33
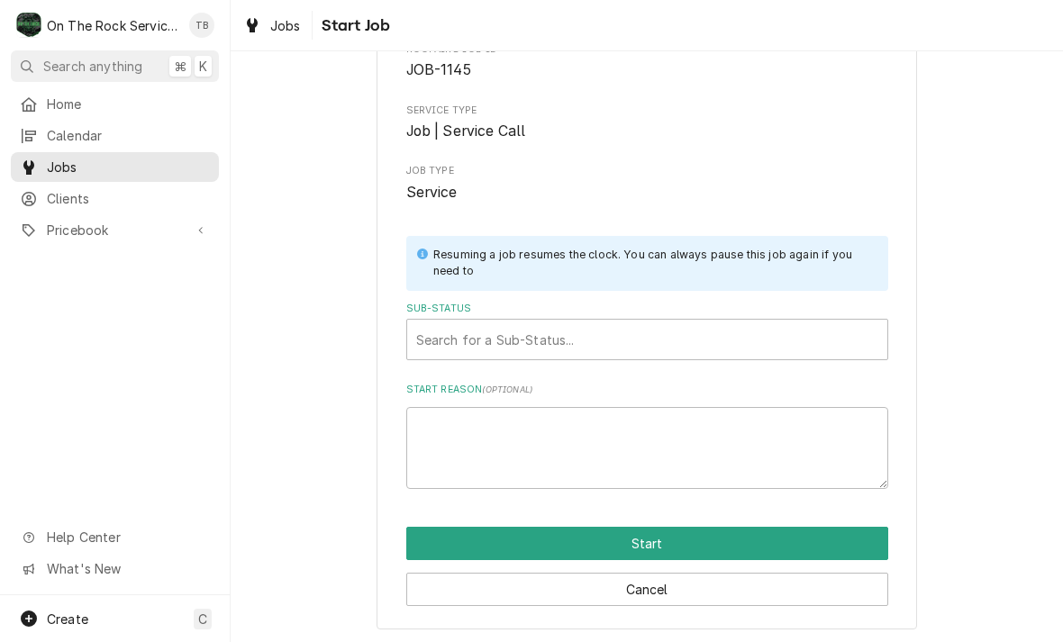
scroll to position [110, 0]
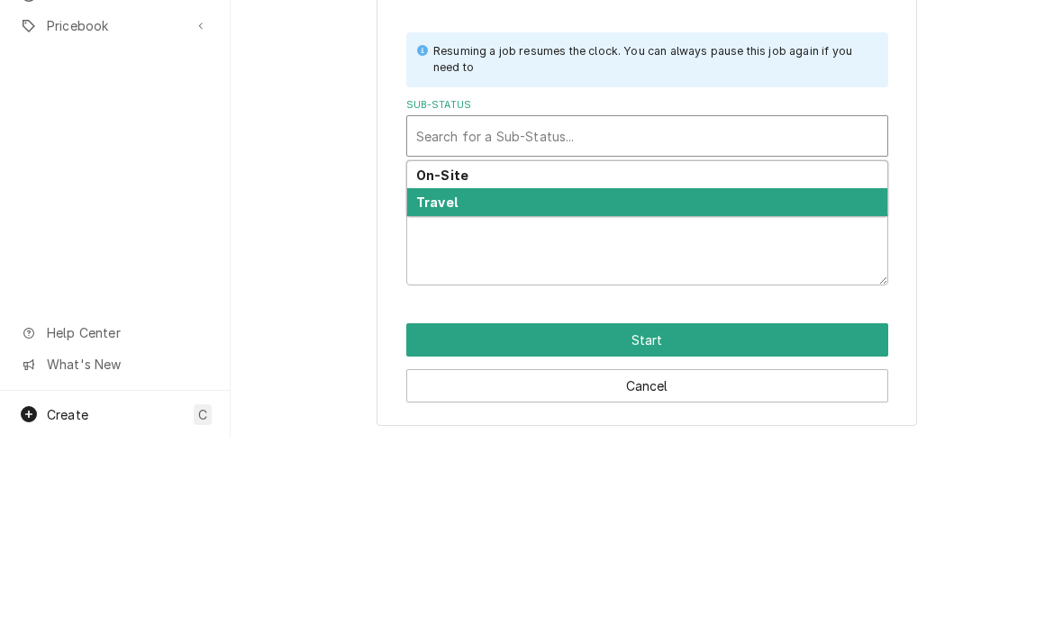
click at [503, 393] on div "Travel" at bounding box center [647, 407] width 480 height 28
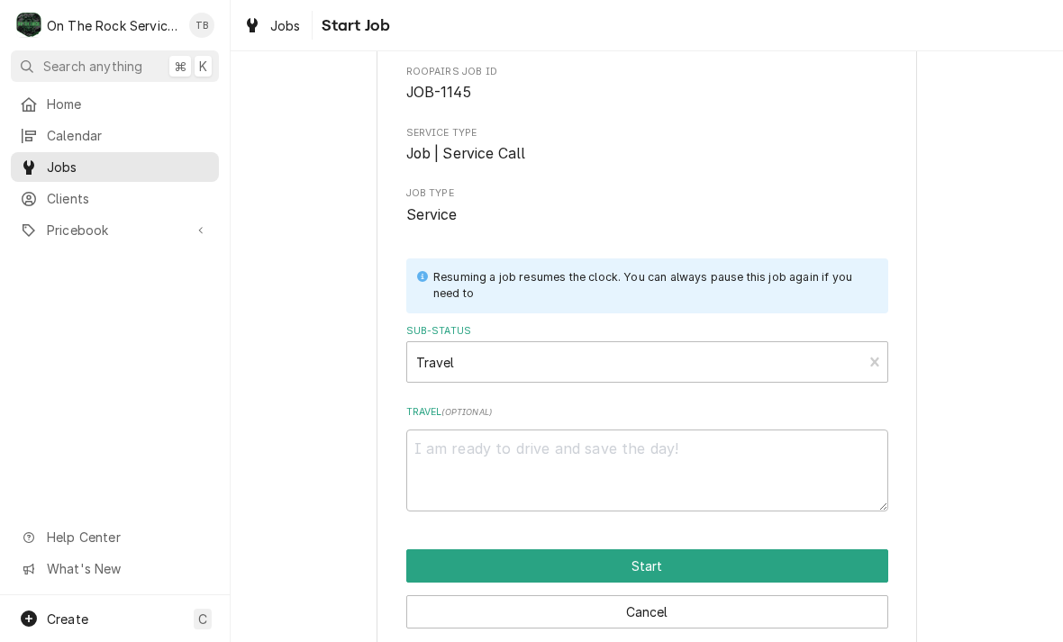
click at [671, 559] on button "Start" at bounding box center [647, 566] width 482 height 33
type textarea "x"
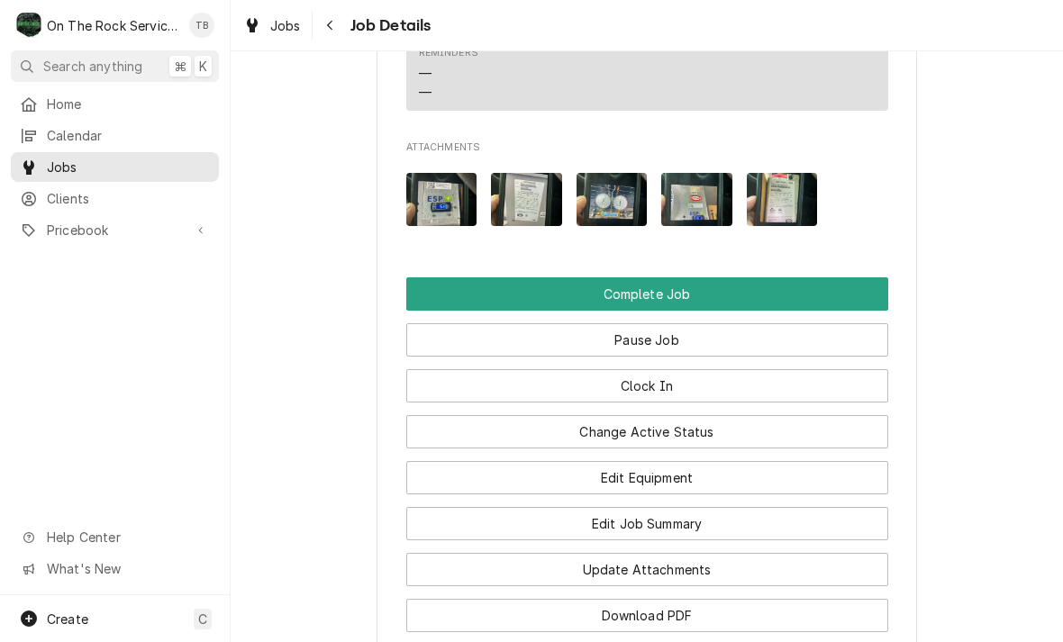
scroll to position [2282, 0]
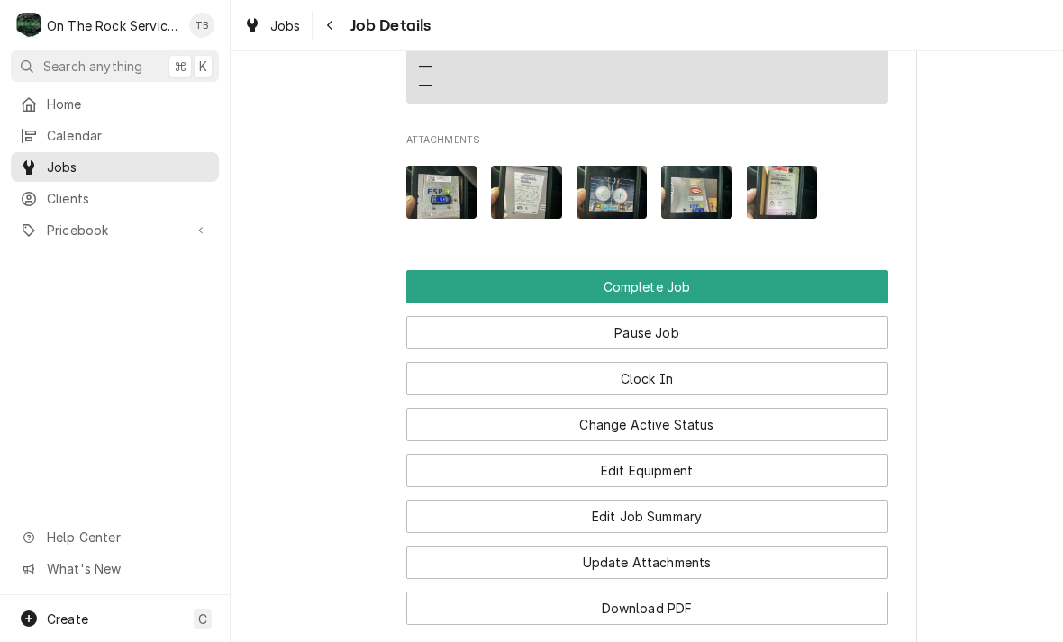
click at [704, 316] on button "Pause Job" at bounding box center [647, 332] width 482 height 33
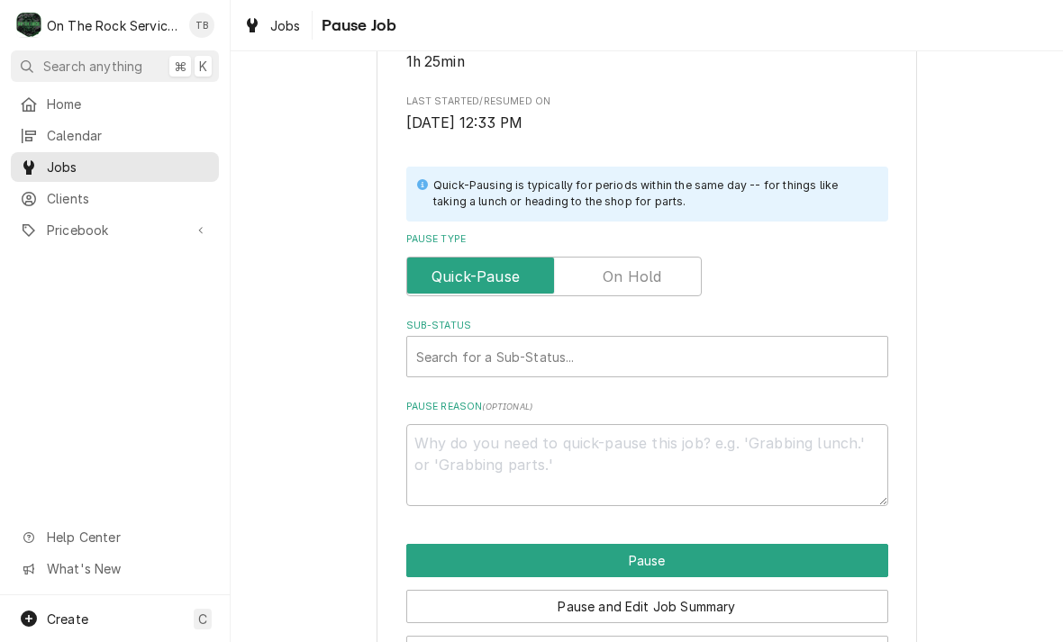
scroll to position [316, 0]
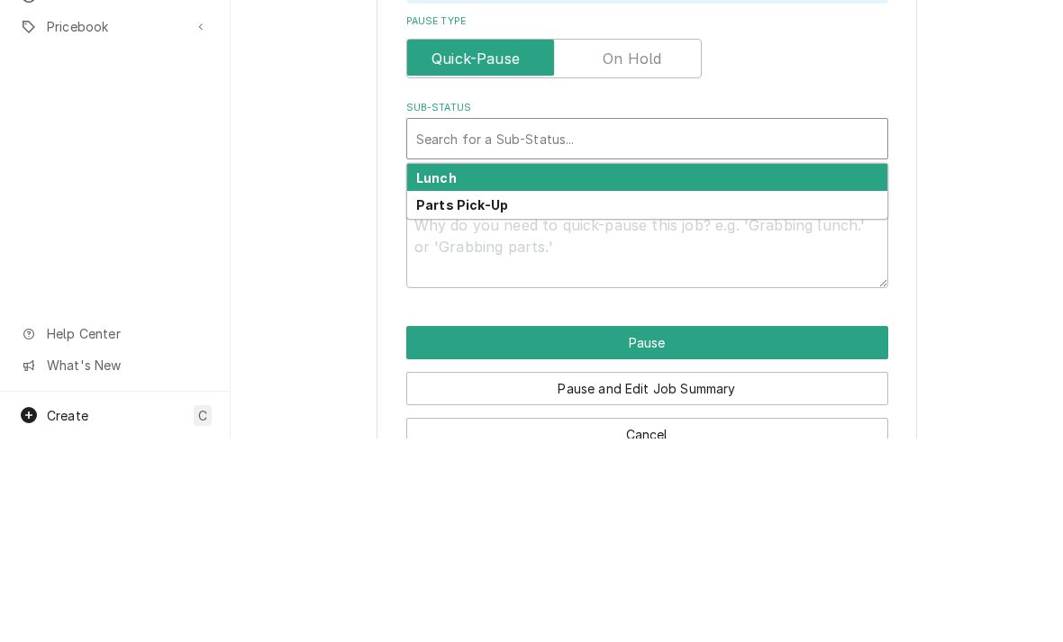
click at [466, 368] on div "Lunch" at bounding box center [647, 382] width 480 height 28
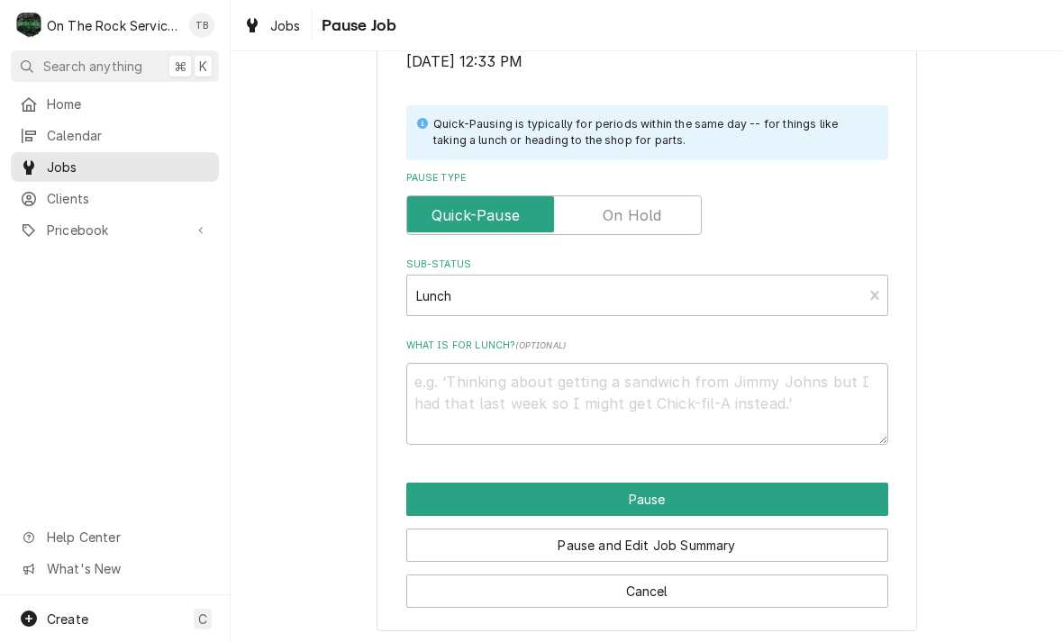
scroll to position [362, 0]
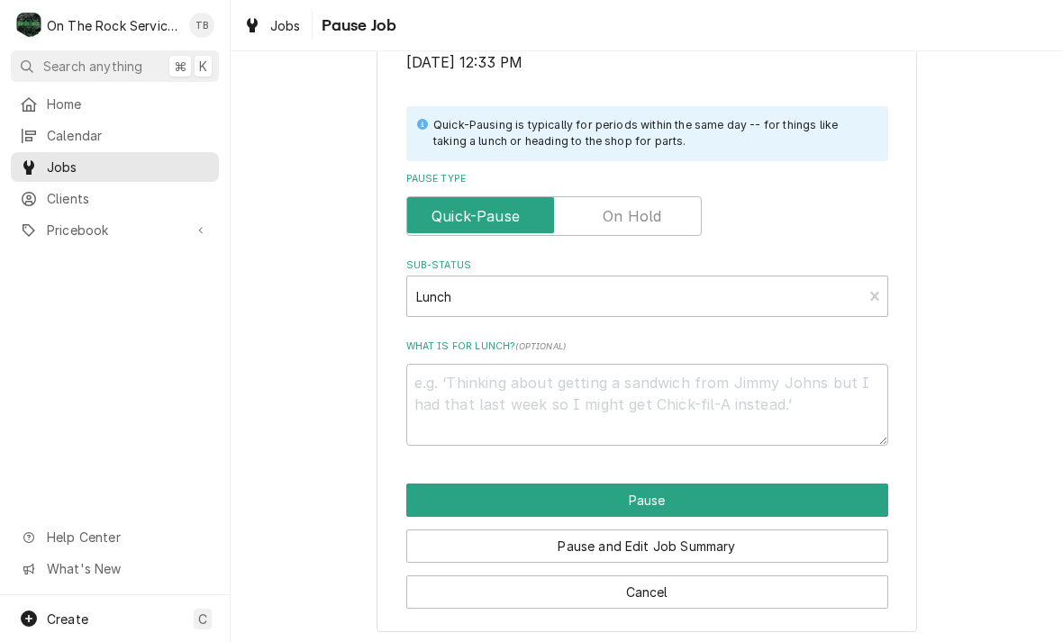
click at [662, 489] on button "Pause" at bounding box center [647, 500] width 482 height 33
type textarea "x"
